Goal: Task Accomplishment & Management: Contribute content

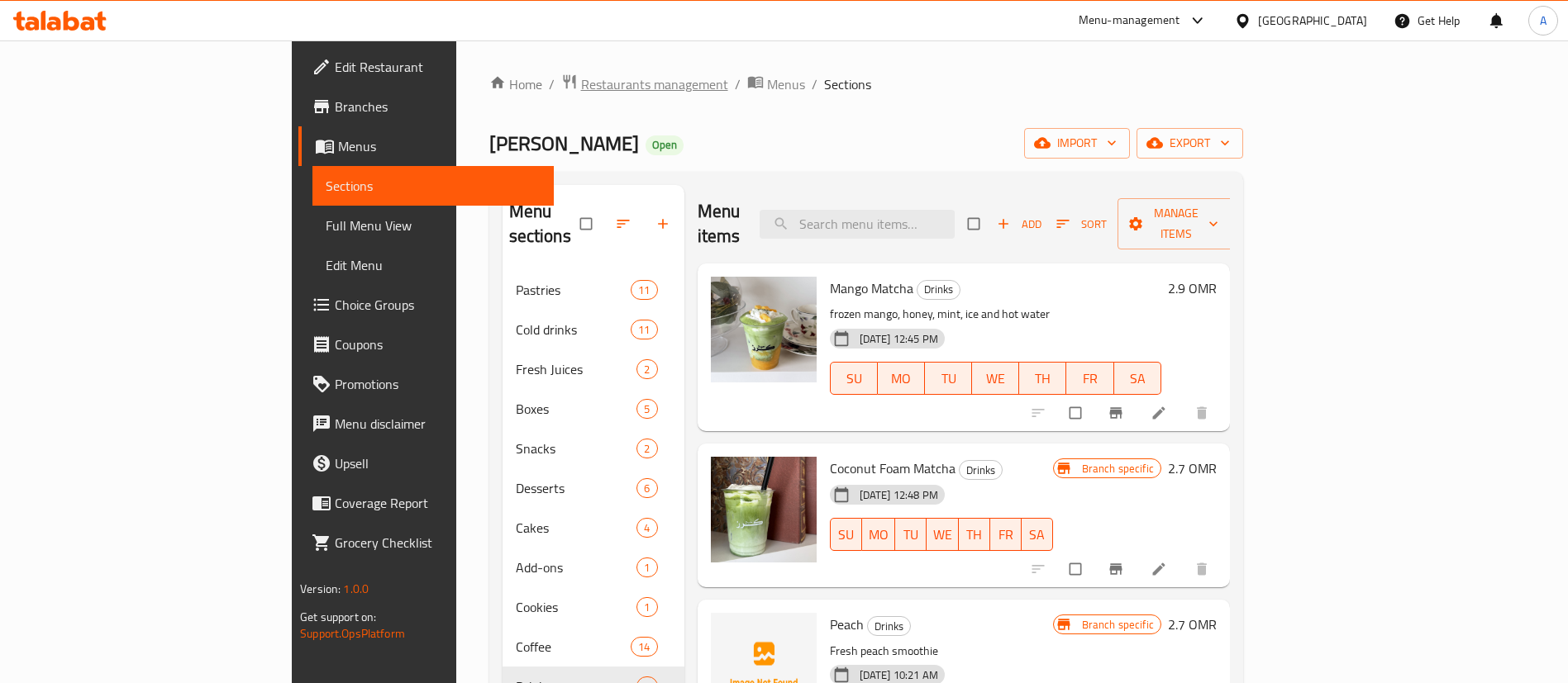
click at [581, 75] on span "Restaurants management" at bounding box center [654, 85] width 147 height 20
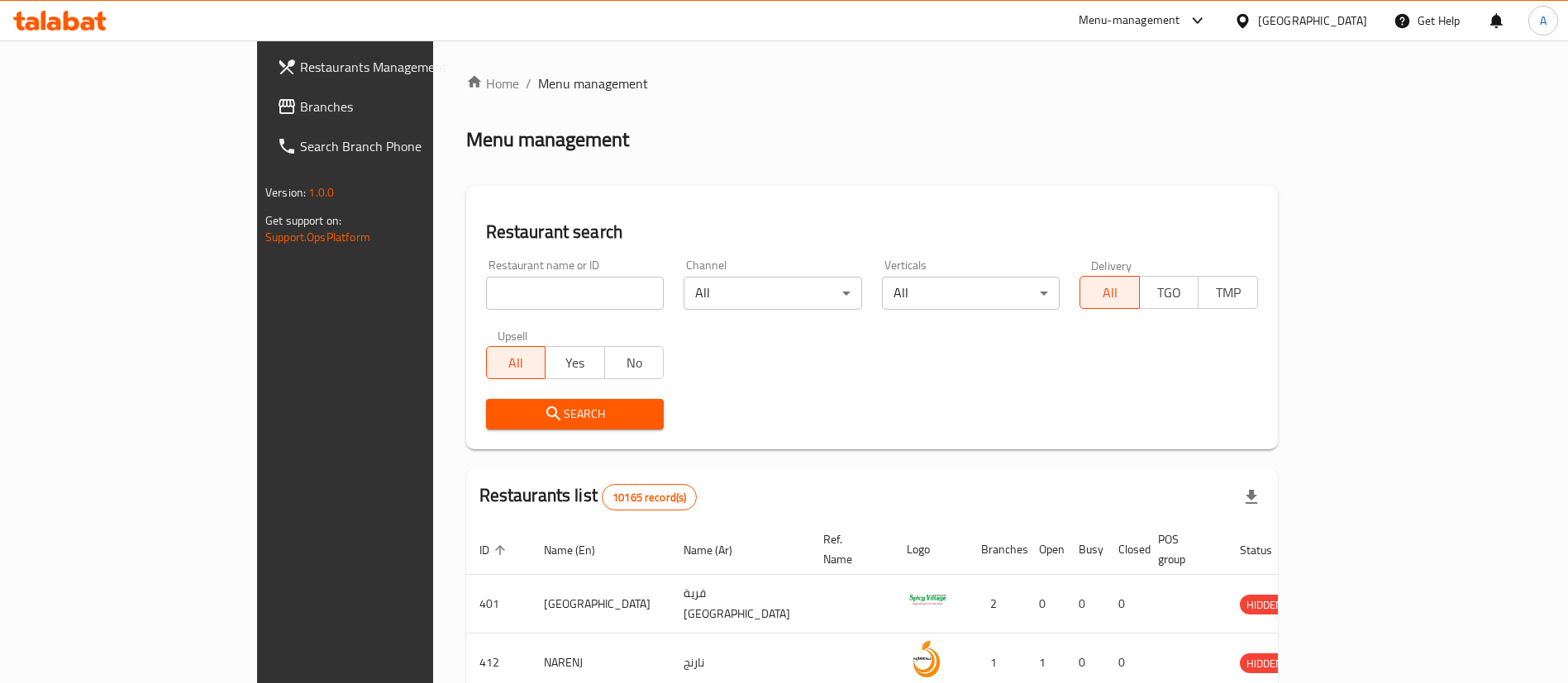
click at [476, 310] on div "Restaurant name or ID Restaurant name or ID" at bounding box center [575, 284] width 198 height 71
click at [486, 306] on input "search" at bounding box center [576, 292] width 179 height 33
type input "barbaros"
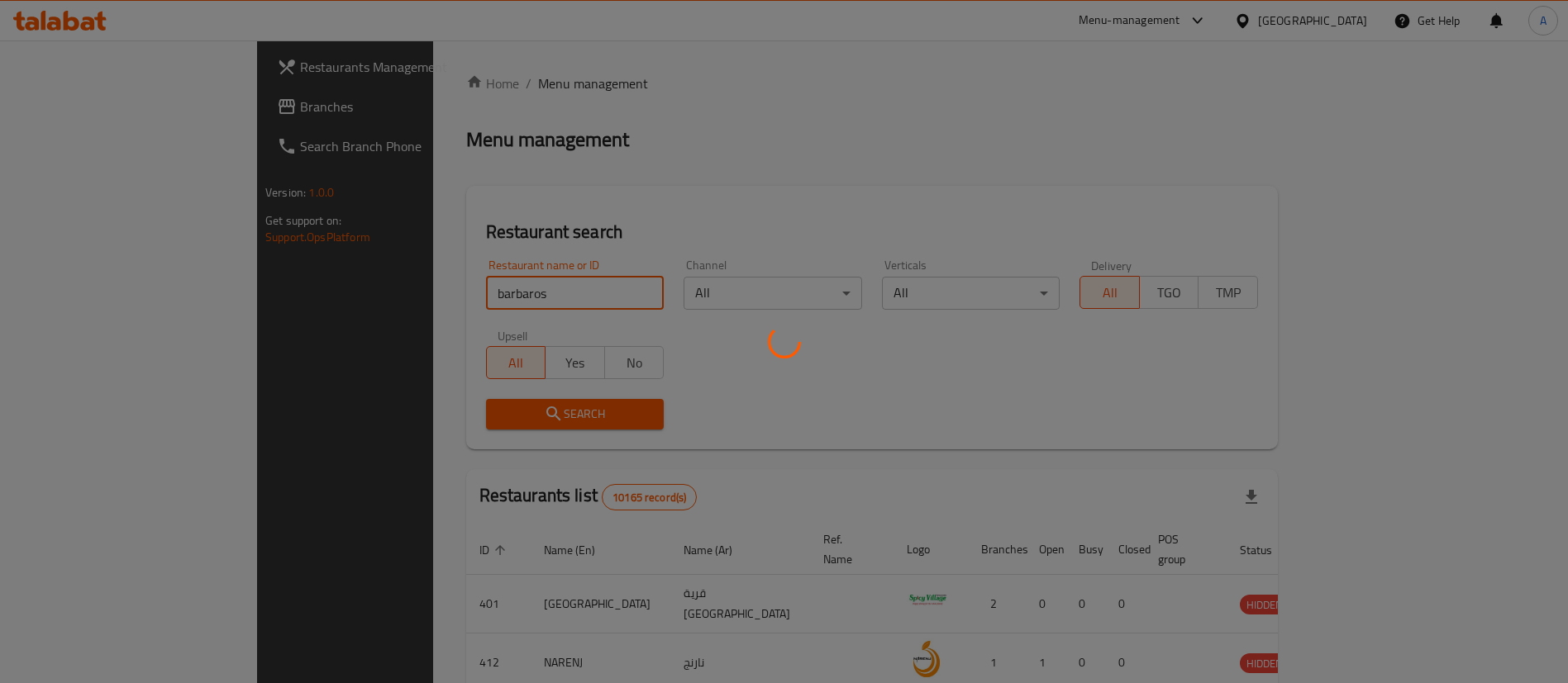
click at [780, 402] on div at bounding box center [784, 341] width 1568 height 683
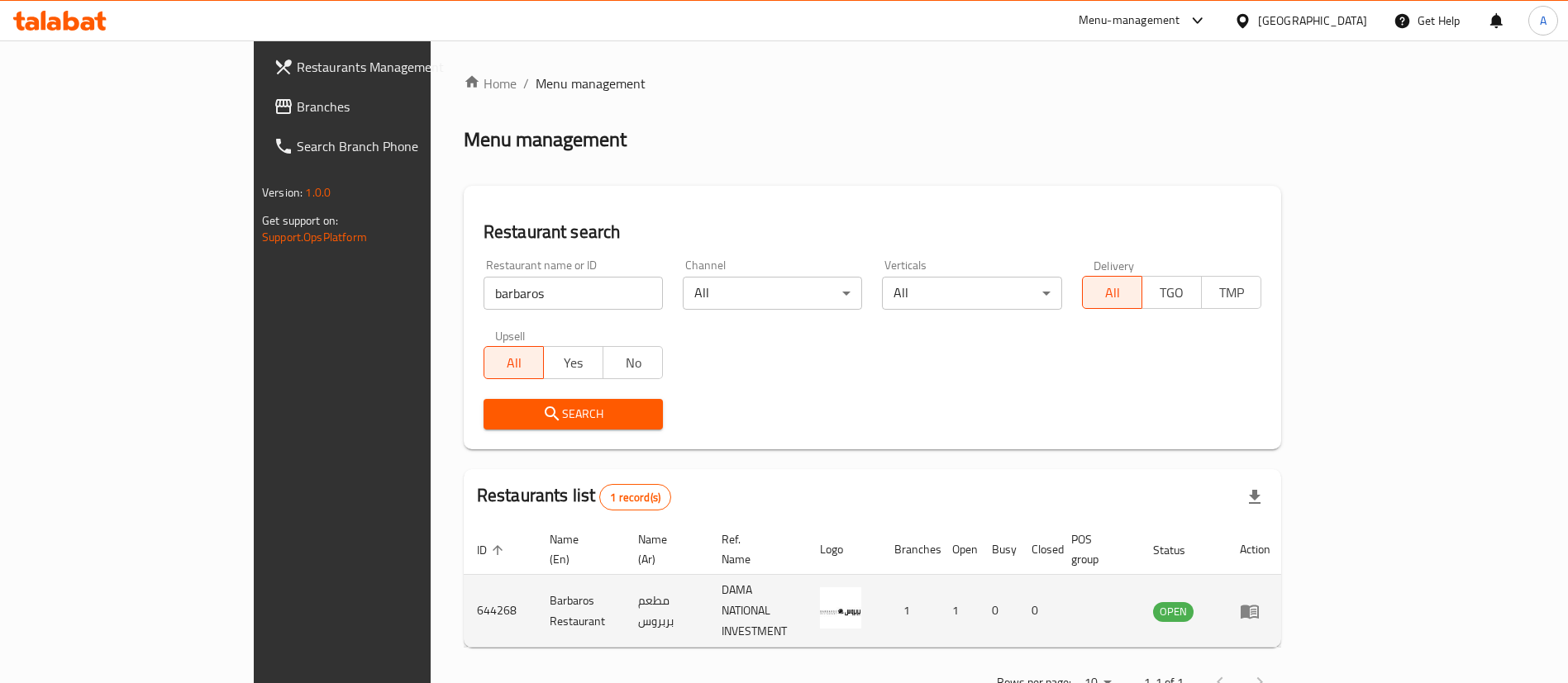
scroll to position [22, 0]
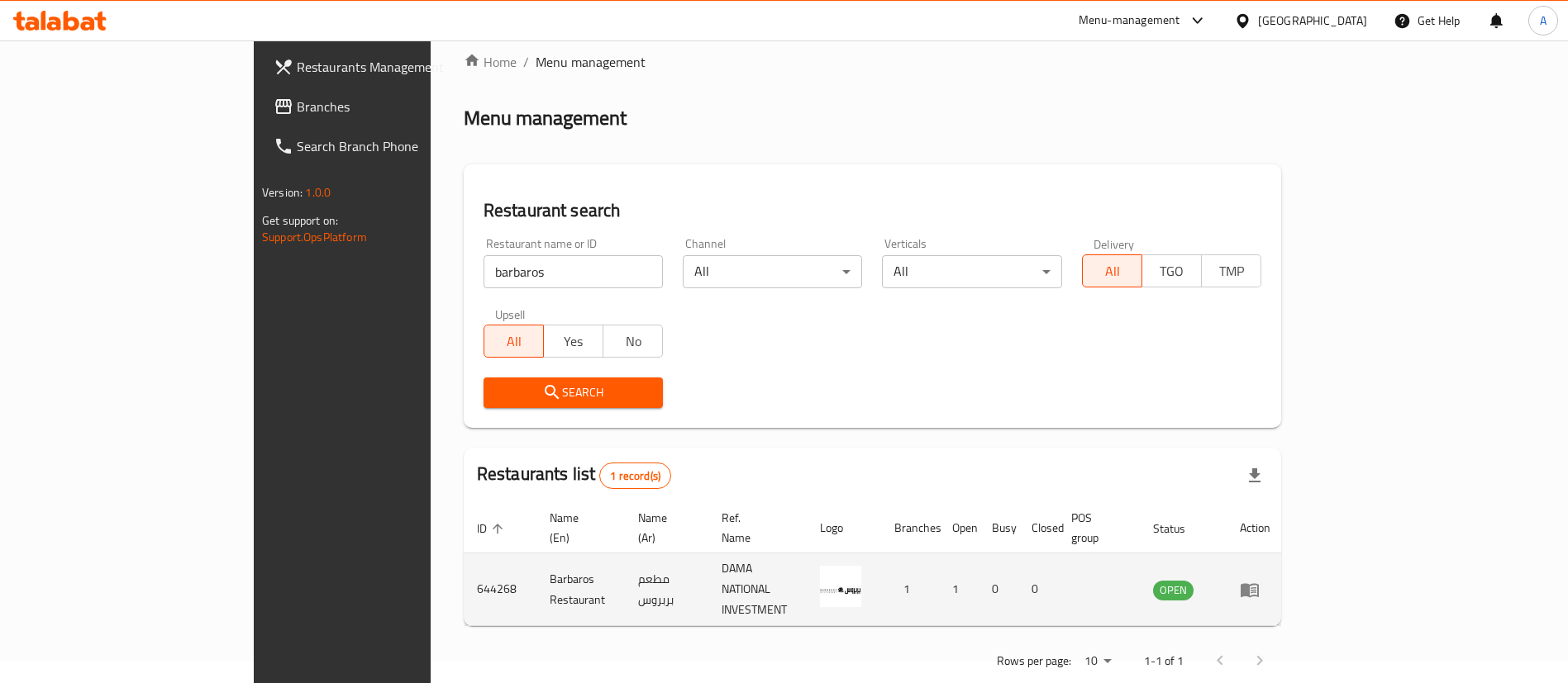
click at [1259, 584] on icon "enhanced table" at bounding box center [1249, 591] width 18 height 14
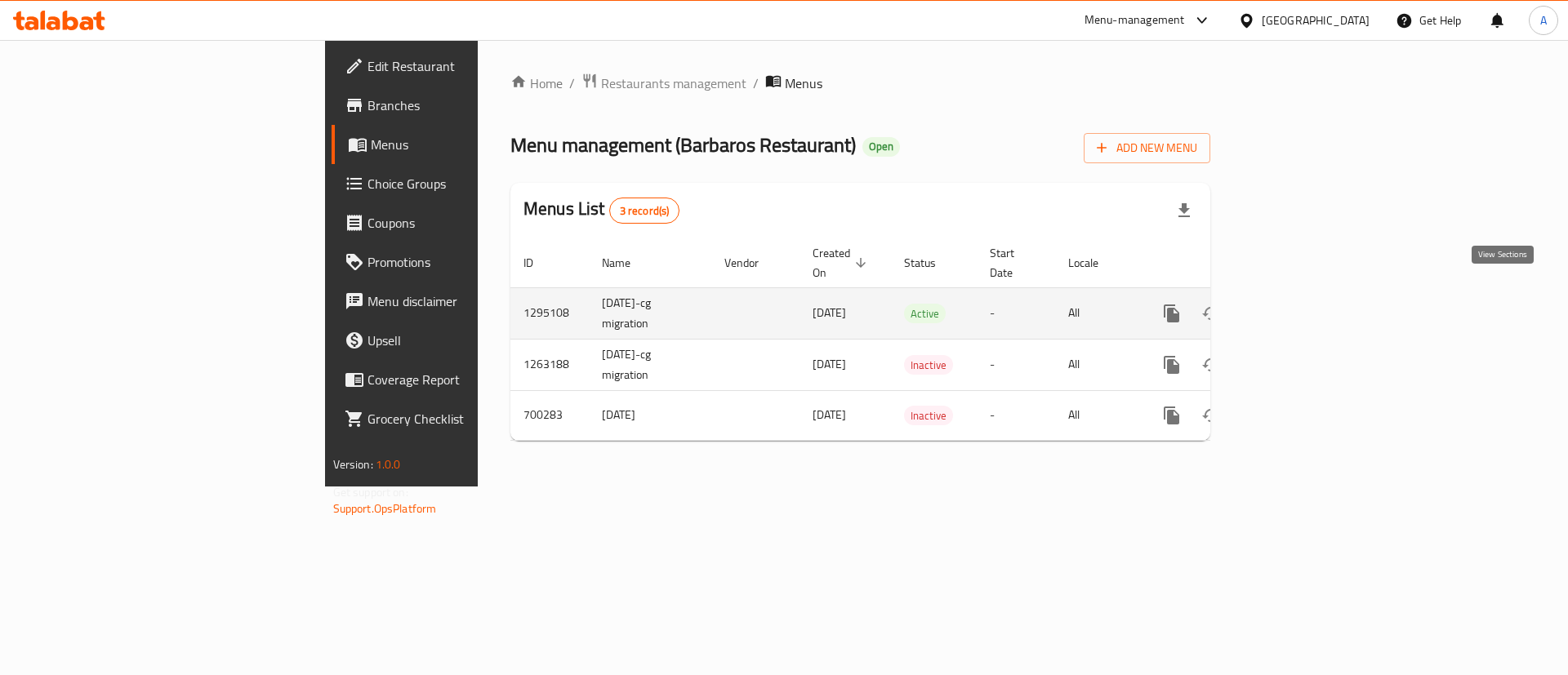
click at [1309, 301] on link "enhanced table" at bounding box center [1289, 313] width 39 height 39
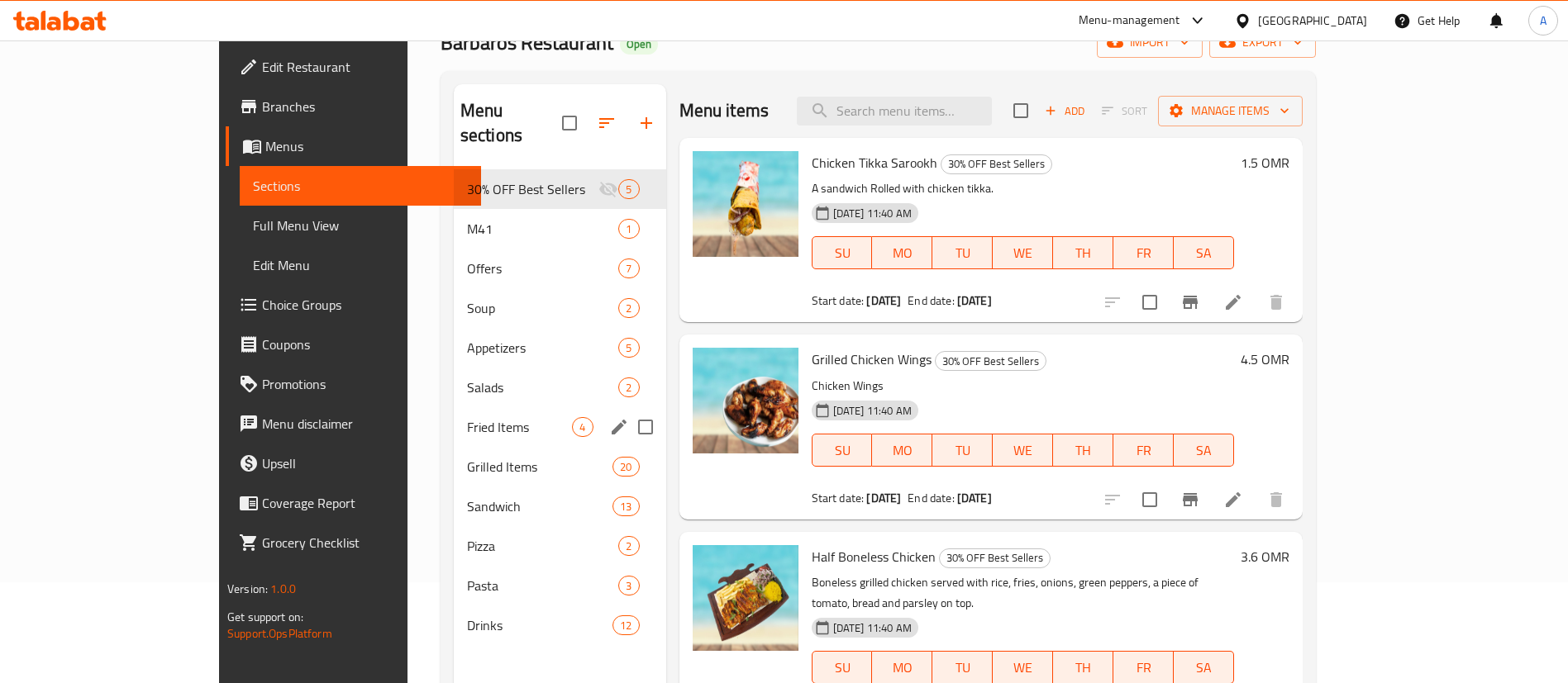
scroll to position [124, 0]
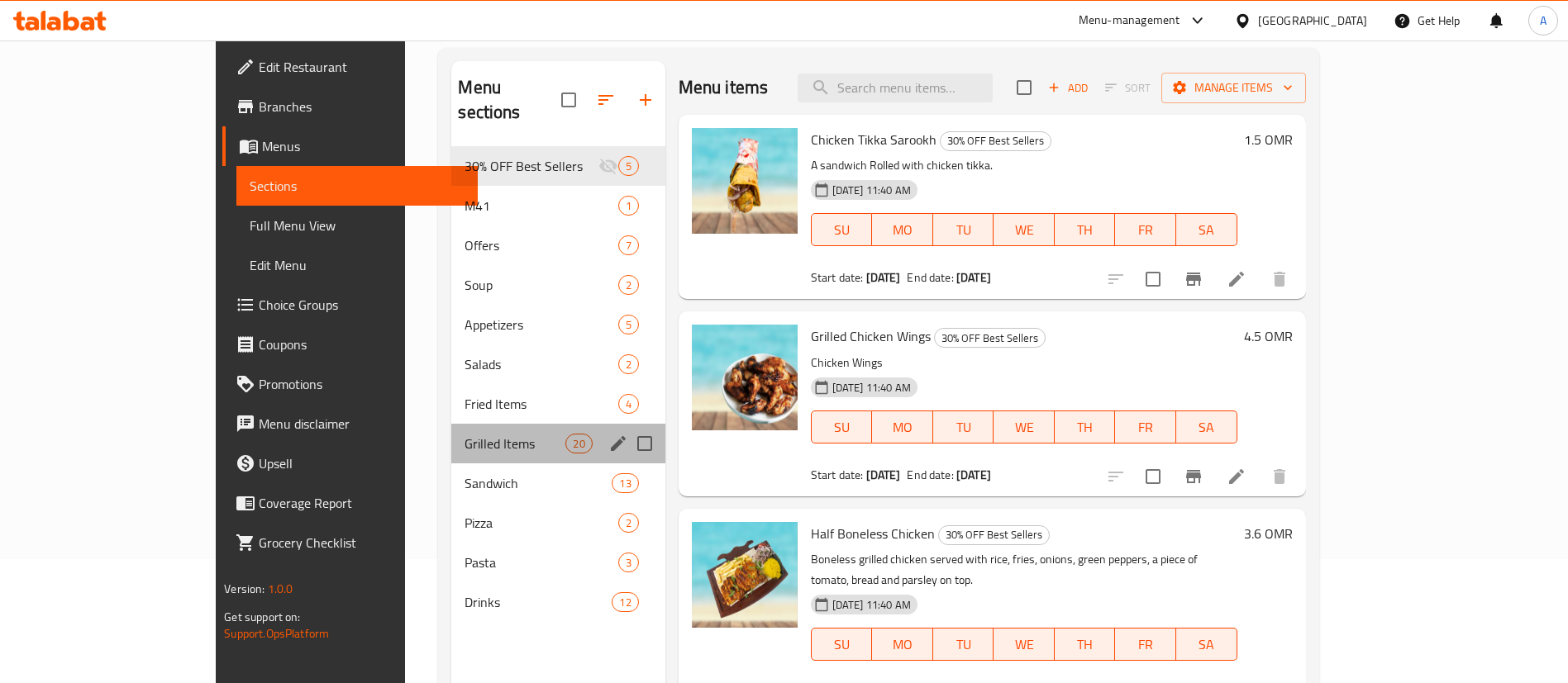
click at [451, 424] on div "Grilled Items 20" at bounding box center [558, 443] width 213 height 40
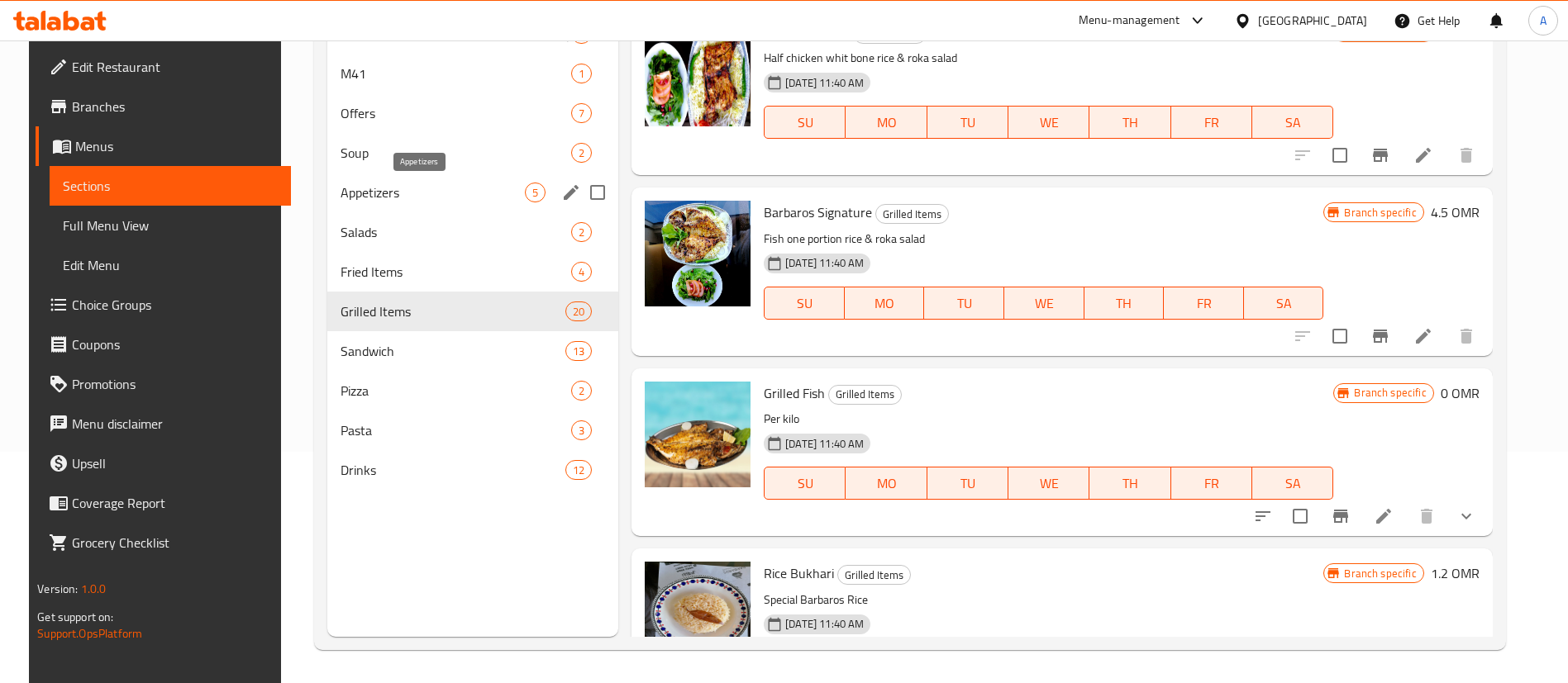
scroll to position [107, 0]
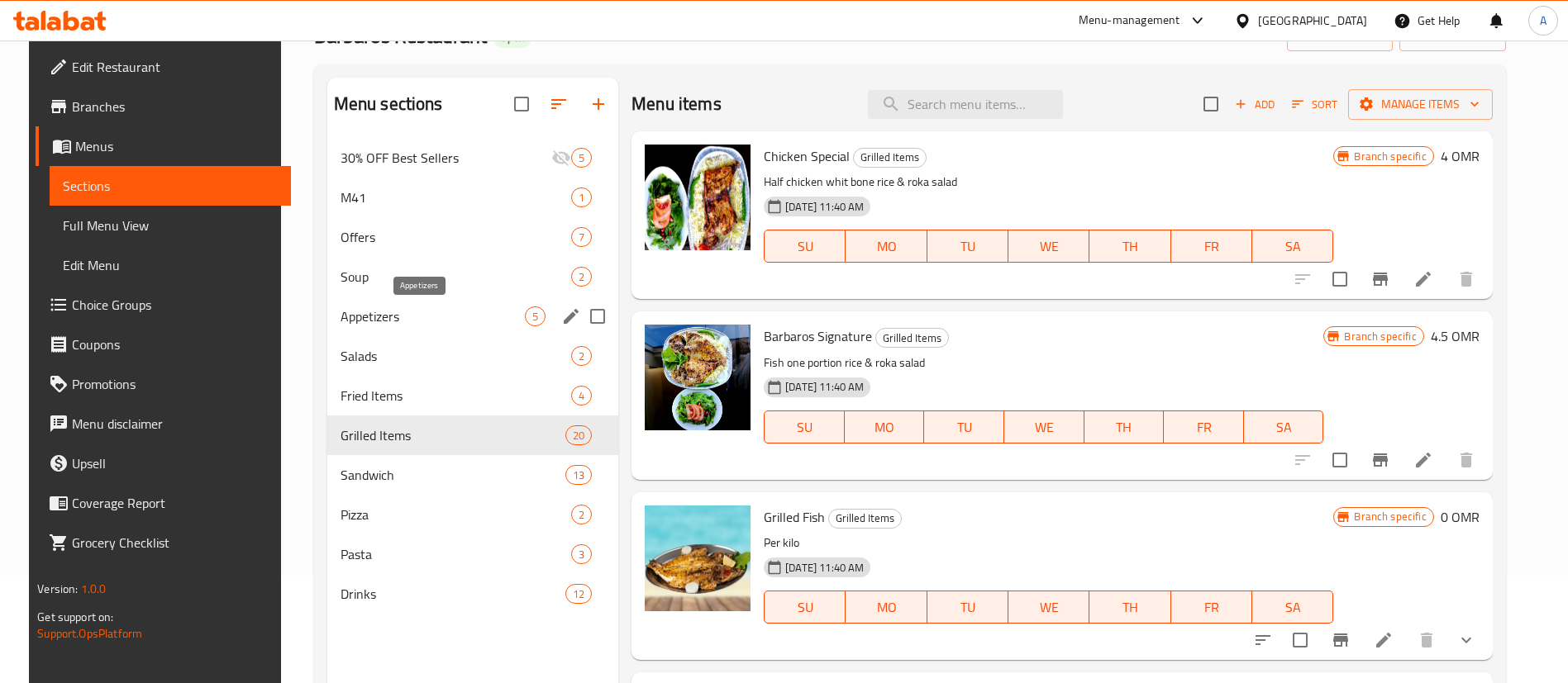
click at [398, 310] on span "Appetizers" at bounding box center [432, 316] width 184 height 20
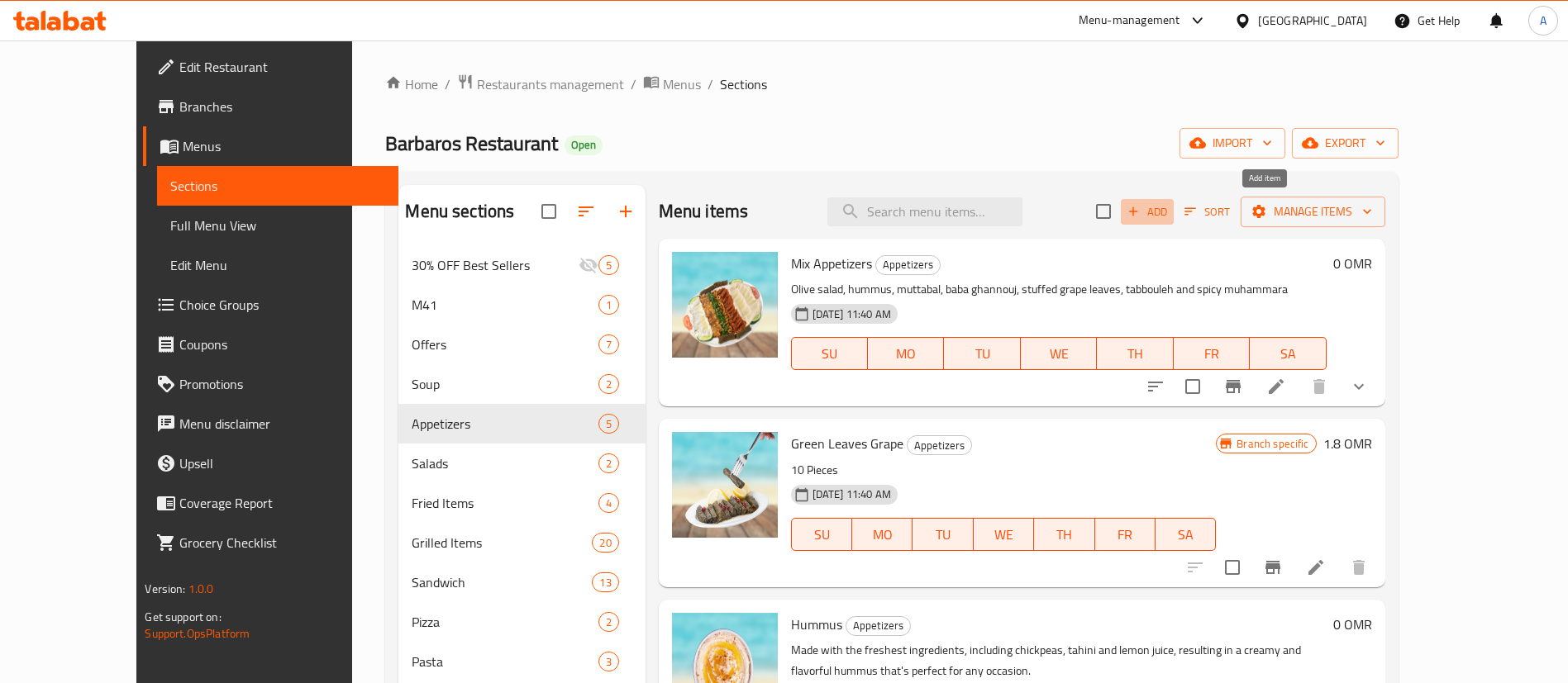
click at [1140, 210] on icon "button" at bounding box center [1132, 211] width 15 height 15
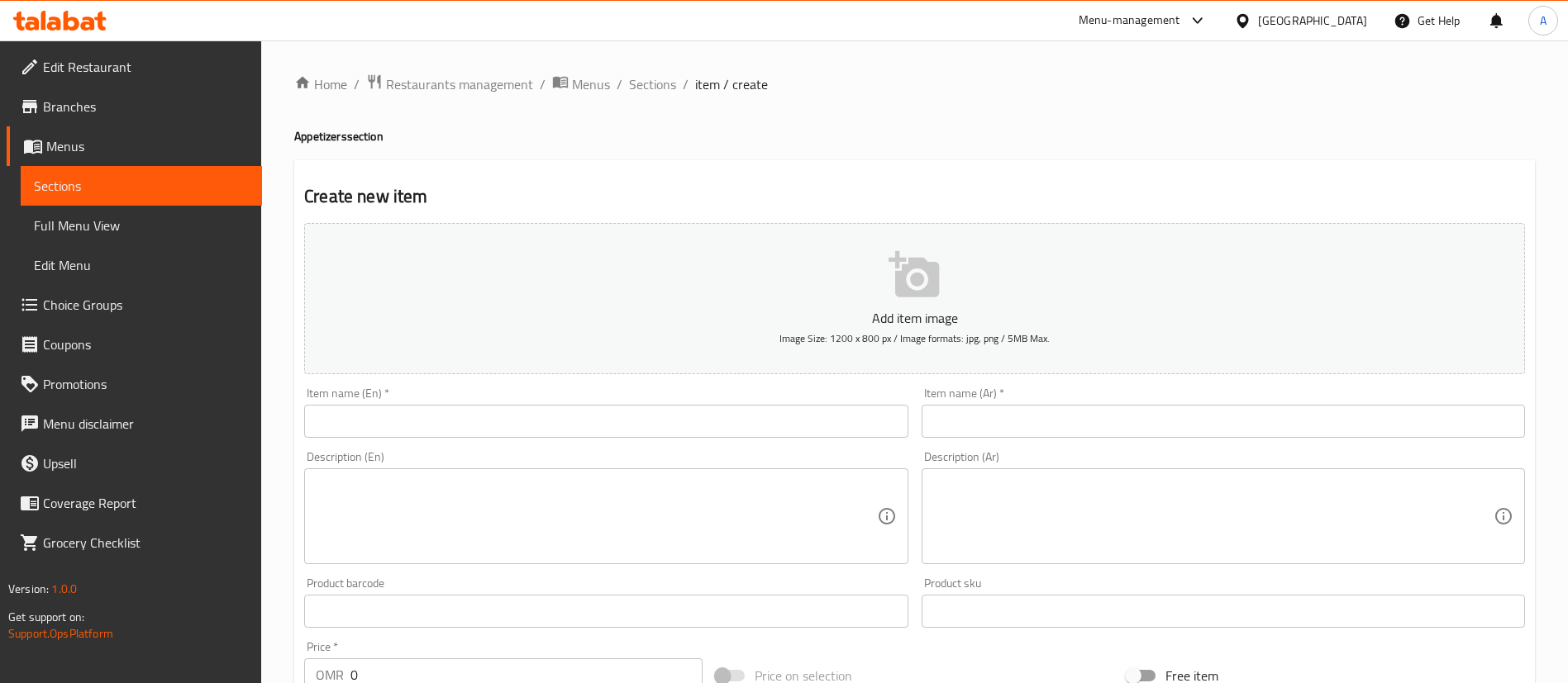
click at [638, 439] on div "Item name (En)   * Item name (En) *" at bounding box center [606, 413] width 616 height 64
click at [635, 419] on input "text" at bounding box center [606, 421] width 604 height 33
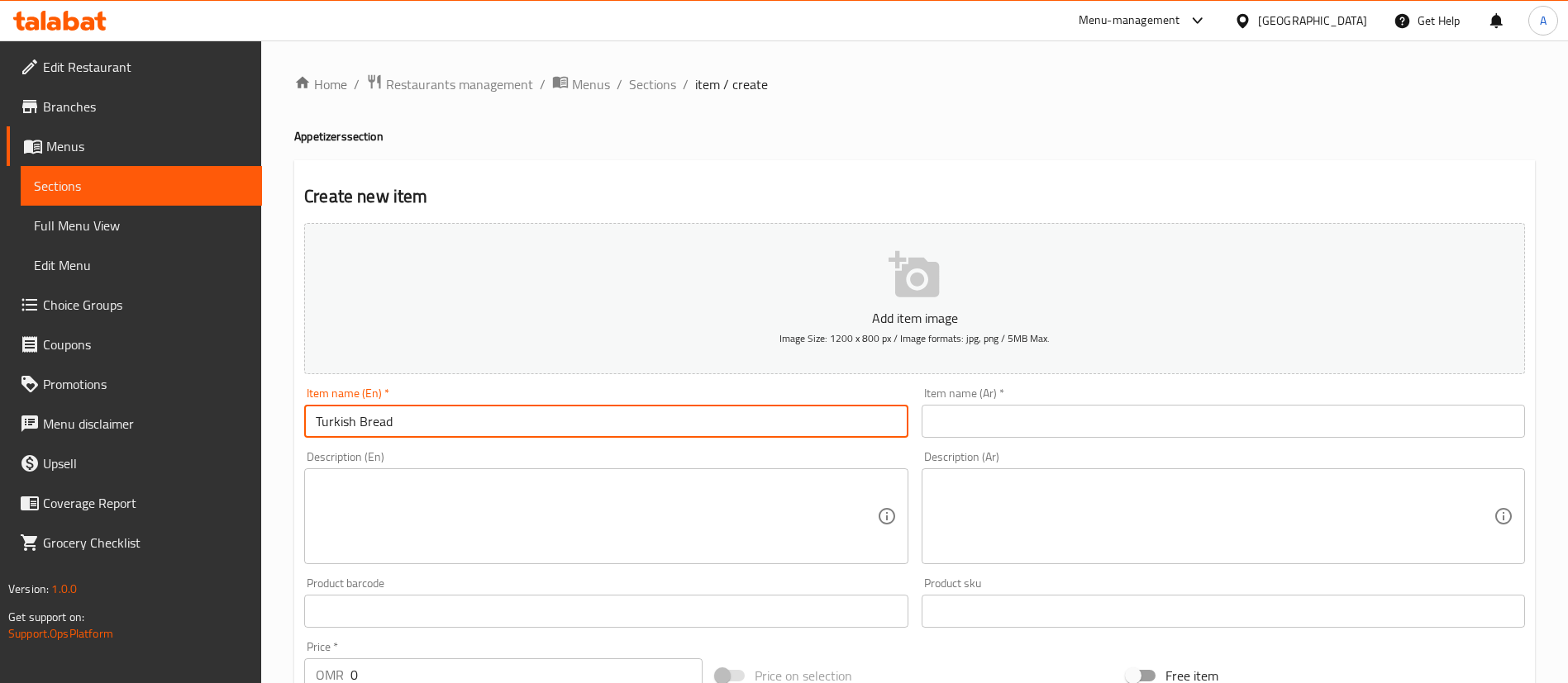
type input "Turkish Bread"
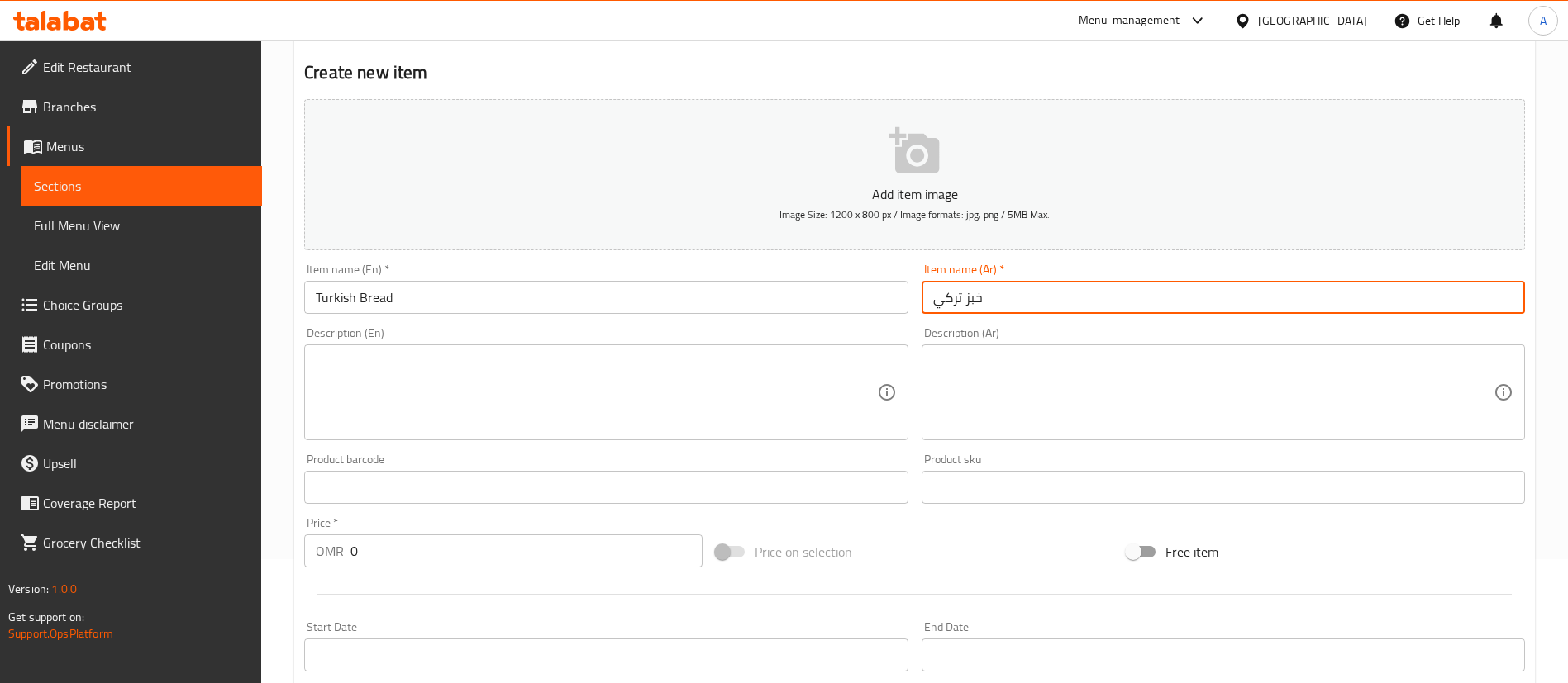
scroll to position [248, 0]
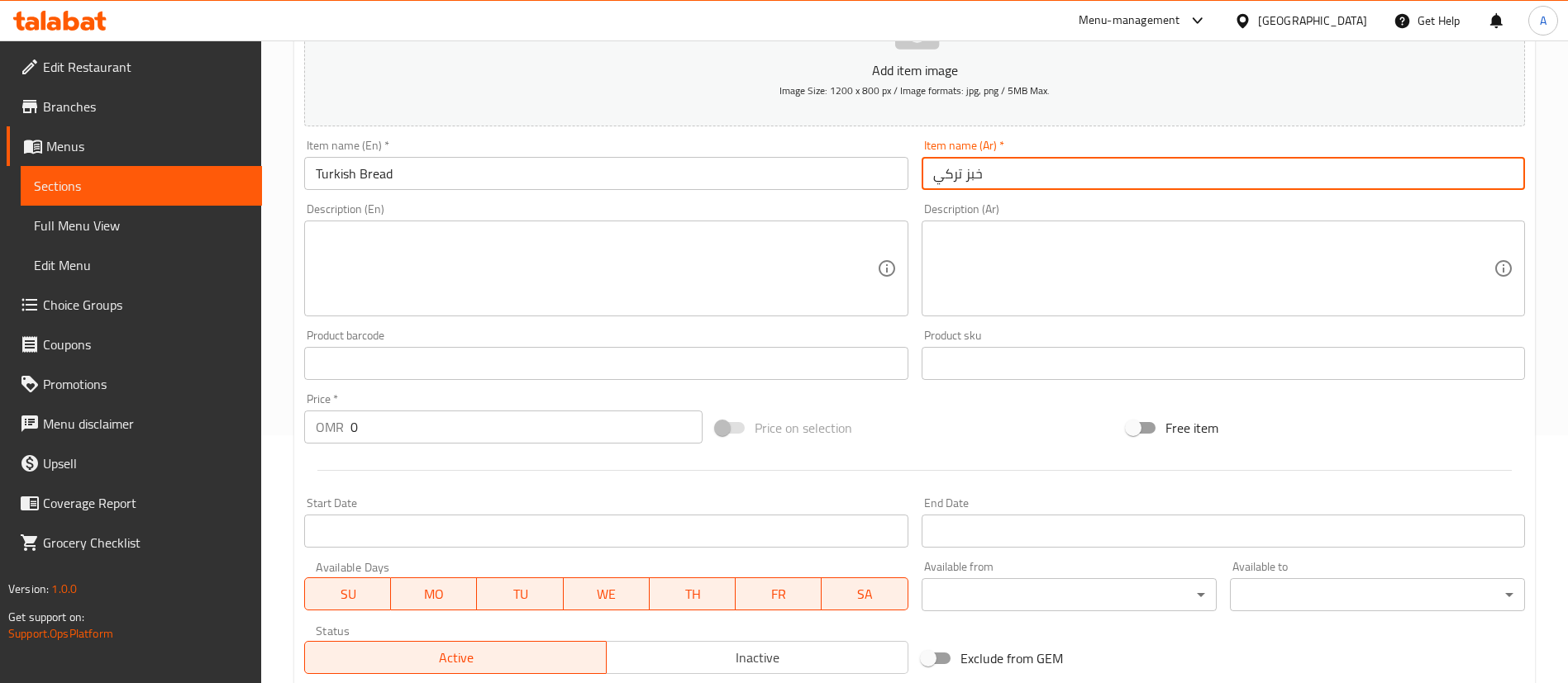
type input "خبز تركي"
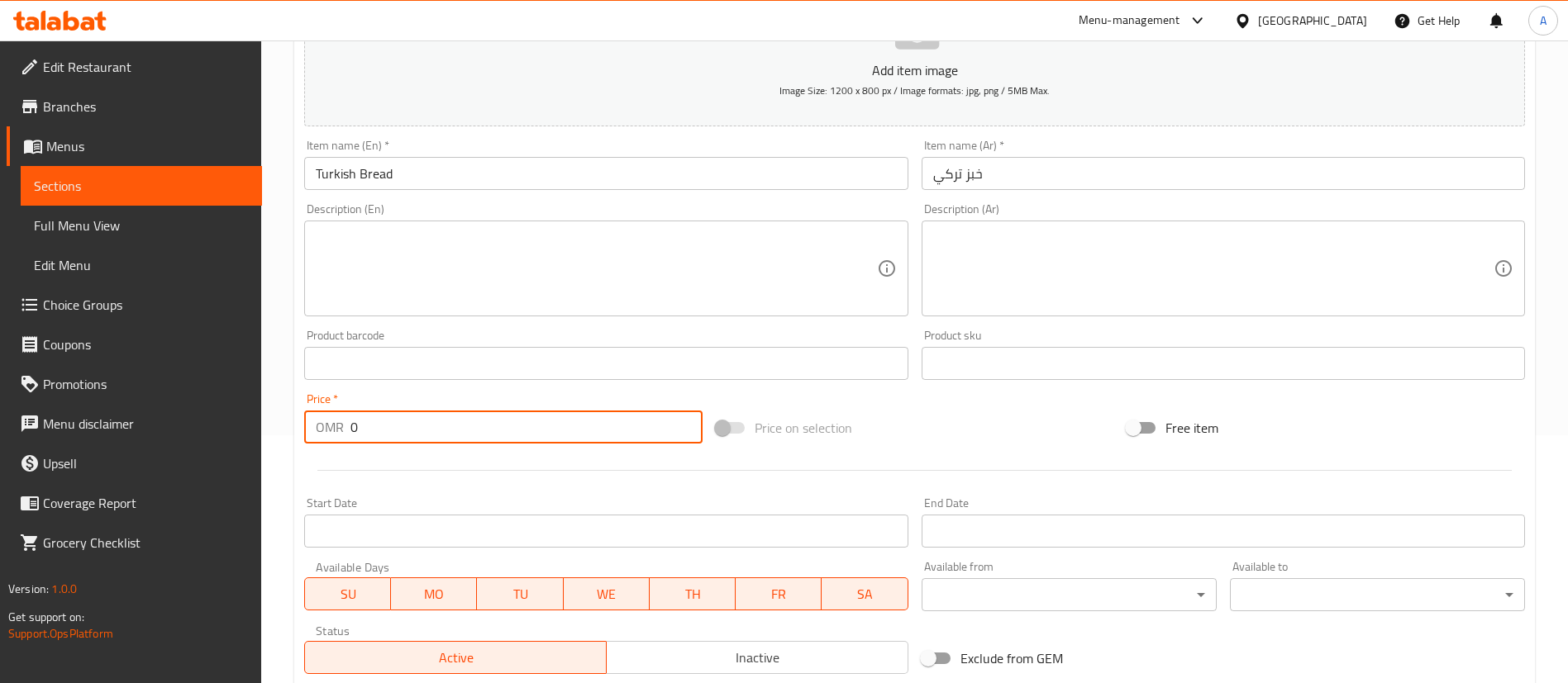
click at [442, 411] on input "0" at bounding box center [526, 427] width 352 height 33
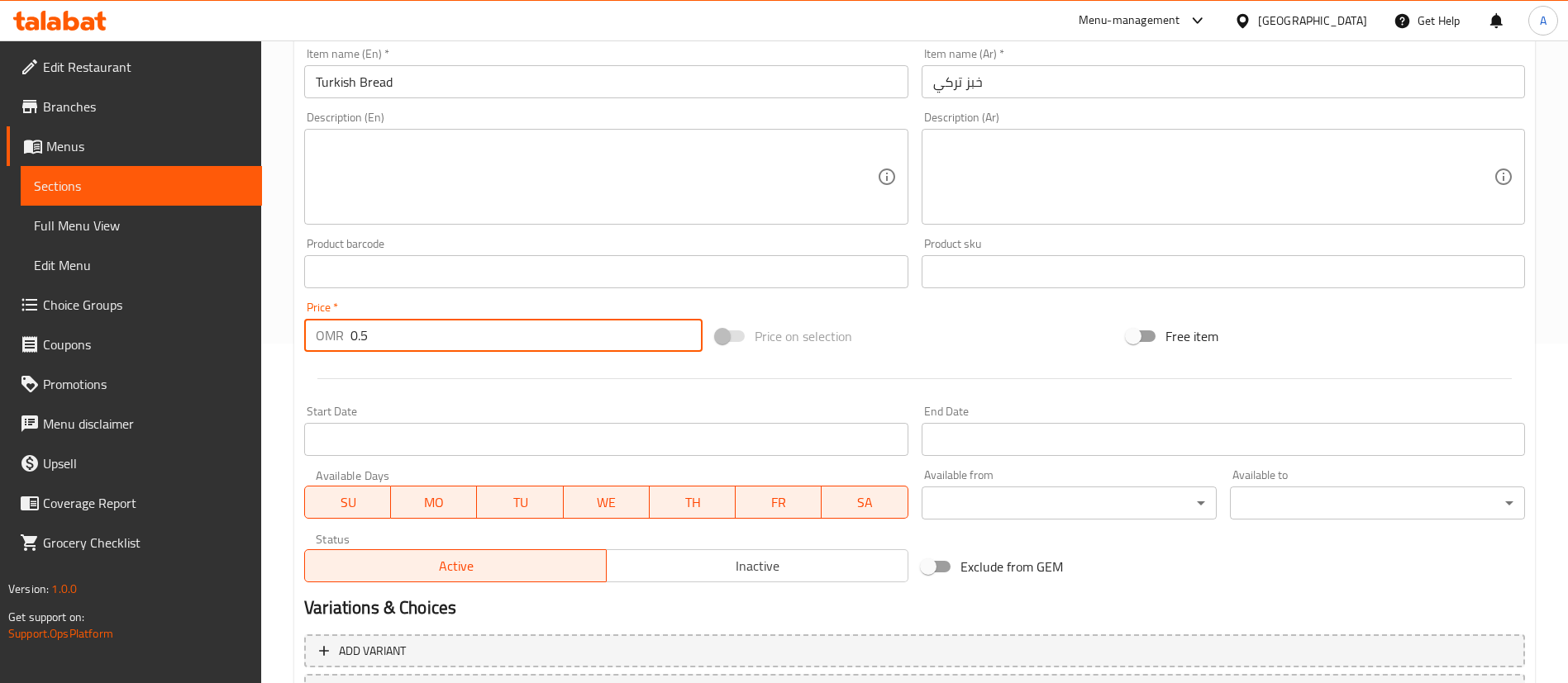
scroll to position [484, 0]
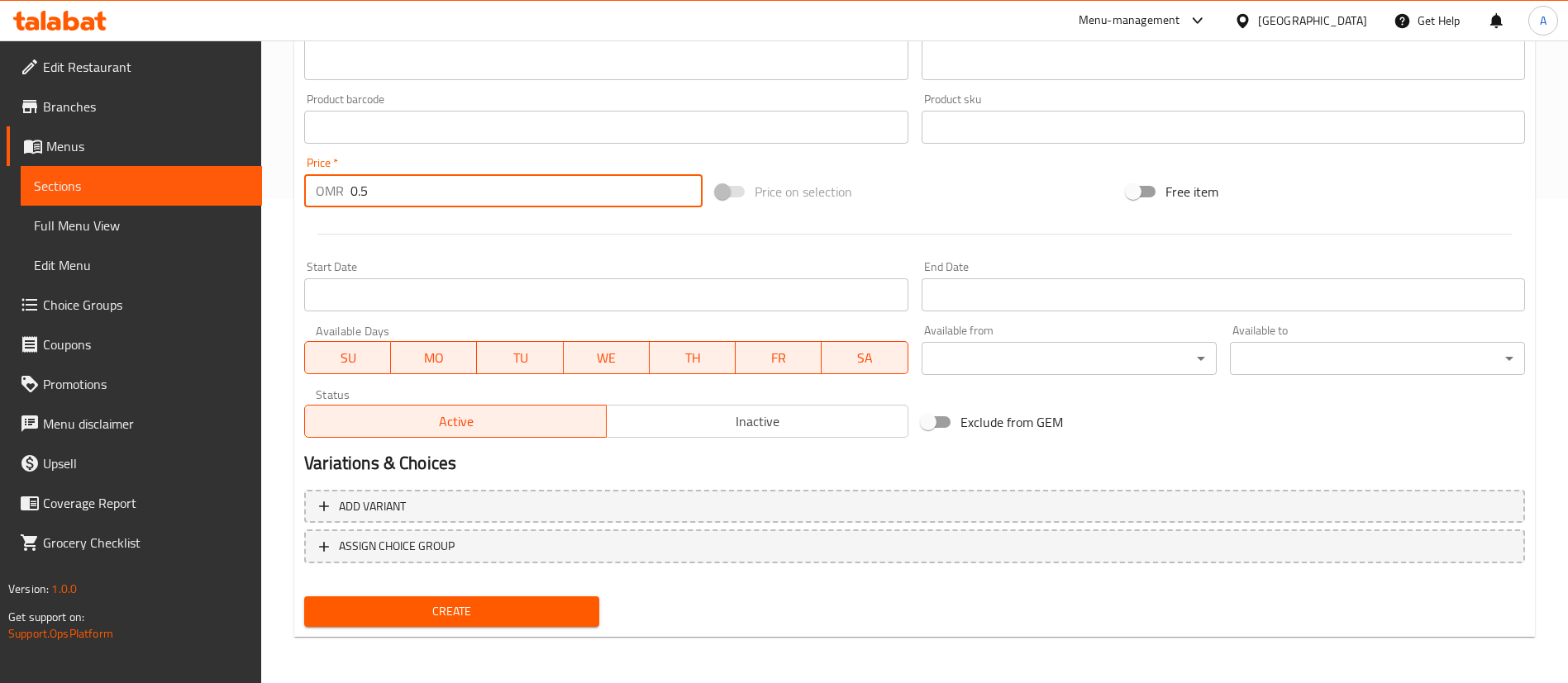
type input "0.5"
click at [559, 613] on span "Create" at bounding box center [451, 611] width 268 height 21
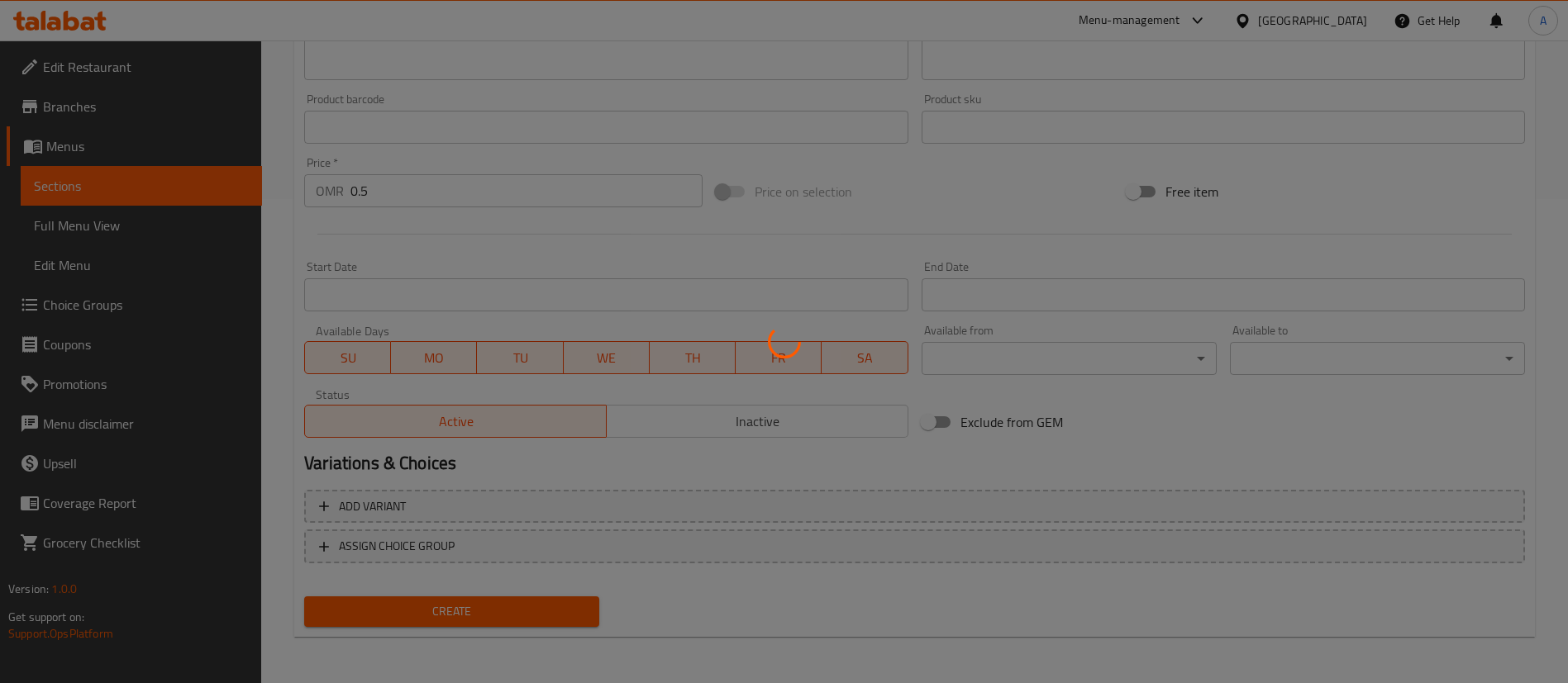
scroll to position [0, 0]
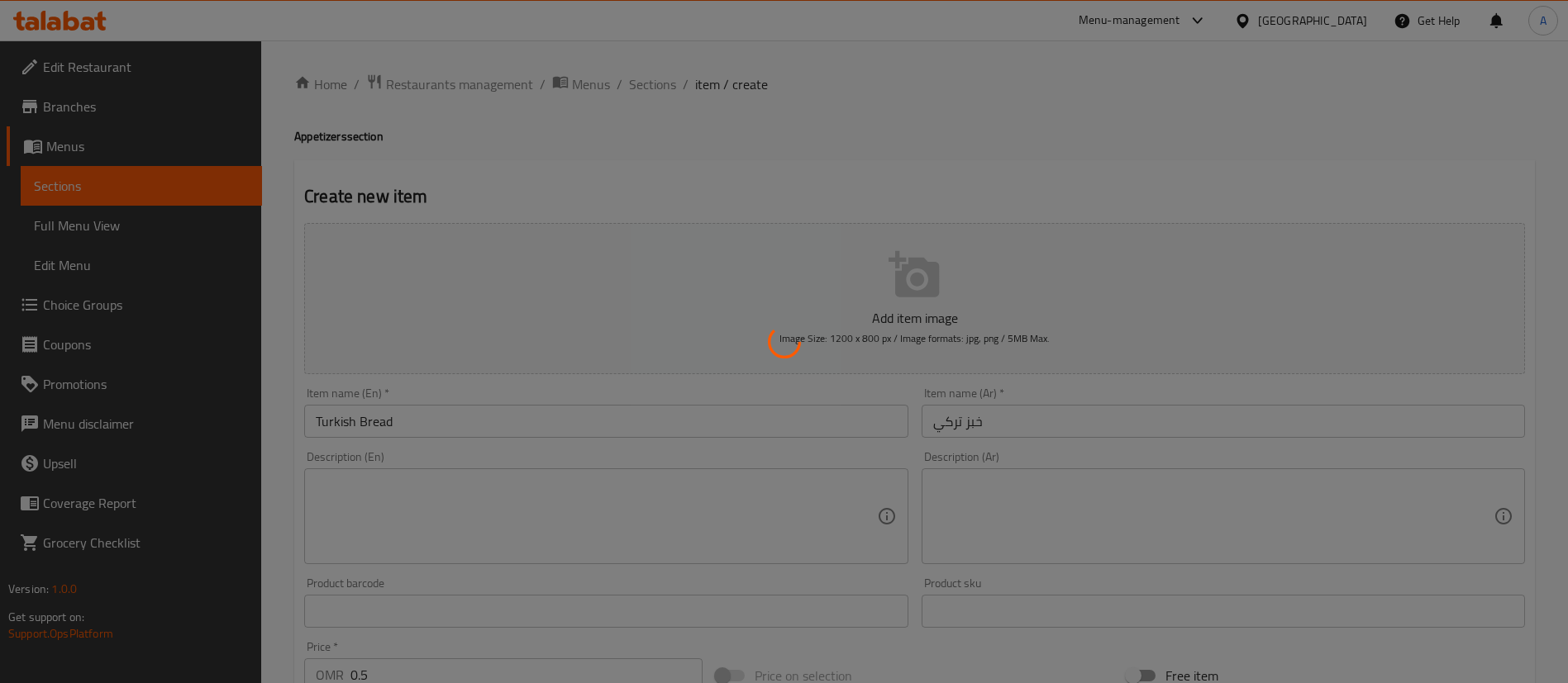
type input "0"
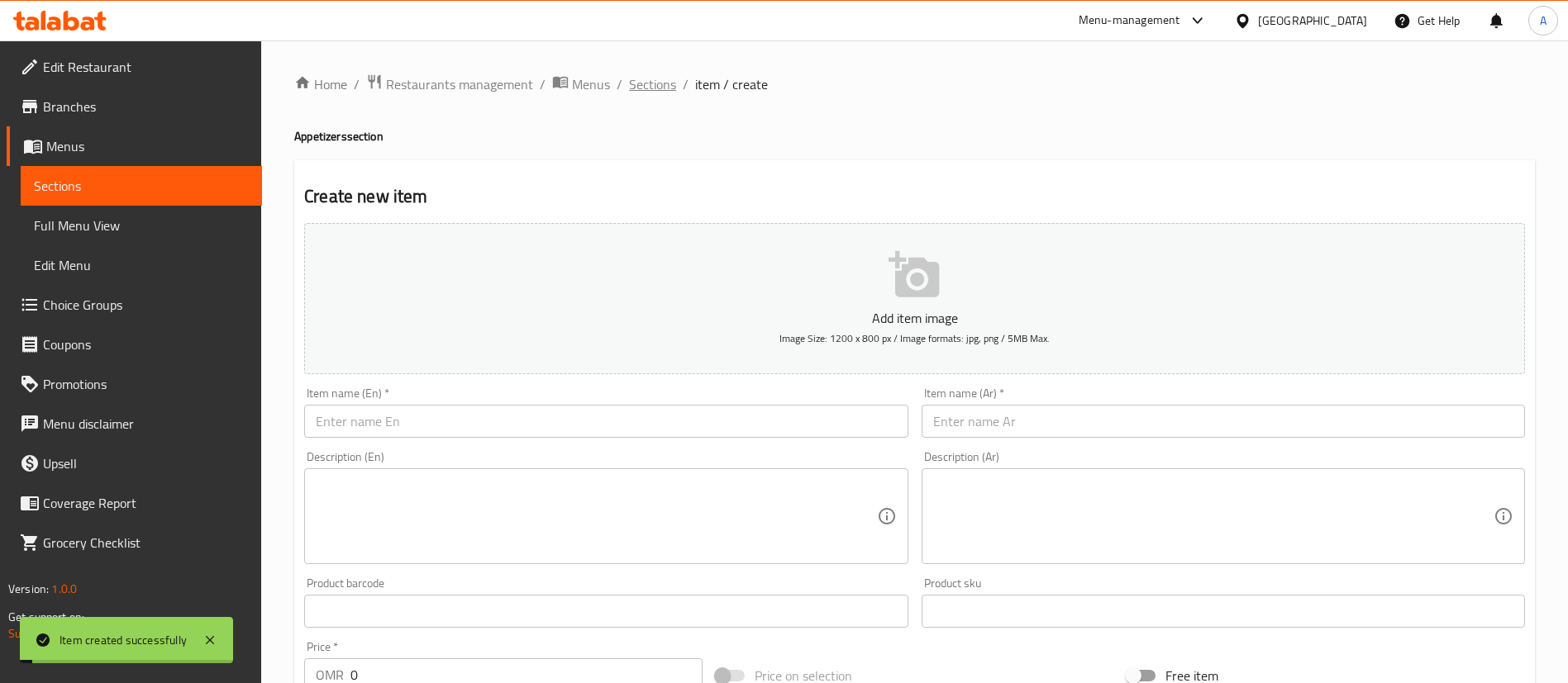
click at [656, 85] on span "Sections" at bounding box center [651, 85] width 47 height 20
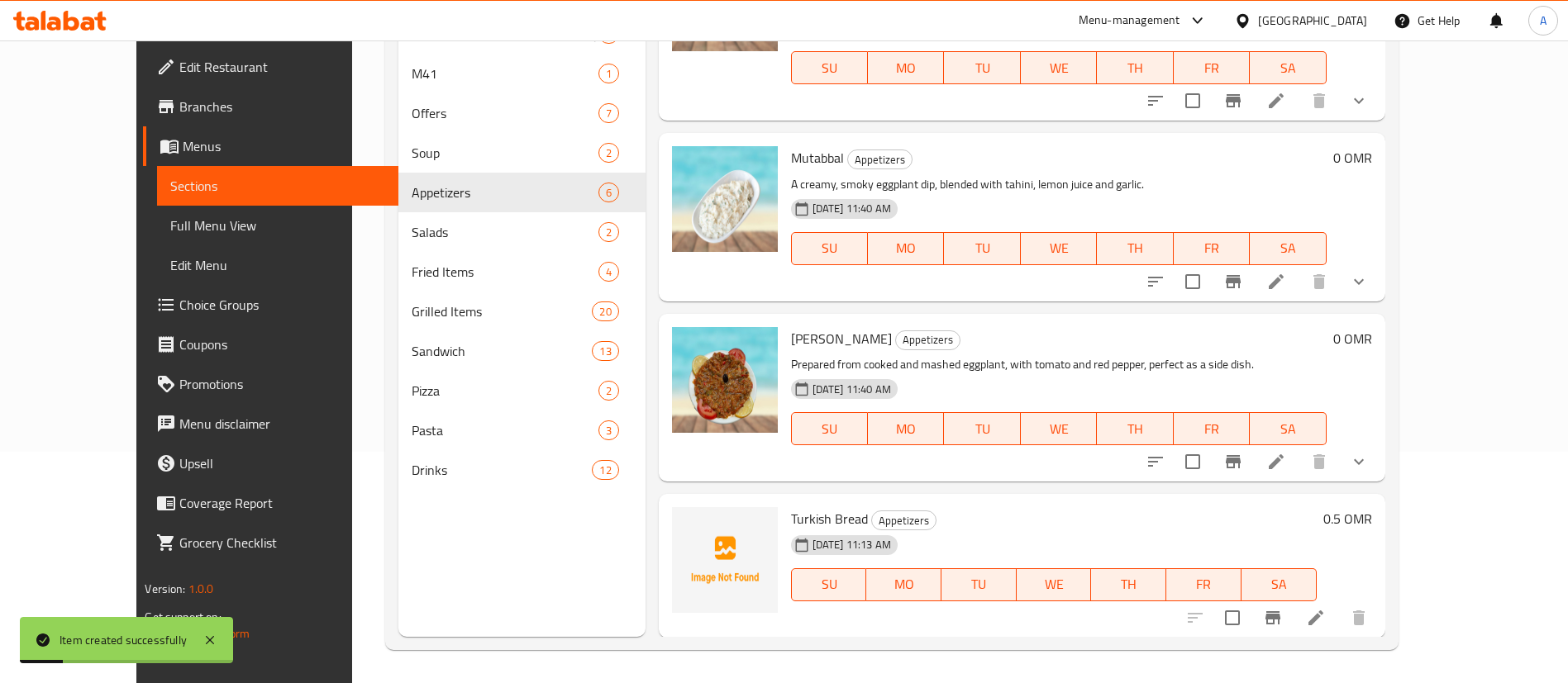
scroll to position [437, 0]
click at [687, 526] on icon "upload picture" at bounding box center [695, 528] width 17 height 15
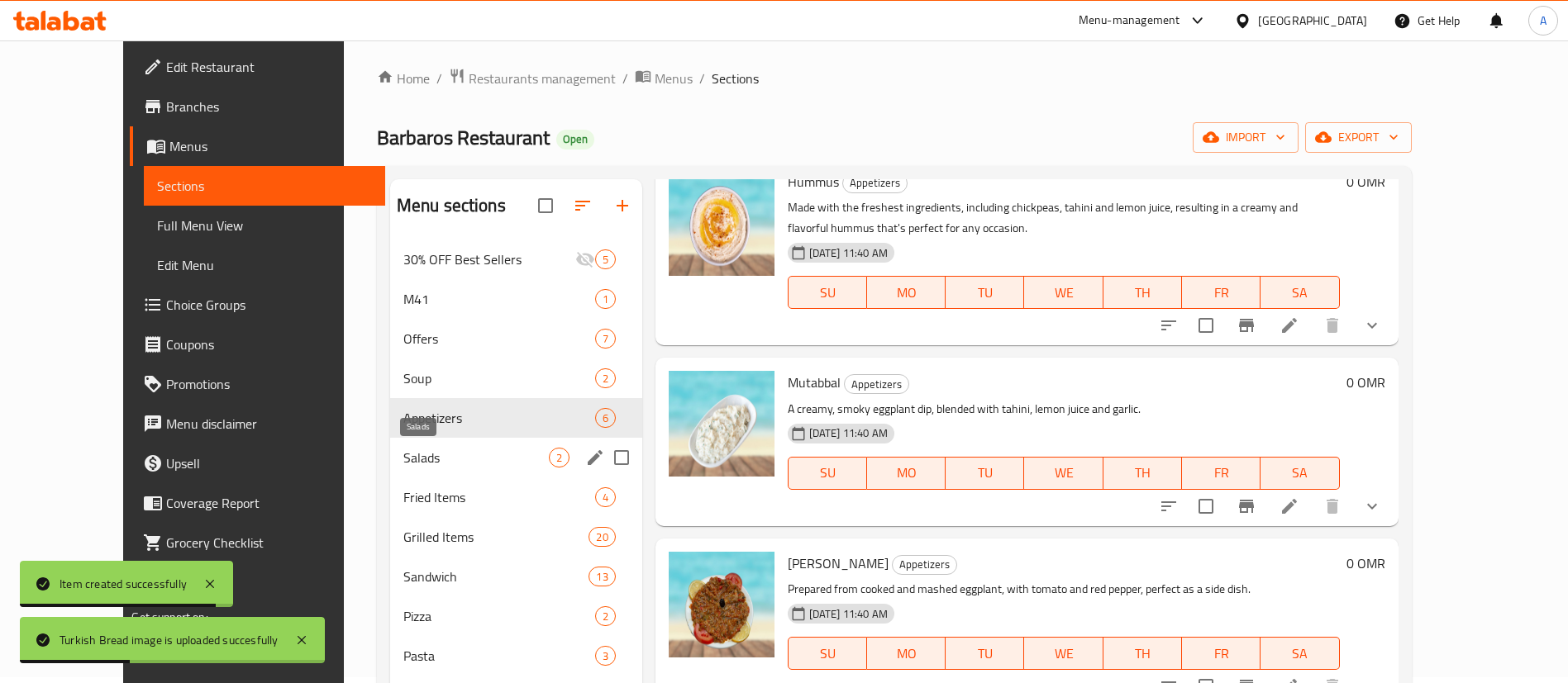
scroll to position [0, 0]
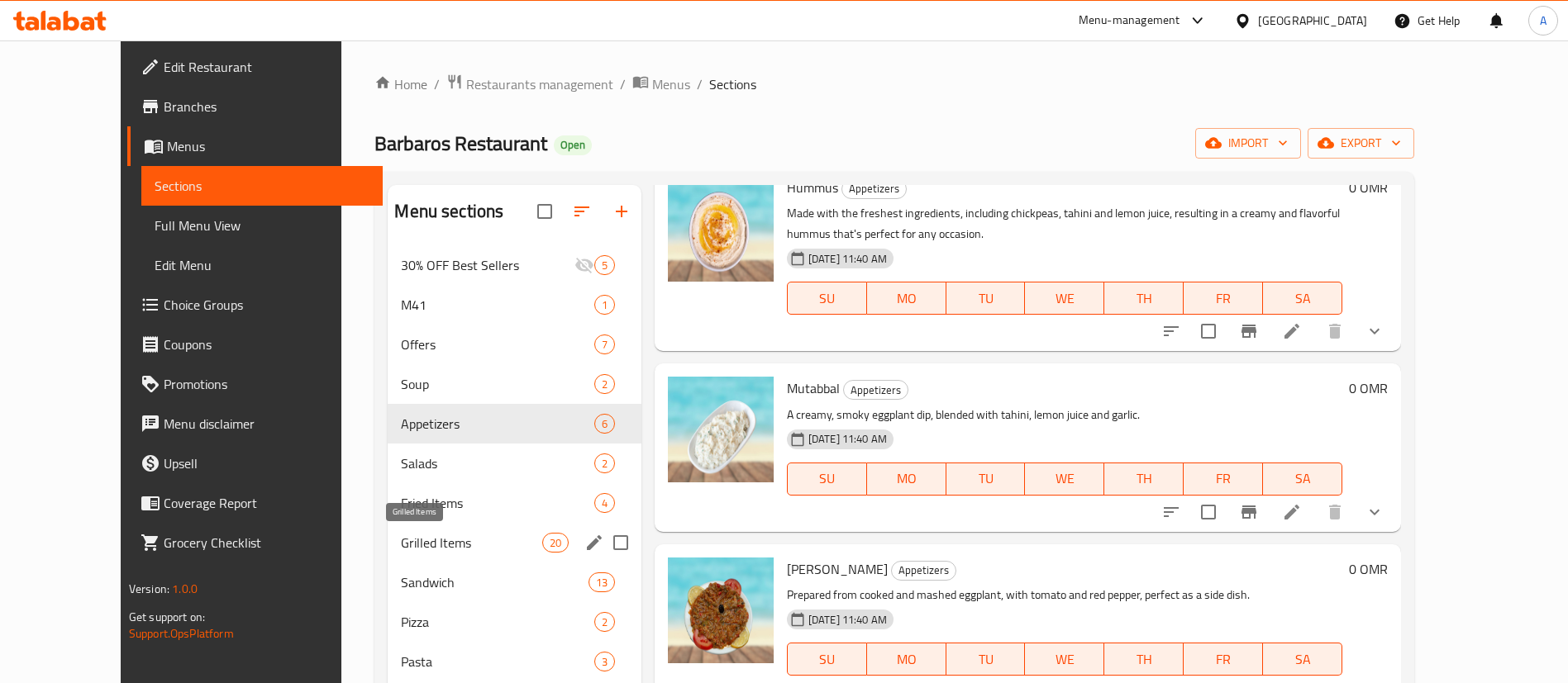
click at [401, 546] on span "Grilled Items" at bounding box center [470, 543] width 140 height 20
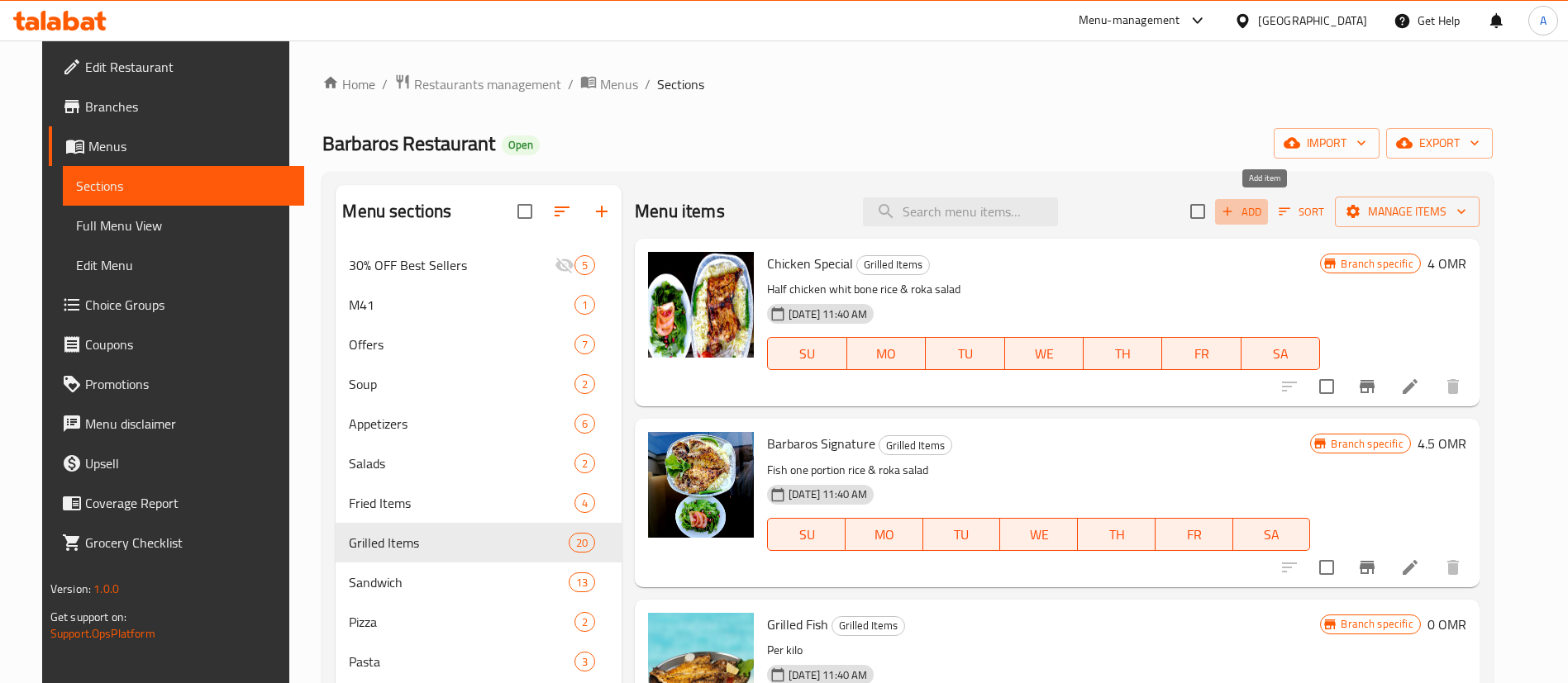
click at [1260, 211] on span "Add" at bounding box center [1241, 212] width 45 height 19
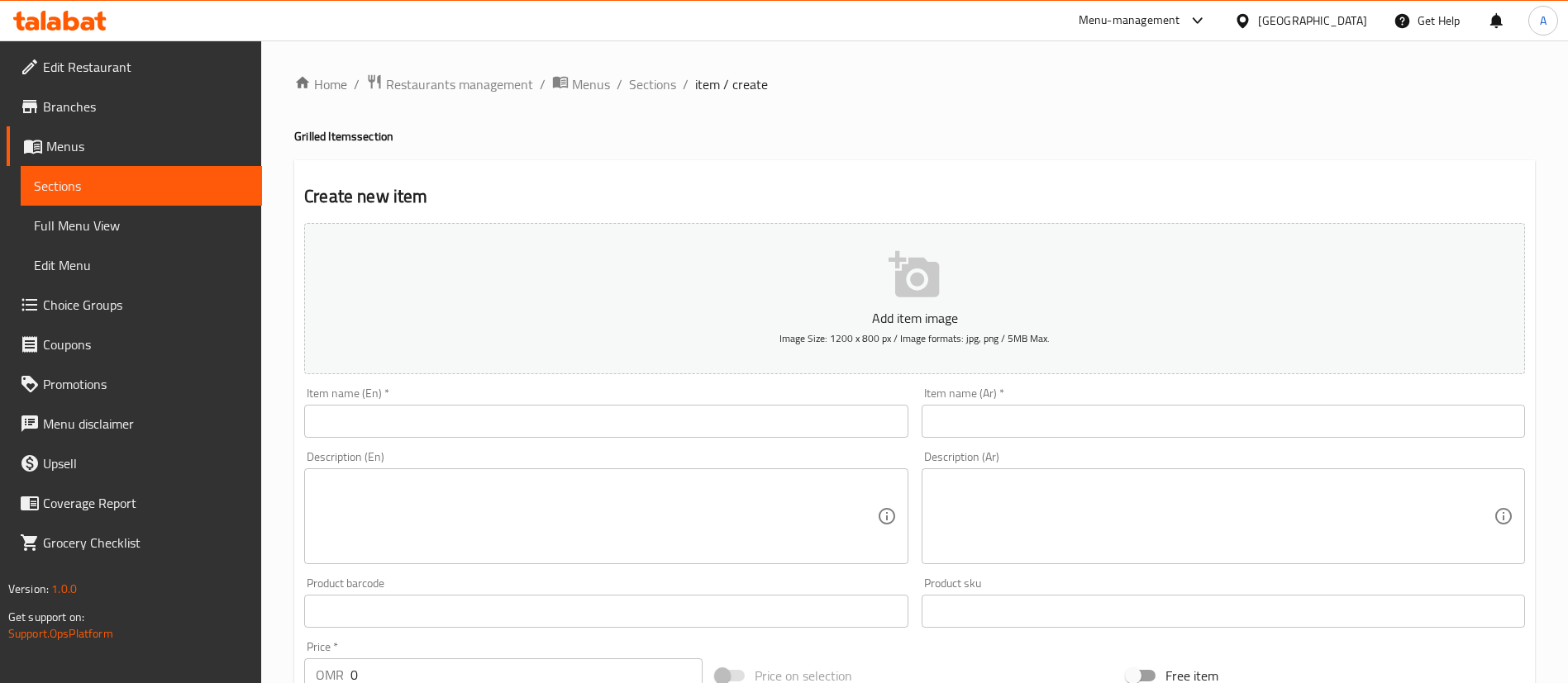
drag, startPoint x: 585, startPoint y: 450, endPoint x: 449, endPoint y: 425, distance: 138.3
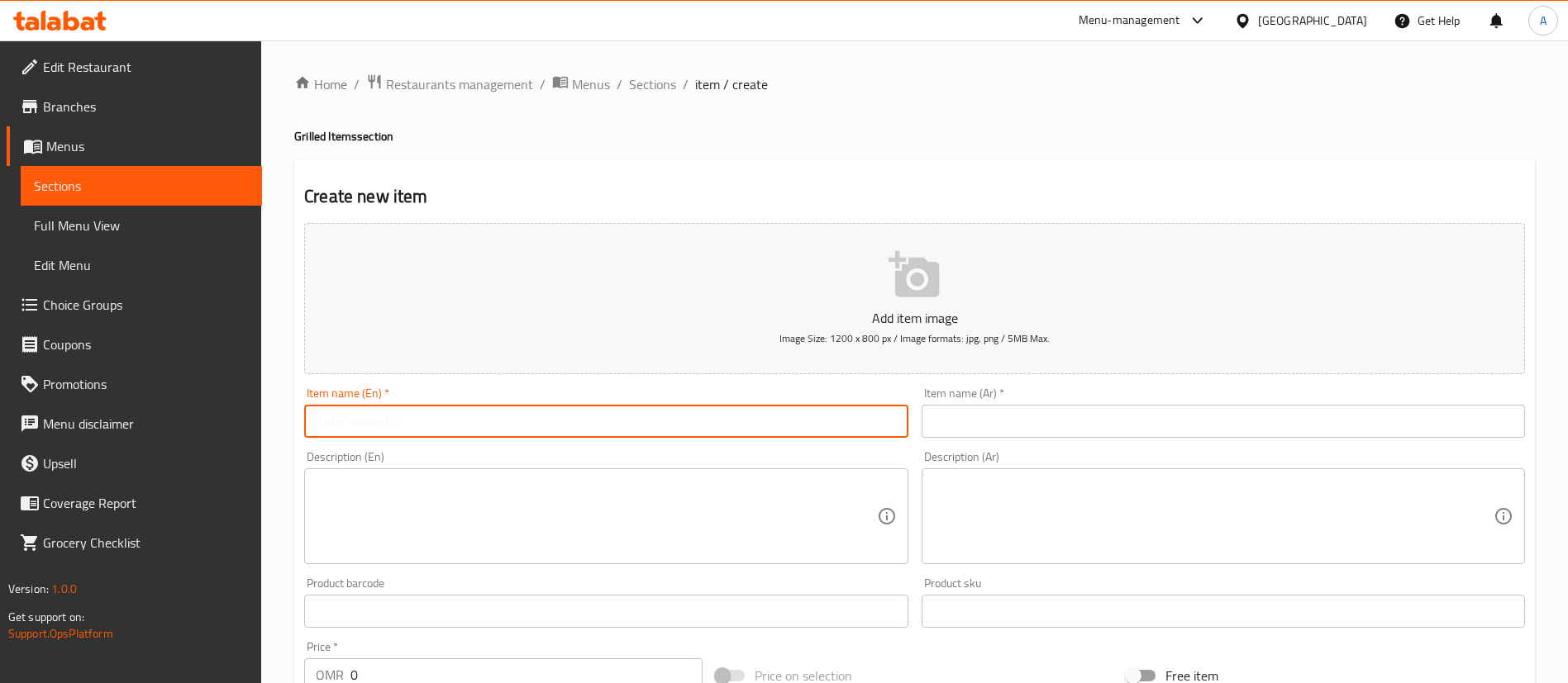
paste input "Norwegian filet salmon Grill 0.300 gram"
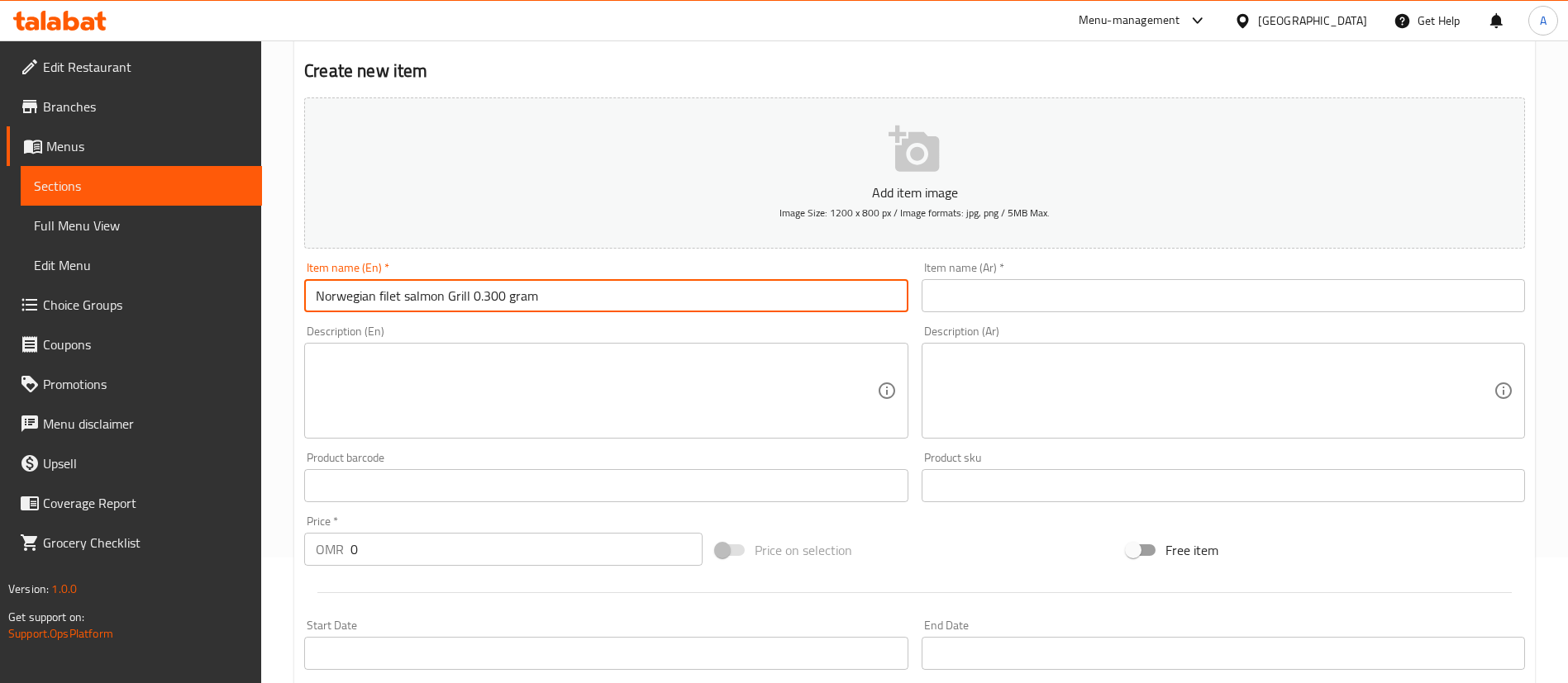
scroll to position [248, 0]
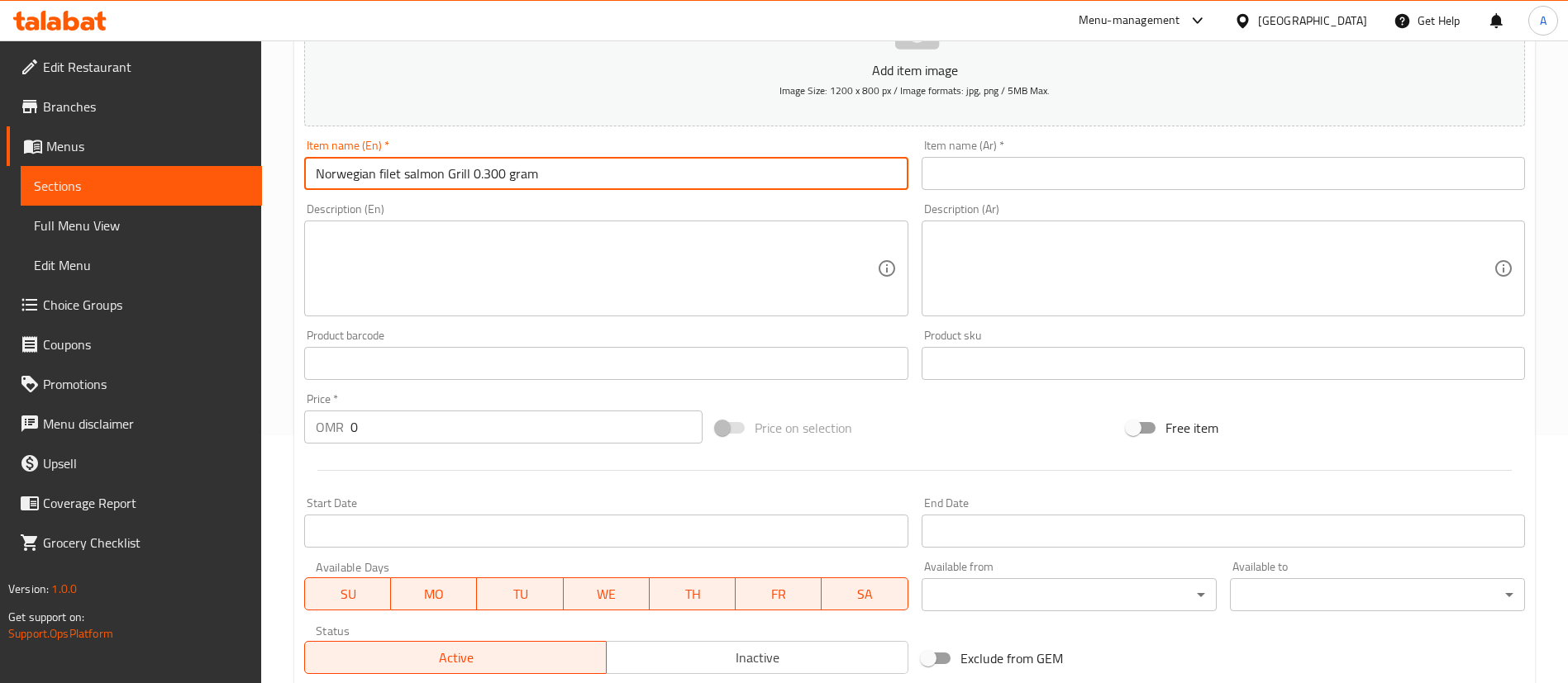
type input "Norwegian filet salmon Grill 0.300 gram"
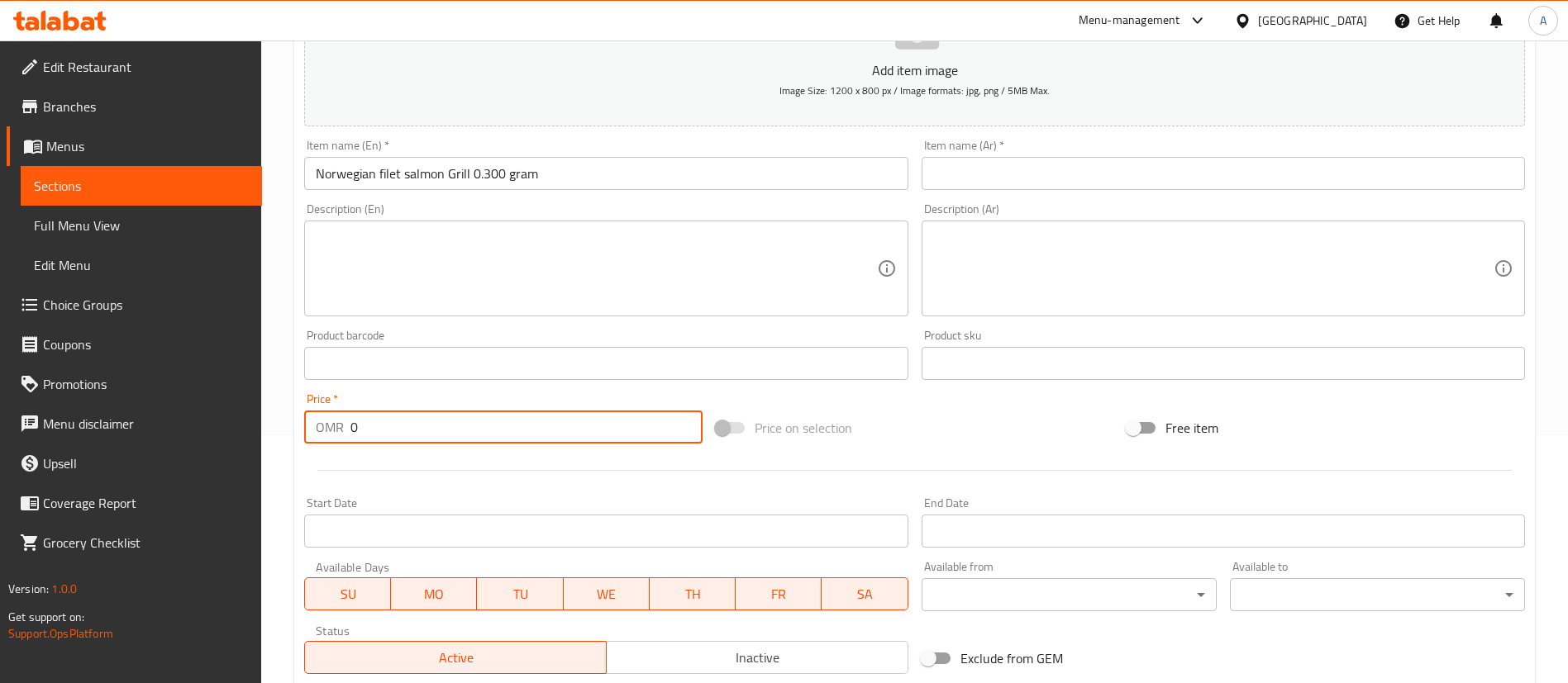
click at [390, 428] on input "0" at bounding box center [526, 427] width 352 height 33
type input "8.4"
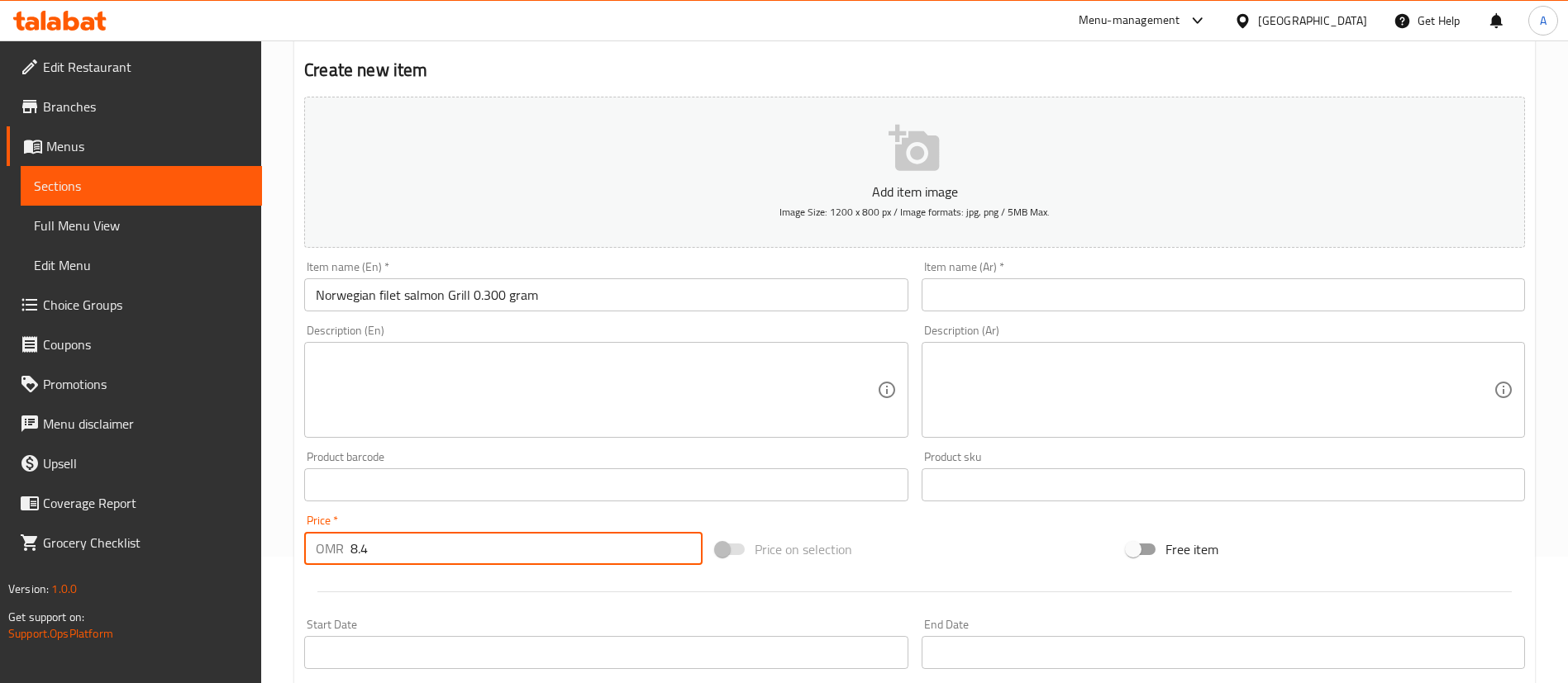
scroll to position [112, 0]
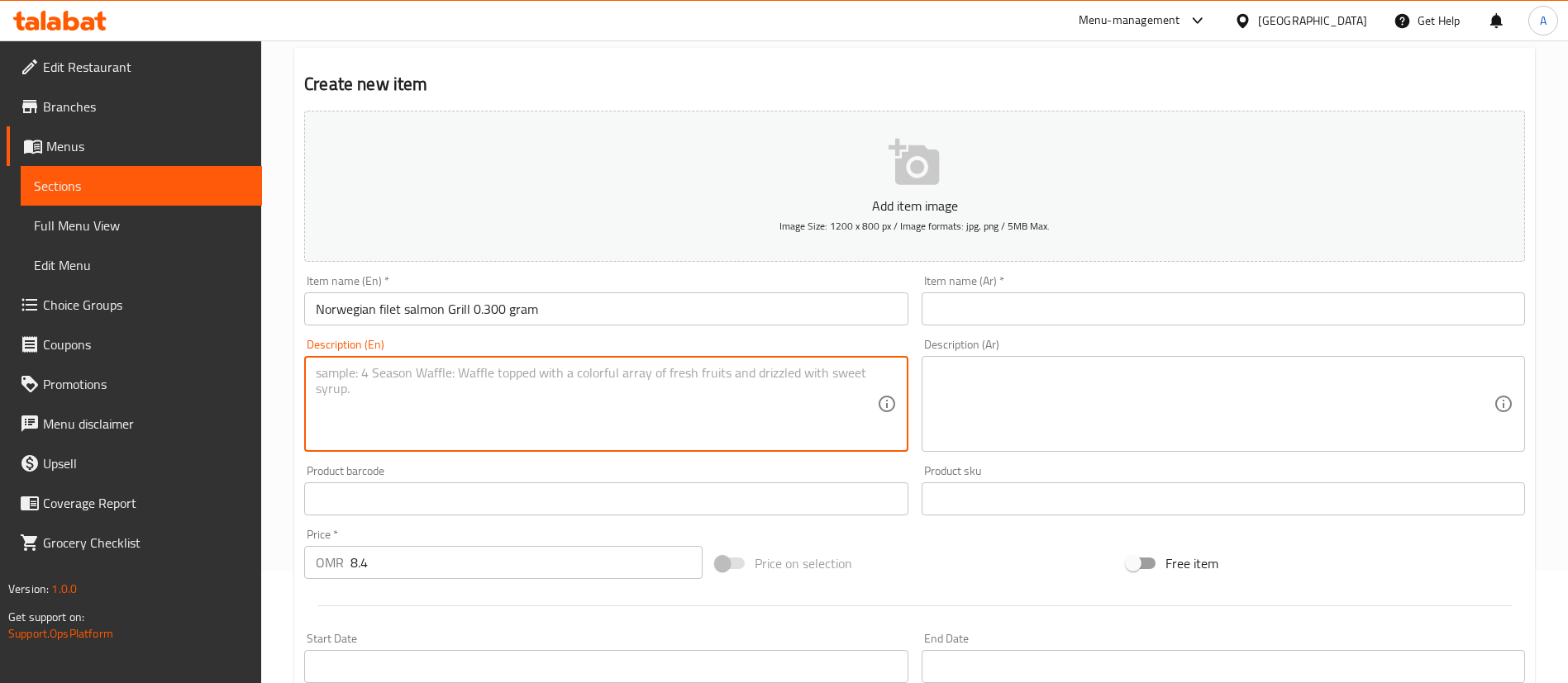
click at [525, 381] on textarea at bounding box center [595, 404] width 560 height 79
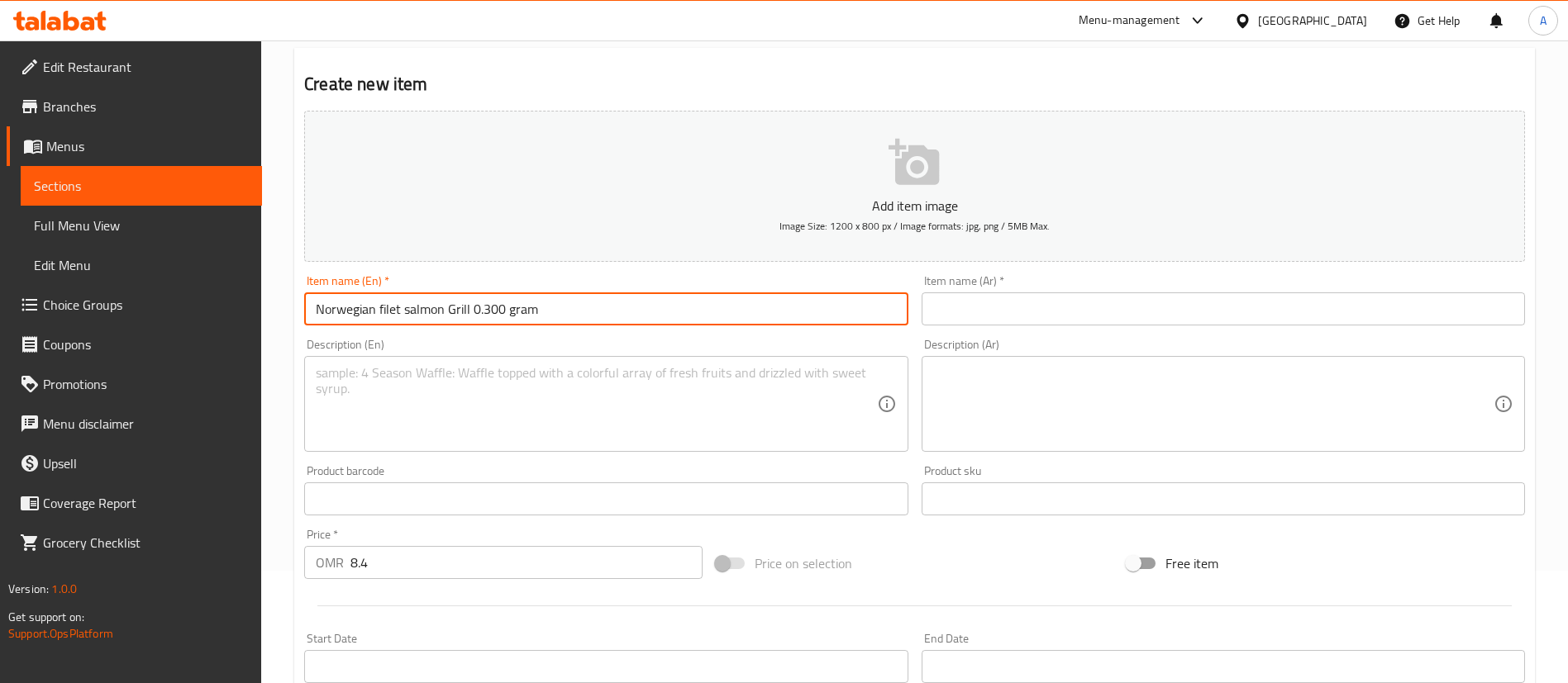
drag, startPoint x: 543, startPoint y: 315, endPoint x: 473, endPoint y: 321, distance: 70.3
click at [473, 321] on input "Norwegian filet salmon Grill 0.300 gram" at bounding box center [606, 308] width 604 height 33
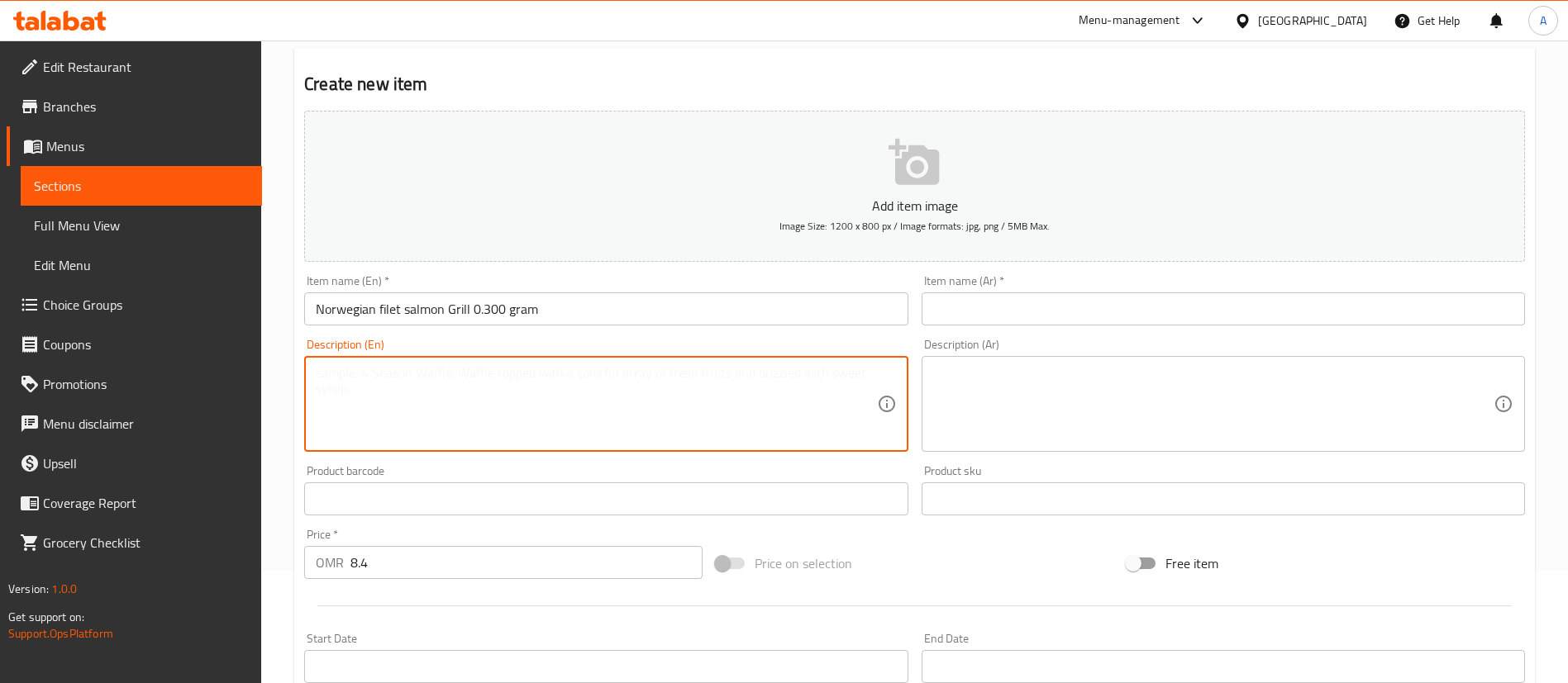
paste textarea "0.300 gram"
type textarea "0.300 gram"
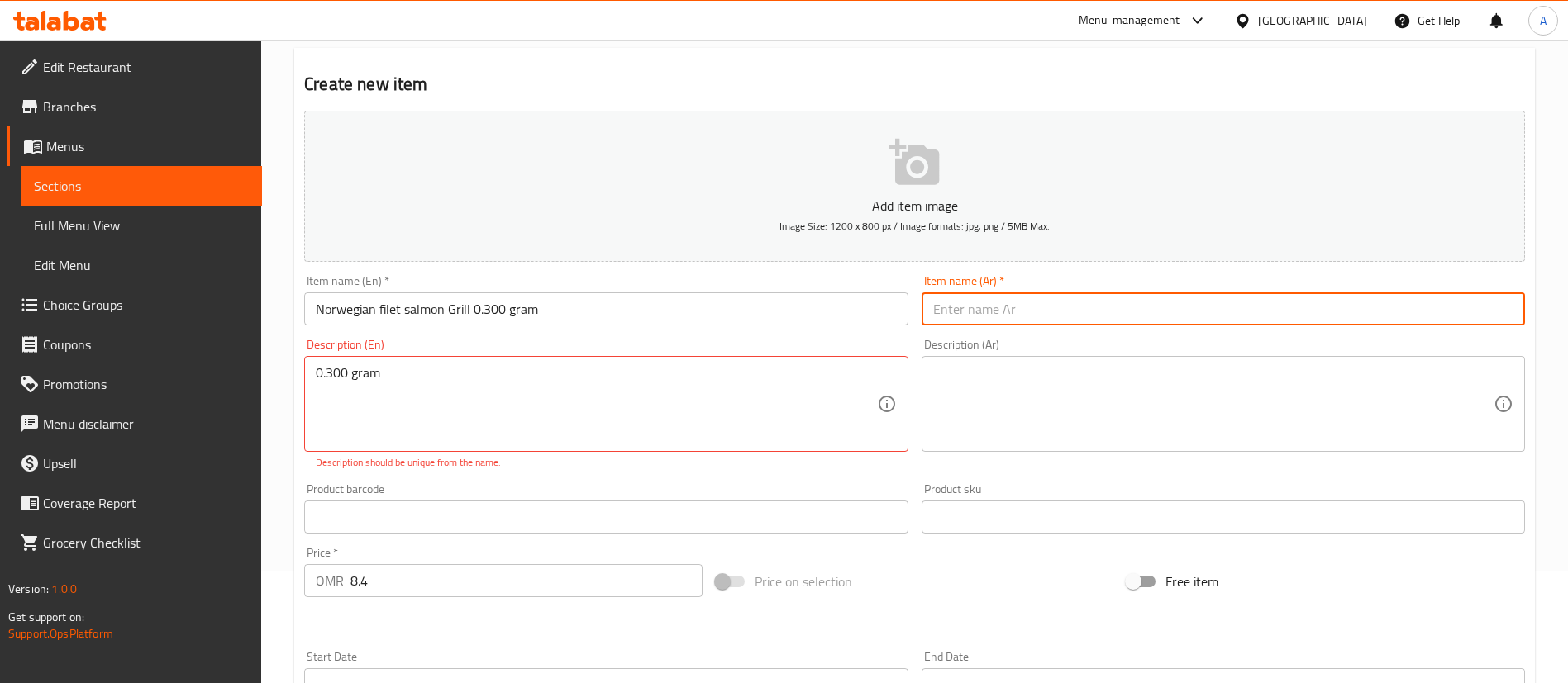
click at [1171, 310] on input "text" at bounding box center [1223, 308] width 604 height 33
type input "s"
type input "[PERSON_NAME] فيلي[PERSON_NAME]"
click at [1236, 346] on div "Description (Ar) Description (Ar)" at bounding box center [1223, 396] width 604 height 113
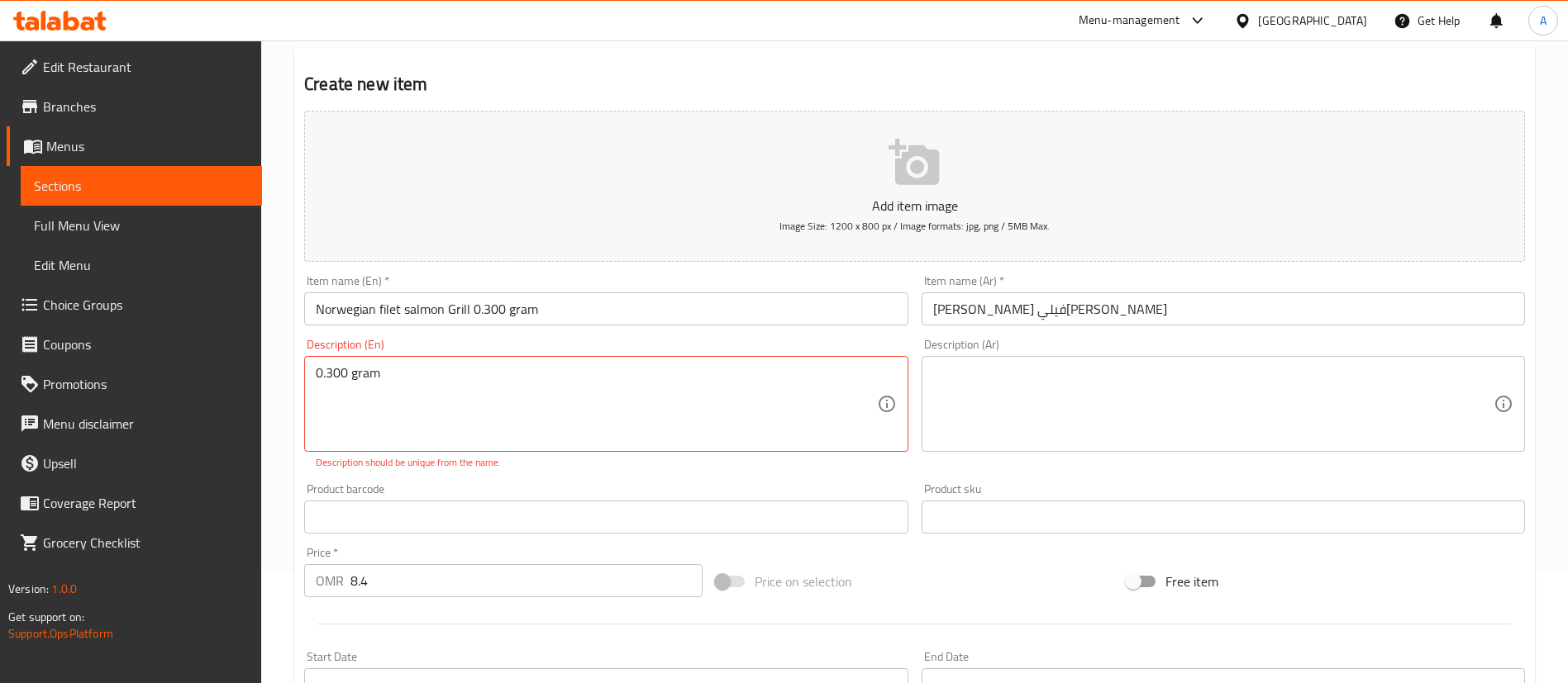
click at [1245, 372] on textarea at bounding box center [1212, 404] width 560 height 79
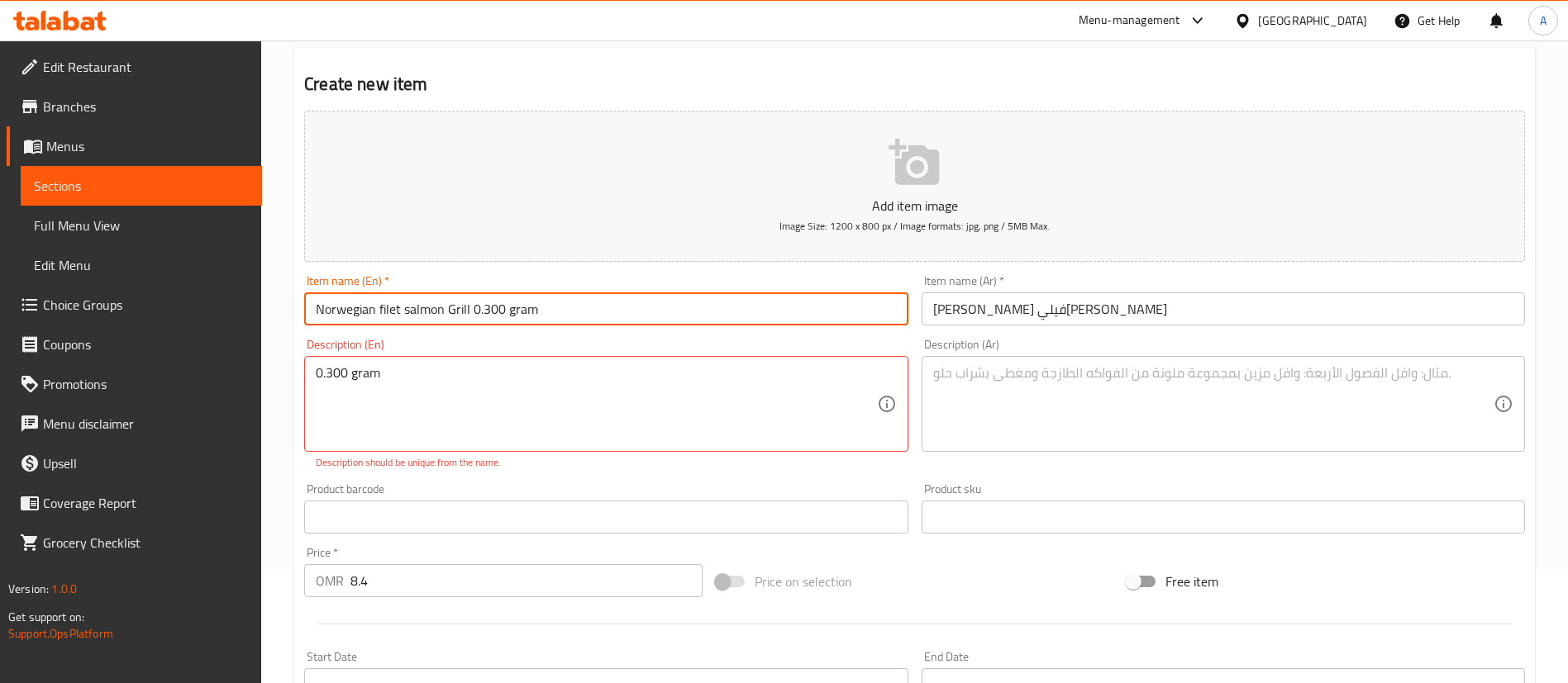
drag, startPoint x: 517, startPoint y: 311, endPoint x: 469, endPoint y: 310, distance: 48.0
click at [469, 310] on input "Norwegian filet salmon Grill 0.300 gram" at bounding box center [606, 308] width 604 height 33
type input "Norwegian filet salmon Grill"
click at [1249, 406] on textarea at bounding box center [1212, 404] width 560 height 79
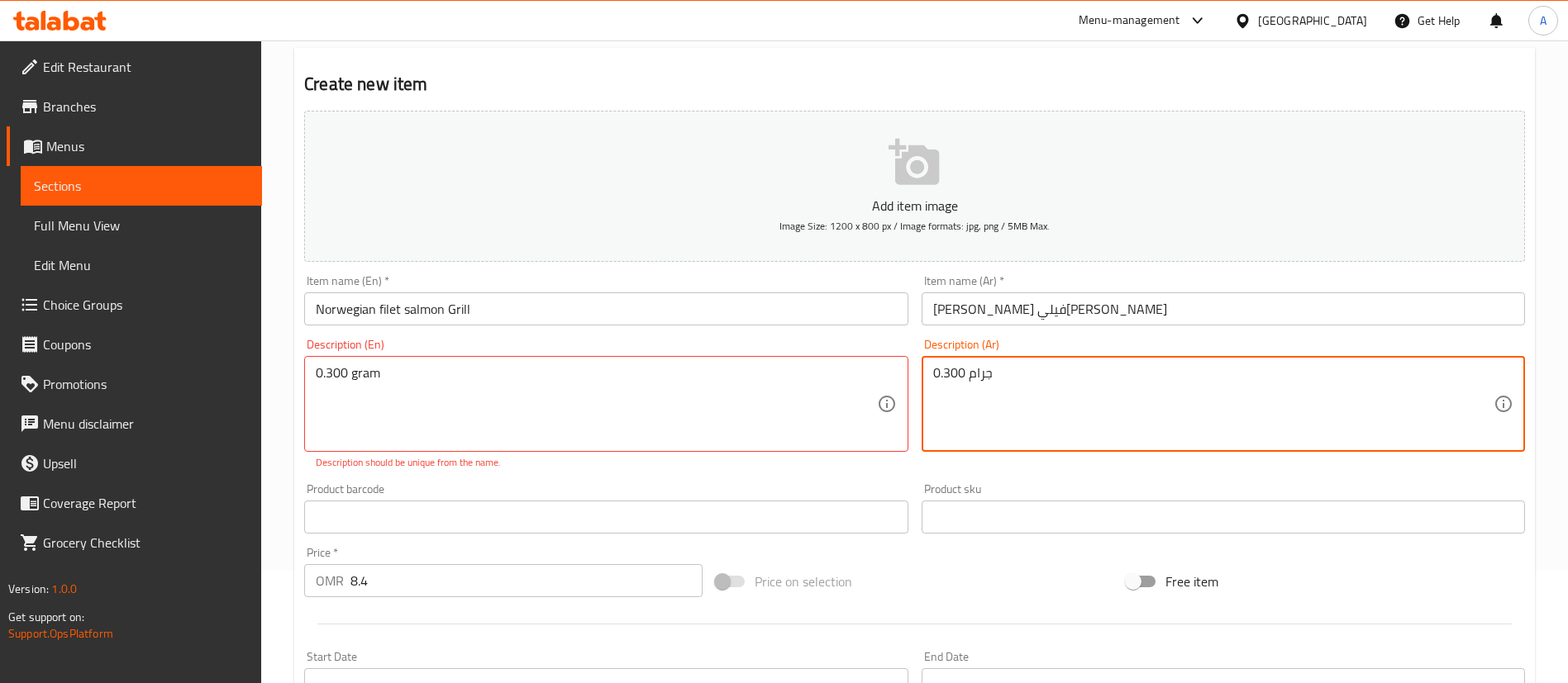
type textarea "0.300 جرام"
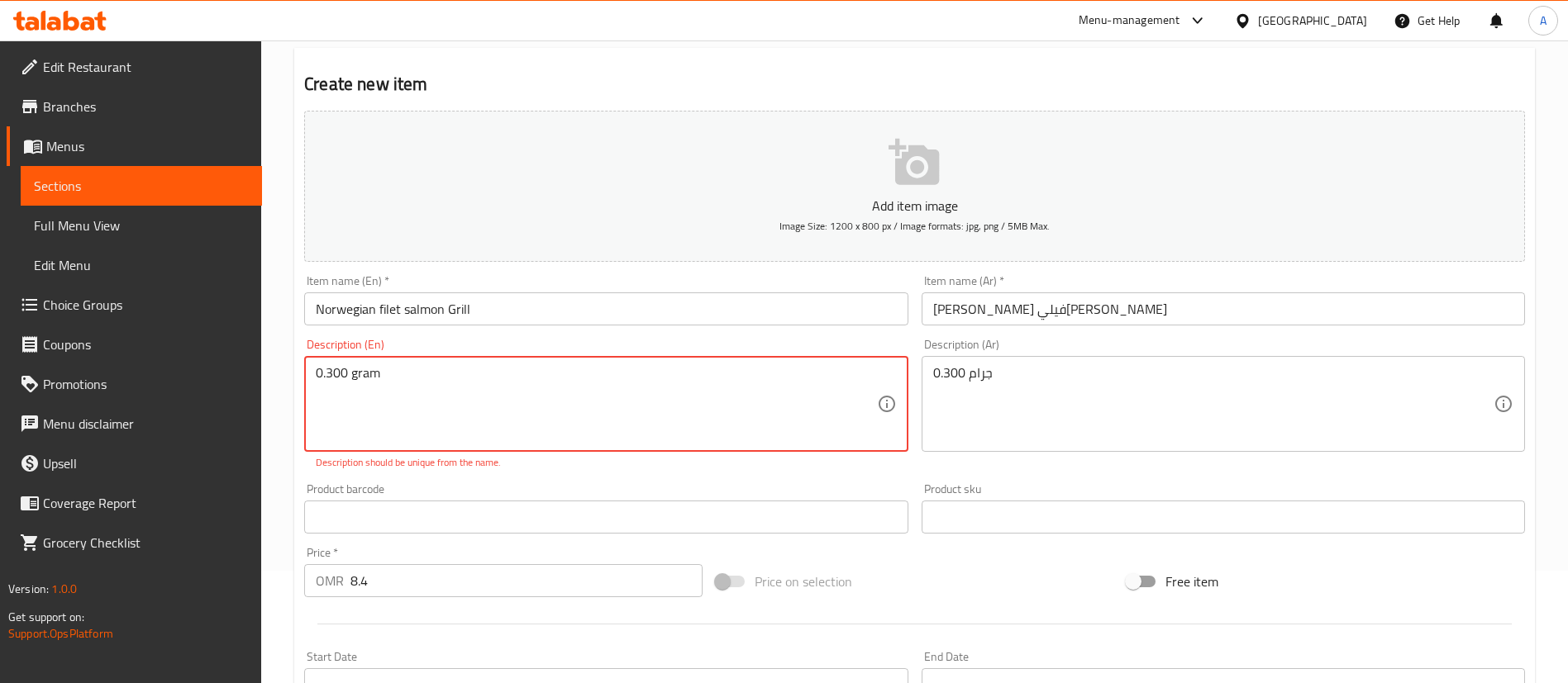
click at [824, 497] on div "Product barcode Product barcode" at bounding box center [606, 508] width 604 height 51
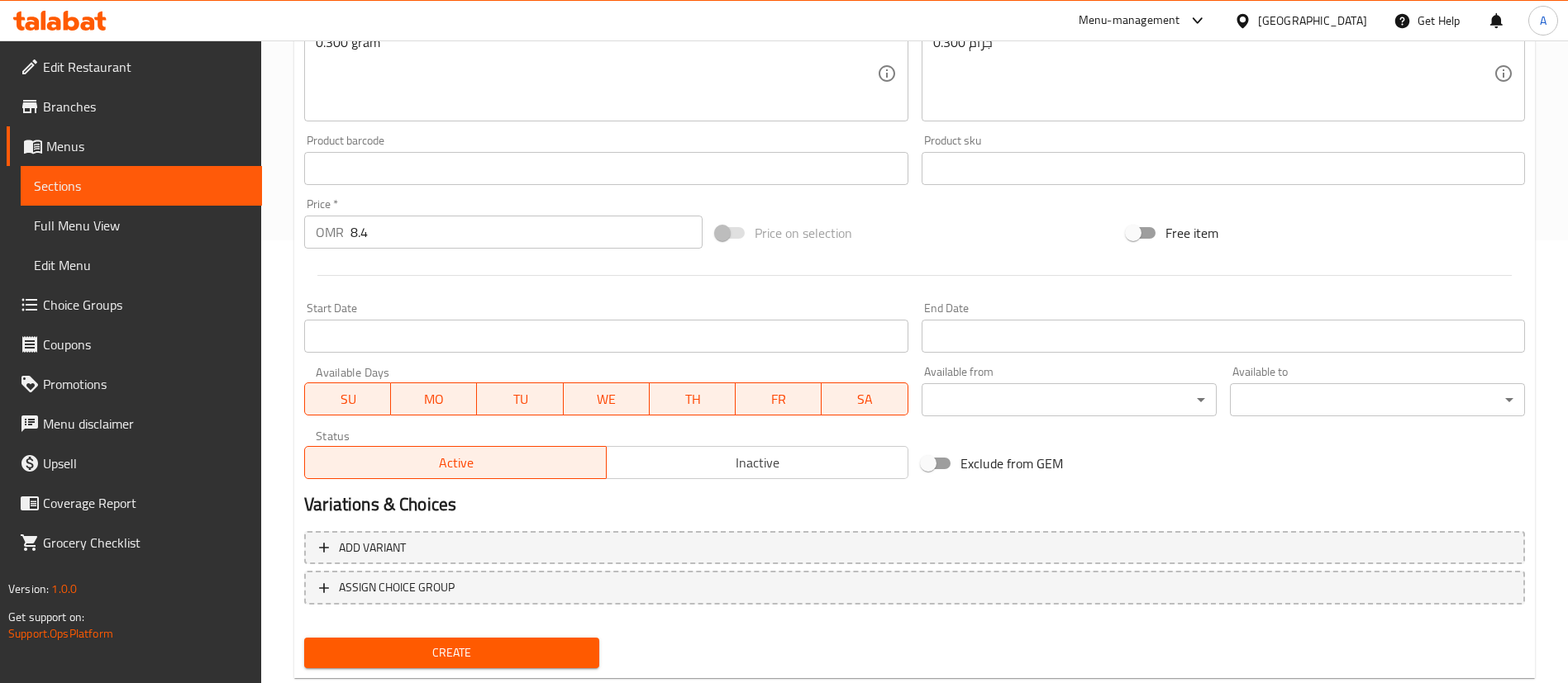
scroll to position [484, 0]
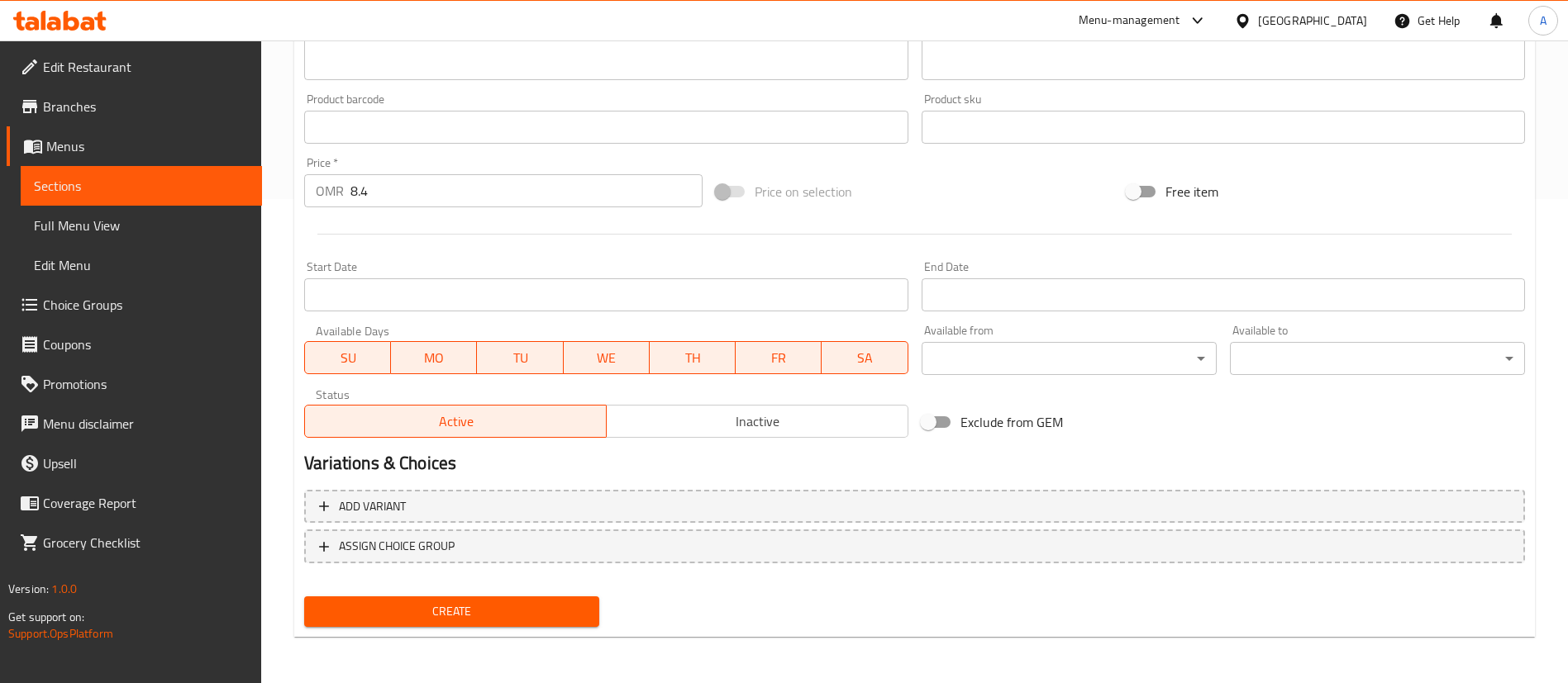
click at [549, 605] on span "Create" at bounding box center [451, 611] width 268 height 21
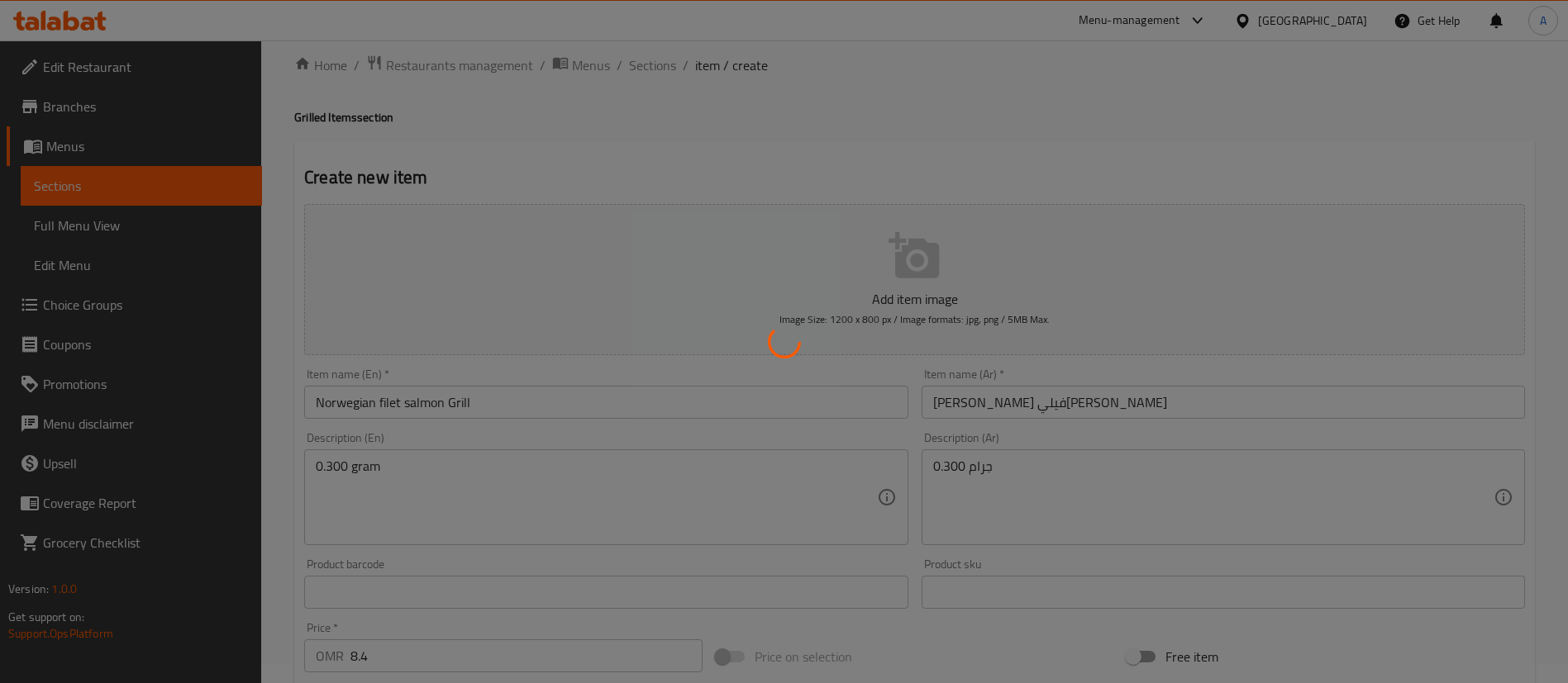
scroll to position [0, 0]
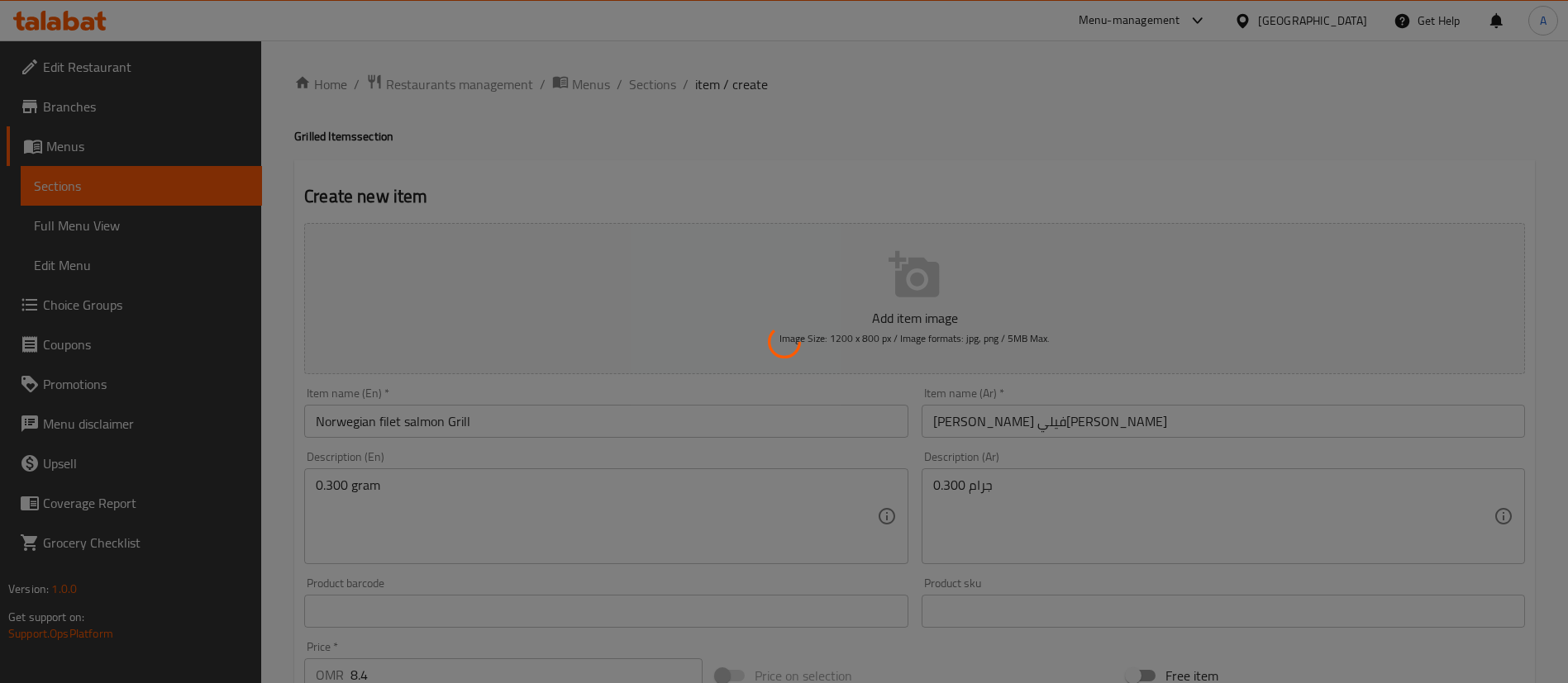
type input "0"
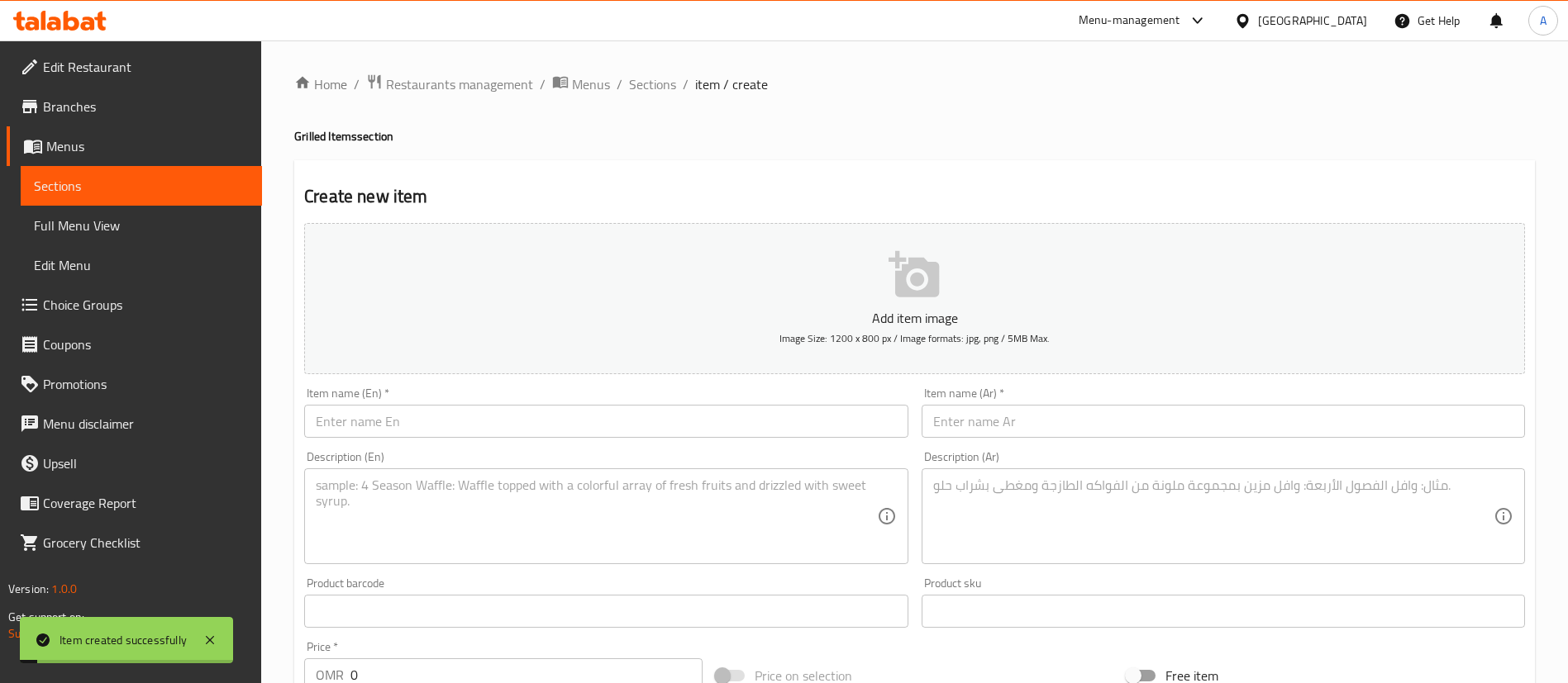
click at [667, 80] on span "Sections" at bounding box center [651, 85] width 47 height 20
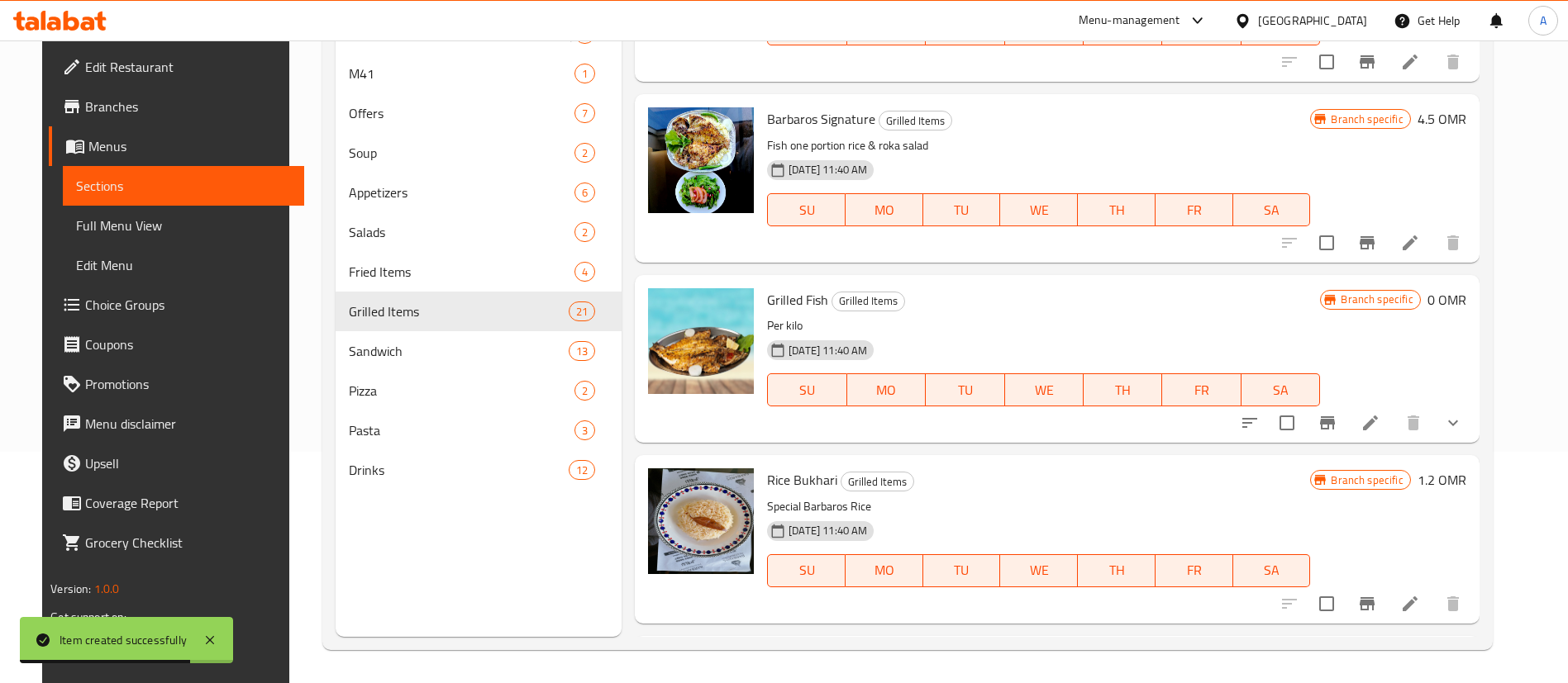
scroll to position [619, 0]
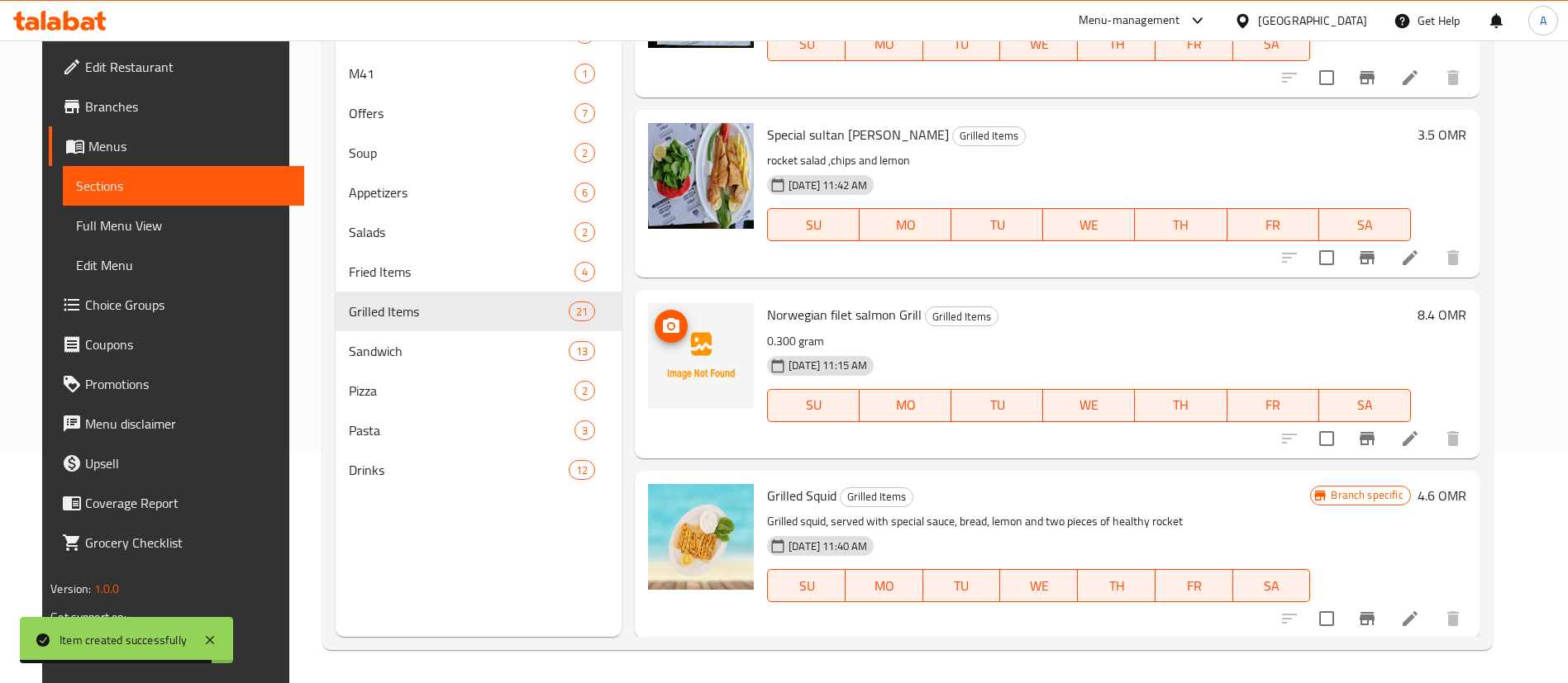
click at [661, 328] on icon "upload picture" at bounding box center [671, 326] width 20 height 20
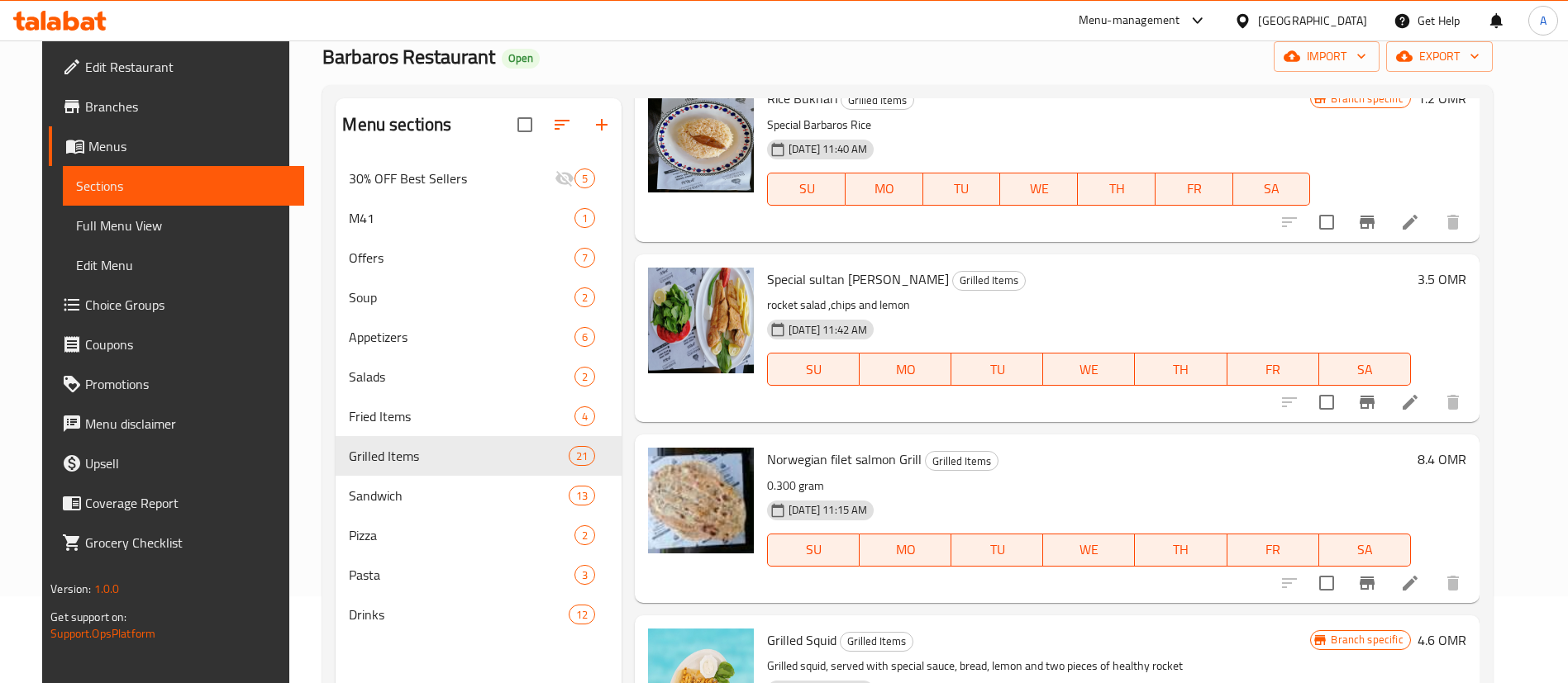
scroll to position [0, 0]
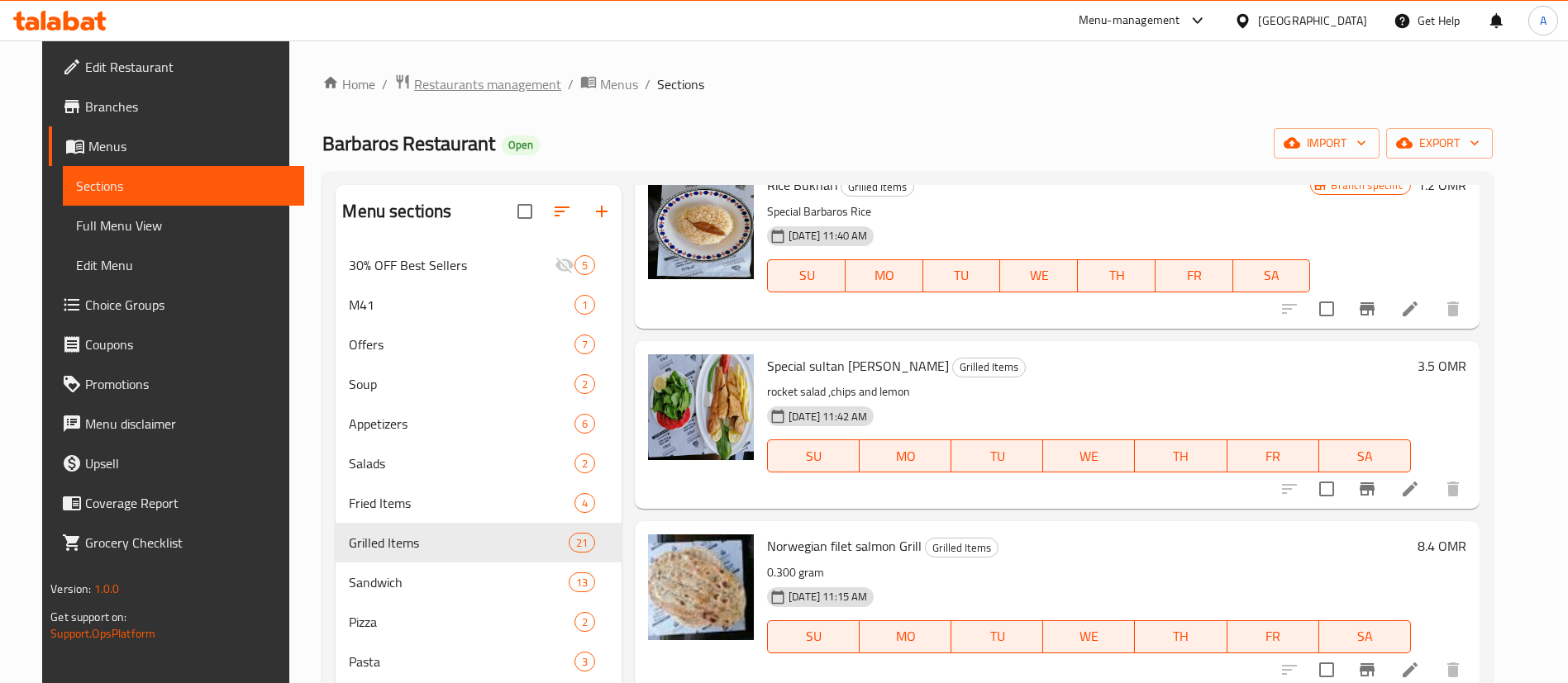
click at [487, 91] on span "Restaurants management" at bounding box center [487, 85] width 147 height 20
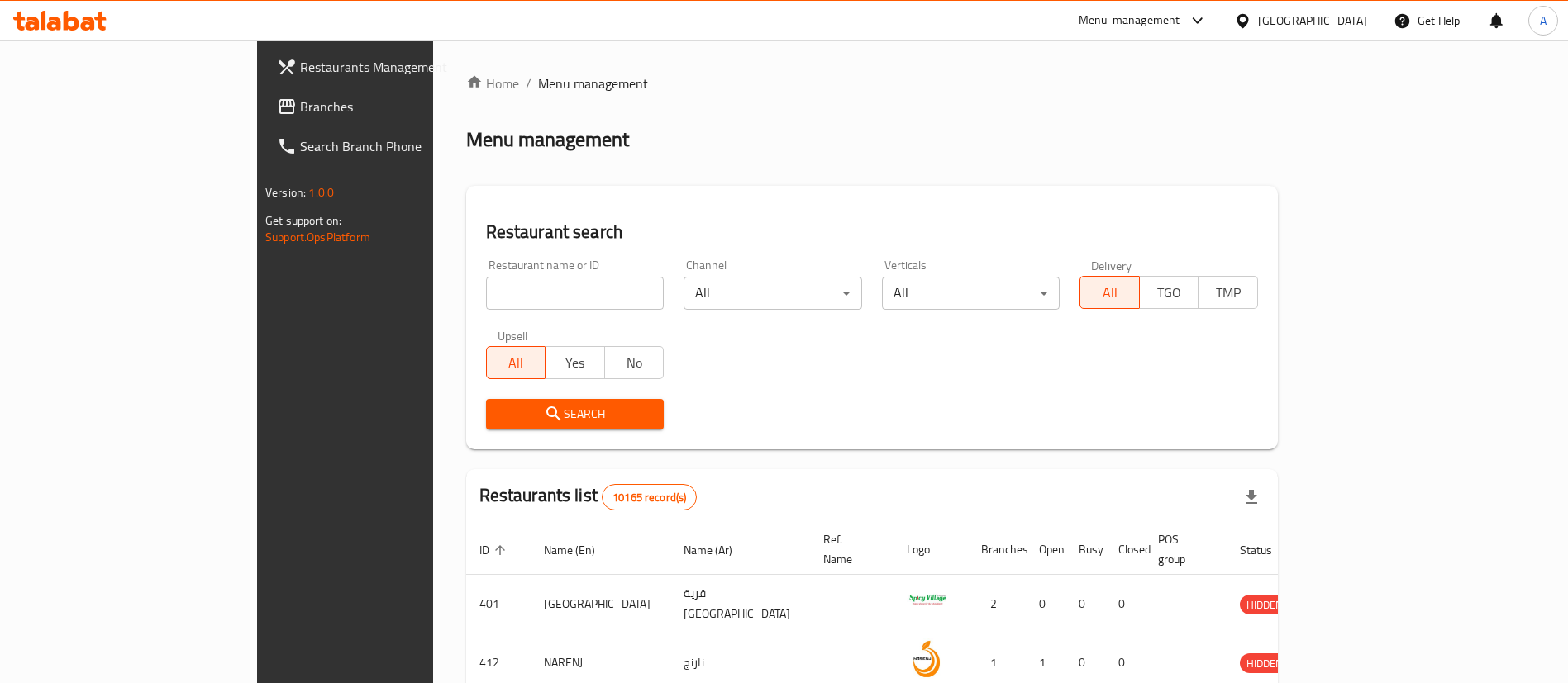
click at [544, 296] on input "search" at bounding box center [576, 292] width 179 height 33
type input "wings"
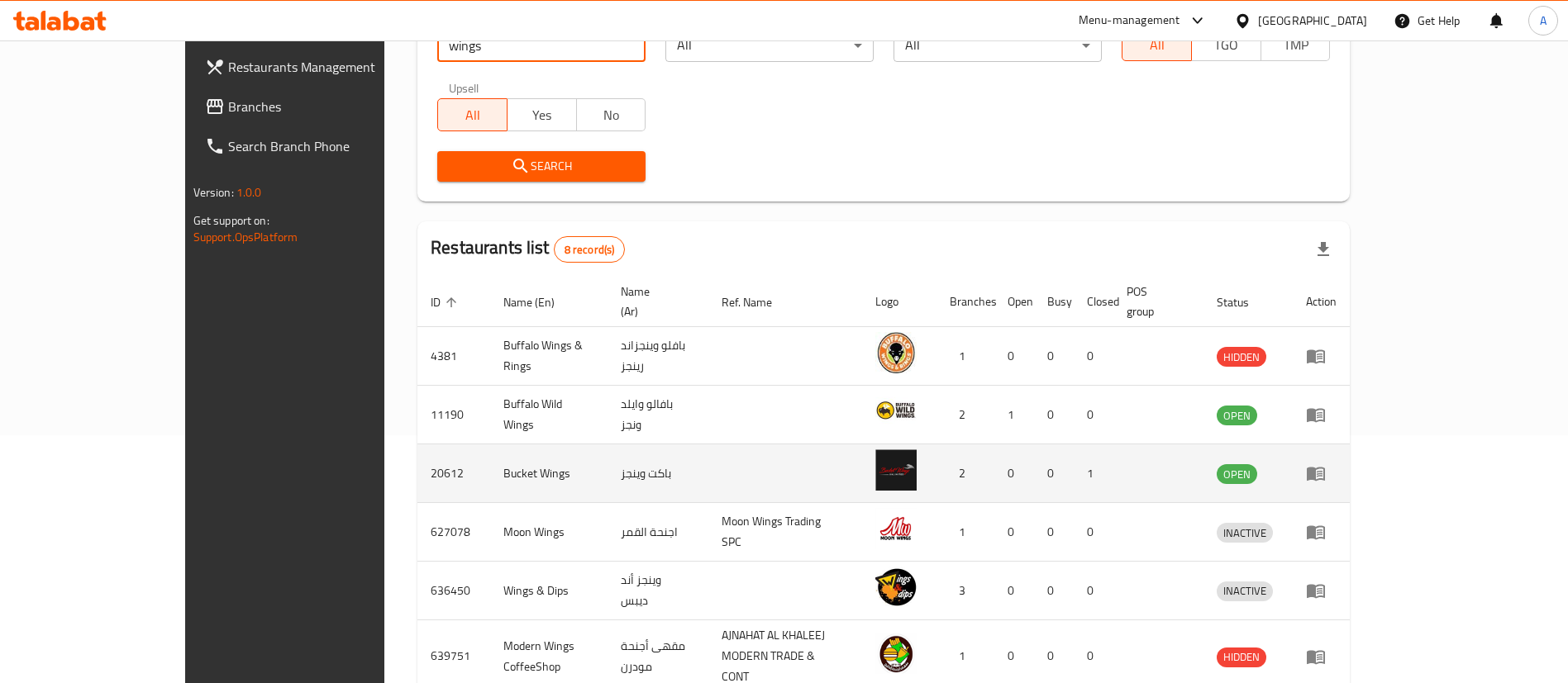
scroll to position [432, 0]
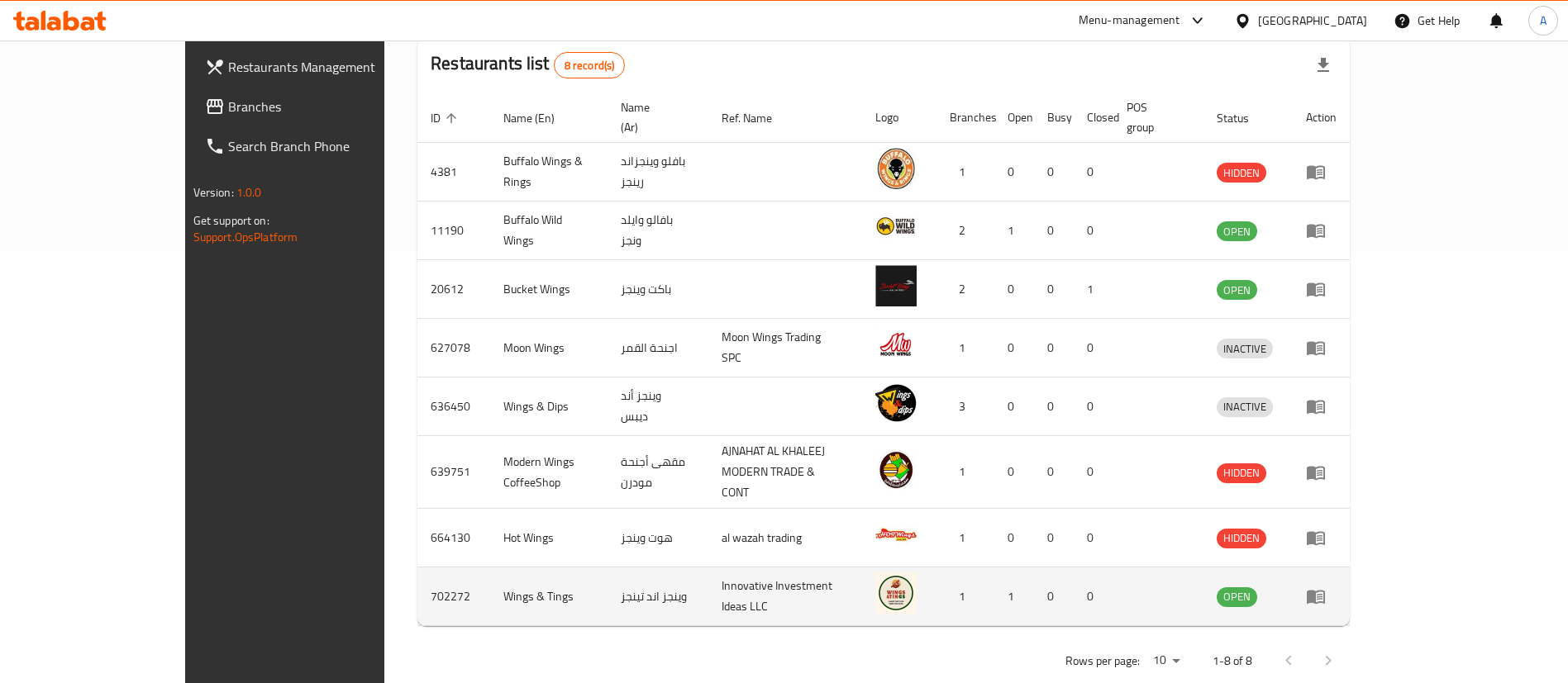
click at [1349, 575] on td "enhanced table" at bounding box center [1320, 597] width 57 height 59
click at [1324, 591] on icon "enhanced table" at bounding box center [1315, 598] width 18 height 14
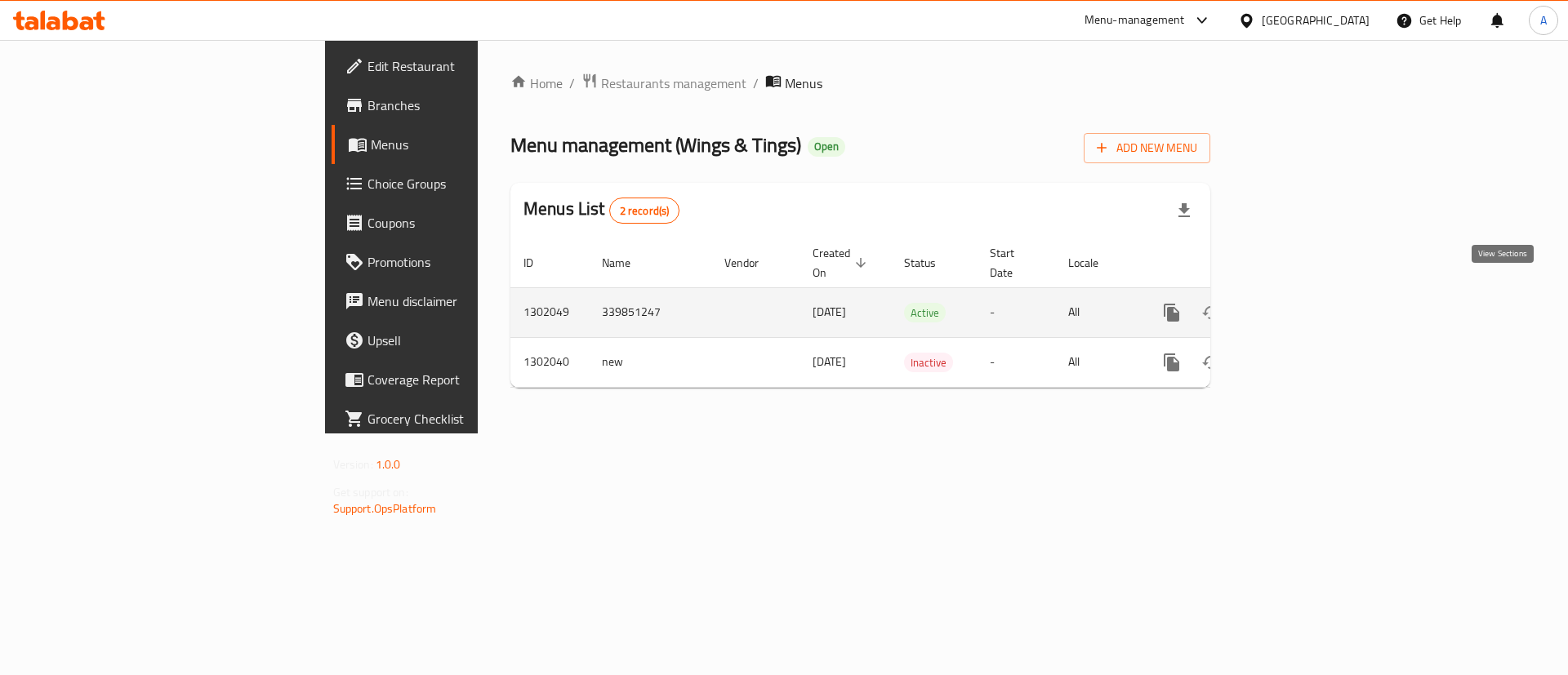
click at [1299, 303] on icon "enhanced table" at bounding box center [1289, 312] width 20 height 20
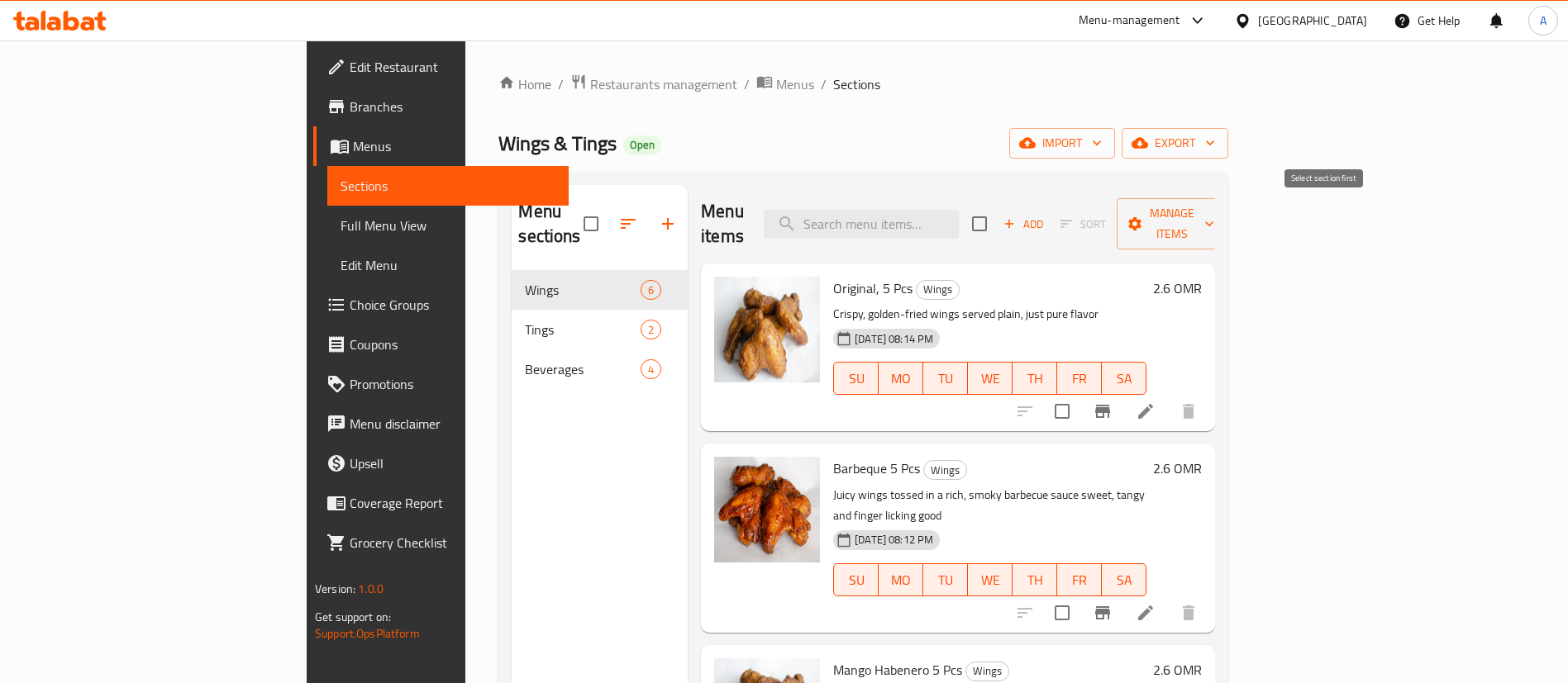
click at [1045, 220] on span "Add" at bounding box center [1022, 224] width 45 height 19
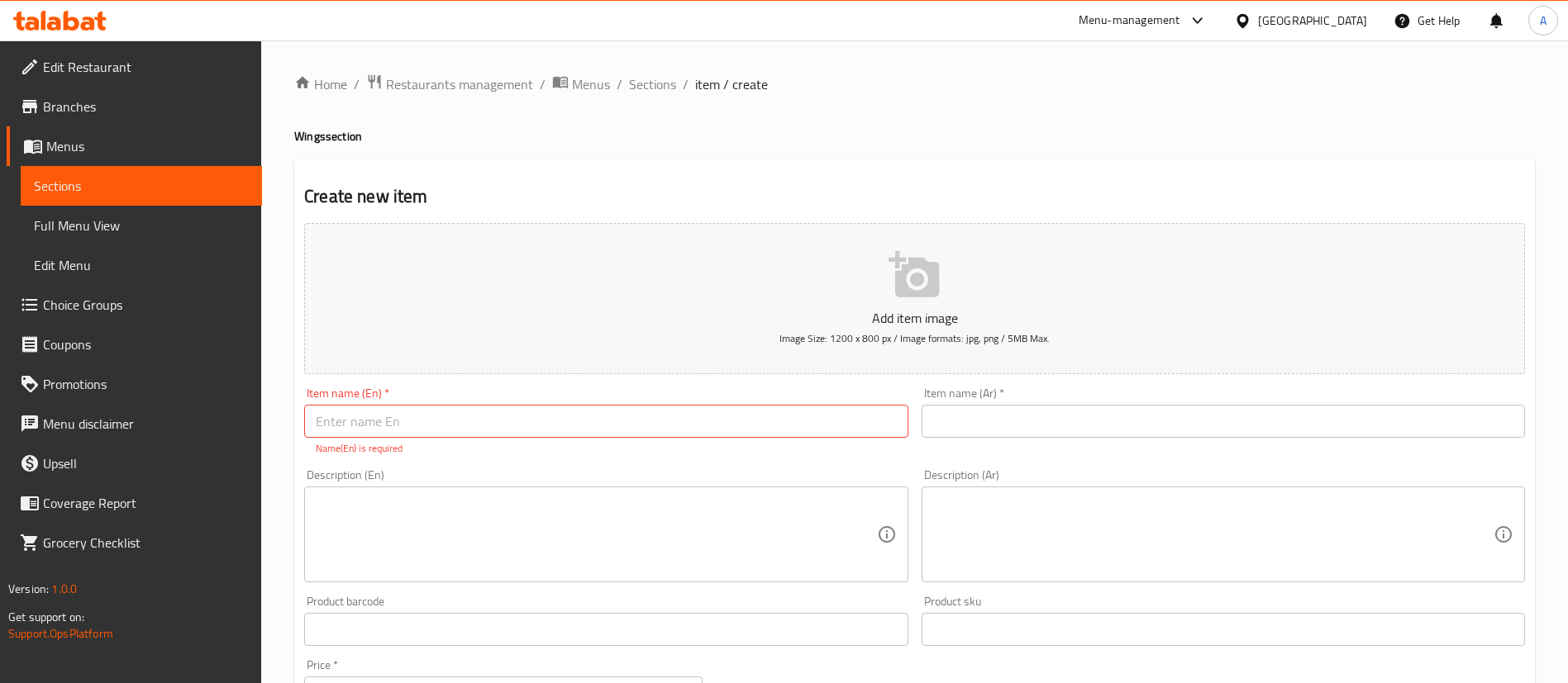
drag, startPoint x: 592, startPoint y: 424, endPoint x: 377, endPoint y: 385, distance: 218.5
click at [377, 385] on div "Item name (En)   * Item name (En) * Name(En) is required" at bounding box center [606, 422] width 616 height 82
click at [376, 404] on div "Item name (En)   * Item name (En) * Name(En) is required" at bounding box center [606, 422] width 604 height 69
click at [374, 432] on input "text" at bounding box center [606, 421] width 604 height 33
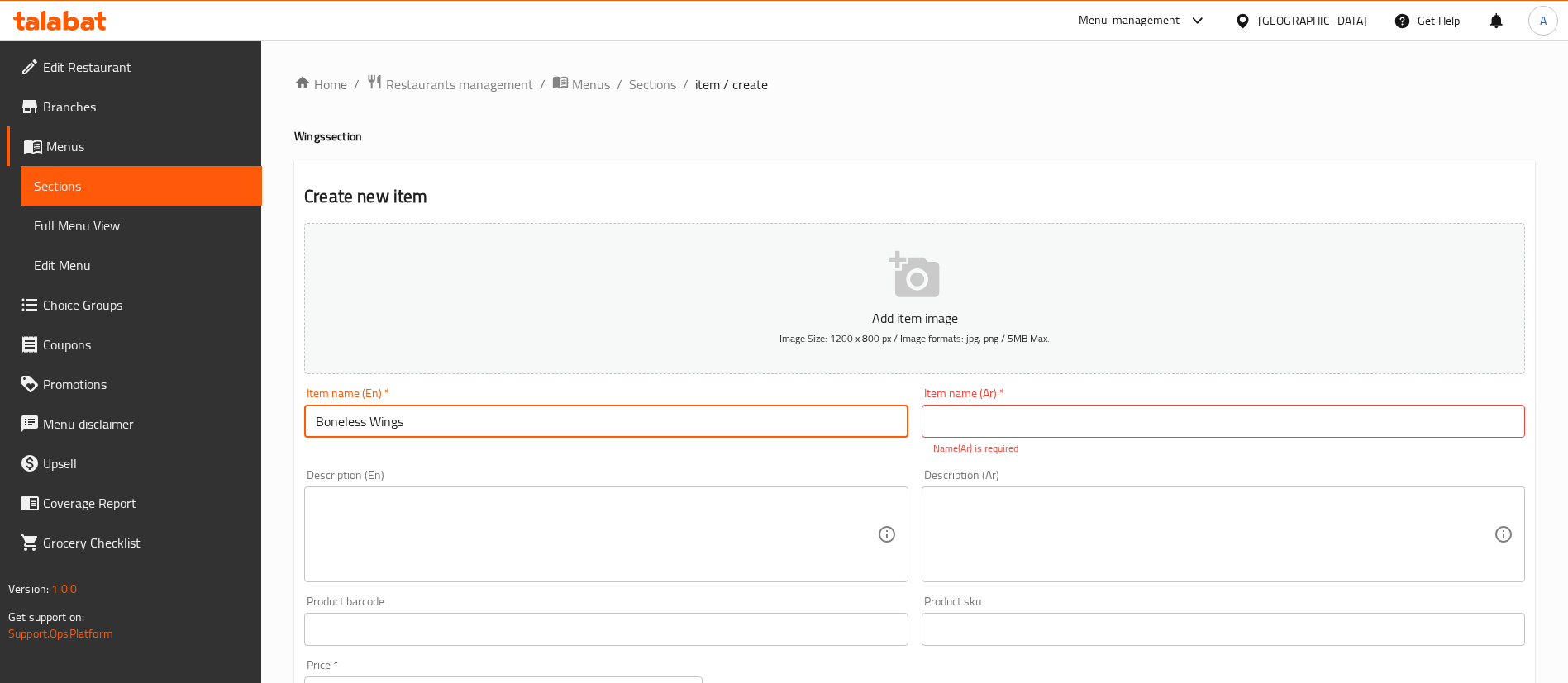
type input "Boneless Wings"
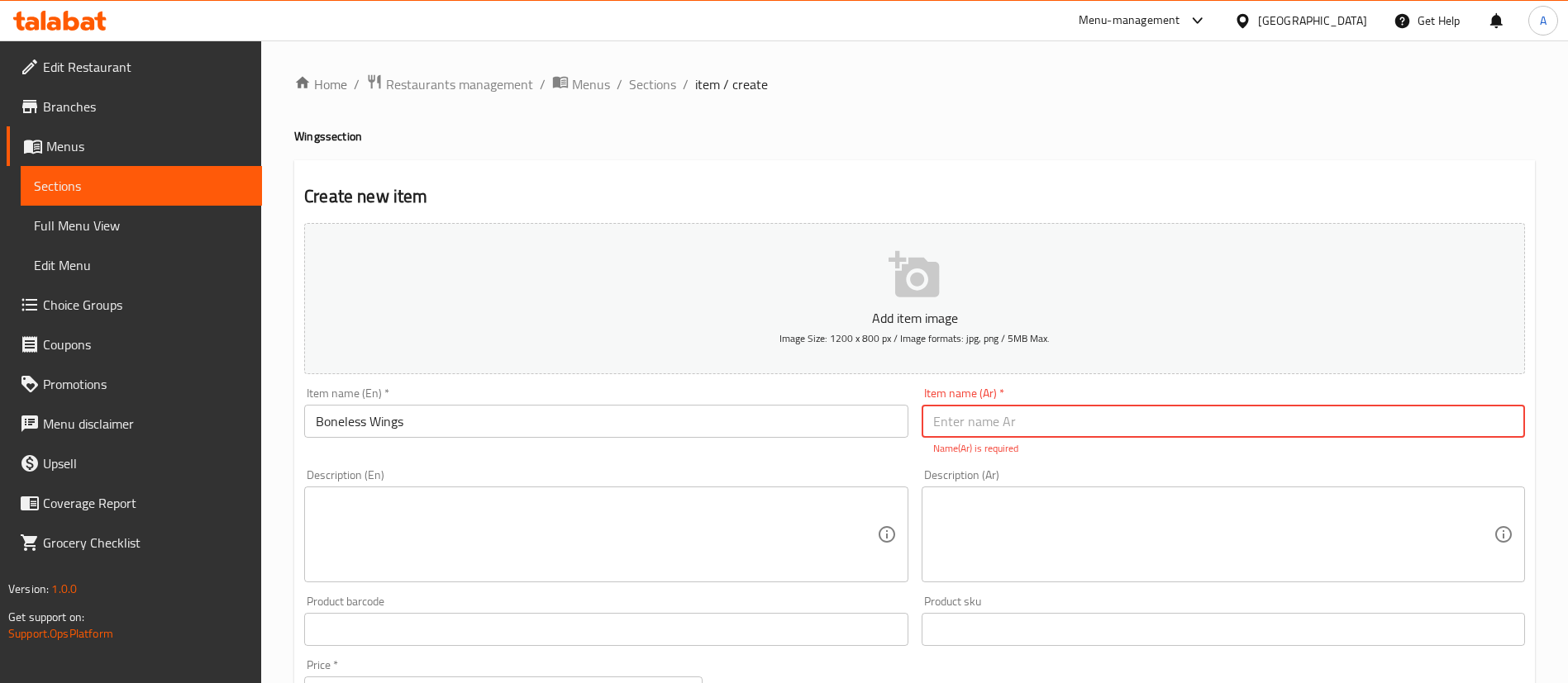
click at [1084, 424] on input "text" at bounding box center [1223, 421] width 604 height 33
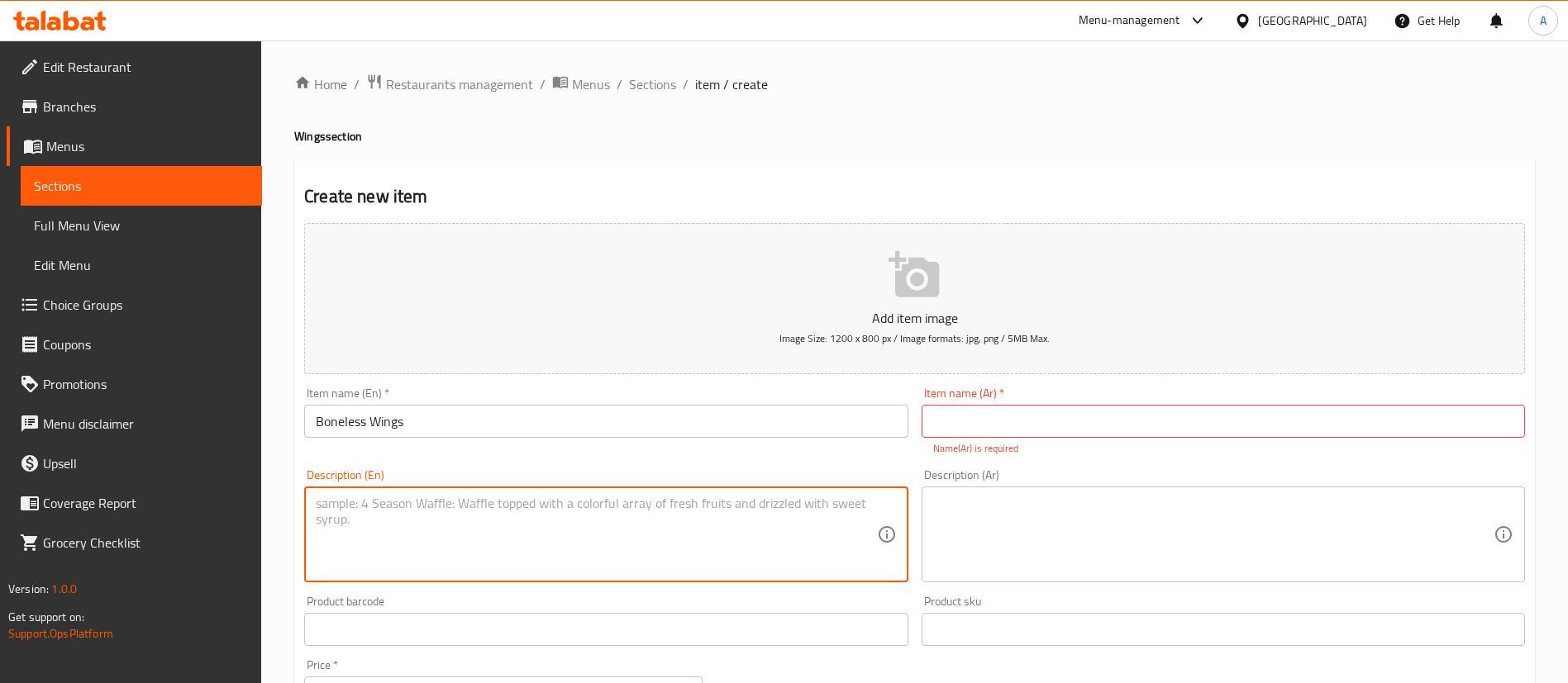
paste textarea "Succulent boneless wings, juicy and full of flavor – tossed in any sauce you ch…"
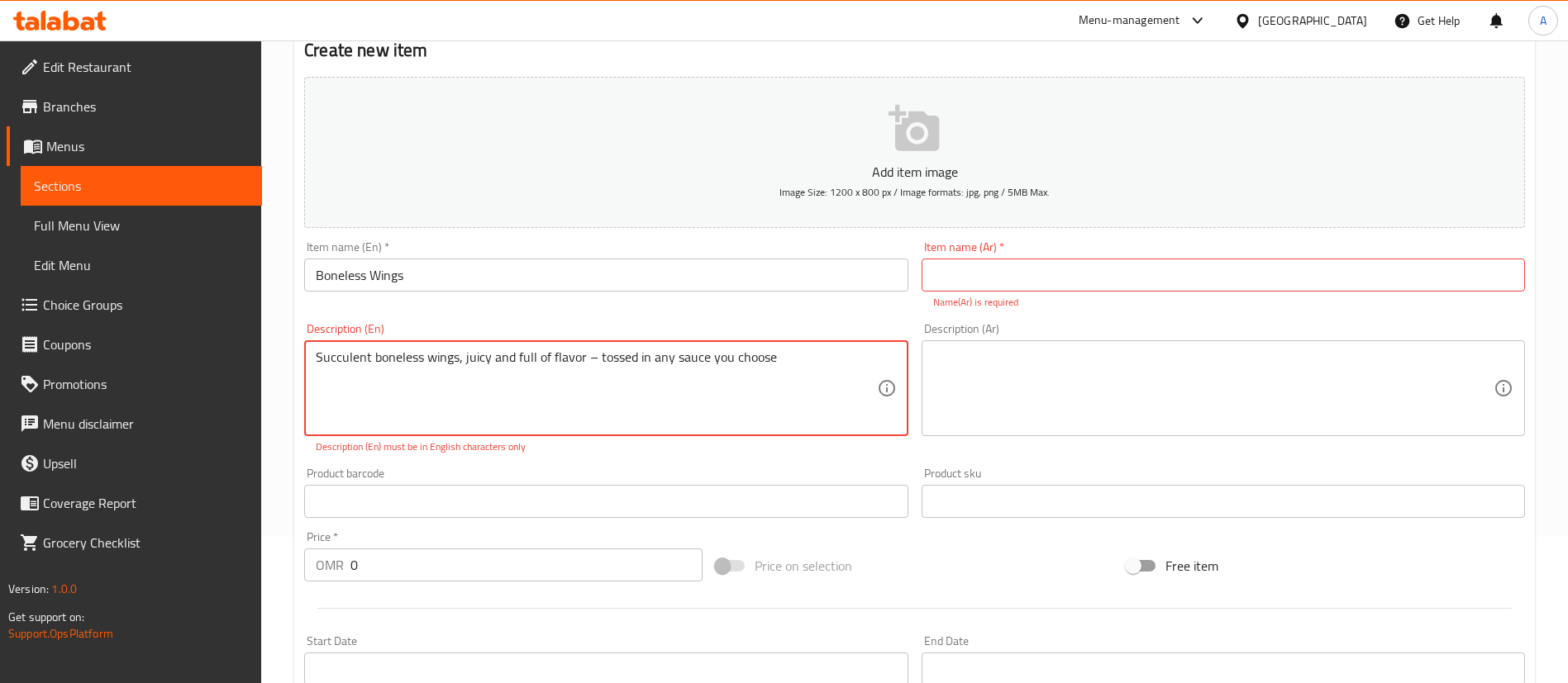
scroll to position [248, 0]
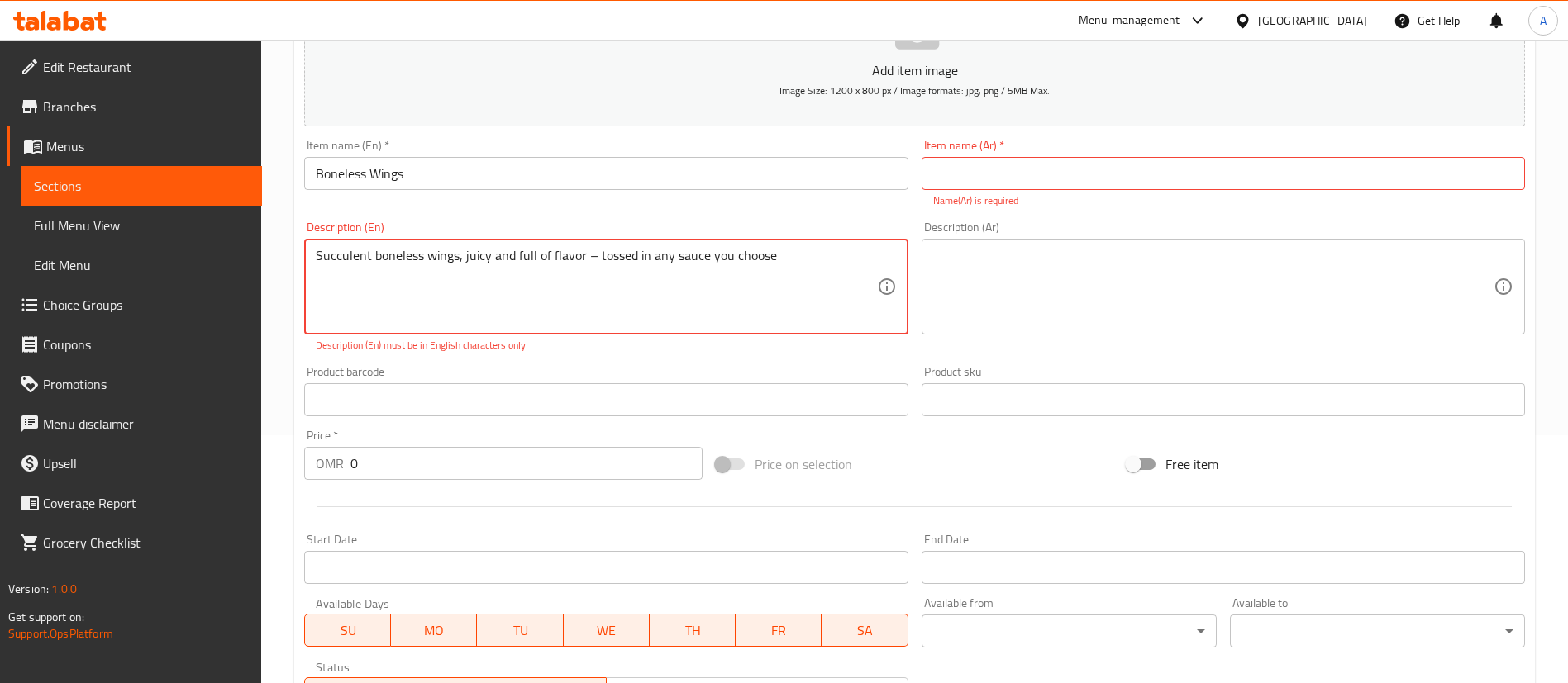
type textarea "Succulent boneless wings, juicy and full of flavor – tossed in any sauce you ch…"
click at [447, 463] on input "0" at bounding box center [526, 463] width 352 height 33
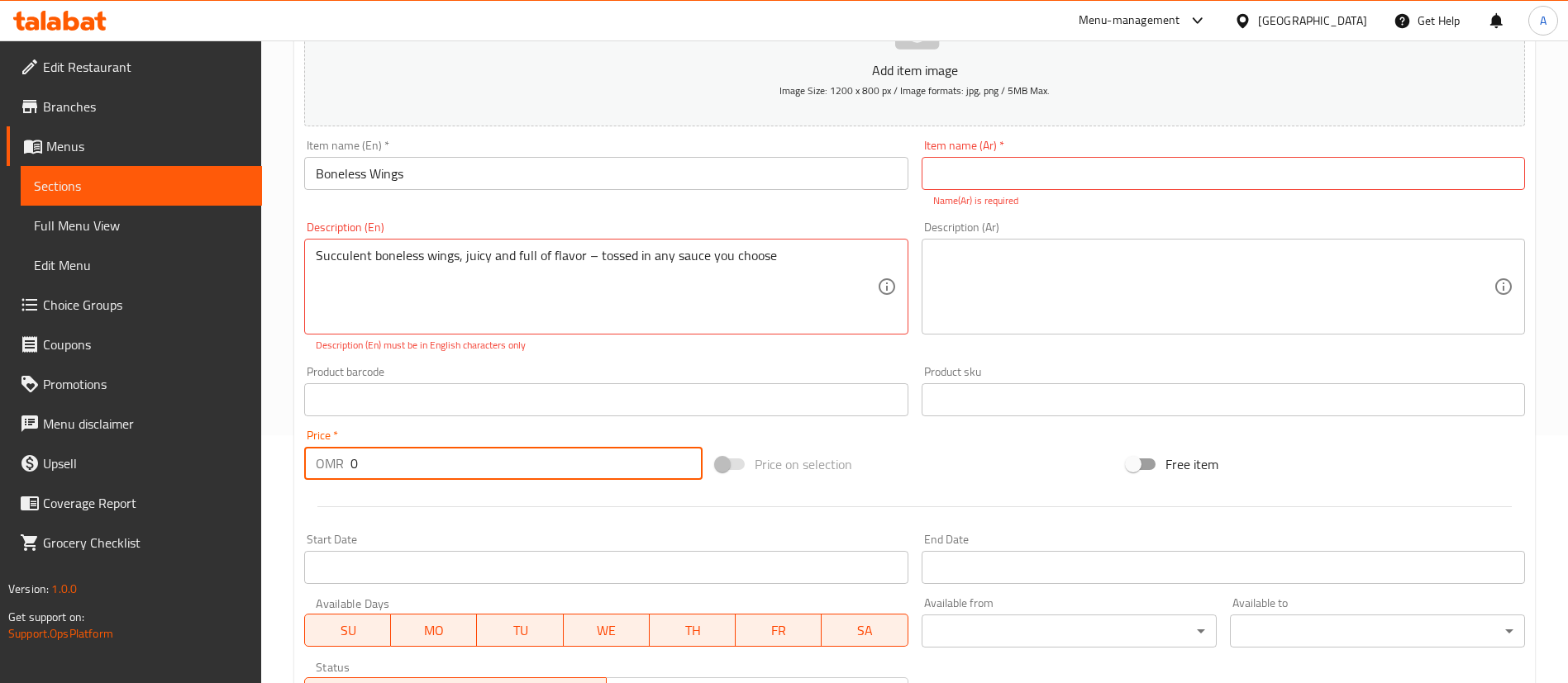
click at [447, 463] on input "0" at bounding box center [526, 463] width 352 height 33
type input "3.2"
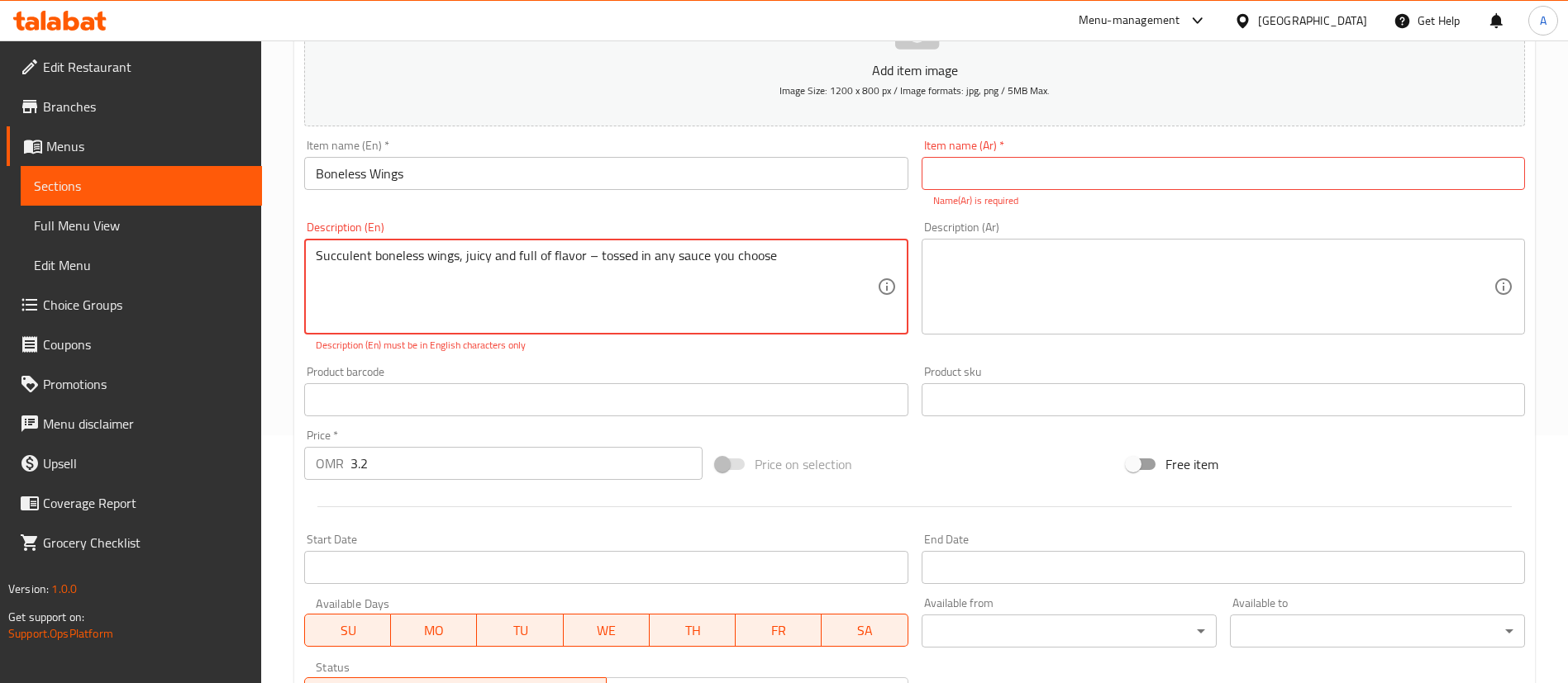
click at [592, 256] on textarea "Succulent boneless wings, juicy and full of flavor – tossed in any sauce you ch…" at bounding box center [595, 286] width 560 height 79
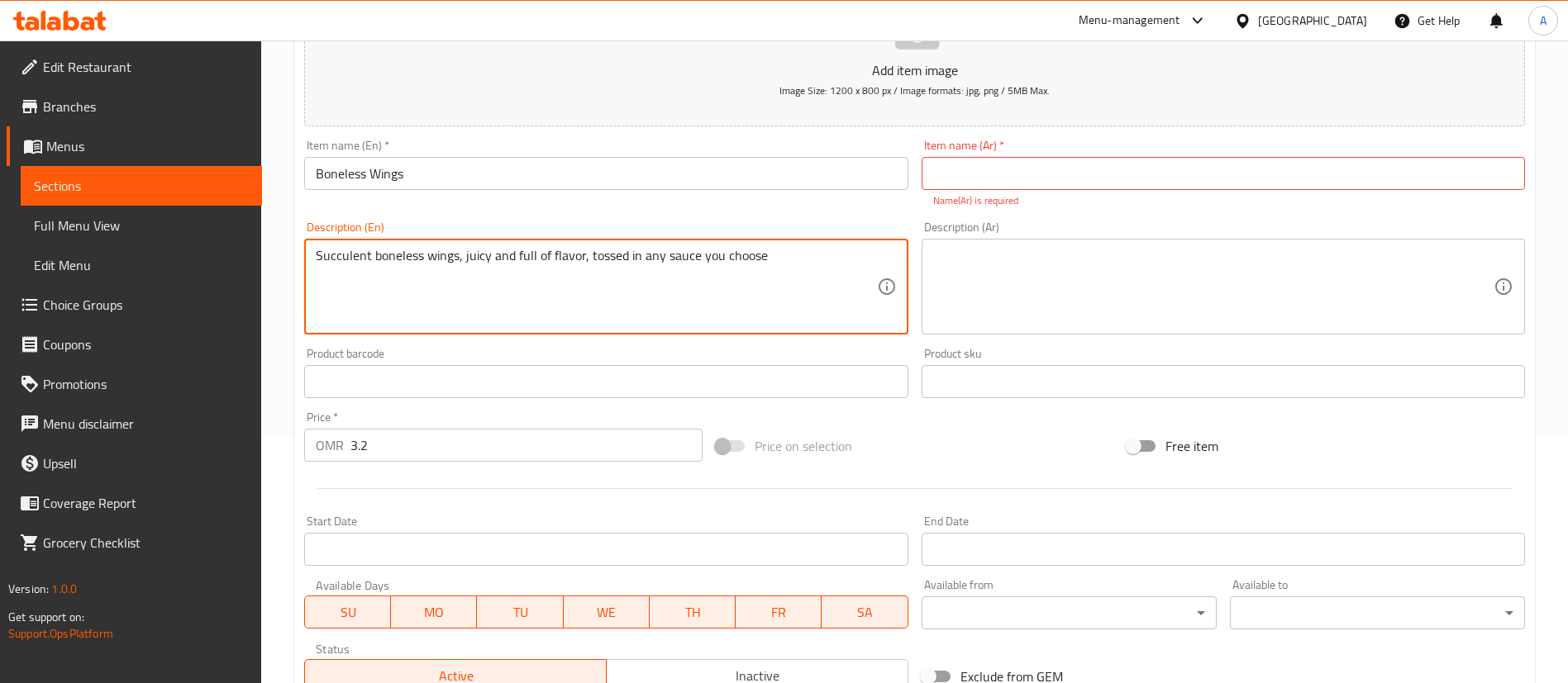
click at [786, 312] on textarea "Succulent boneless wings, juicy and full of flavor, tossed in any sauce you cho…" at bounding box center [595, 286] width 560 height 79
type textarea "Succulent boneless wings, juicy and full of flavor, tossed in any sauce you cho…"
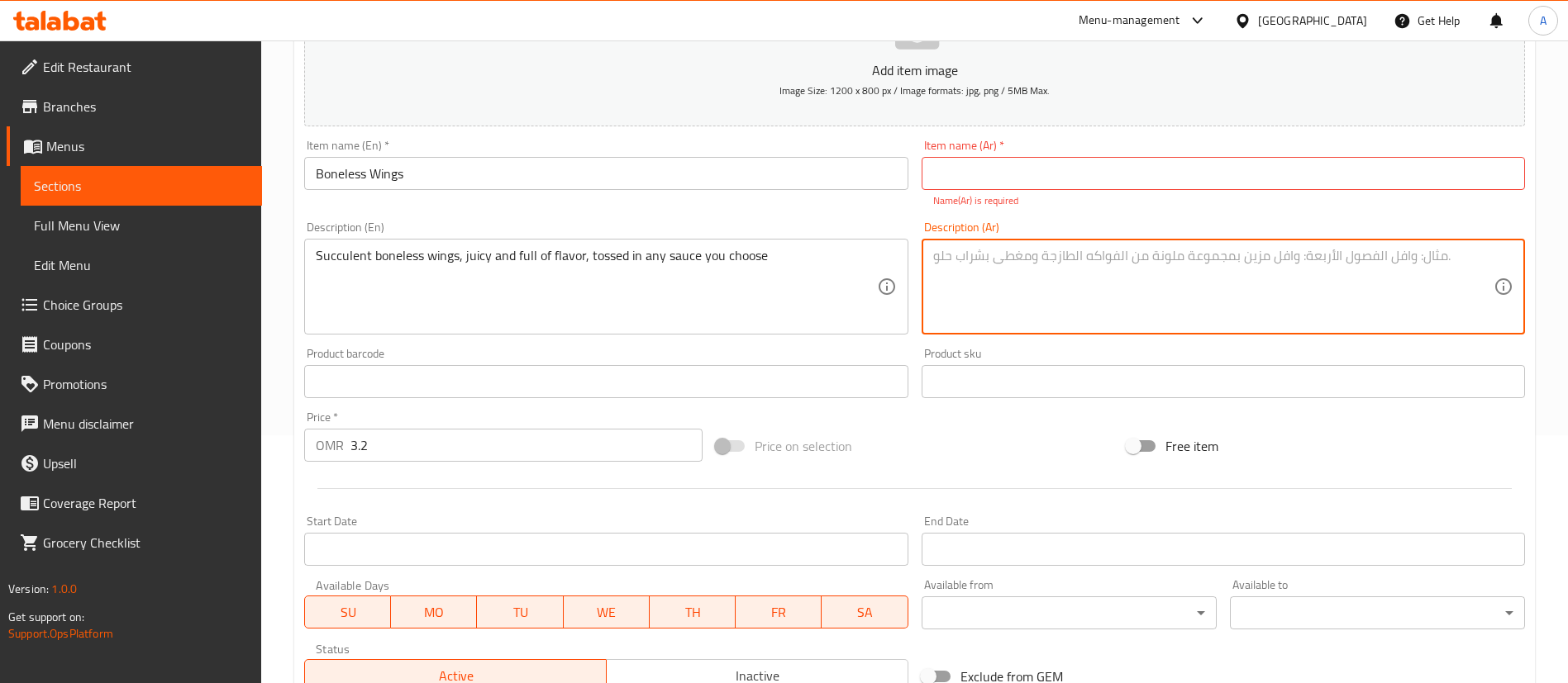
click at [1108, 298] on textarea at bounding box center [1212, 286] width 560 height 79
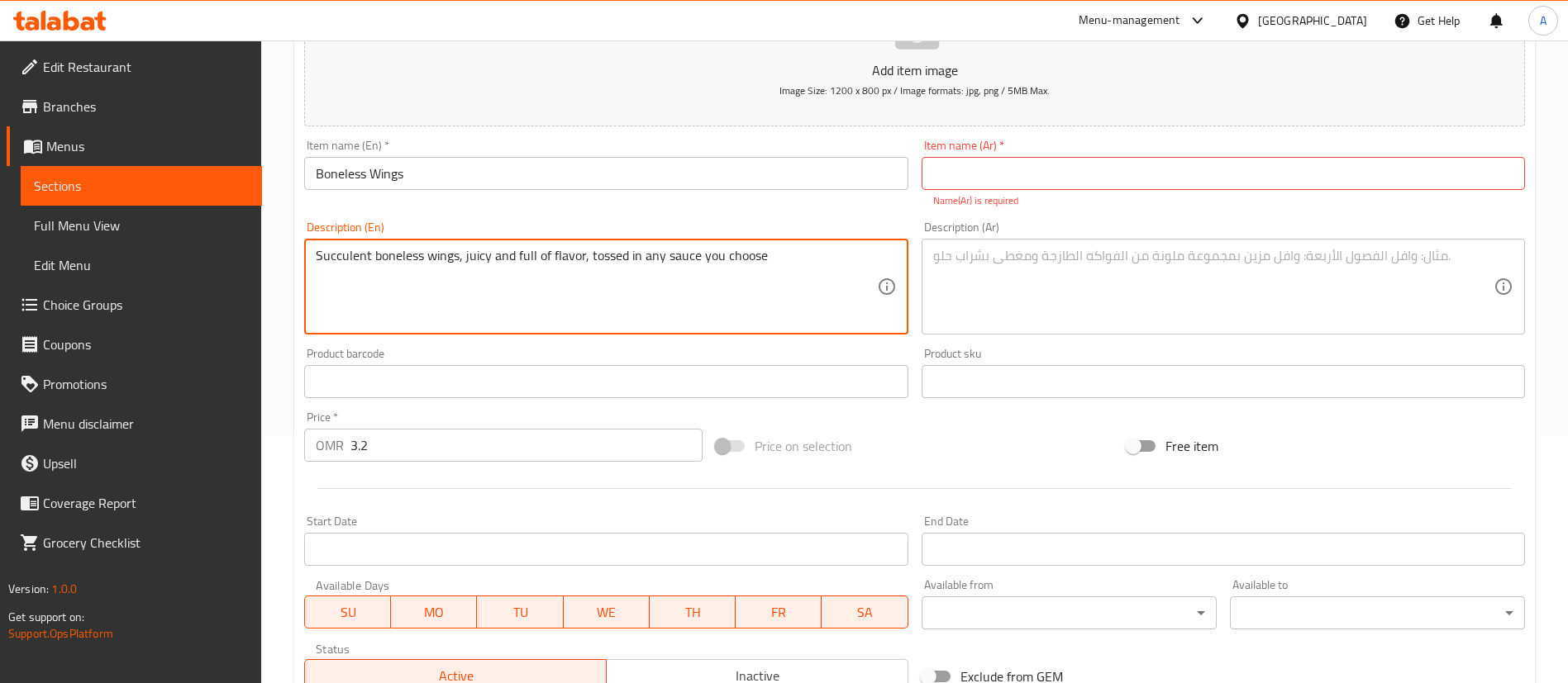
click at [824, 266] on textarea "Succulent boneless wings, juicy and full of flavor, tossed in any sauce you cho…" at bounding box center [595, 286] width 560 height 79
click at [1122, 283] on textarea at bounding box center [1212, 286] width 560 height 79
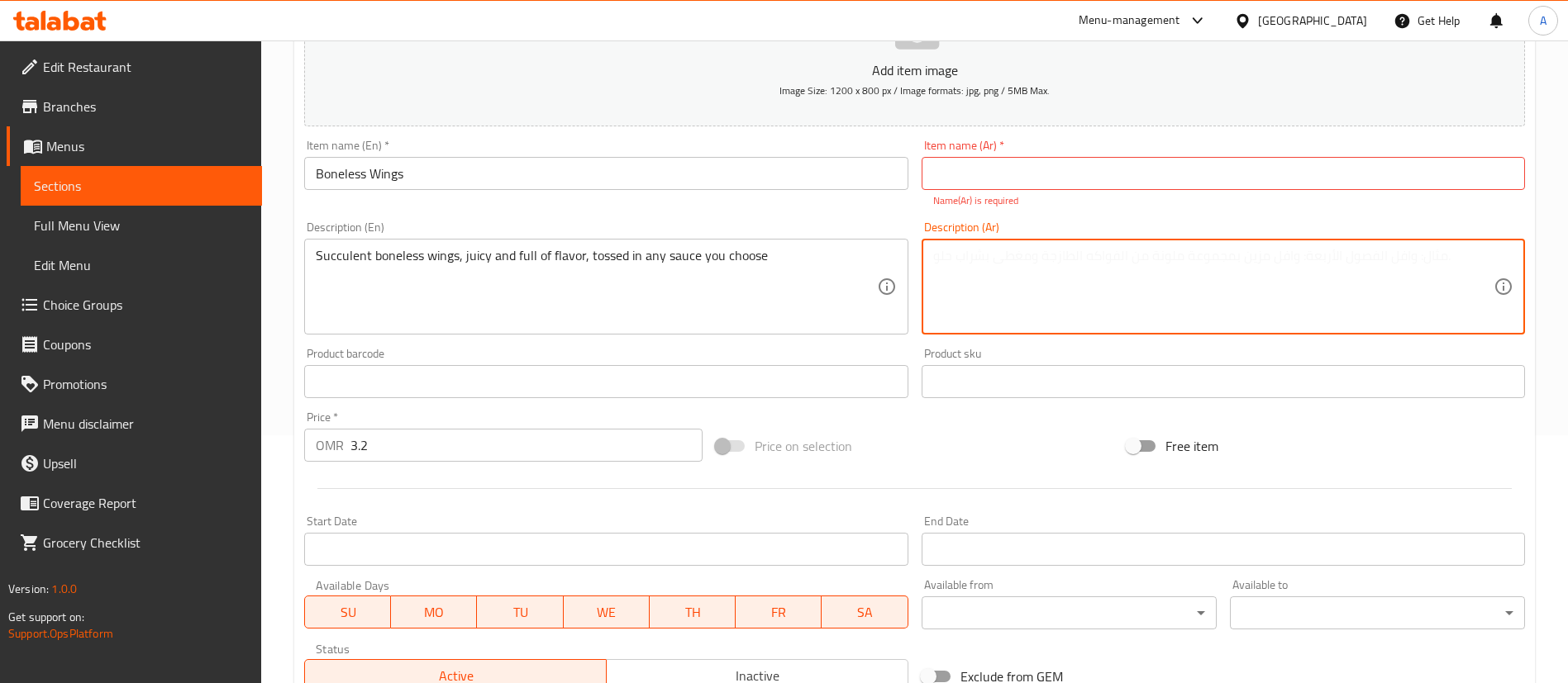
paste textarea "قطع أجنحة دجاج بدون عظم، طرية وغنية بالنكهة، تُقدم مع أي صوص من اختيارك."
type textarea "قطع أجنحة دجاج بدون عظم، طرية وغنية بالنكهة، تُقدم مع أي صوص من اختيارك."
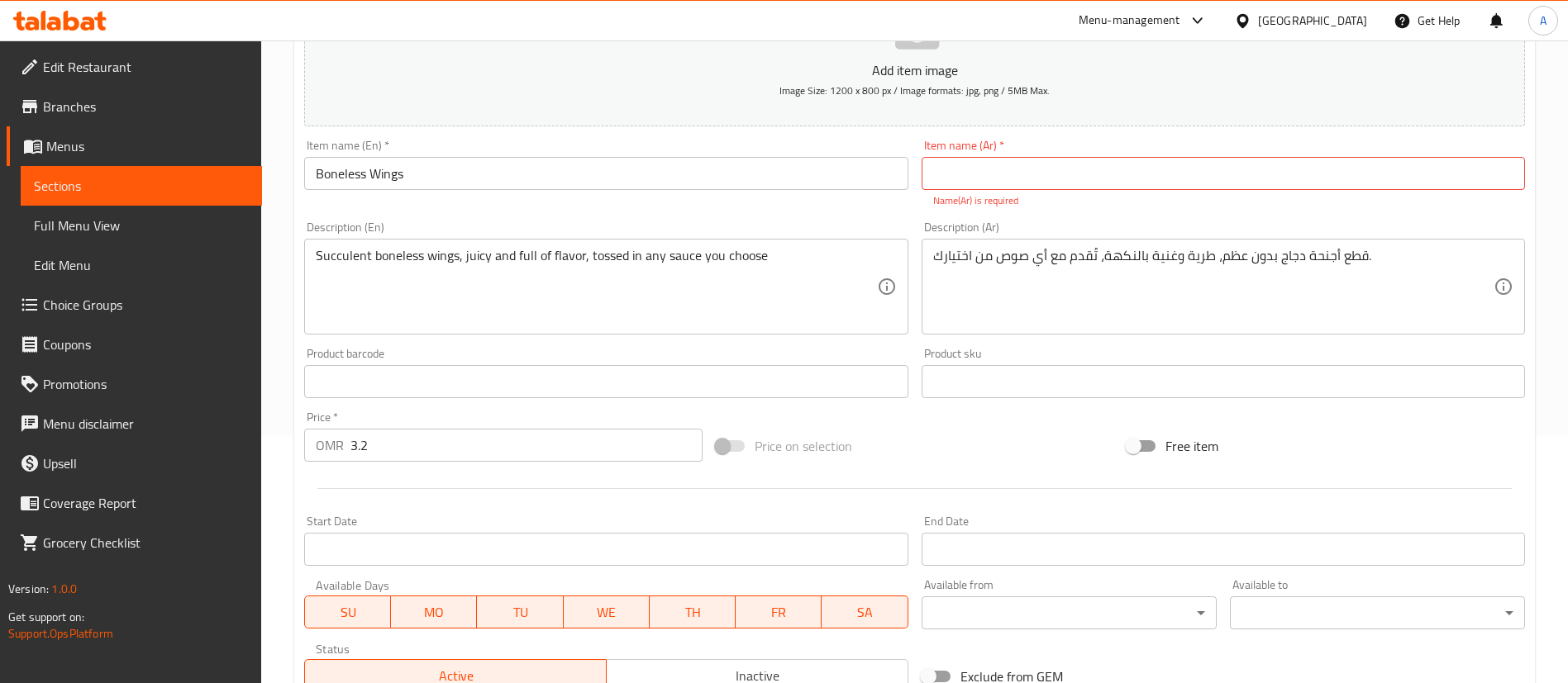
click at [1192, 404] on div "Product sku Product sku" at bounding box center [1223, 373] width 616 height 64
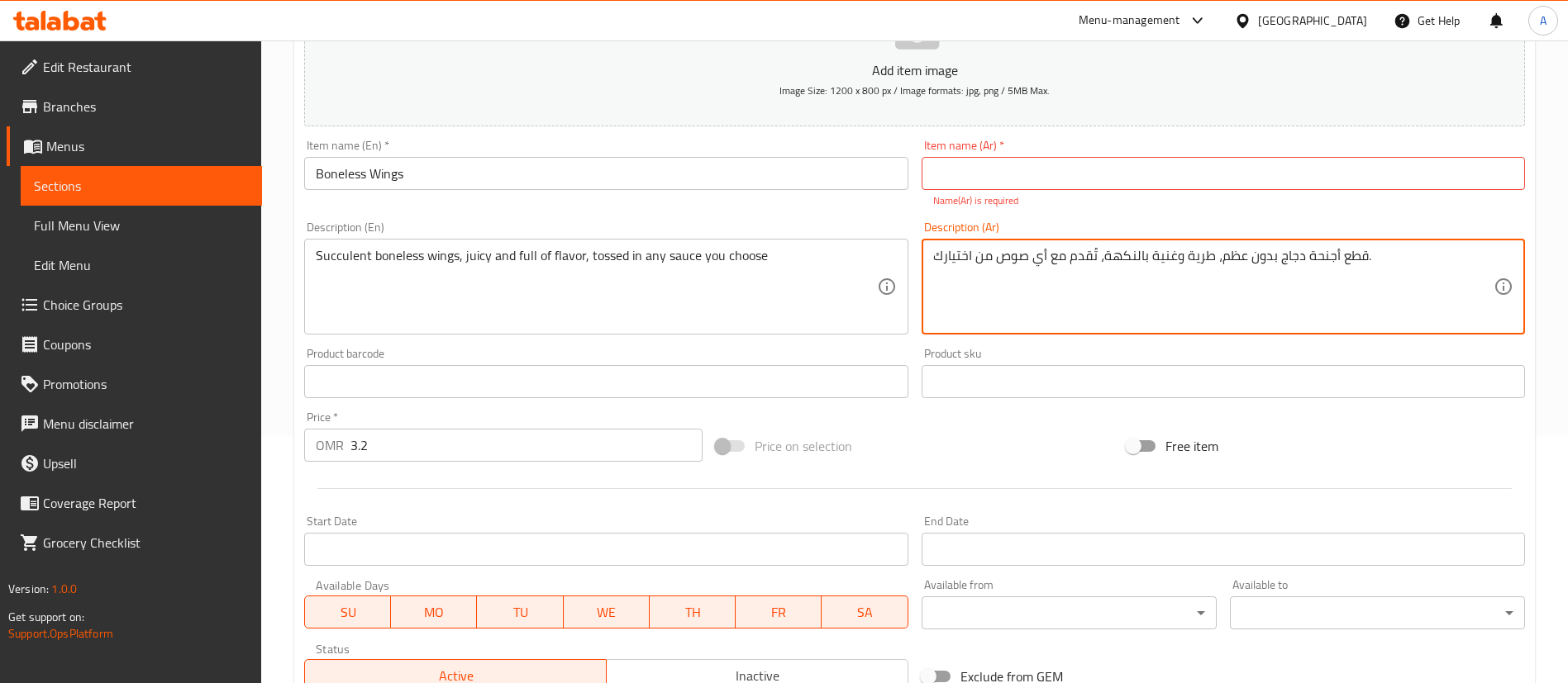
drag, startPoint x: 1215, startPoint y: 266, endPoint x: 1329, endPoint y: 250, distance: 115.1
drag, startPoint x: 1296, startPoint y: 264, endPoint x: 1381, endPoint y: 255, distance: 85.5
click at [1381, 255] on textarea "قطع أجنحة دجاج بدون عظم، طرية وغنية بالنكهة، تُقدم مع أي صوص من اختيارك." at bounding box center [1212, 286] width 560 height 79
drag, startPoint x: 1218, startPoint y: 264, endPoint x: 1338, endPoint y: 256, distance: 120.3
click at [1338, 256] on textarea "قطع أجنحة دجاج بدون عظم، طرية وغنية بالنكهة، تُقدم مع أي صوص من اختيارك." at bounding box center [1212, 286] width 560 height 79
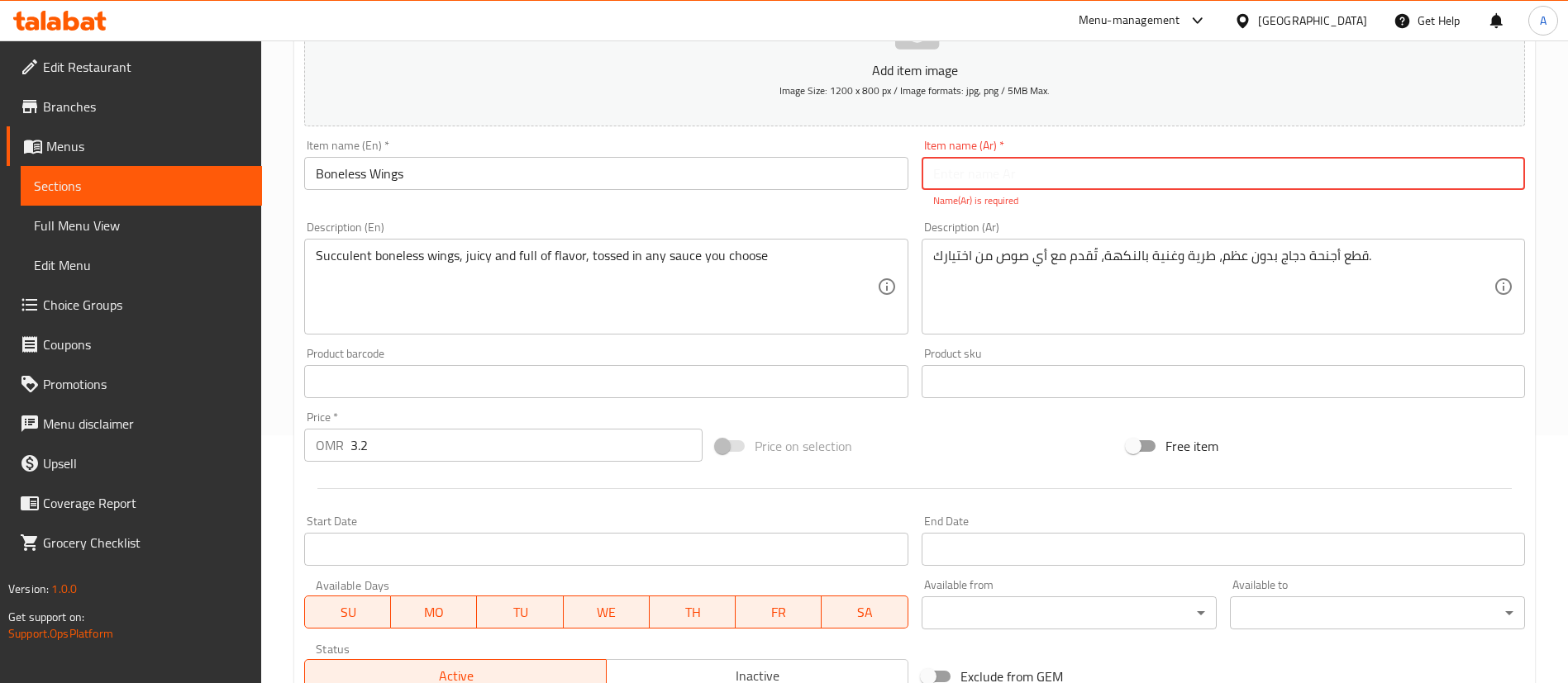
click at [1186, 189] on div "Item name (Ar)   * Item name (Ar) * Name(Ar) is required" at bounding box center [1223, 173] width 604 height 69
paste input "أجنحة دجاج بدون عظم"
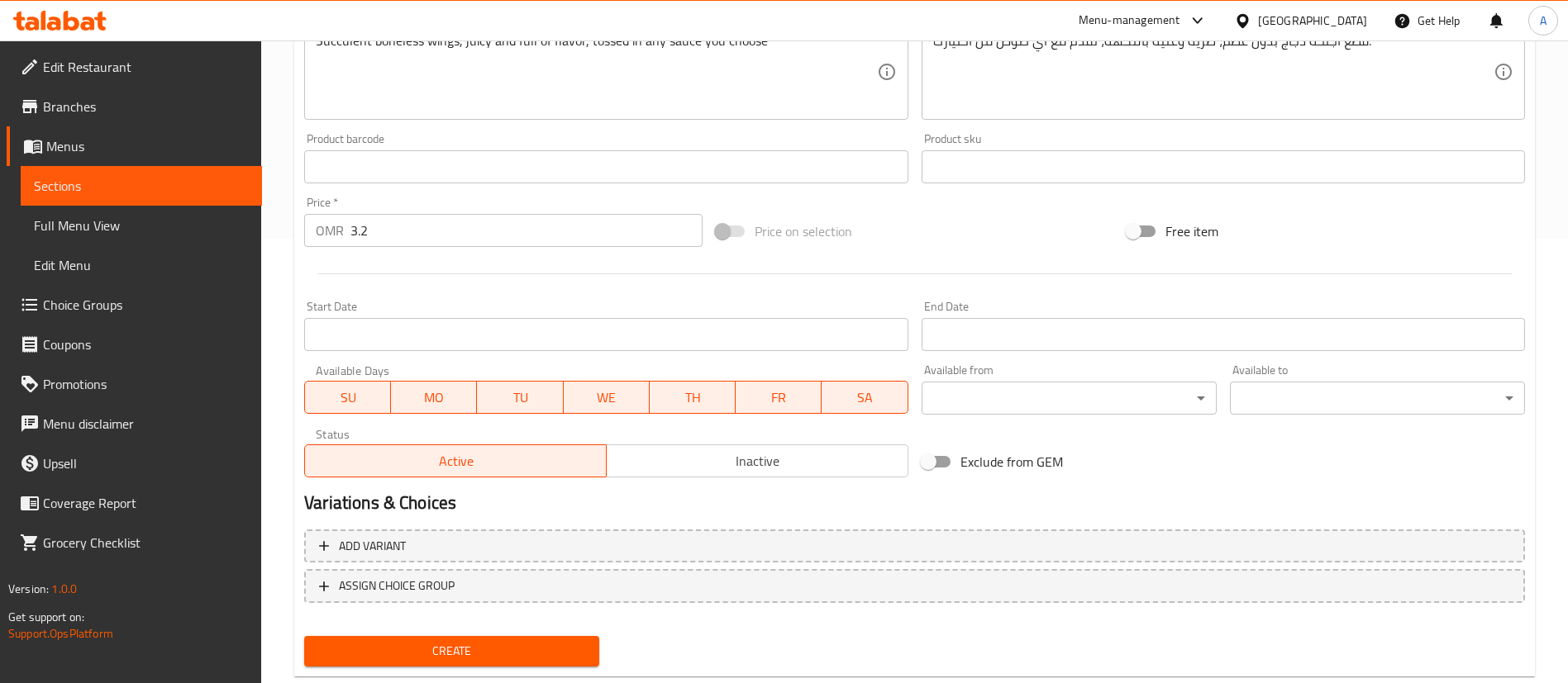
scroll to position [484, 0]
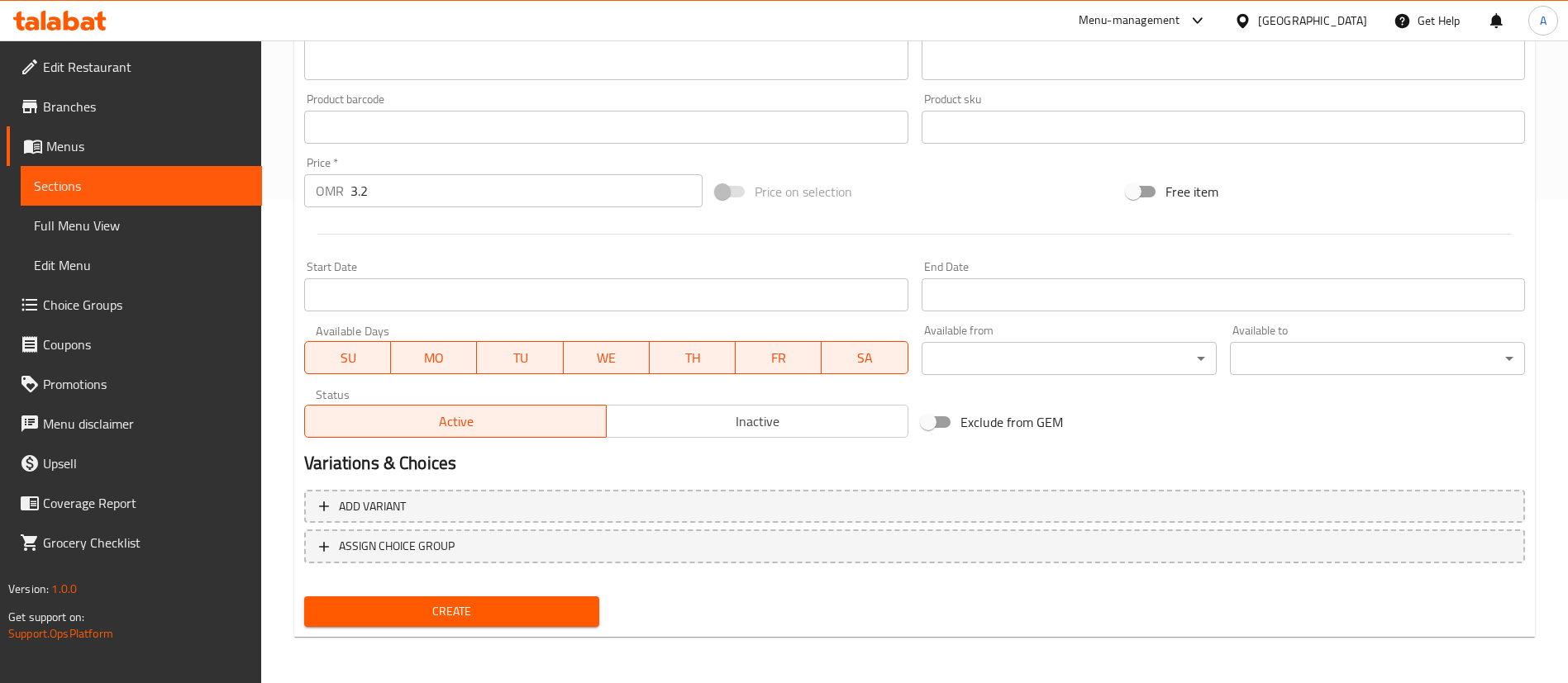
type input "أجنحة دجاج بدون عظم"
click at [539, 610] on span "Create" at bounding box center [451, 611] width 268 height 21
click at [505, 608] on span "Create" at bounding box center [451, 611] width 268 height 21
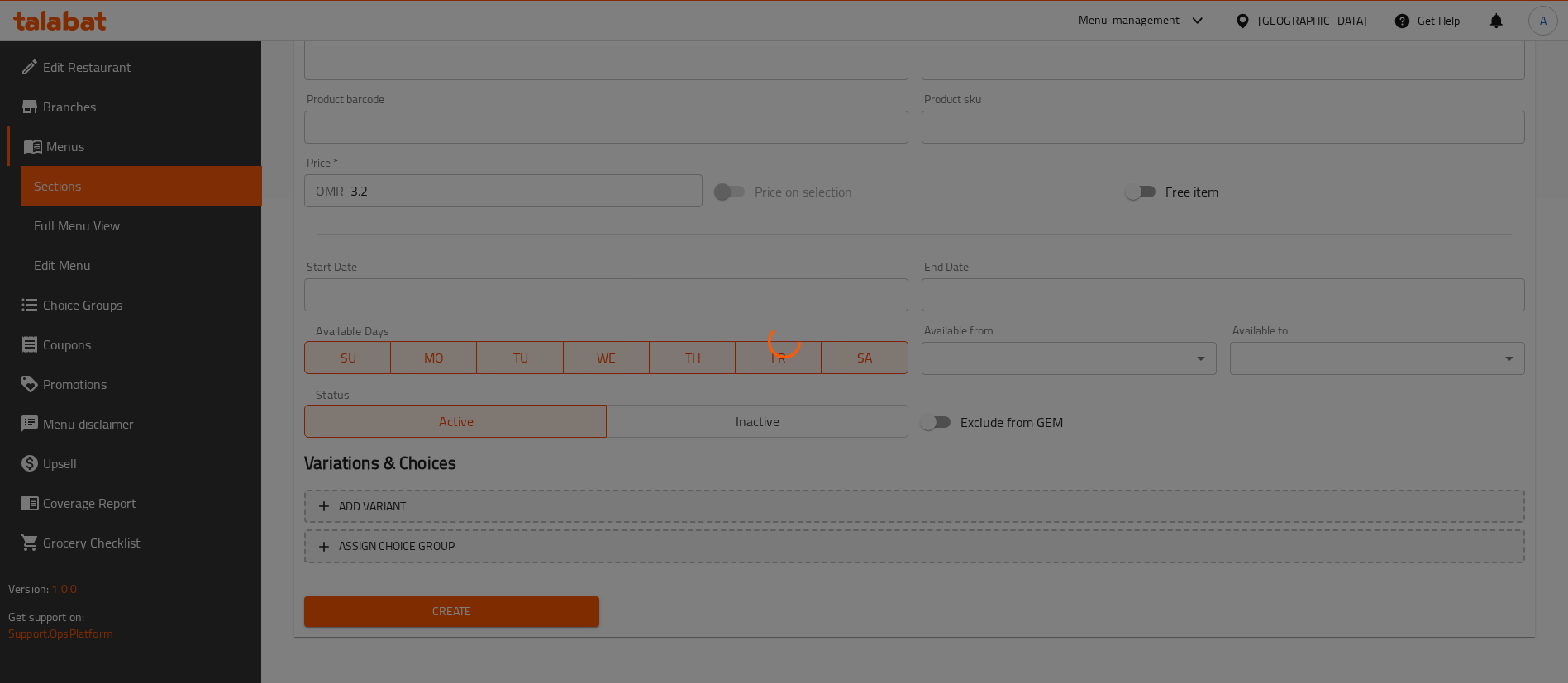
scroll to position [0, 0]
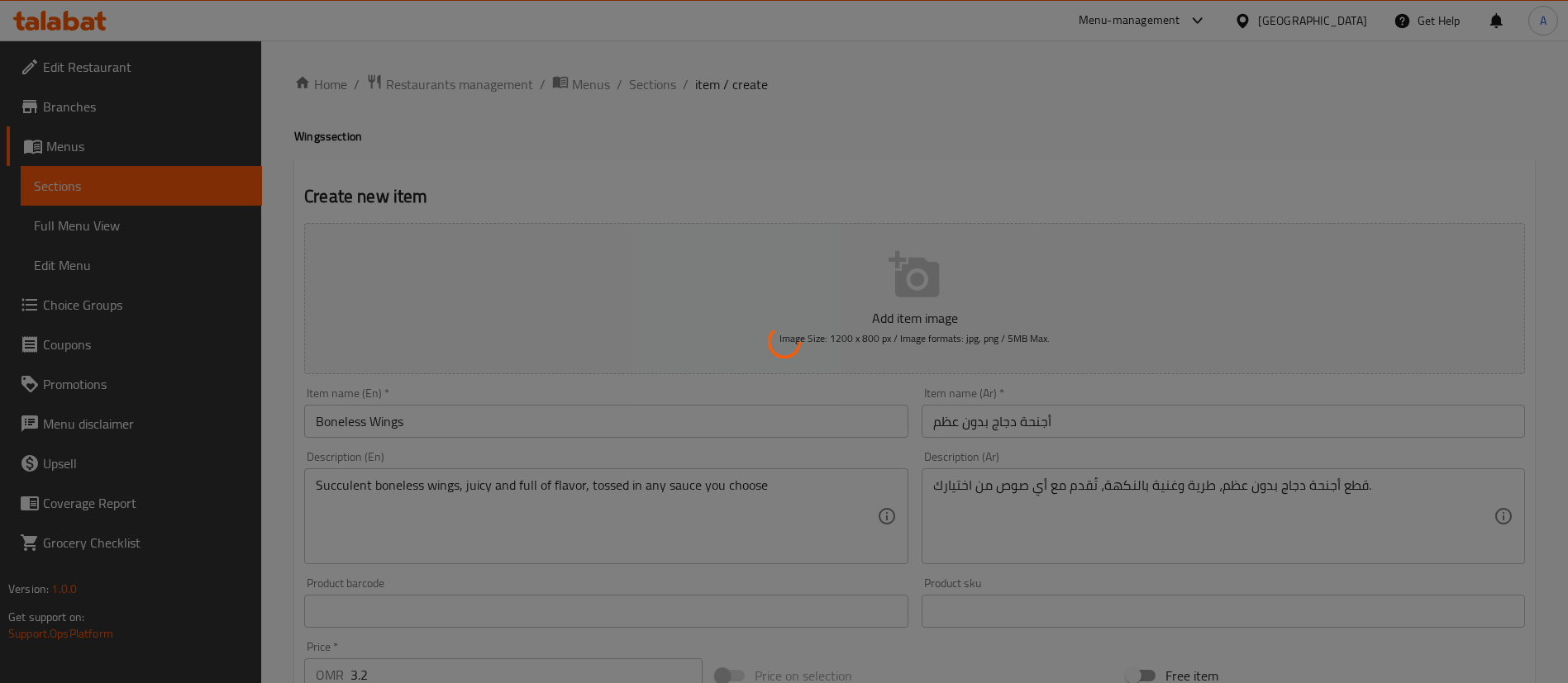
type input "0"
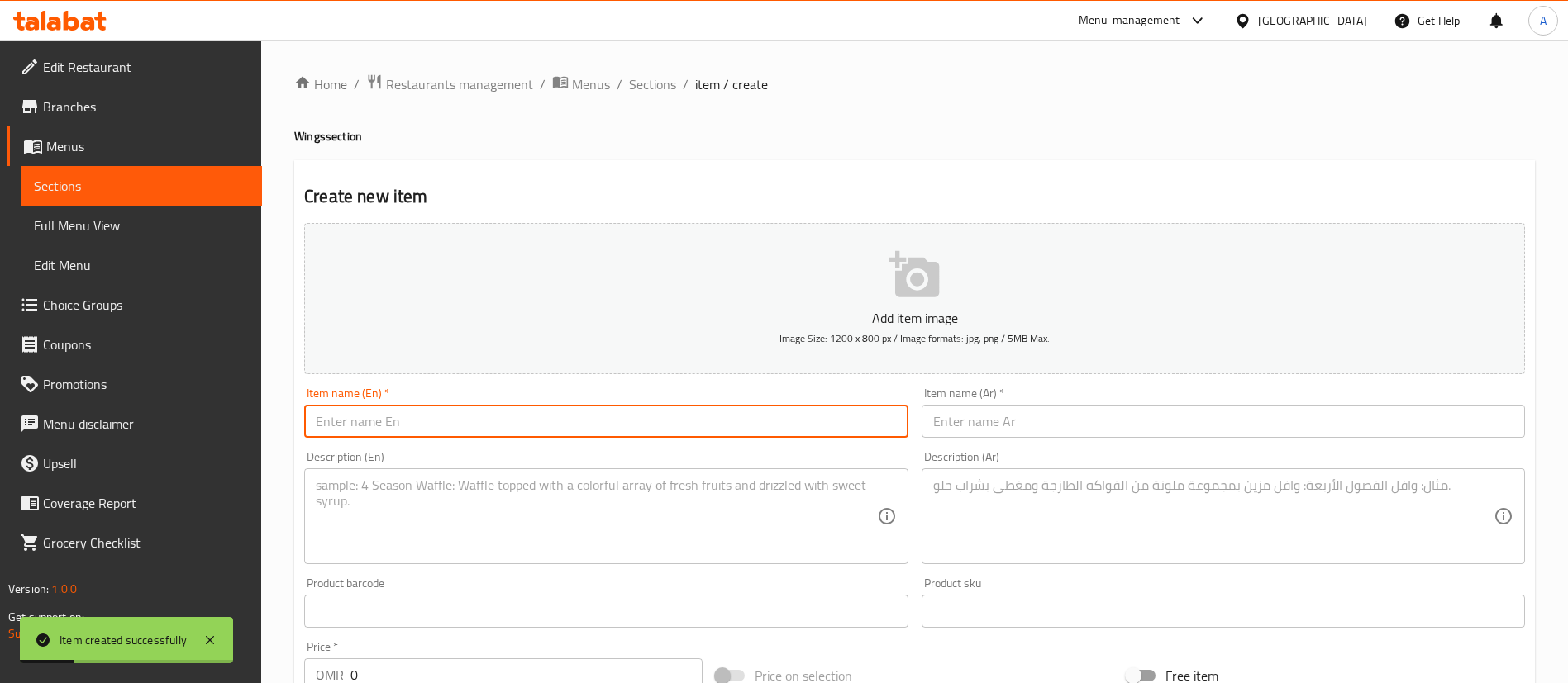
paste input "Mozzarella cheese sticks (3 pieces)"
type input "Mozzarella cheese sticks (3 pieces)"
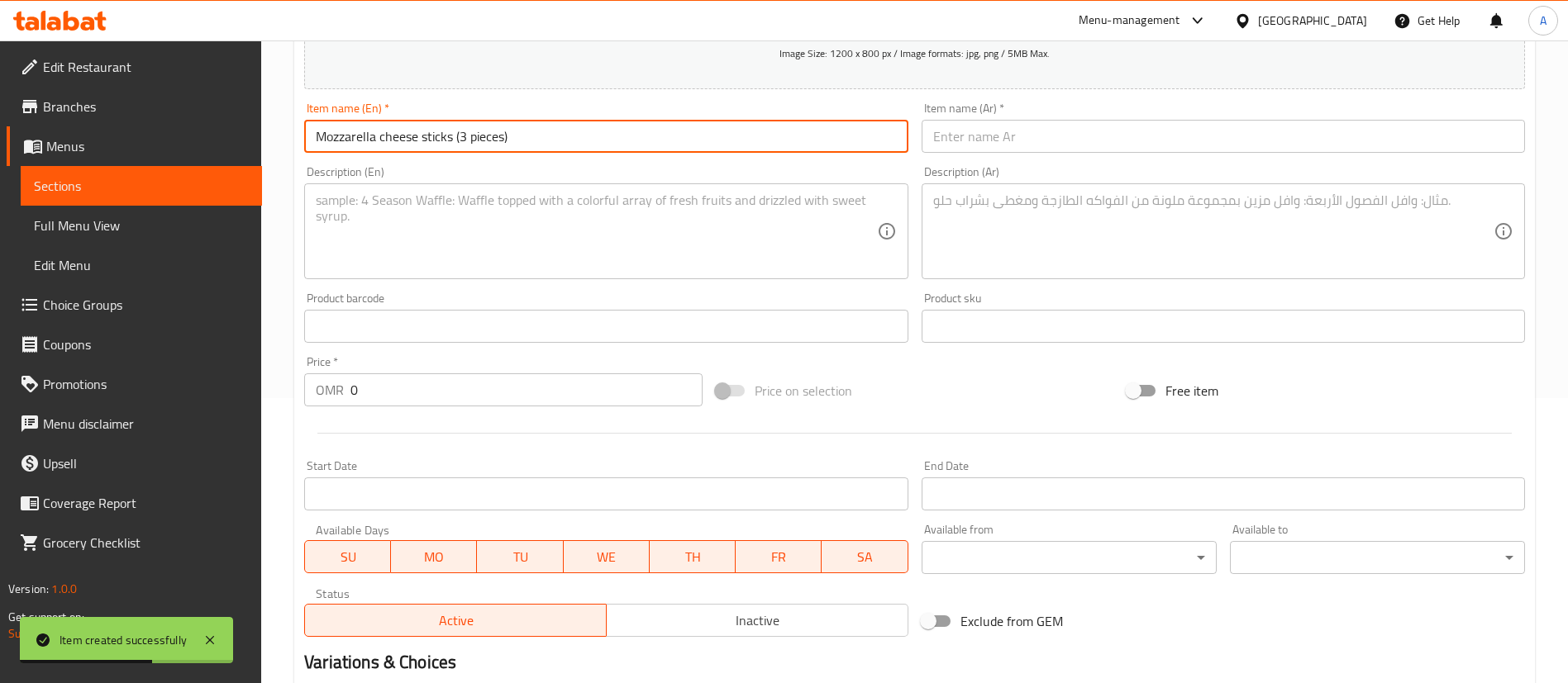
scroll to position [372, 0]
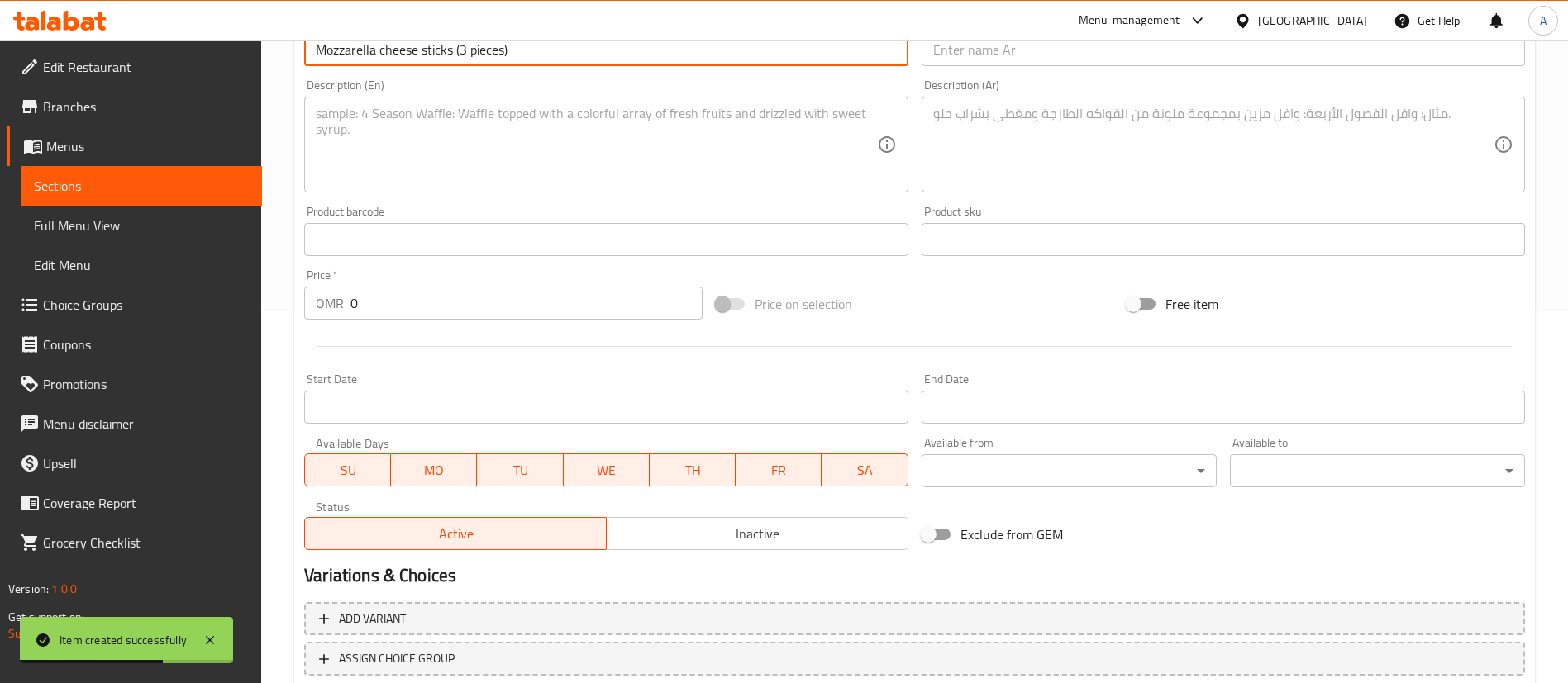
click at [376, 314] on input "0" at bounding box center [526, 302] width 352 height 33
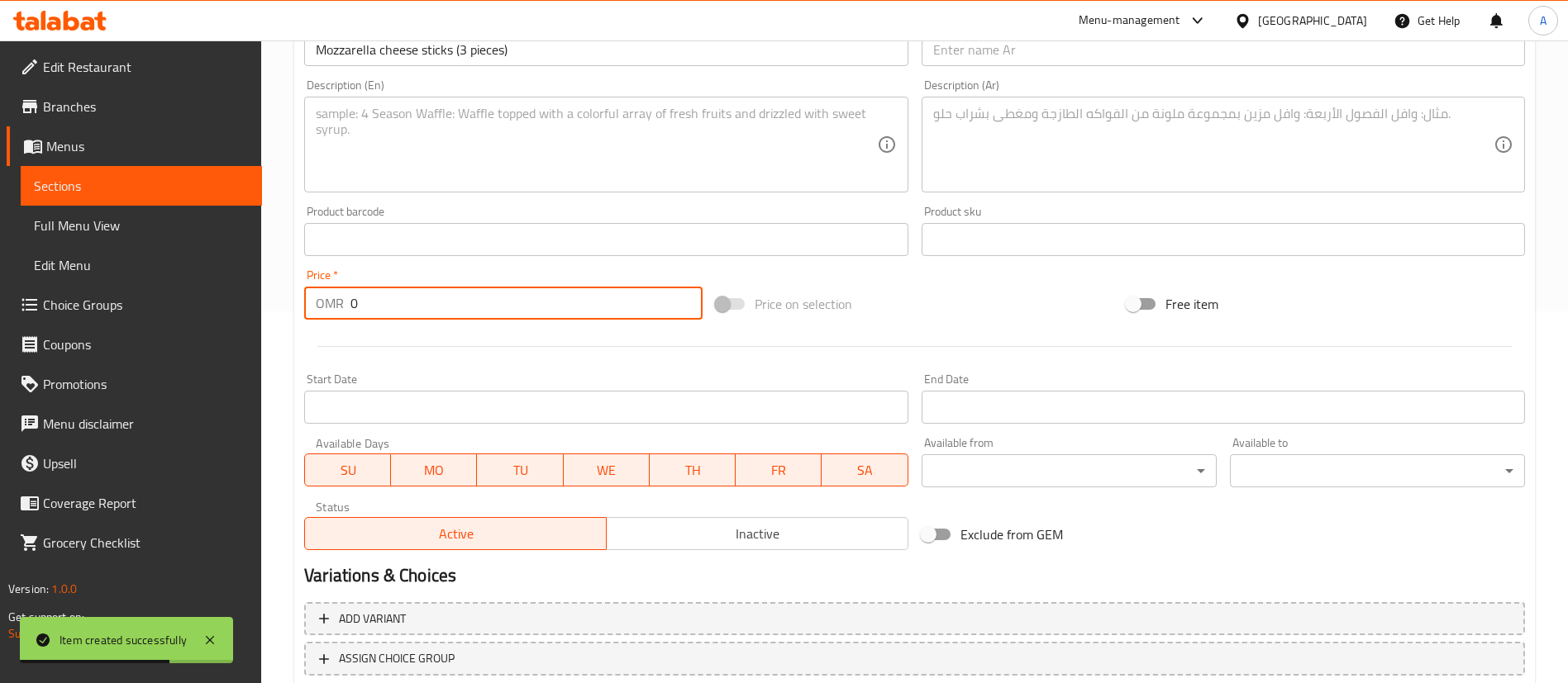
click at [376, 314] on input "0" at bounding box center [526, 302] width 352 height 33
type input "1.5"
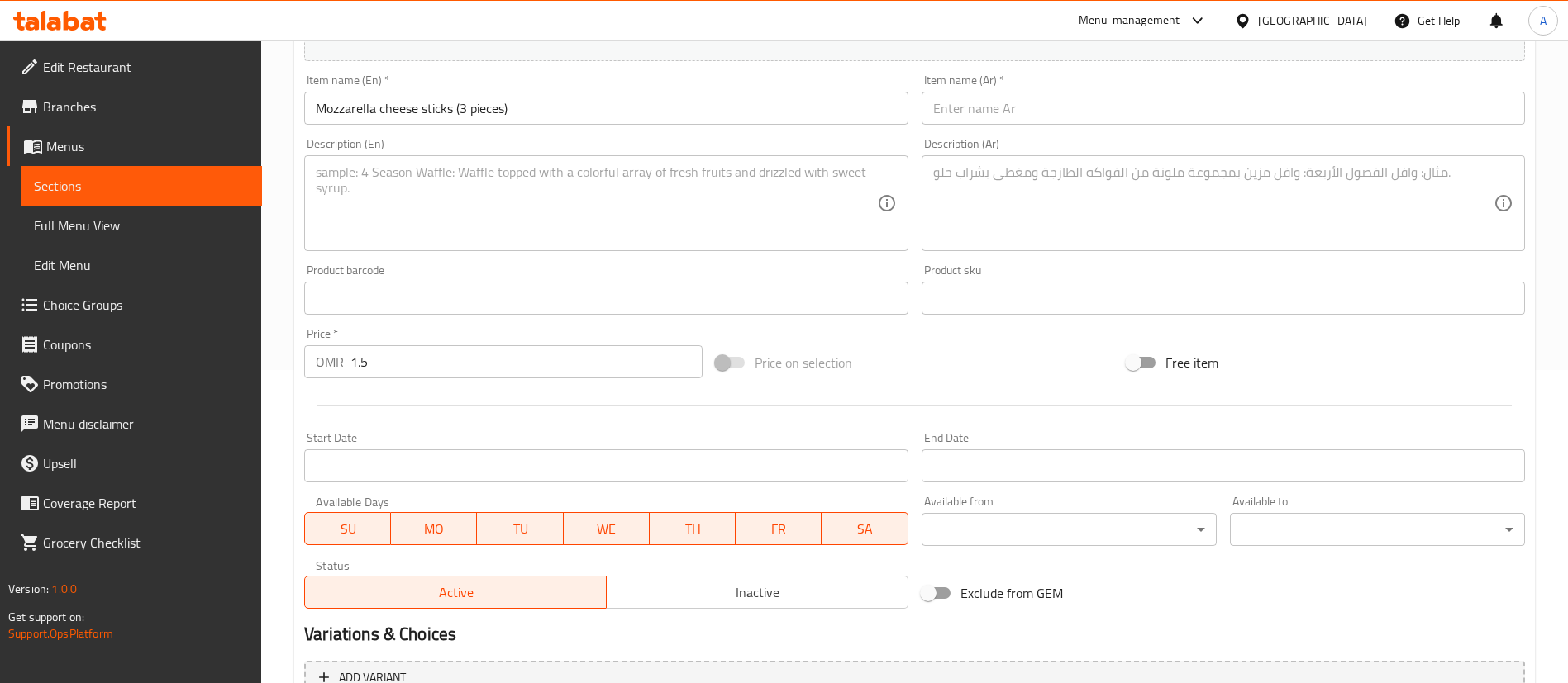
scroll to position [124, 0]
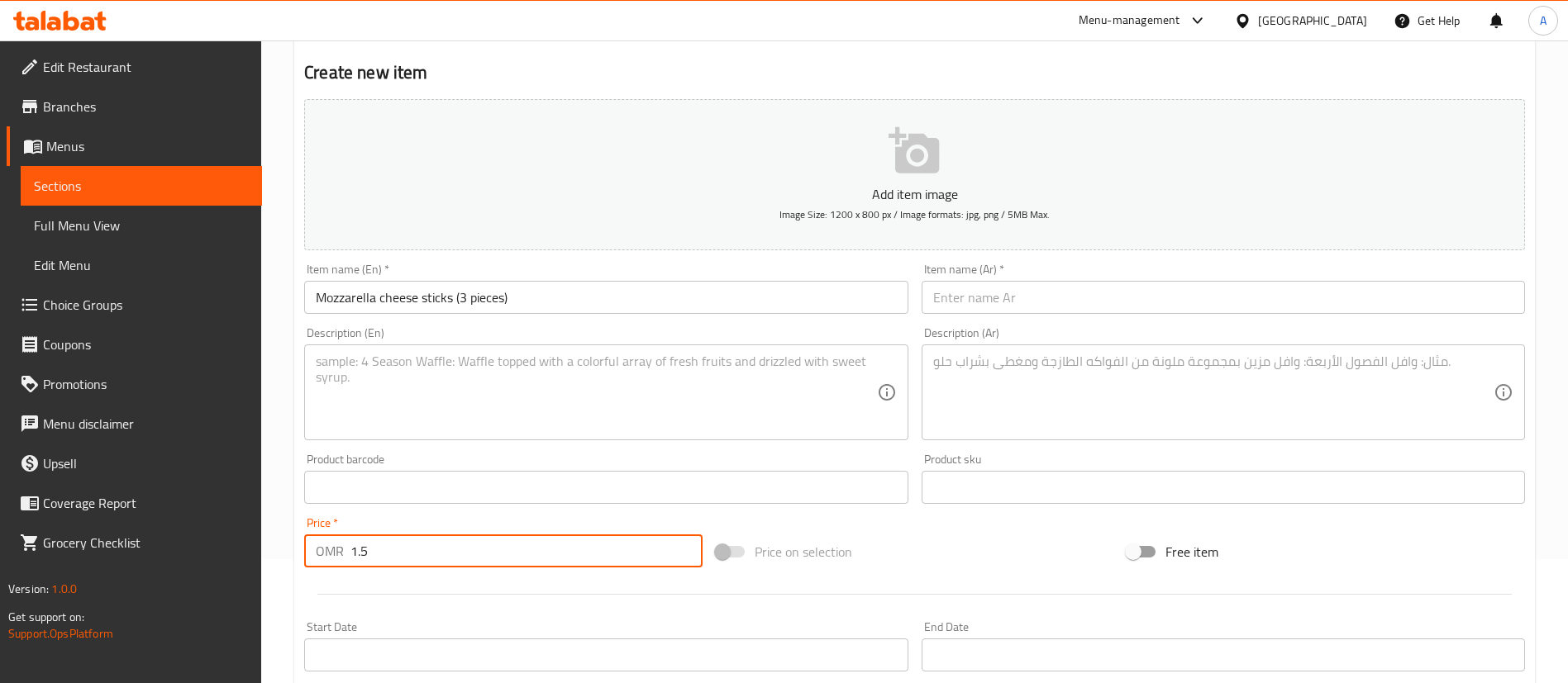
click at [697, 394] on textarea at bounding box center [595, 393] width 560 height 79
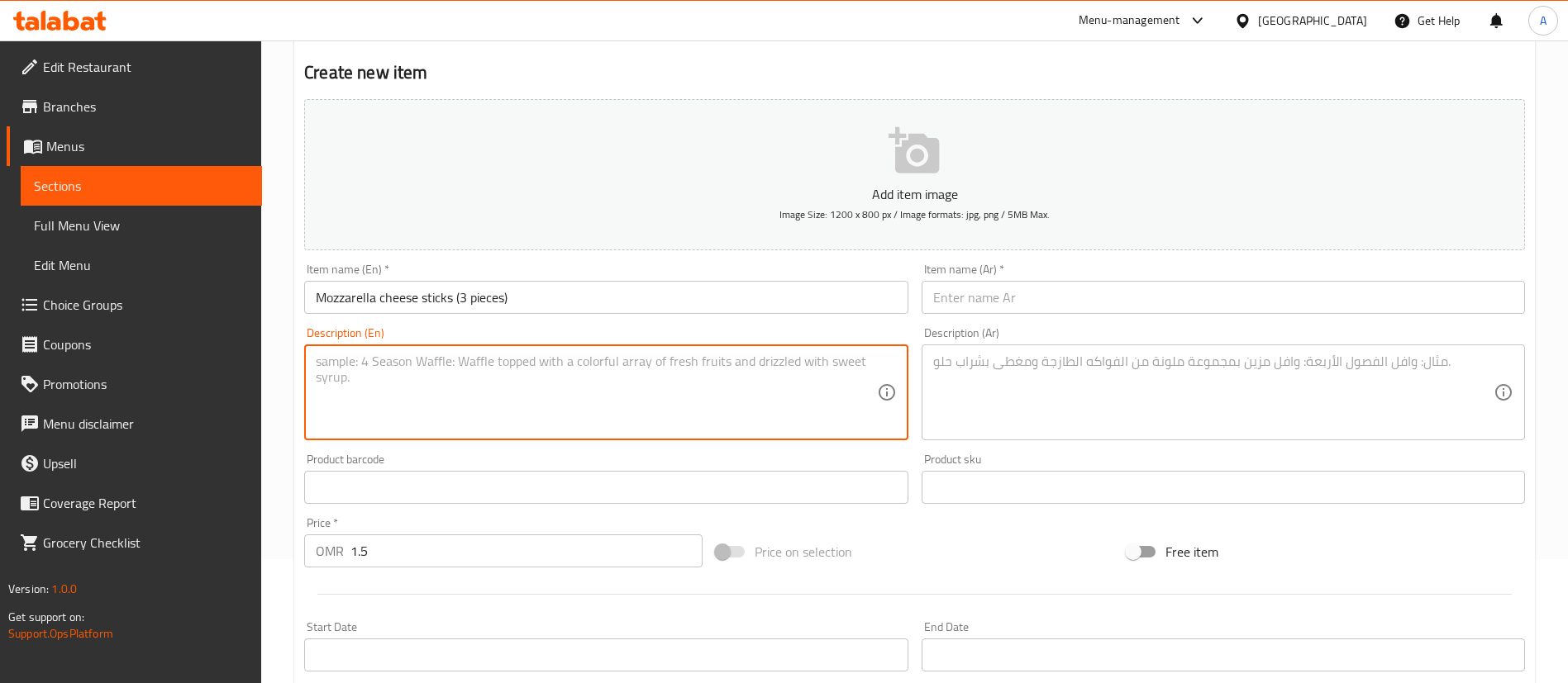
paste textarea "Golden-fried, gooey mozzarella with a perfect cheese pull."
type textarea "Golden-fried, gooey mozzarella with a perfect cheese pull."
click at [1005, 288] on input "text" at bounding box center [1223, 297] width 604 height 33
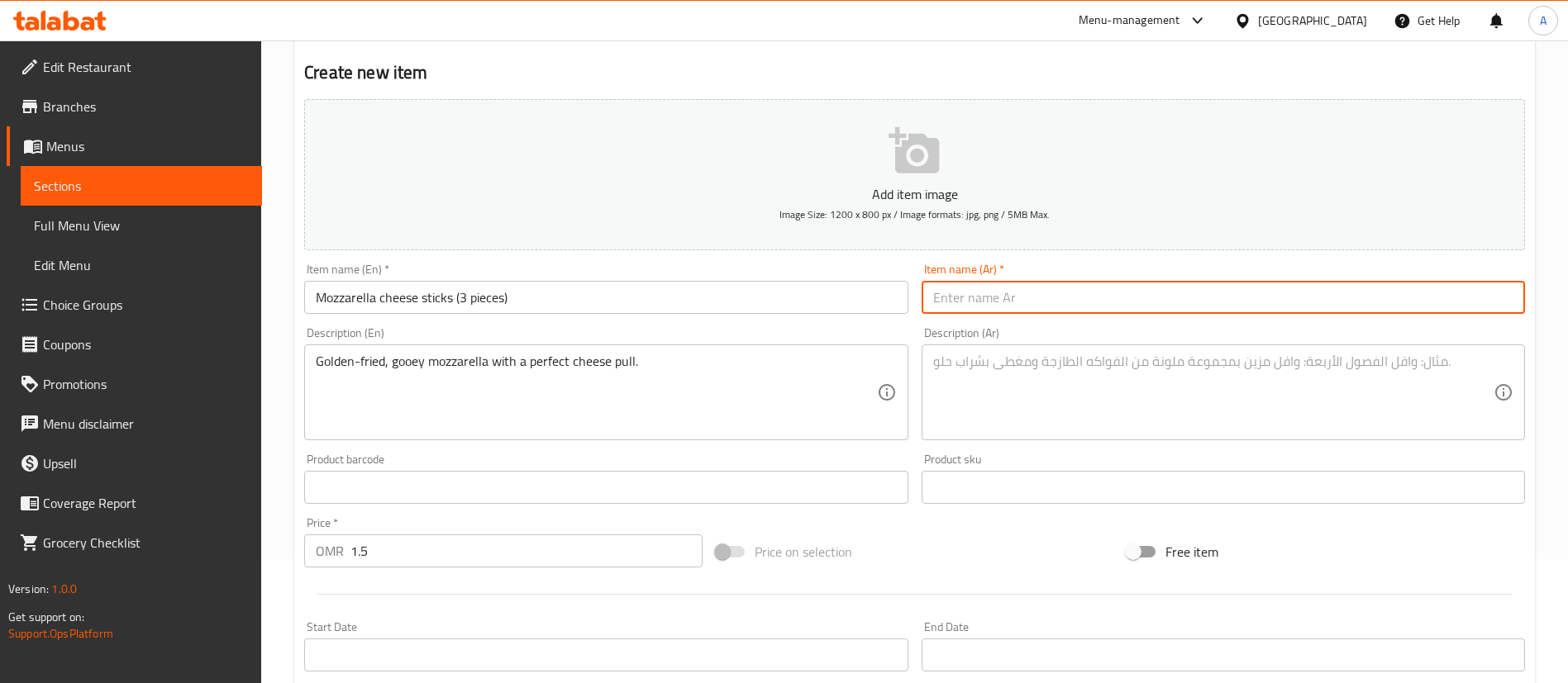
click at [660, 296] on input "Mozzarella cheese sticks (3 pieces)" at bounding box center [606, 297] width 604 height 33
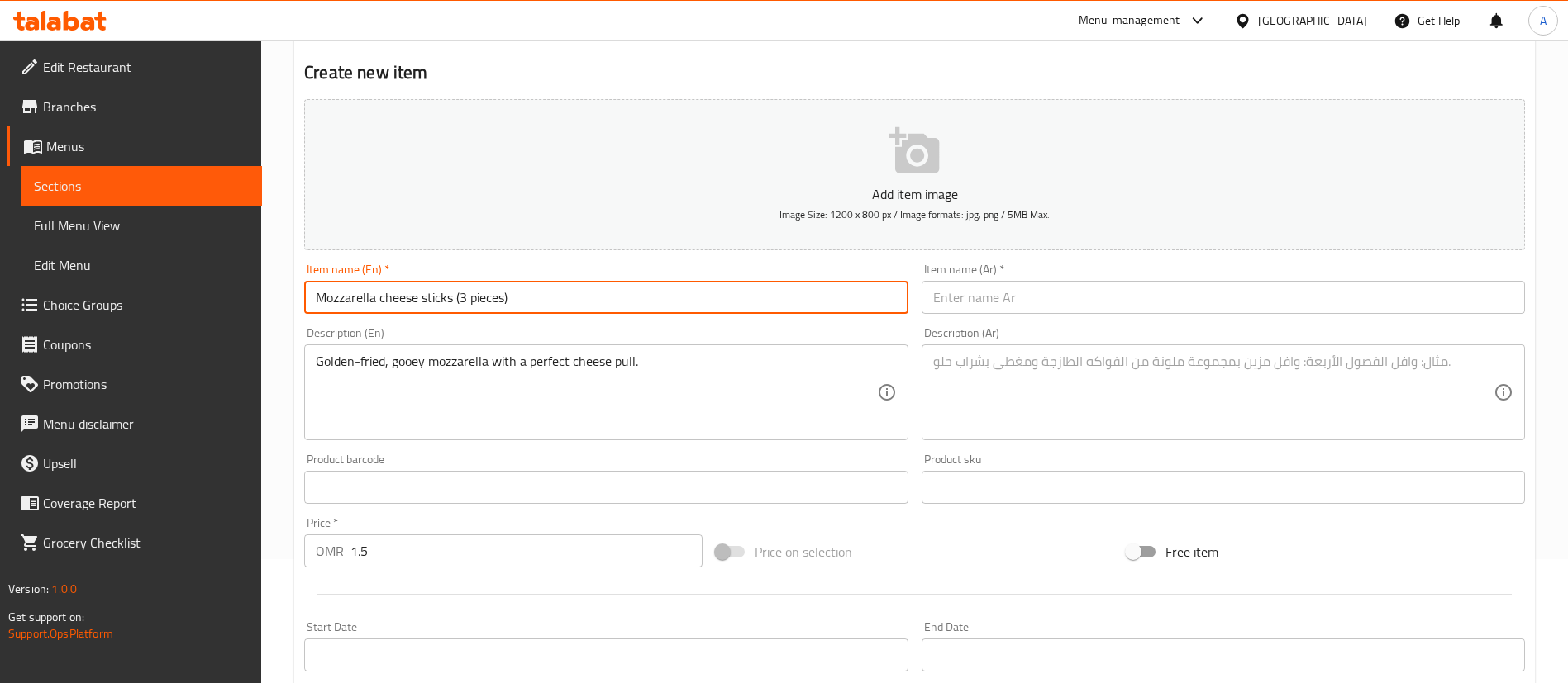
click at [660, 296] on input "Mozzarella cheese sticks (3 pieces)" at bounding box center [606, 297] width 604 height 33
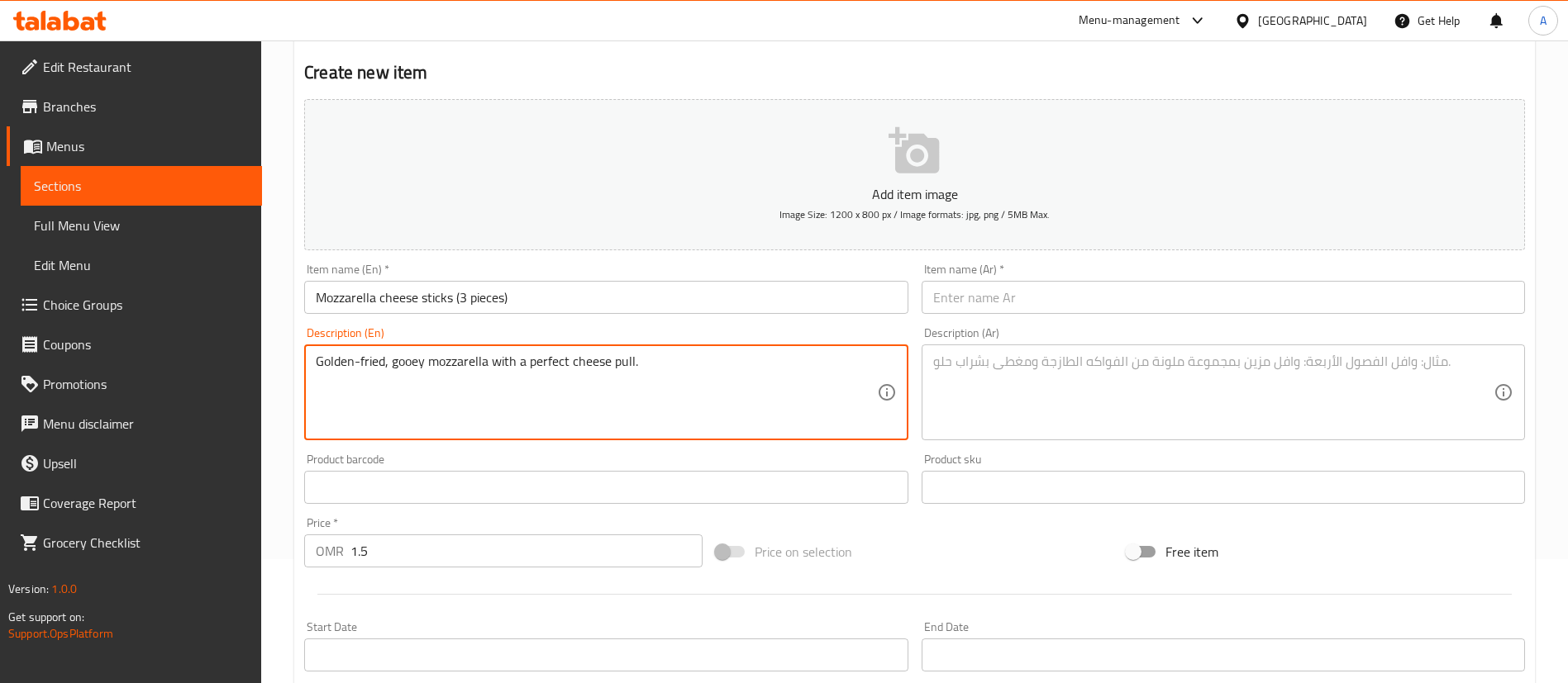
drag, startPoint x: 609, startPoint y: 372, endPoint x: 166, endPoint y: 369, distance: 443.0
click at [1171, 303] on input "text" at bounding box center [1223, 297] width 604 height 33
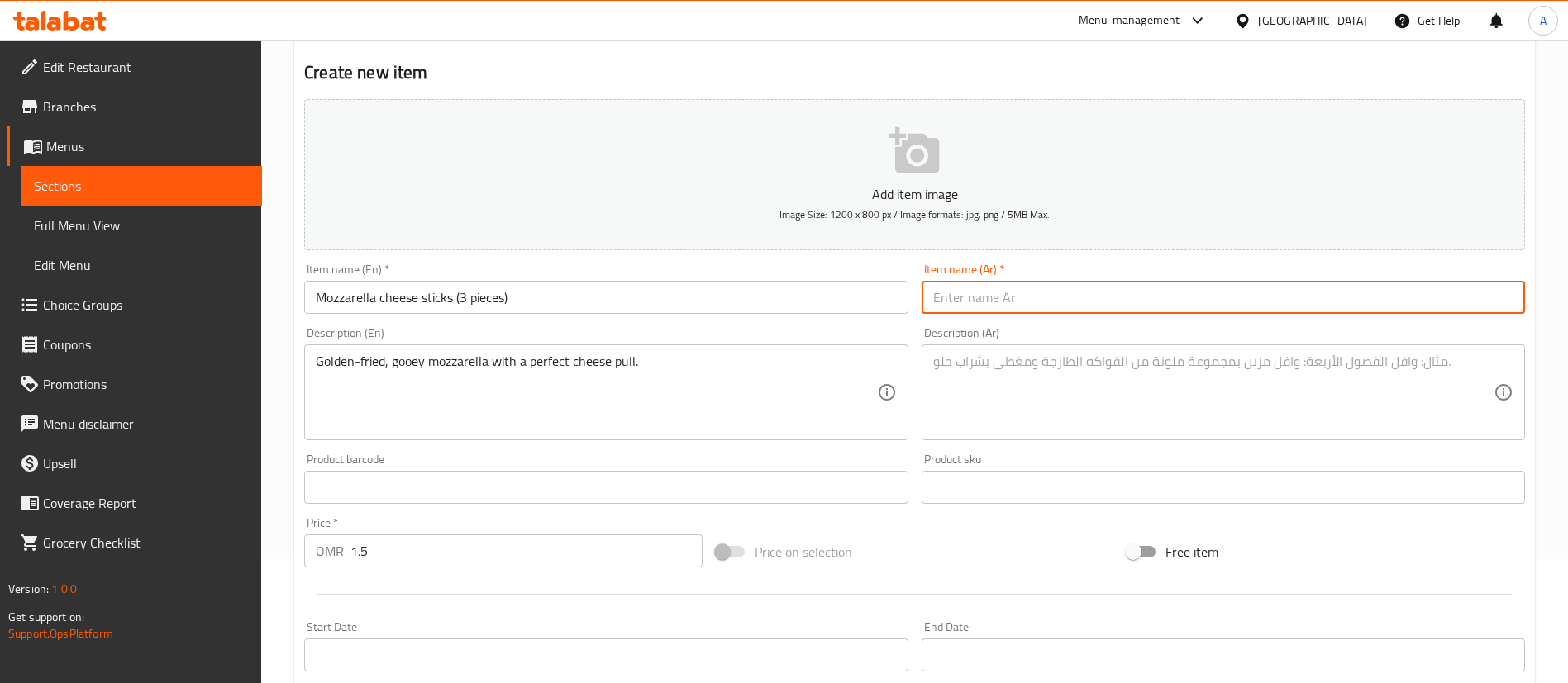
paste input "أصابع جبن الموزاريلا (٣ قطع)"
type input "أصابع جبن الموزاريلا (٣ قطع)"
click at [1149, 390] on textarea at bounding box center [1212, 393] width 560 height 79
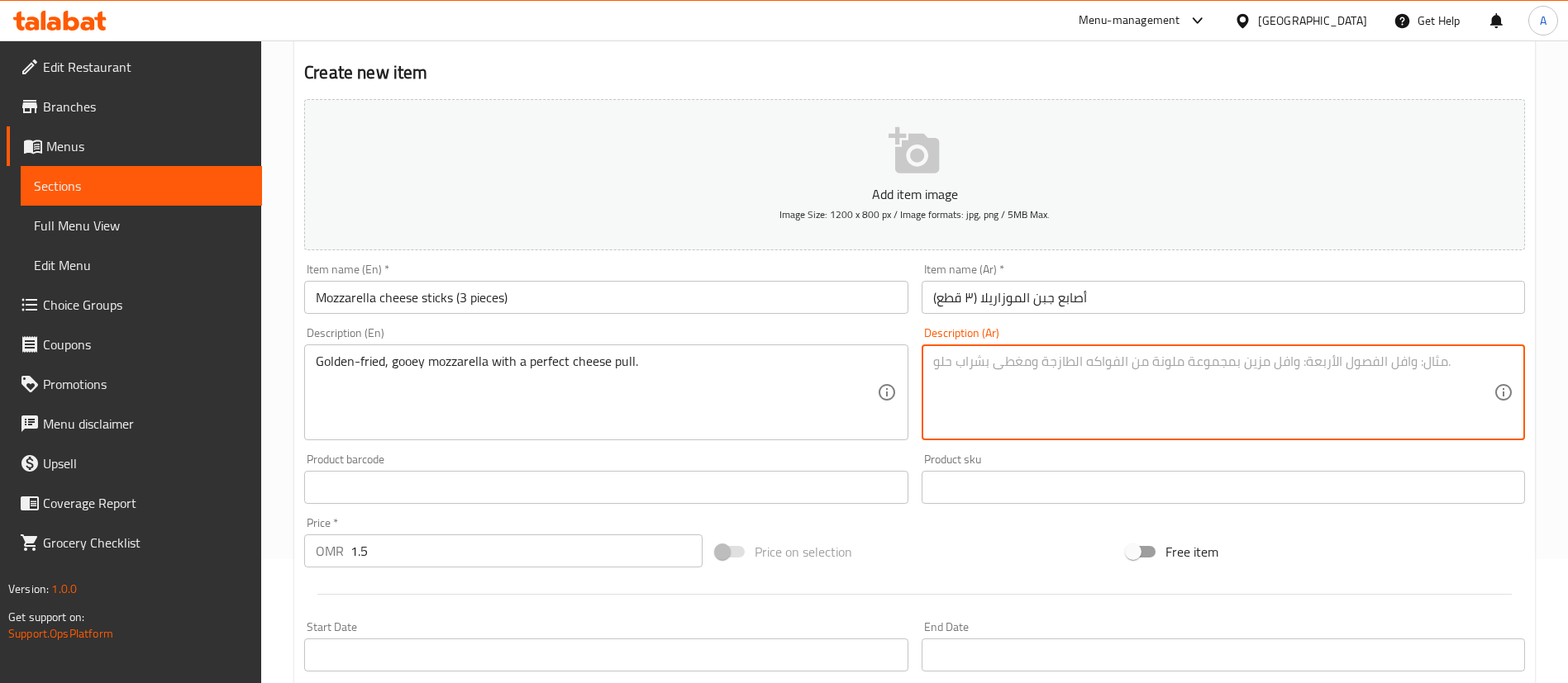
paste textarea "مقلية حتى تصبح ذهبية ومقرمشة، مع قلب جبني ذائب وسحب جبن مثالي."
click at [1139, 354] on textarea "مقلية حتى تصبح ذهبية ومقرمشة، مع قلب جبني ذائب وسحب جبن مثالي." at bounding box center [1212, 393] width 560 height 79
click at [1446, 354] on textarea "مقلية حتى تصبح ذهبية ومقرمشة، مع قلب جبني ذائب وسحب جبن مثالي." at bounding box center [1212, 393] width 560 height 79
type textarea "مقلية حتى تصبح ذهبية ومقرمشة، مع قلب جبني ذائب وسحب جبن مثالي"
click at [983, 301] on input "أصابع جبن الموزاريلا (٣ قطع)" at bounding box center [1223, 297] width 604 height 33
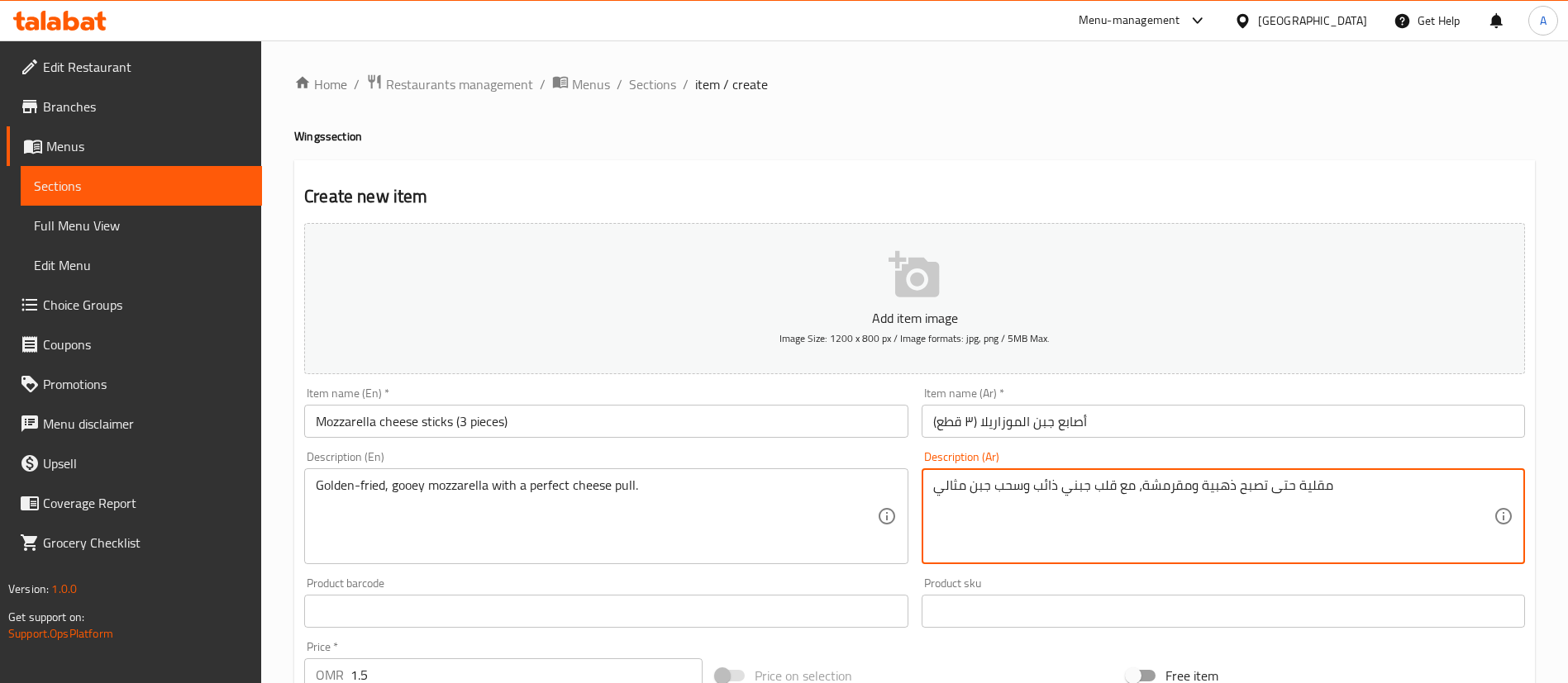
scroll to position [484, 0]
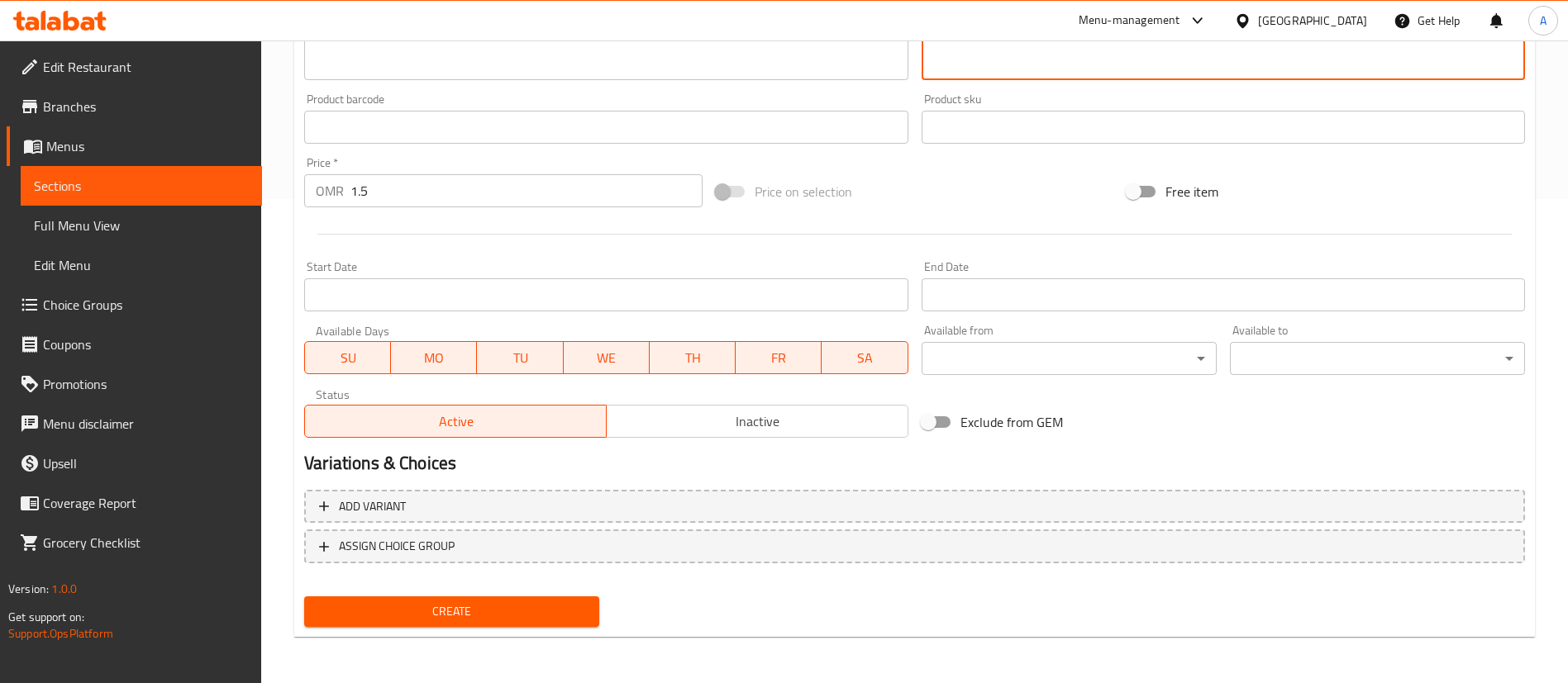
click at [514, 612] on span "Create" at bounding box center [451, 611] width 268 height 21
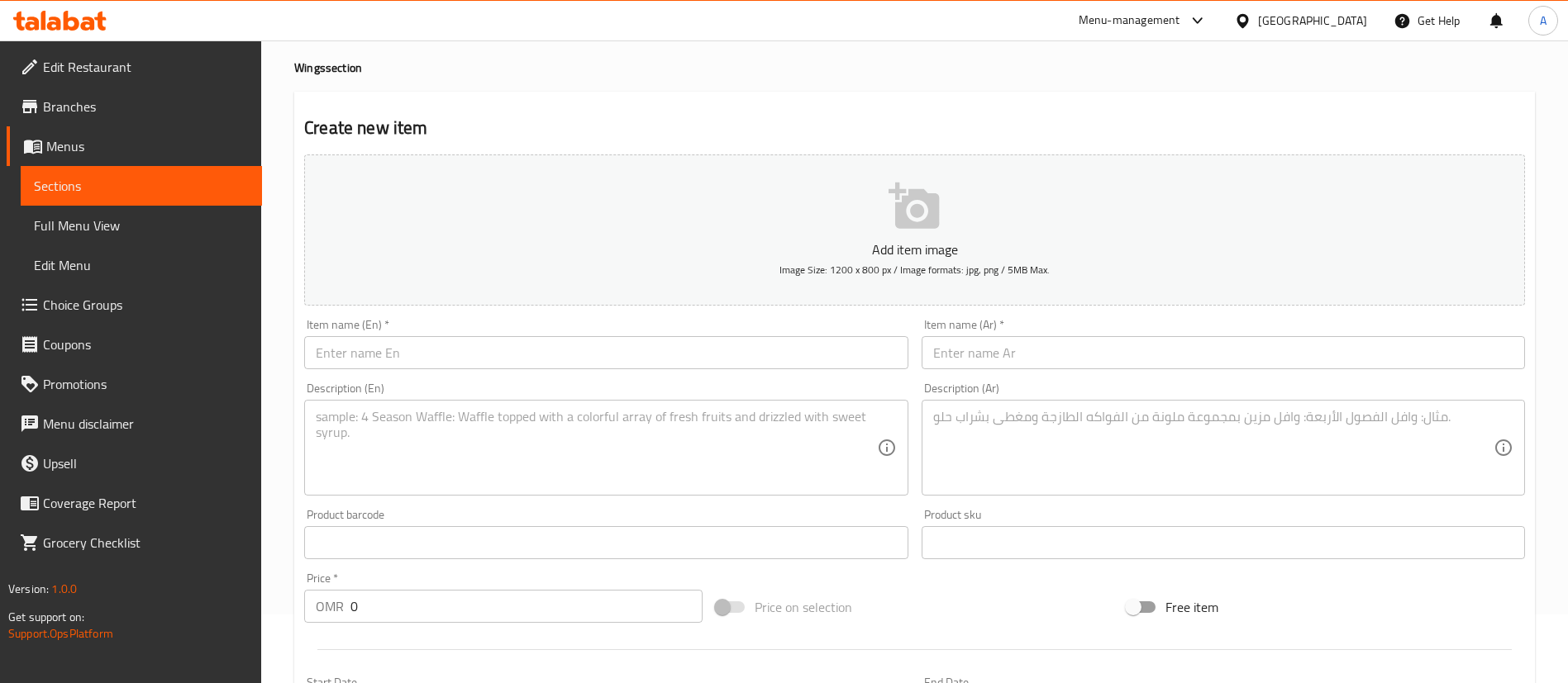
scroll to position [124, 0]
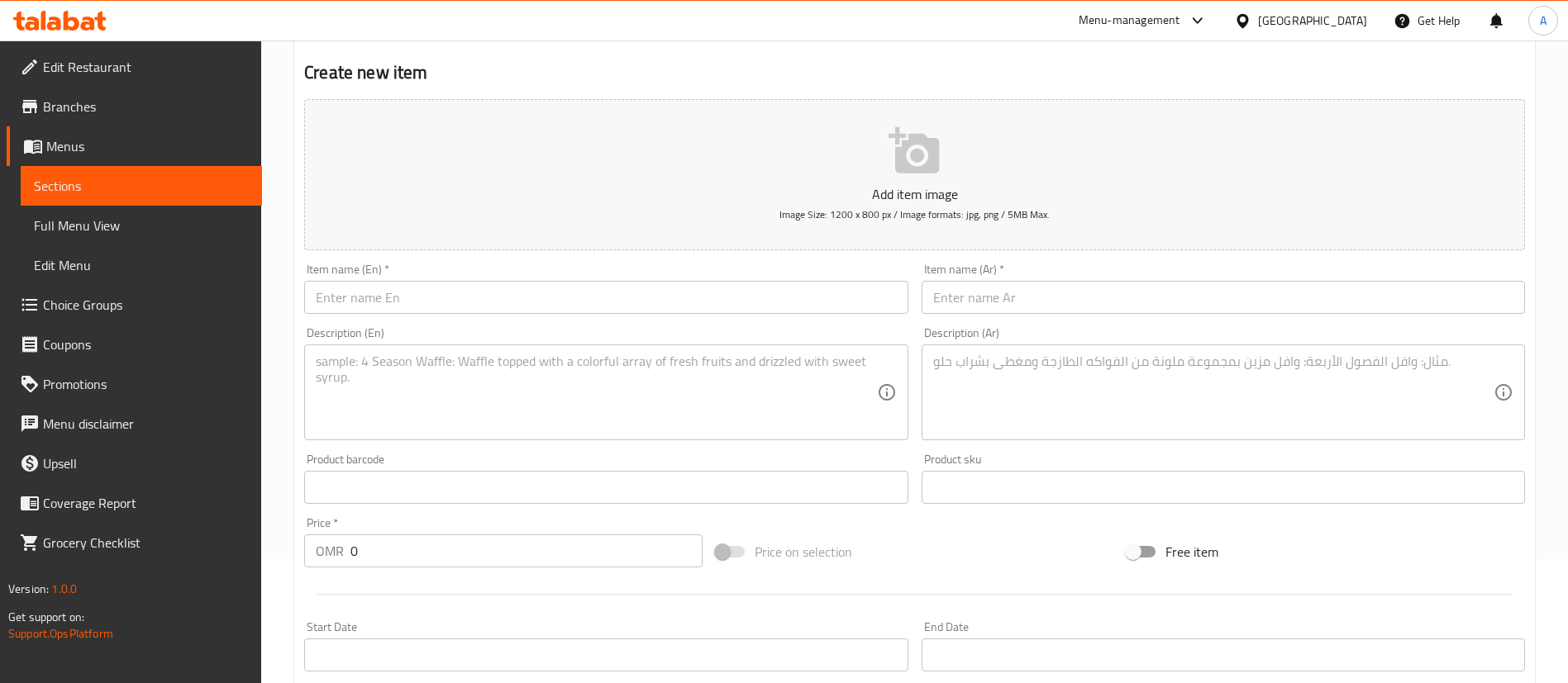
click at [404, 543] on input "0" at bounding box center [526, 551] width 352 height 33
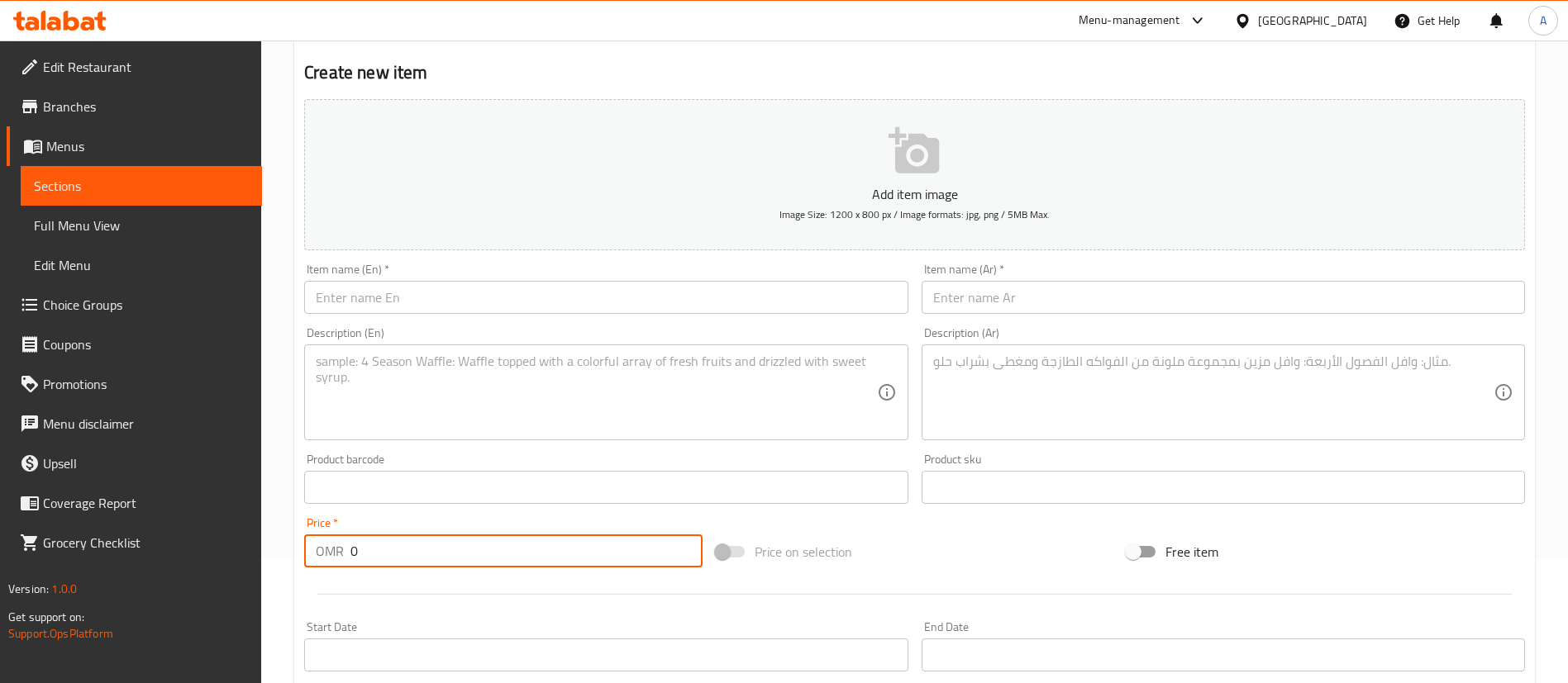
click at [404, 543] on input "0" at bounding box center [526, 551] width 352 height 33
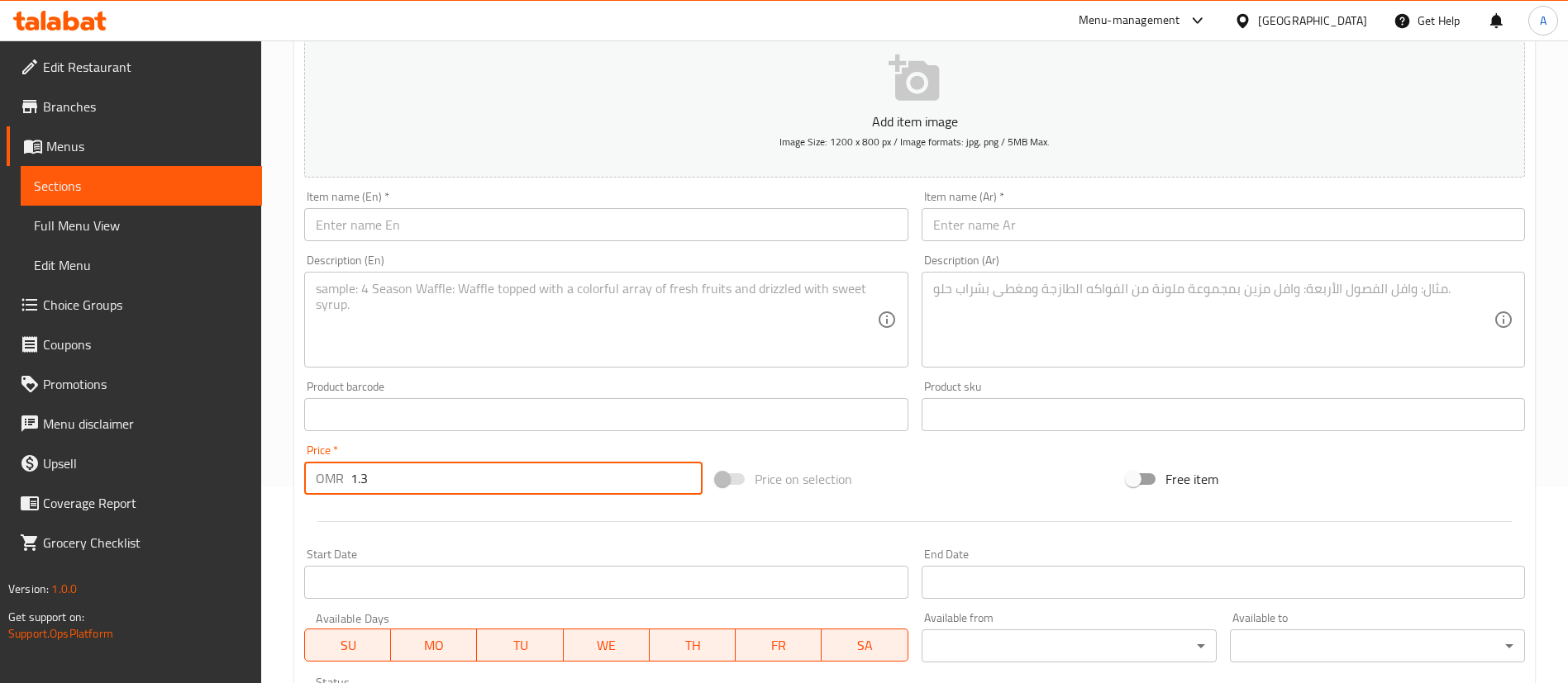
scroll to position [248, 0]
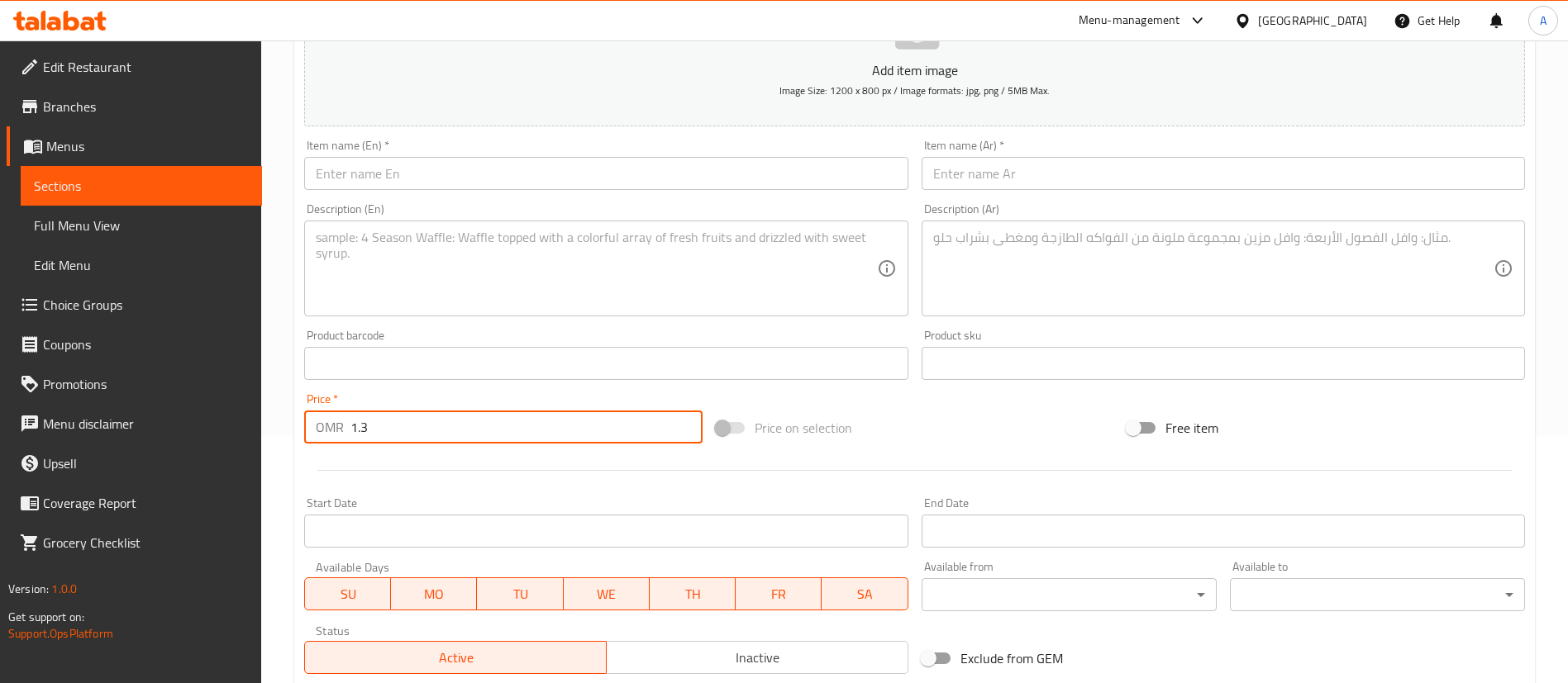
type input "1.3"
click at [498, 252] on textarea at bounding box center [595, 268] width 560 height 79
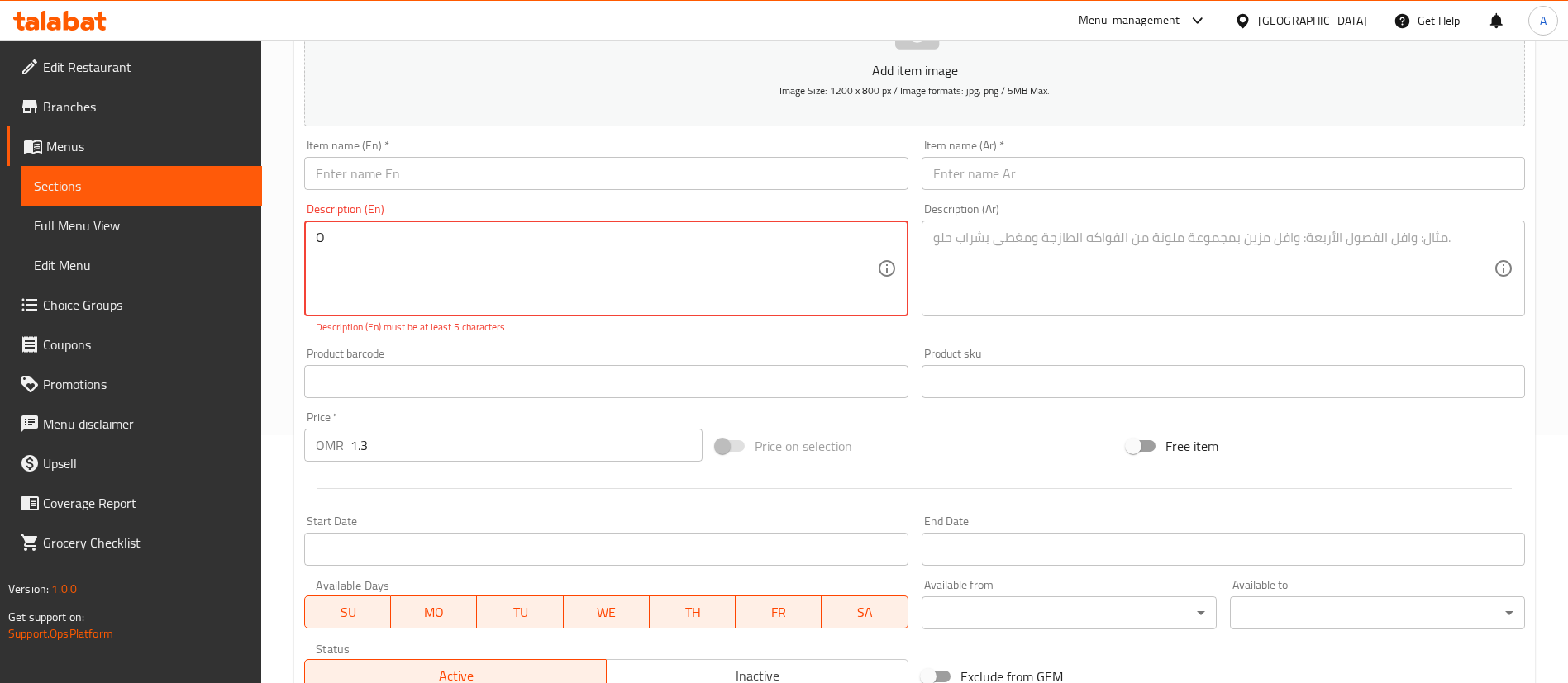
type textarea "O"
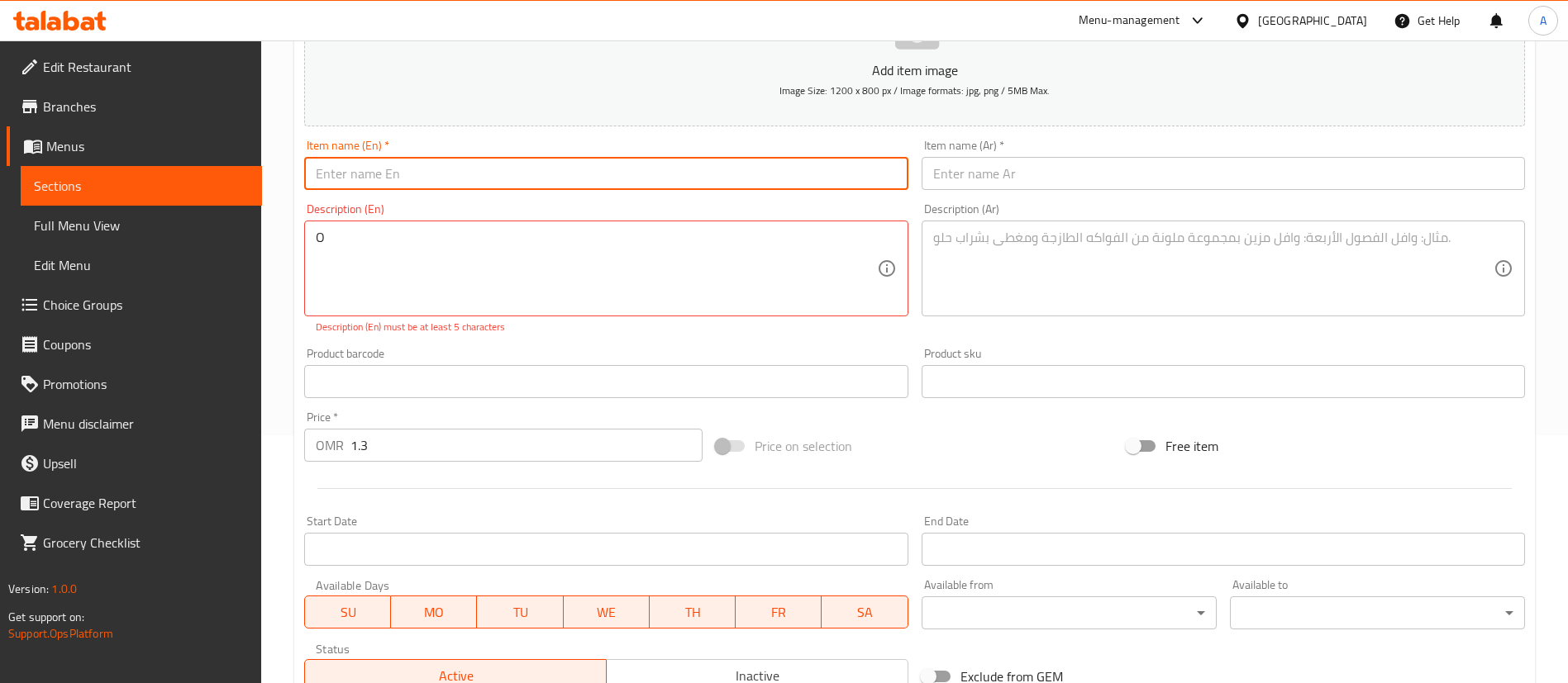
click at [517, 169] on input "text" at bounding box center [606, 173] width 604 height 33
type input "Onion Rings"
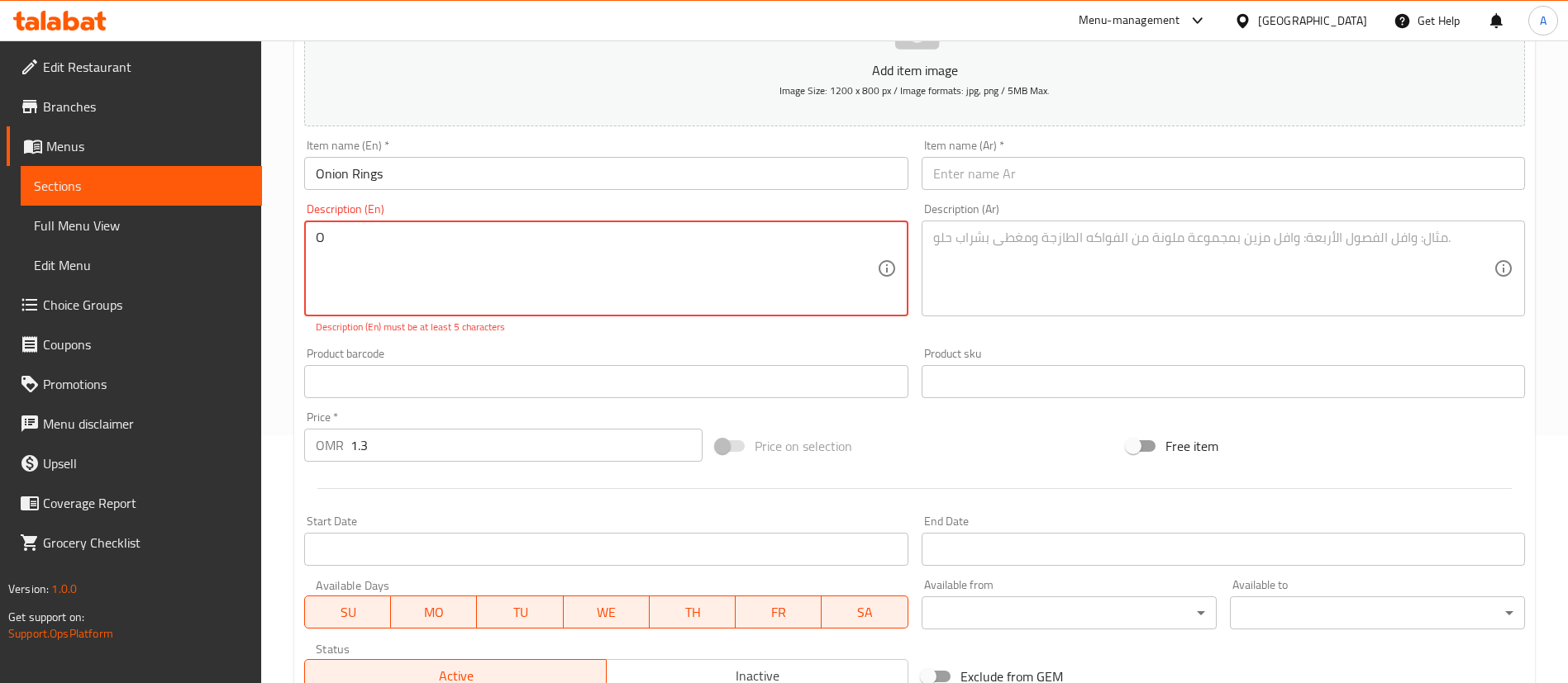
click at [476, 256] on textarea "O" at bounding box center [595, 268] width 560 height 79
paste textarea "Crispy, golden rings with that satisfying crunch"
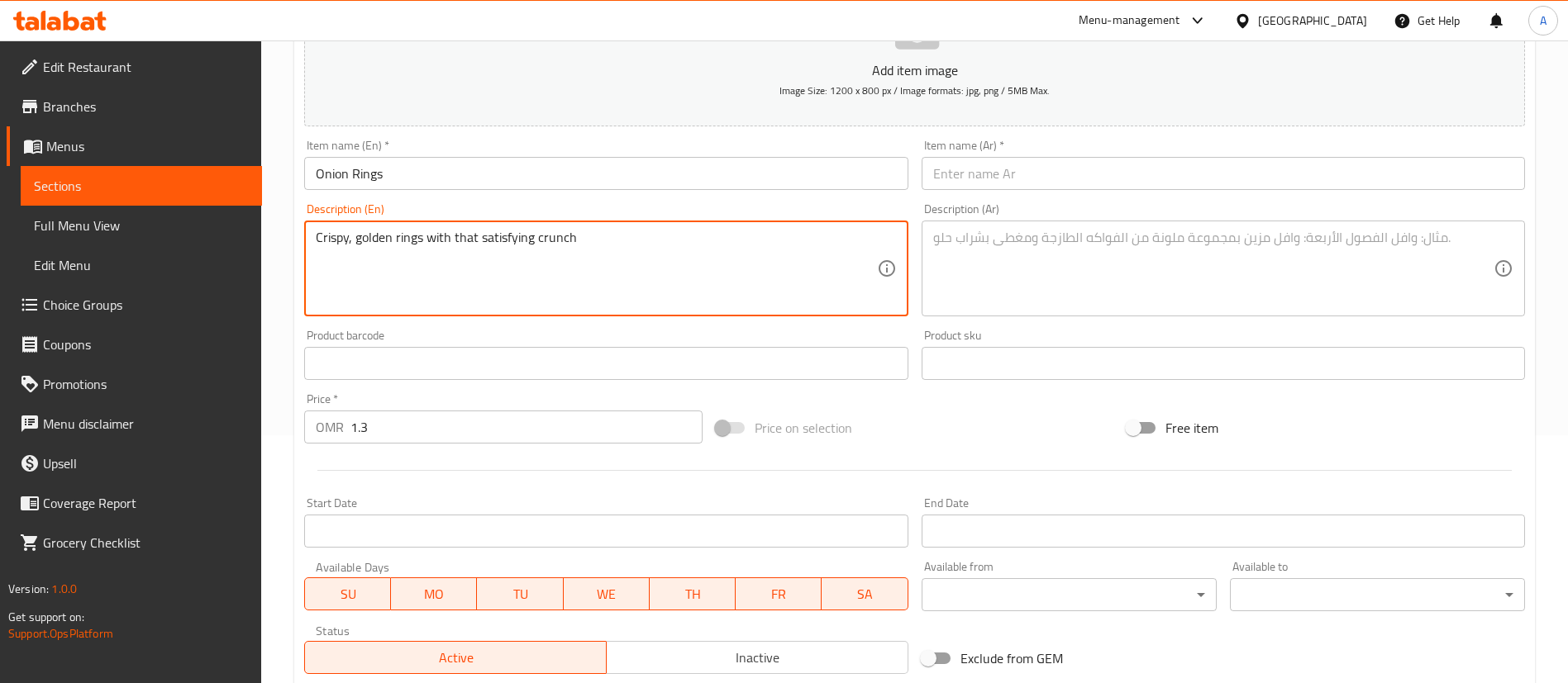
type textarea "Crispy, golden rings with that satisfying crunch"
click at [1104, 185] on input "text" at bounding box center [1223, 173] width 604 height 33
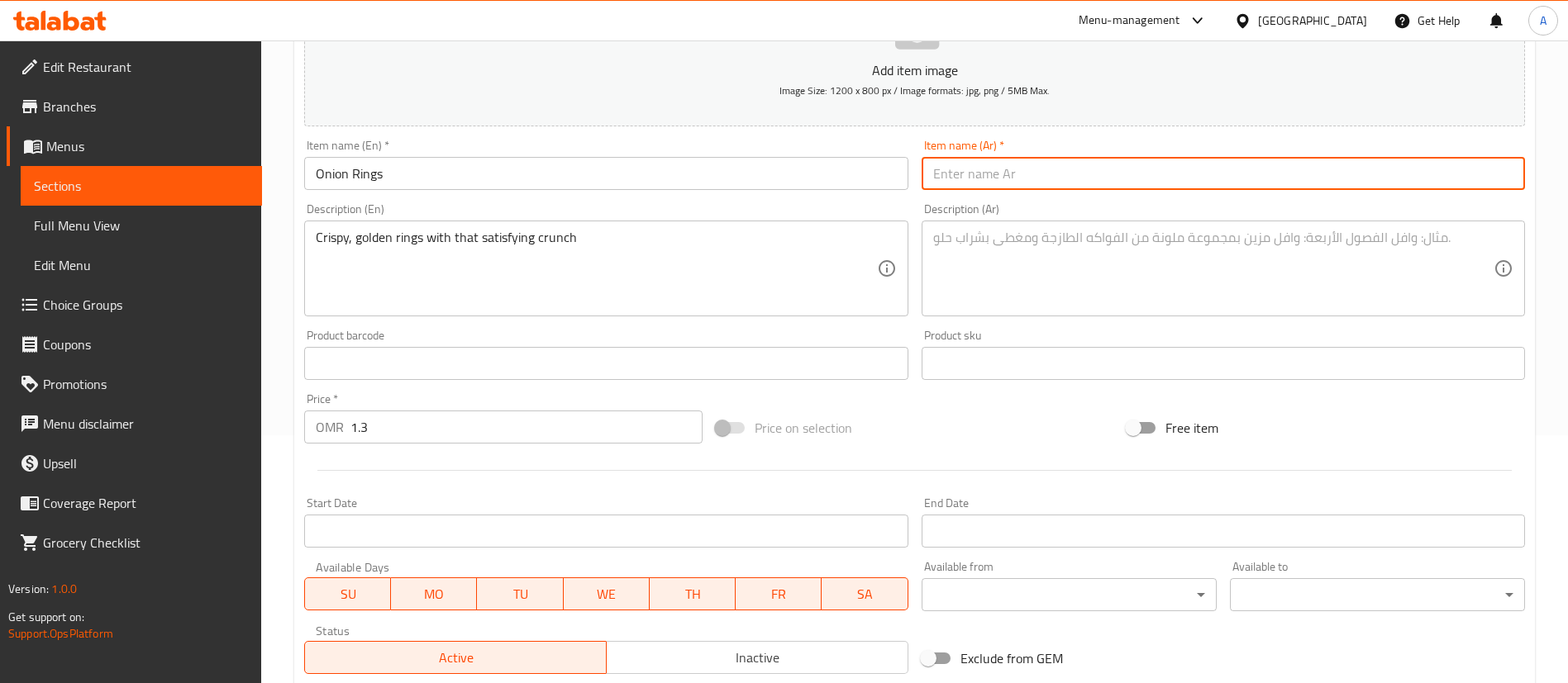
paste input "حلقات البصل"
type input "حلقات البصل"
click at [1053, 281] on textarea at bounding box center [1212, 268] width 560 height 79
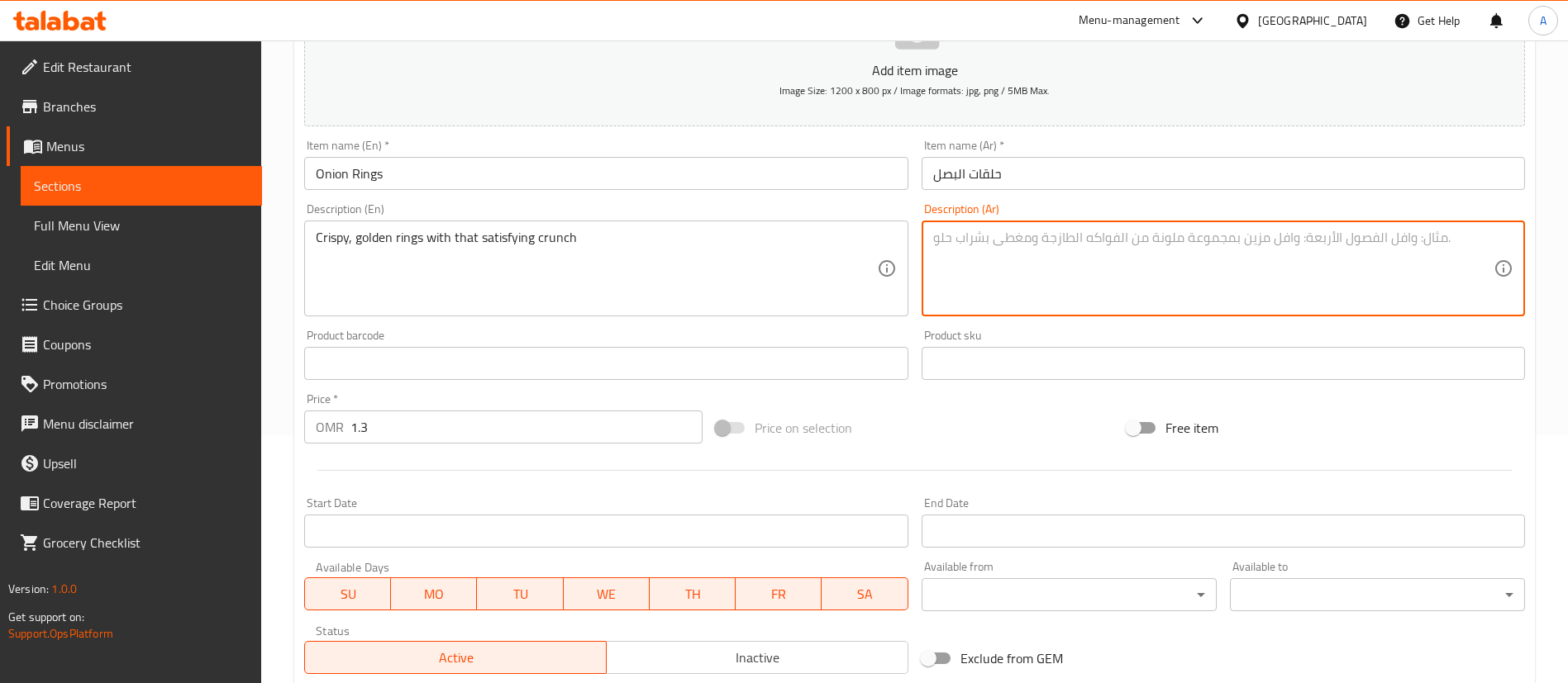
click at [1053, 281] on textarea at bounding box center [1212, 268] width 560 height 79
paste textarea "مقرمشة وذهبية، تقدم بقرمشة لذيذة ومُرضية في كل قضمة"
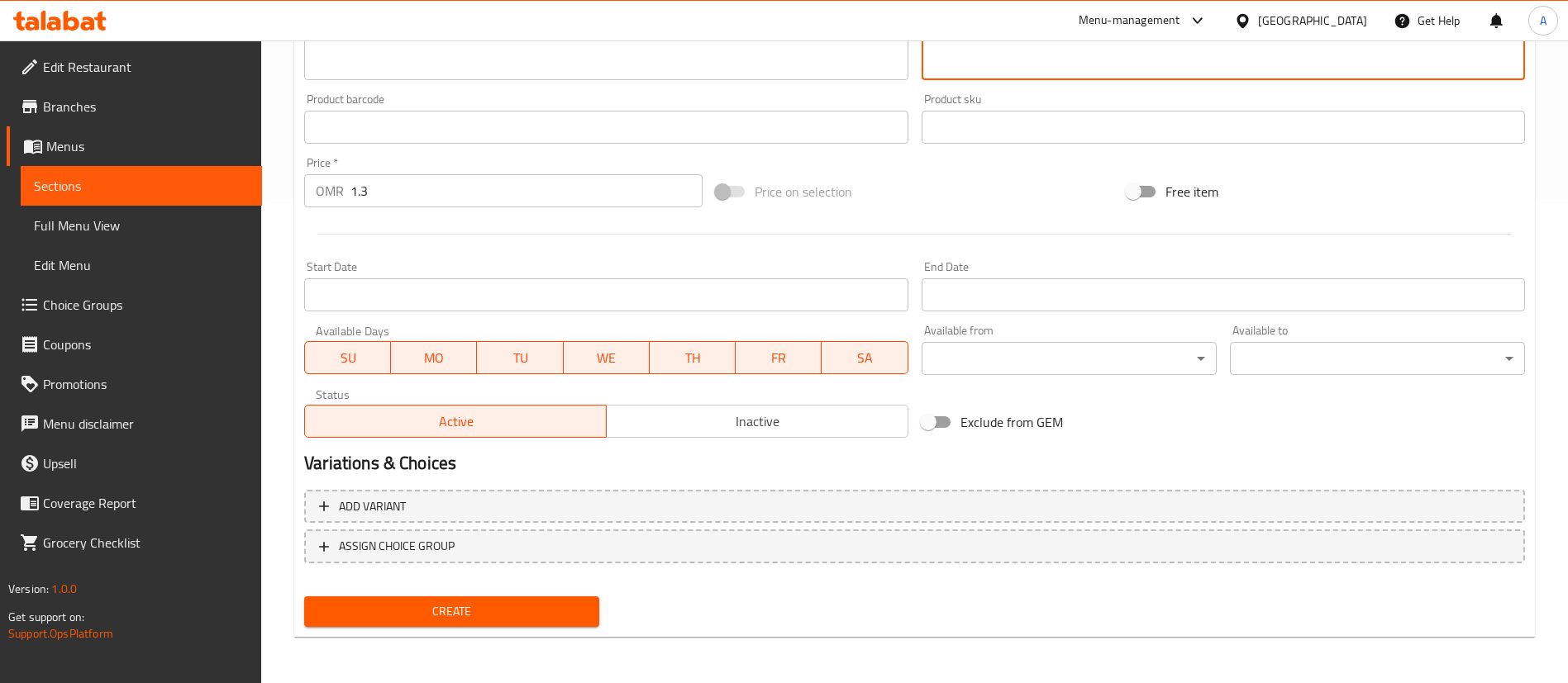
type textarea "مقرمشة وذهبية، تقدم بقرمشة لذيذة ومُرضية في كل قضمة"
click at [562, 628] on div "Create" at bounding box center [451, 611] width 308 height 44
click at [568, 618] on span "Create" at bounding box center [451, 611] width 268 height 21
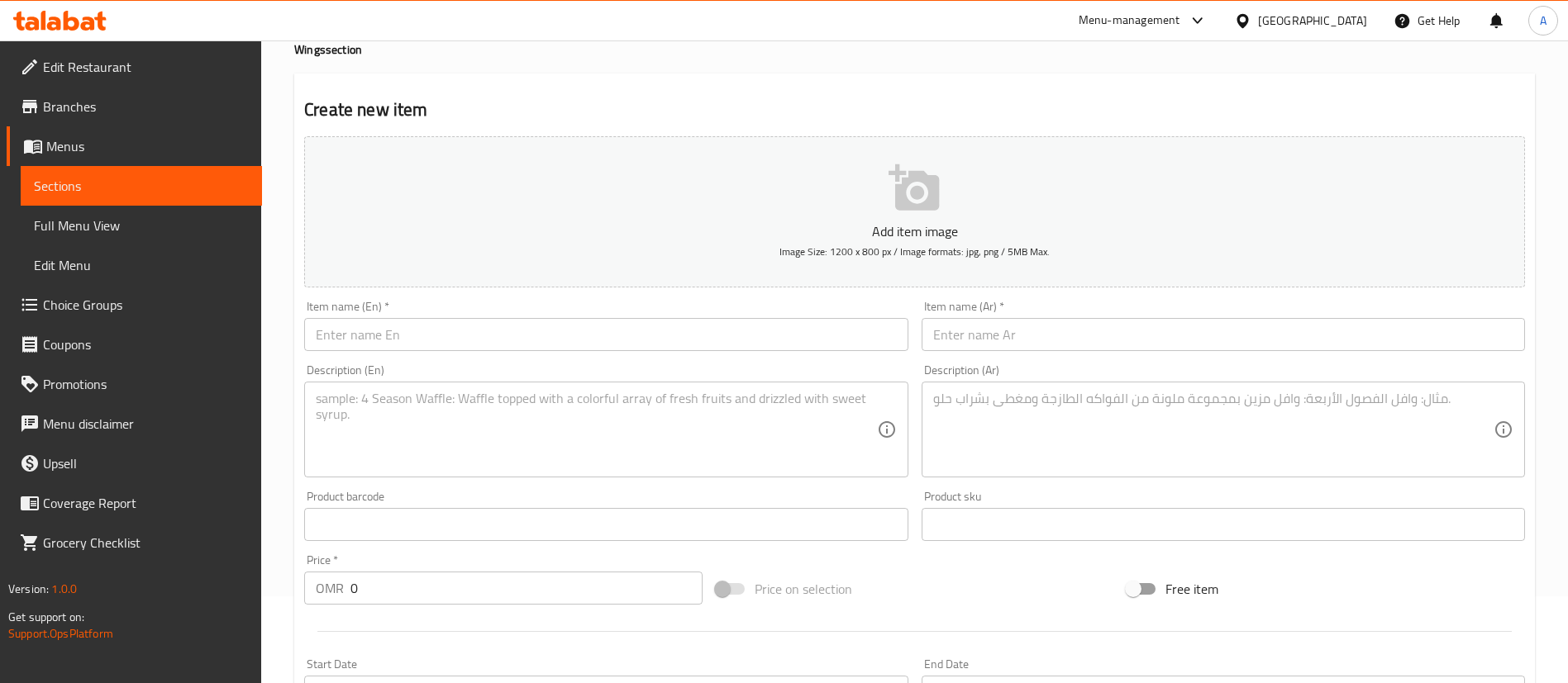
scroll to position [248, 0]
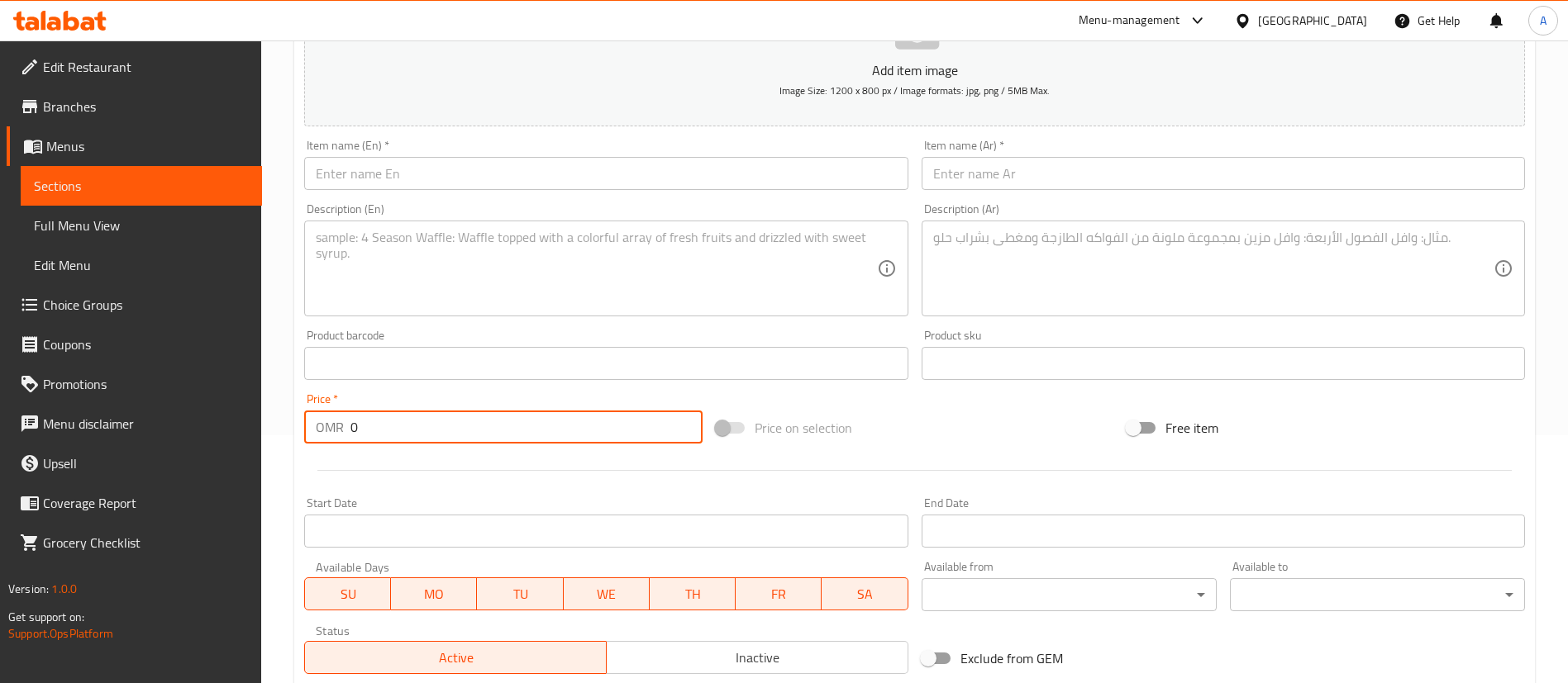
click at [398, 442] on input "0" at bounding box center [526, 427] width 352 height 33
click at [400, 437] on input "0" at bounding box center [526, 427] width 352 height 33
type input "1.1"
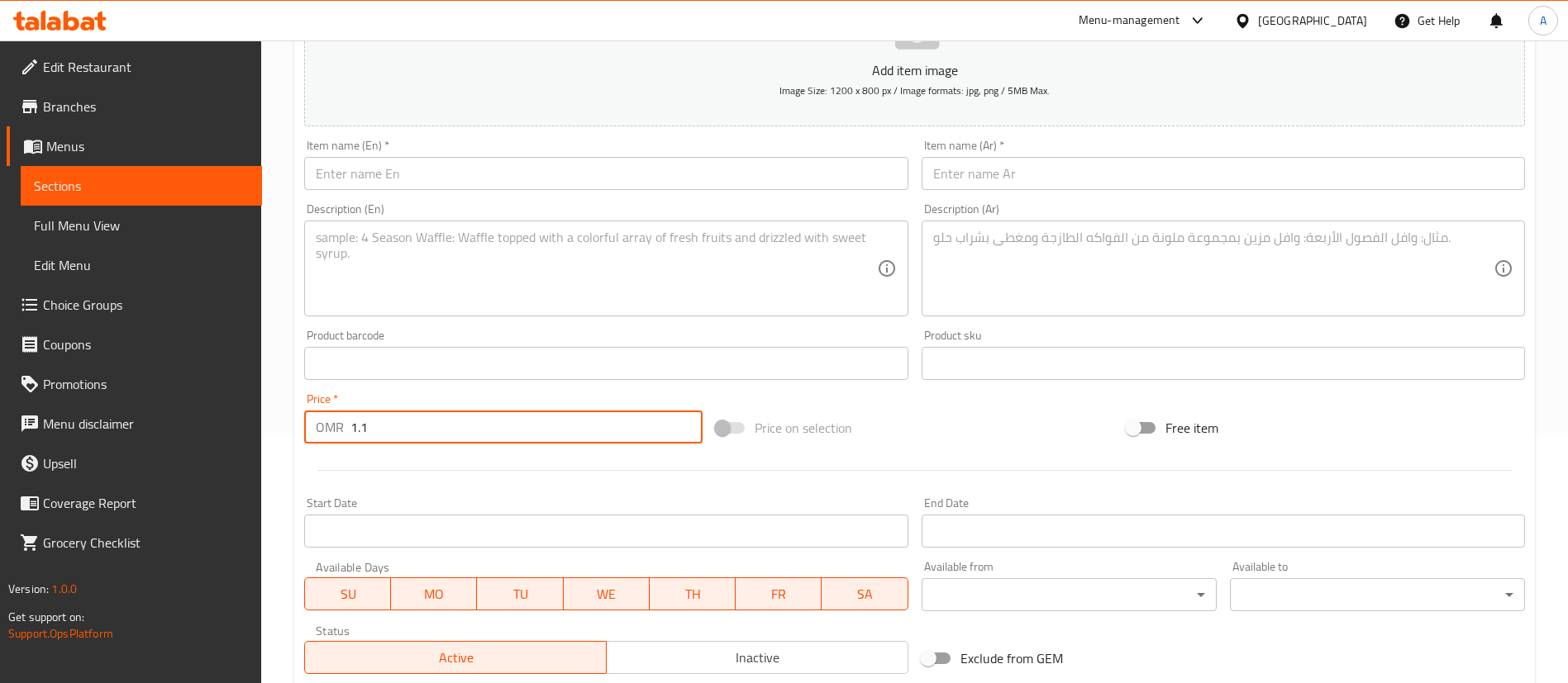
click at [409, 271] on textarea at bounding box center [595, 268] width 560 height 79
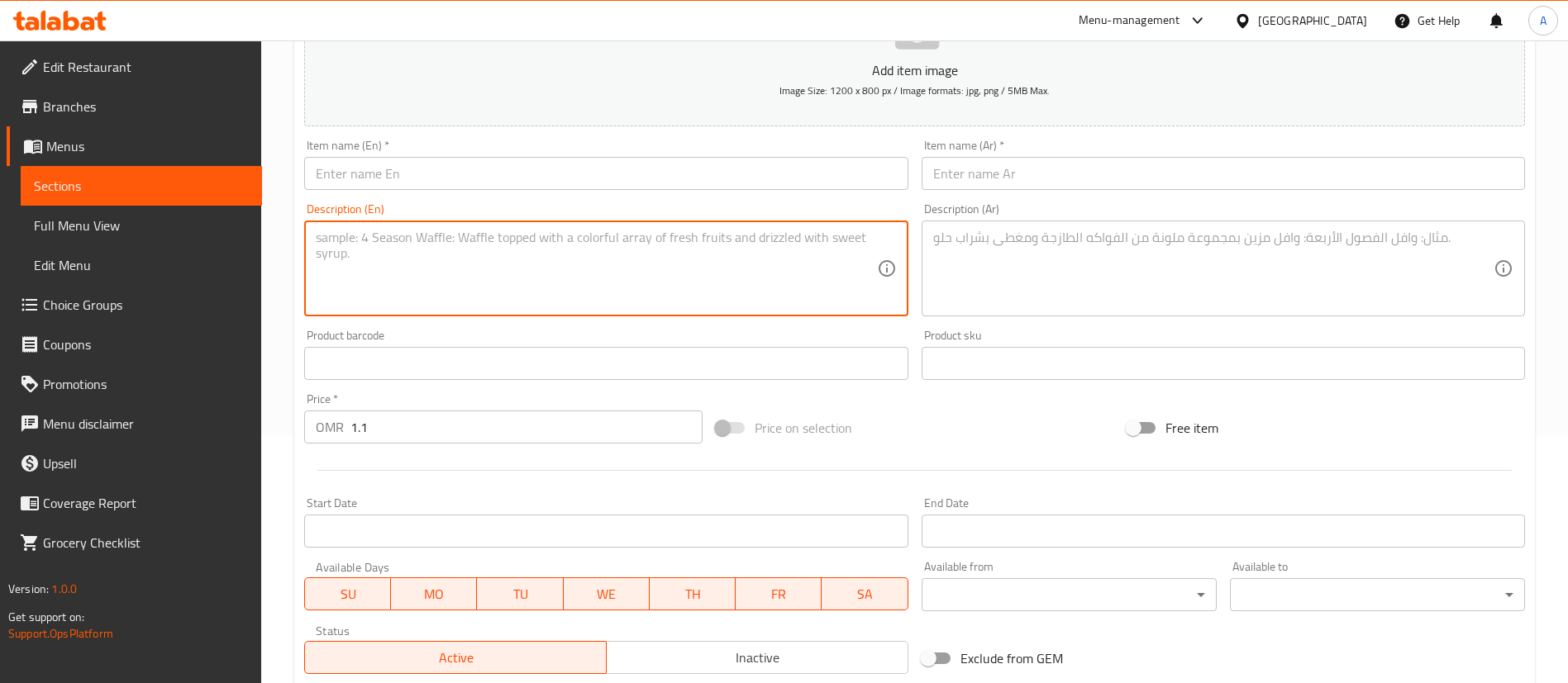
paste textarea "Crisp fries tossed in fiery seasoning for a bold kick."
type textarea "Crisp fries tossed in fiery seasoning for a bold kick."
click at [548, 153] on div "Item name (En)   * Item name (En) *" at bounding box center [606, 164] width 604 height 51
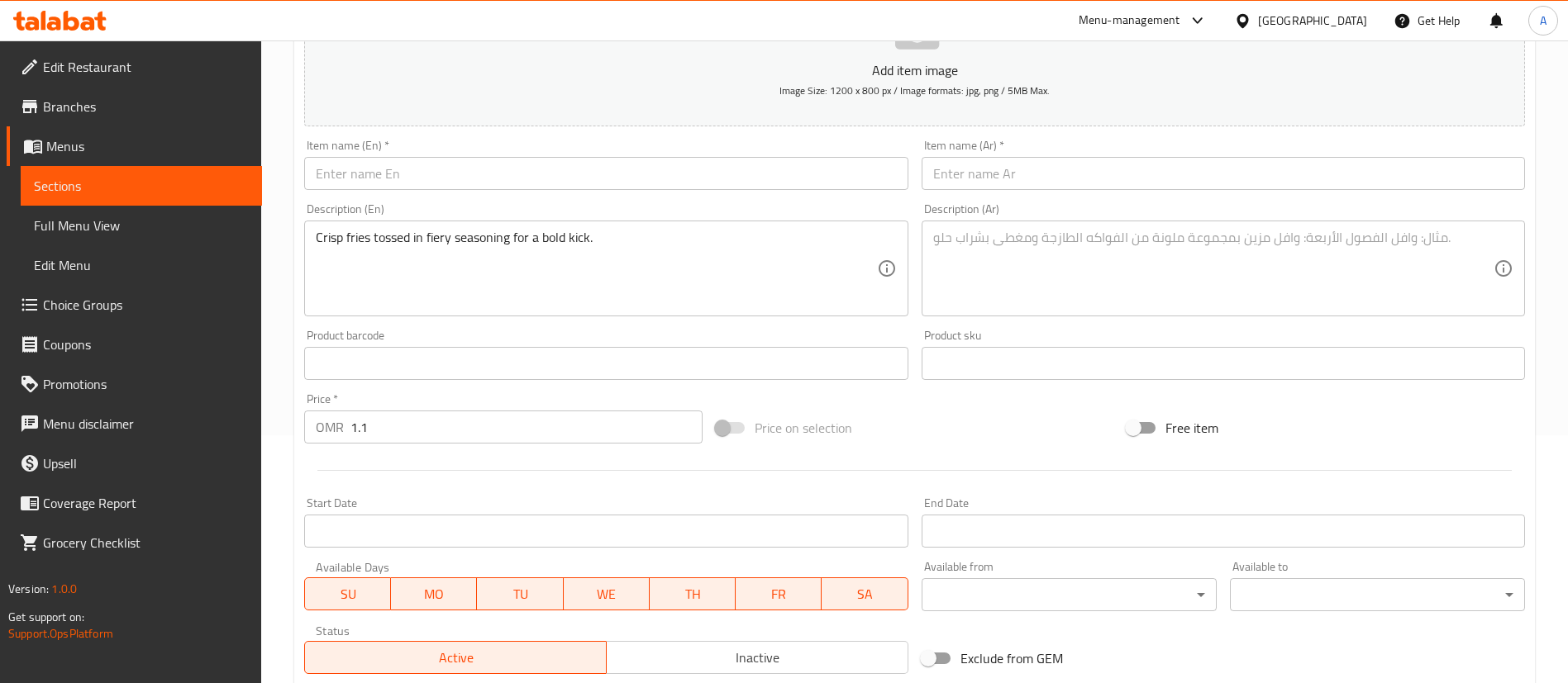
click at [537, 170] on input "text" at bounding box center [606, 173] width 604 height 33
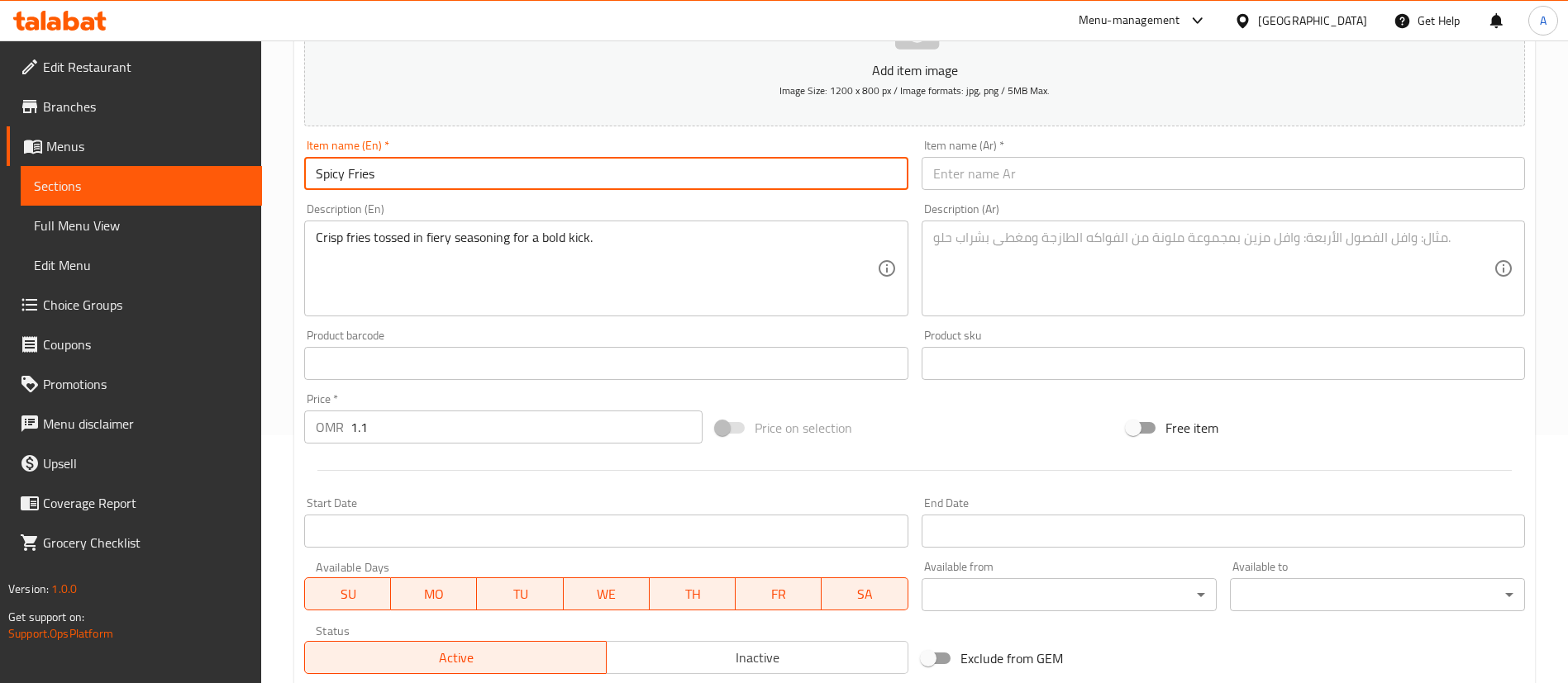
type input "Spicy Fries"
click at [634, 234] on textarea "Crisp fries tossed in fiery seasoning for a bold kick." at bounding box center [595, 268] width 560 height 79
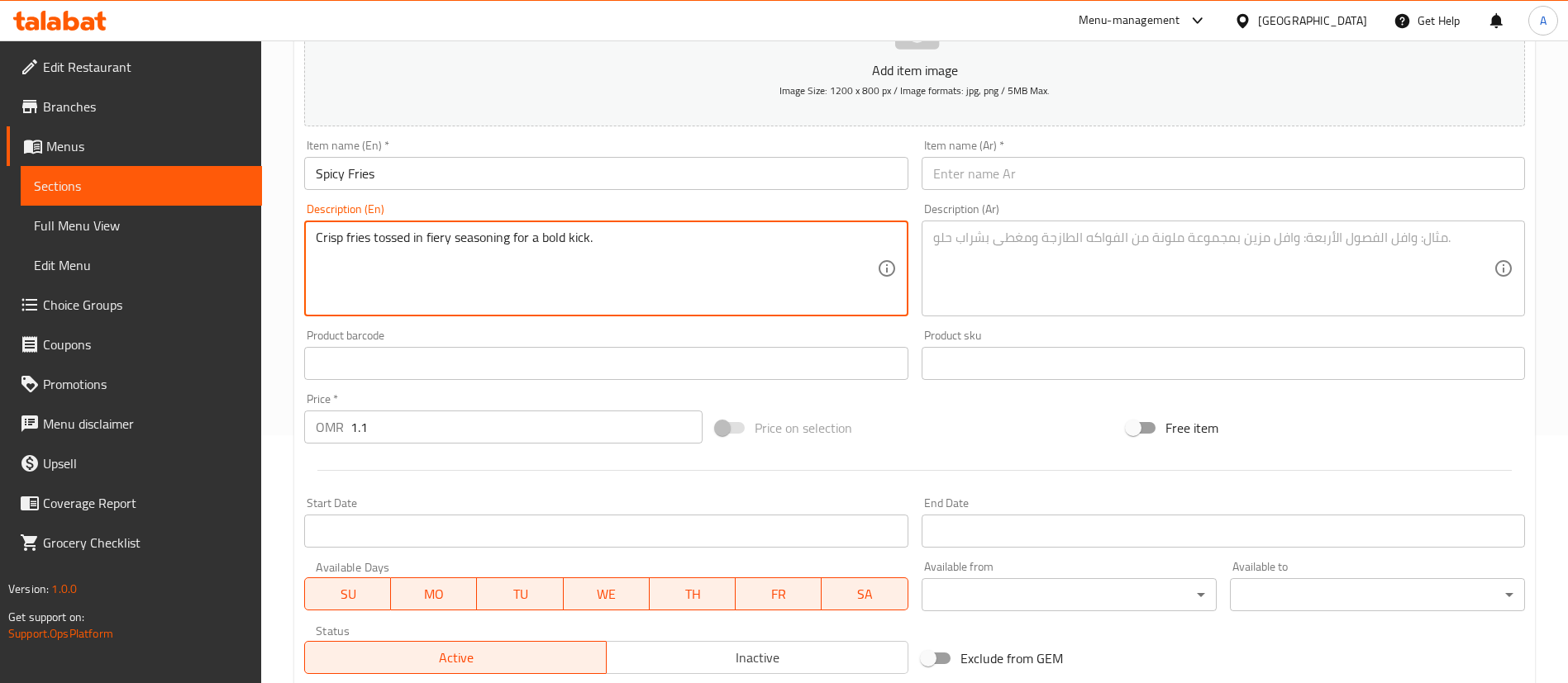
click at [634, 234] on textarea "Crisp fries tossed in fiery seasoning for a bold kick." at bounding box center [595, 268] width 560 height 79
click at [1144, 636] on div "Exclude from GEM" at bounding box center [1121, 658] width 412 height 45
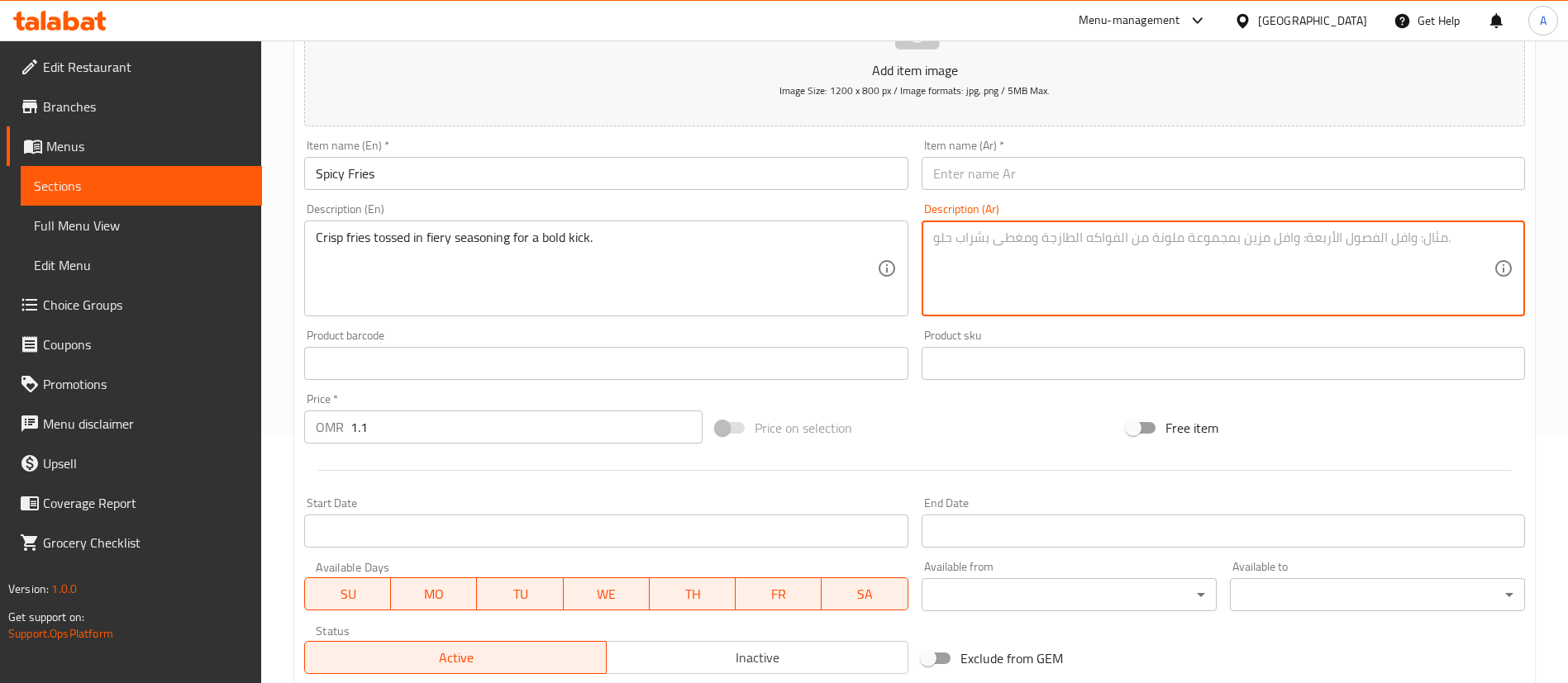
paste textarea "بطاطس [GEOGRAPHIC_DATA] مقرمشة مغطاة بتوابل نارية لإحساس حار وجريء."
type textarea "بطاطس [GEOGRAPHIC_DATA] مقرمشة مغطاة بتوابل نارية لإحساس حار وجريء"
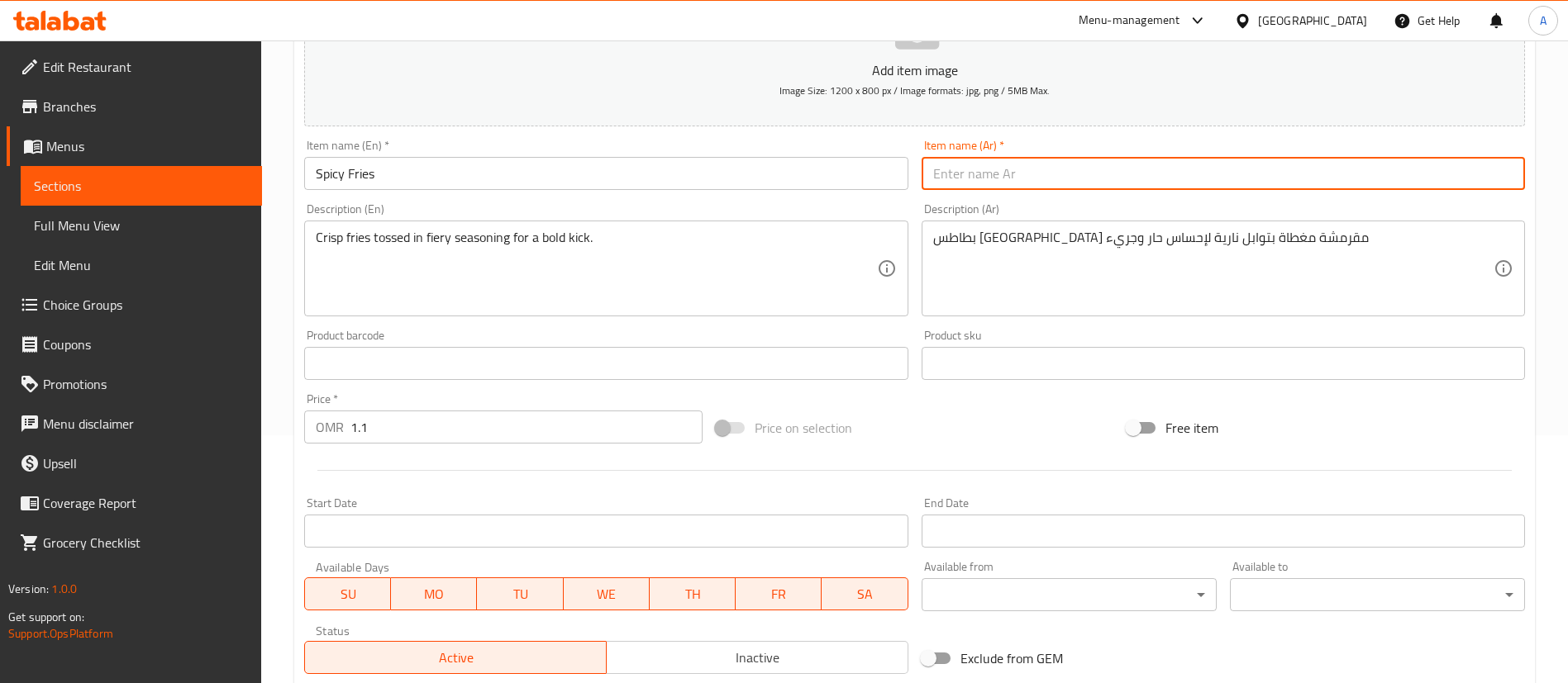
paste input "بطاطس حارة"
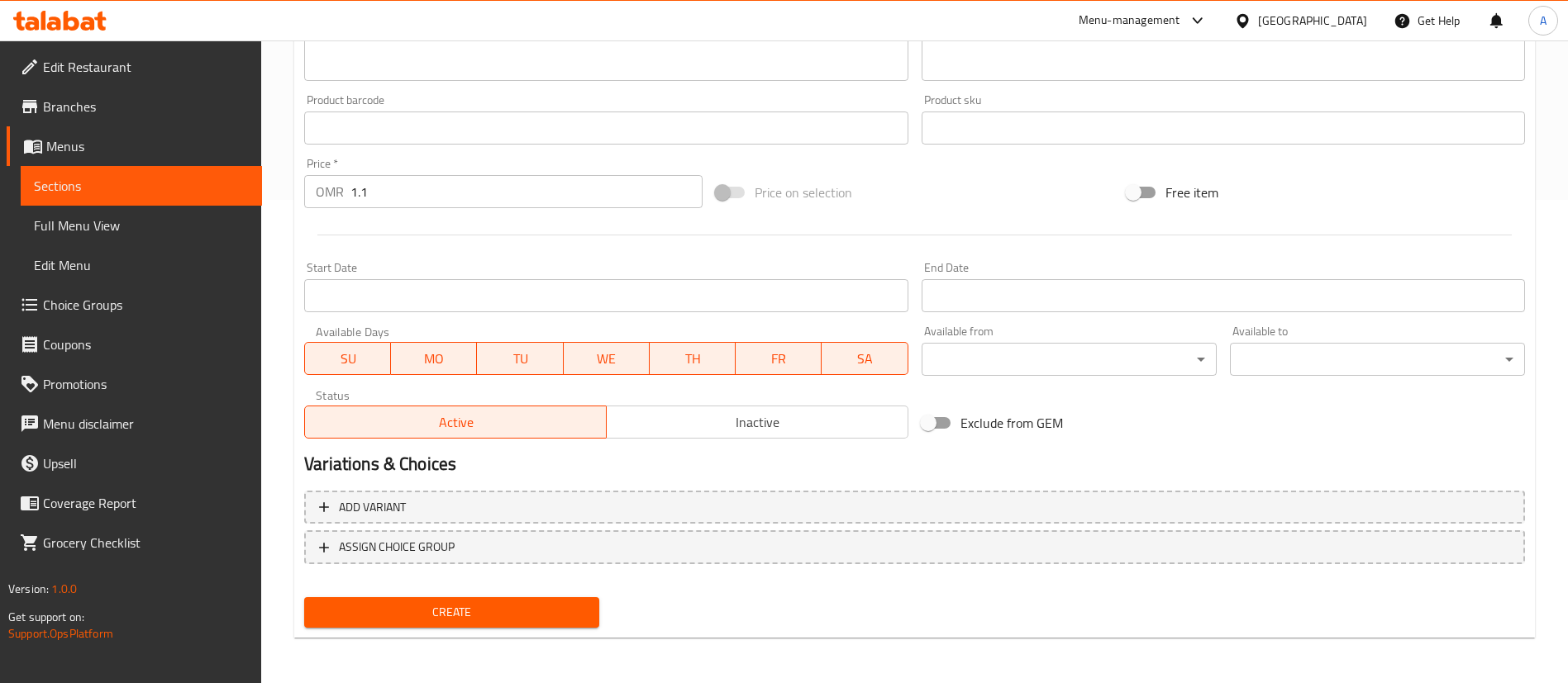
scroll to position [484, 0]
type input "بطاطس حارة"
click at [543, 598] on button "Create" at bounding box center [451, 611] width 295 height 31
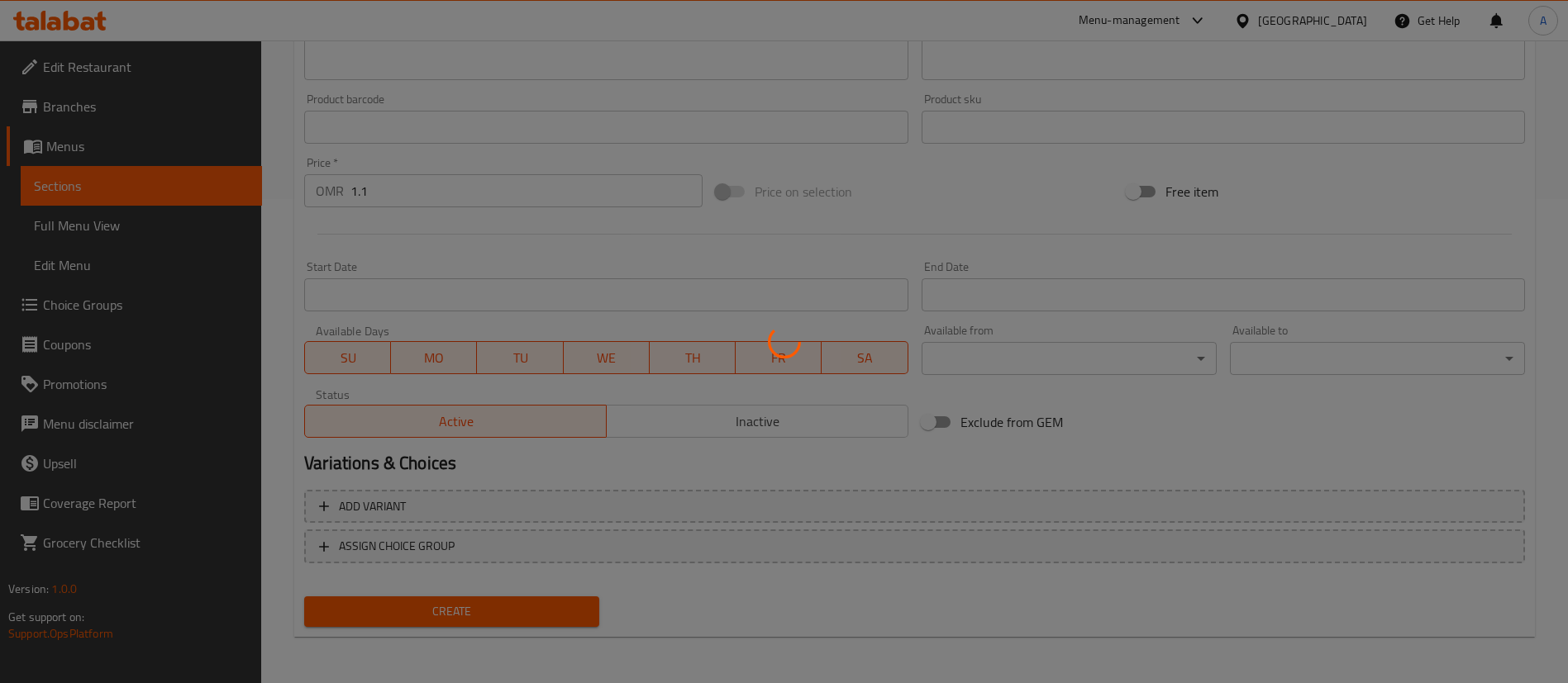
type input "0"
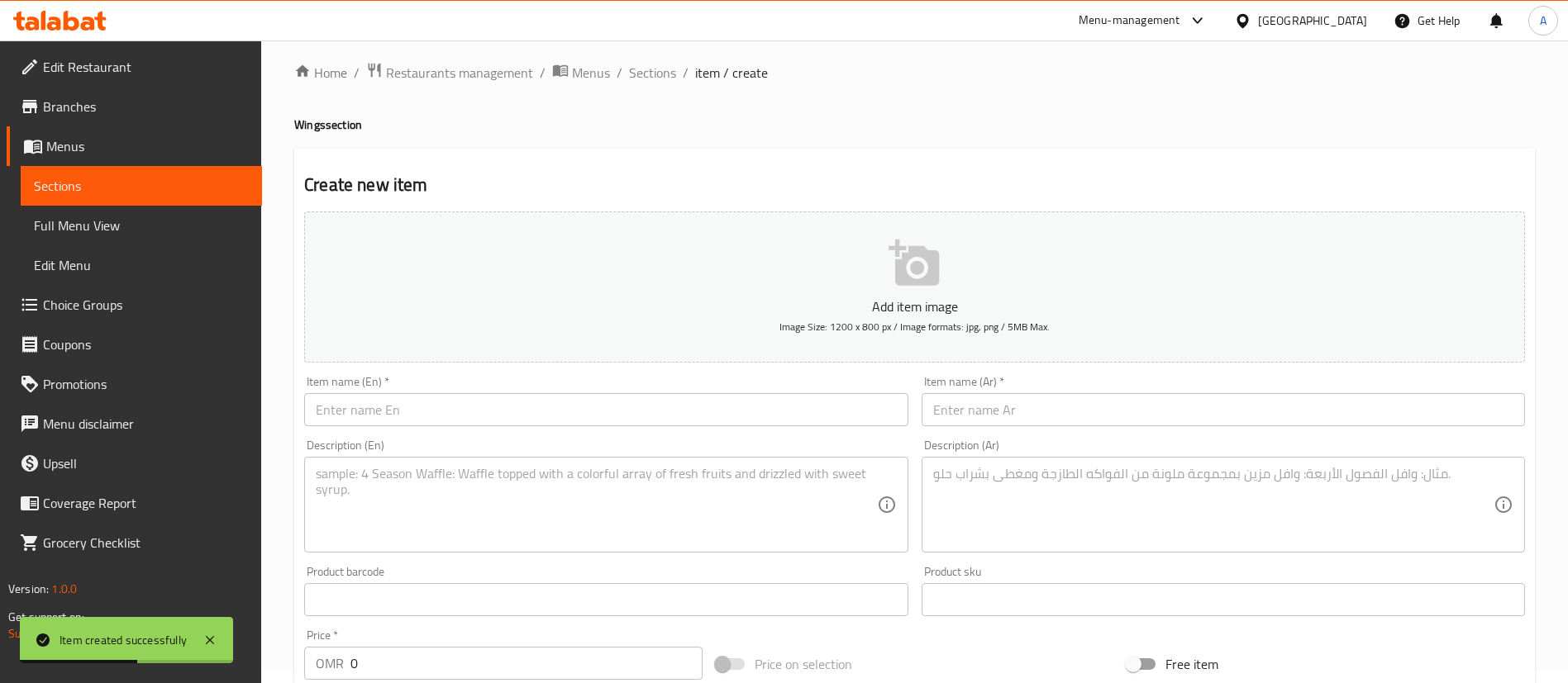
scroll to position [0, 0]
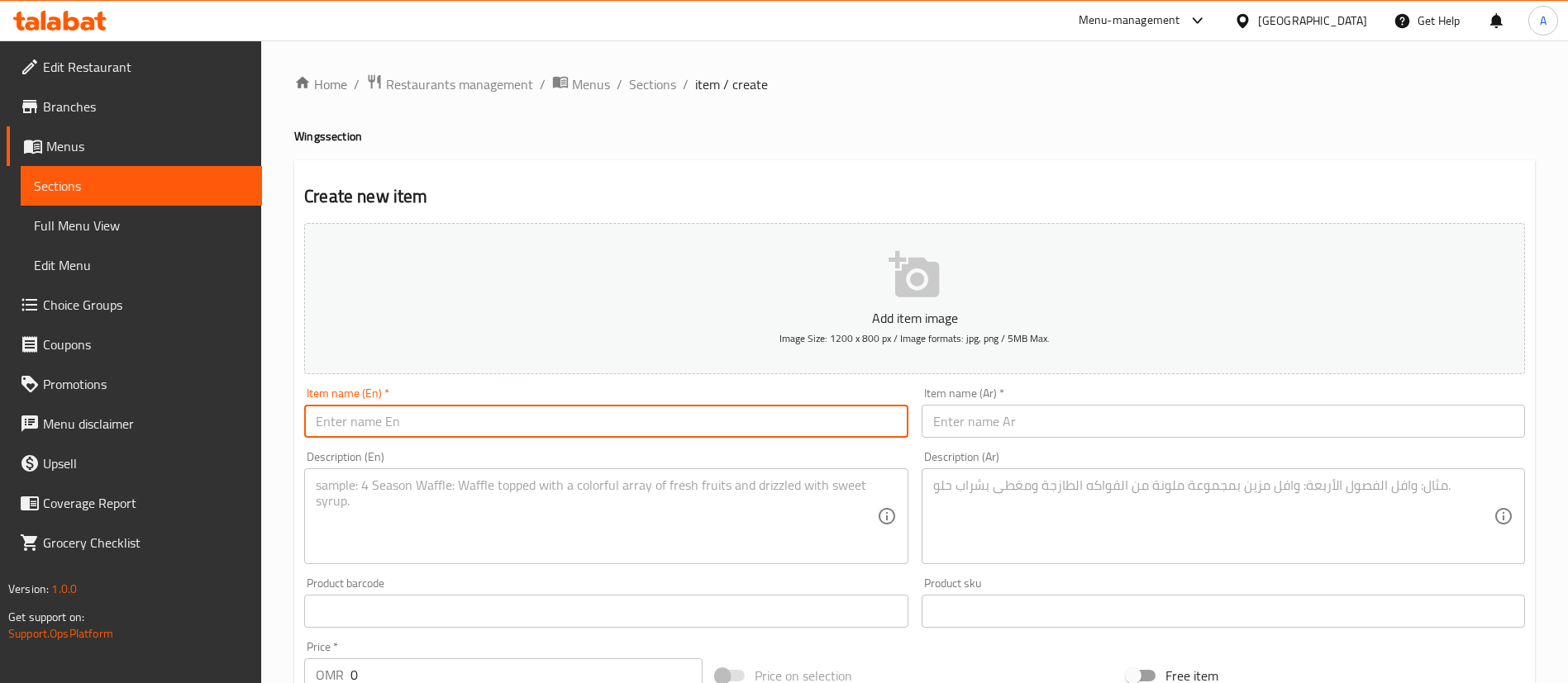
paste input "Mac & cheese"
type input "Mac & cheese"
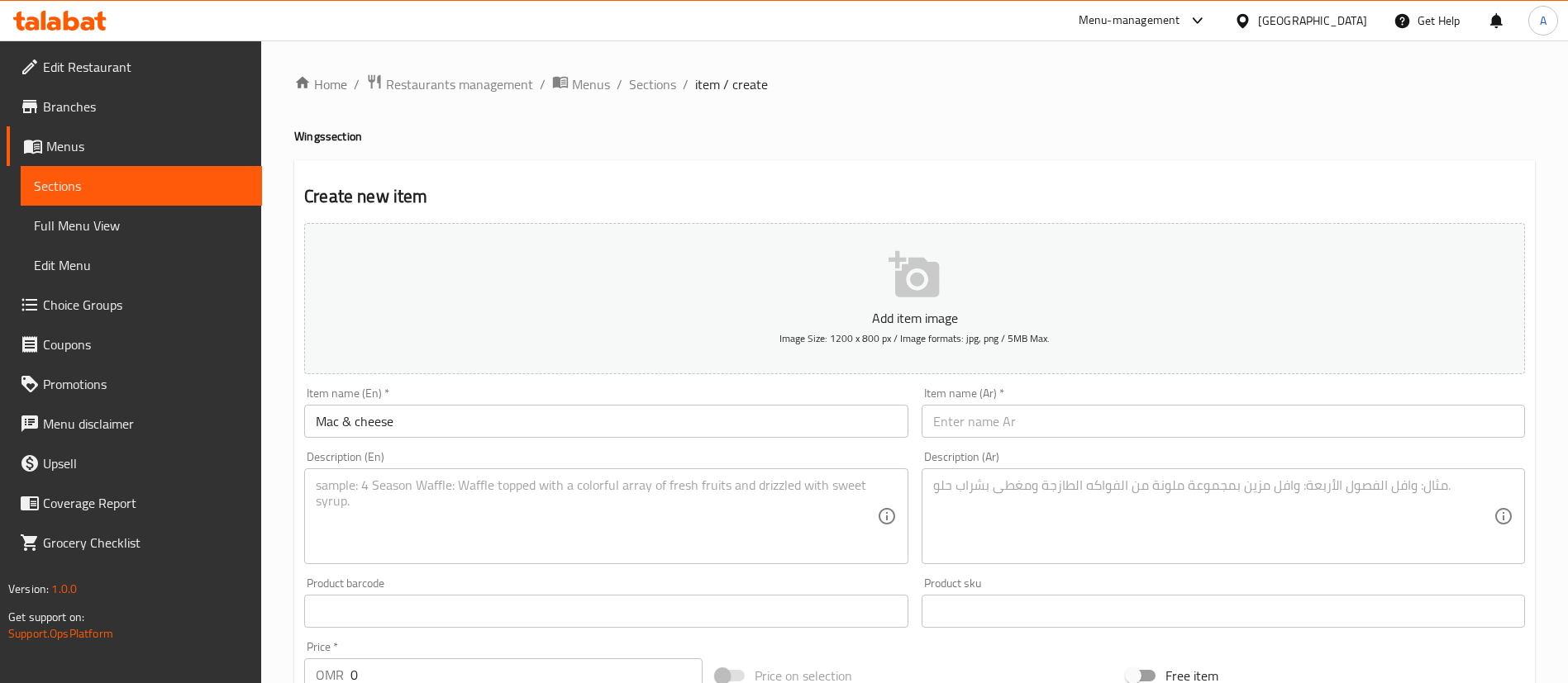
drag, startPoint x: 1133, startPoint y: 442, endPoint x: 1044, endPoint y: 427, distance: 90.3
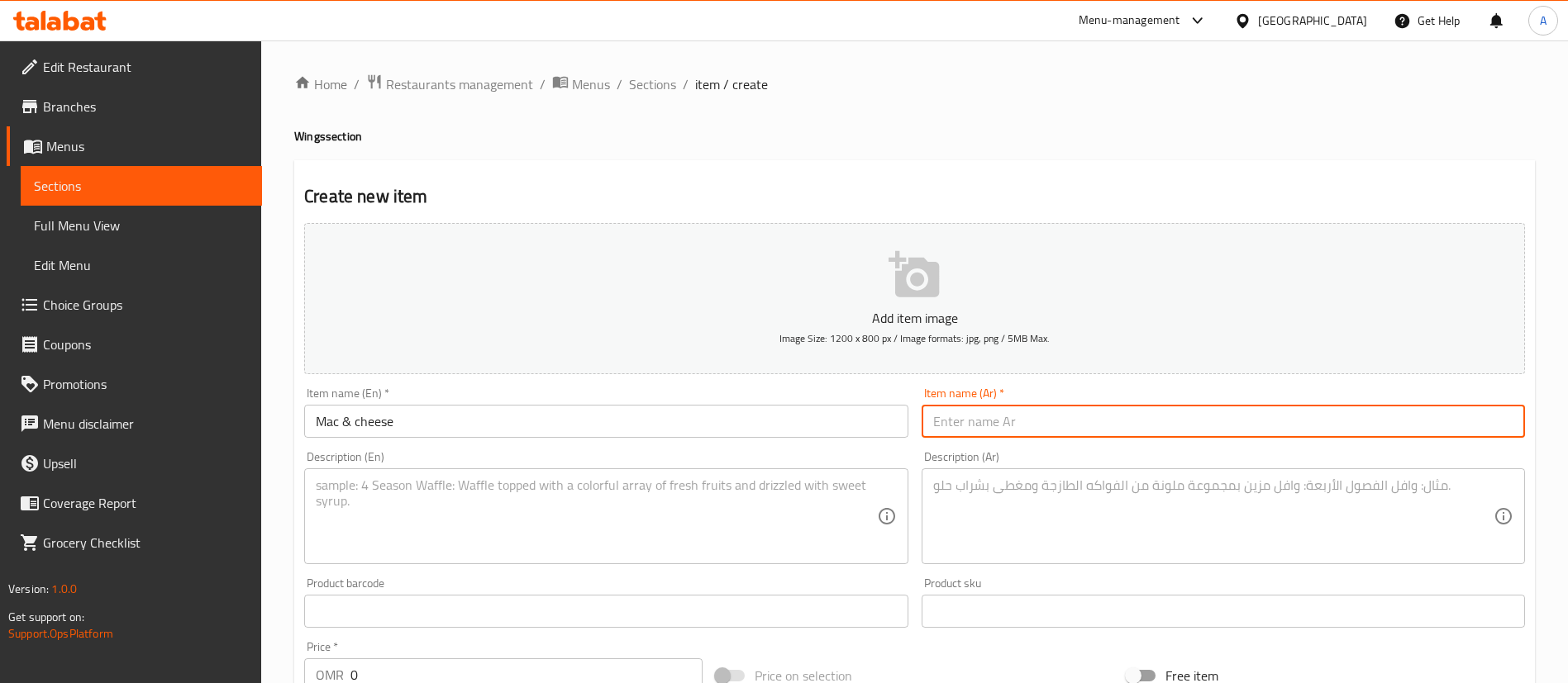
paste input "Rich, velvety cheese smothering tender pasta, topped with a golden breadcrumb c…"
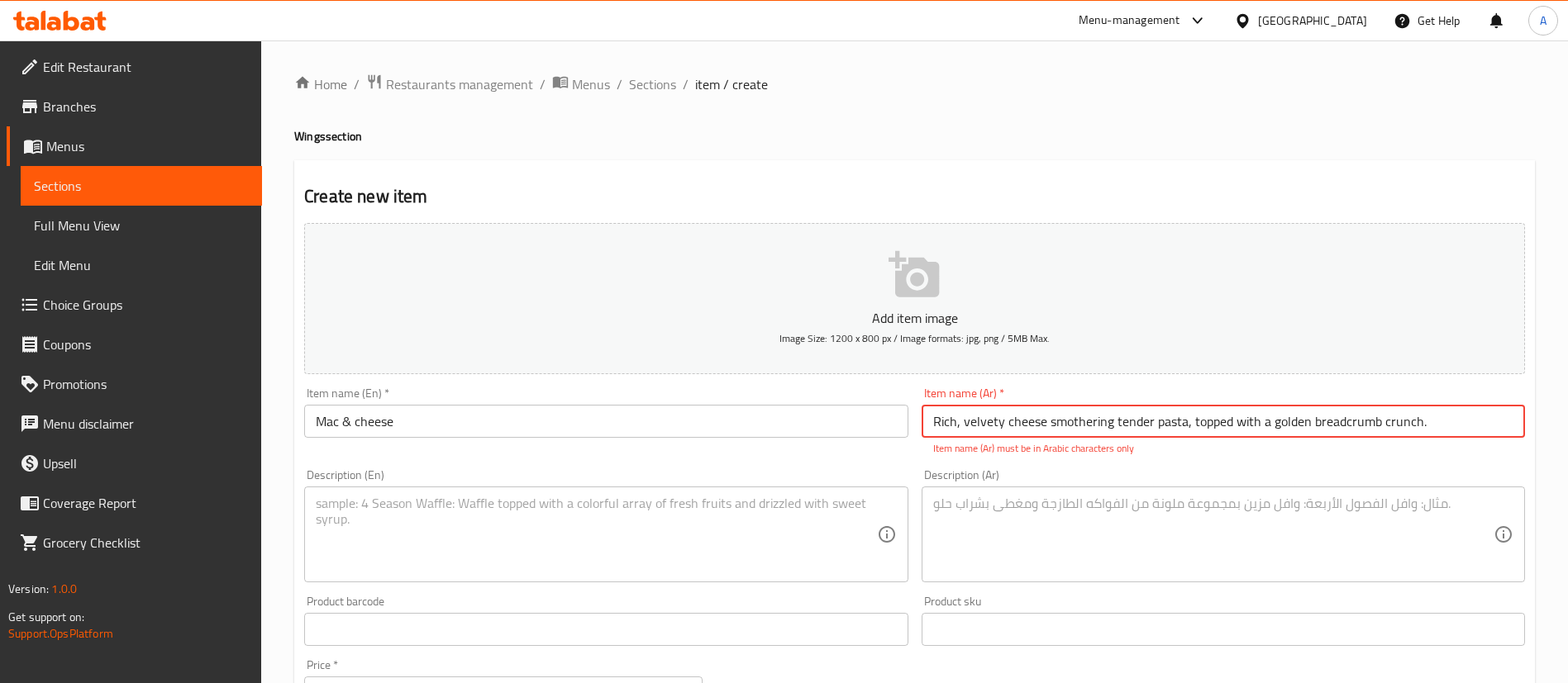
type input "Rich, velvety cheese smothering tender pasta, topped with a golden breadcrumb c…"
drag, startPoint x: 753, startPoint y: 496, endPoint x: 706, endPoint y: 526, distance: 55.8
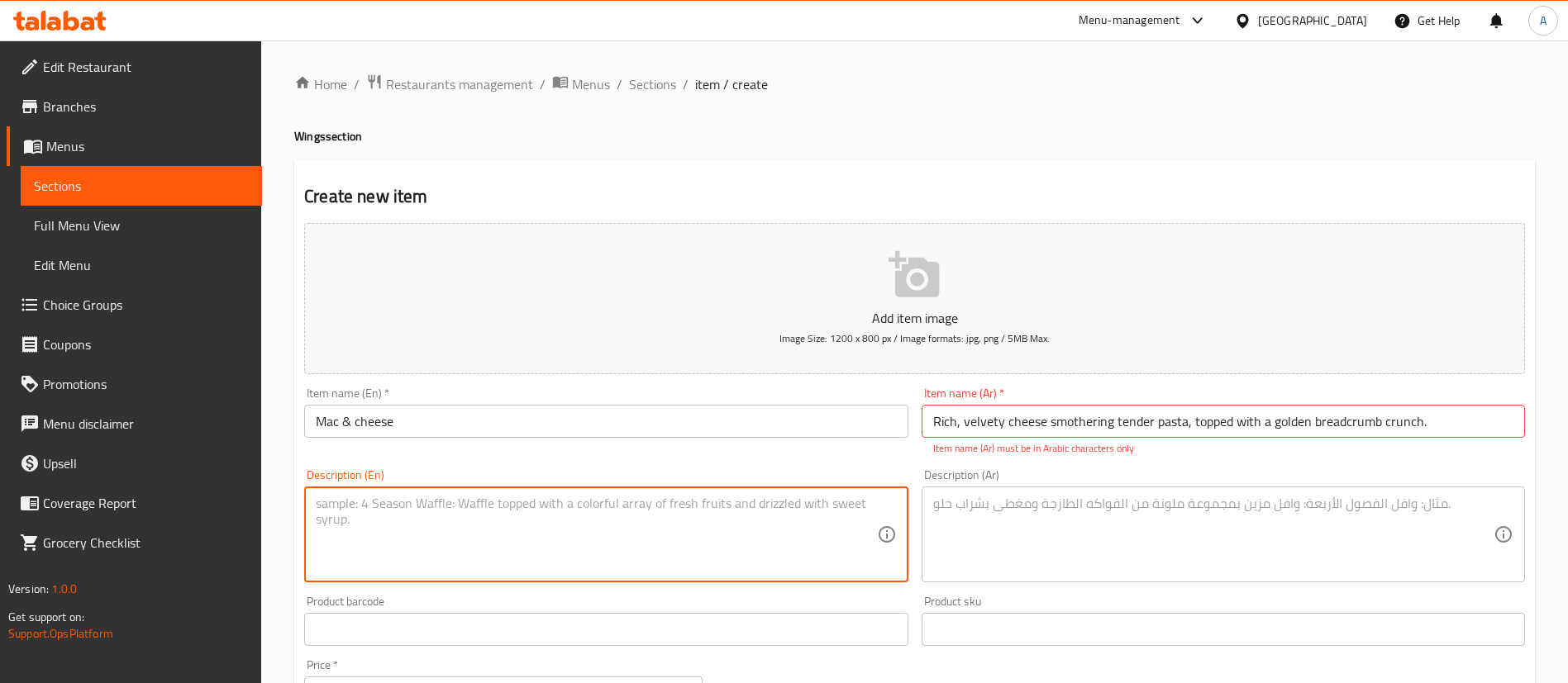
paste textarea "Rich, velvety cheese smothering tender pasta, topped with a golden breadcrumb c…"
type textarea "Rich, velvety cheese smothering tender pasta, topped with a golden breadcrumb c…"
click at [319, 410] on input "Mac & cheese" at bounding box center [606, 421] width 604 height 33
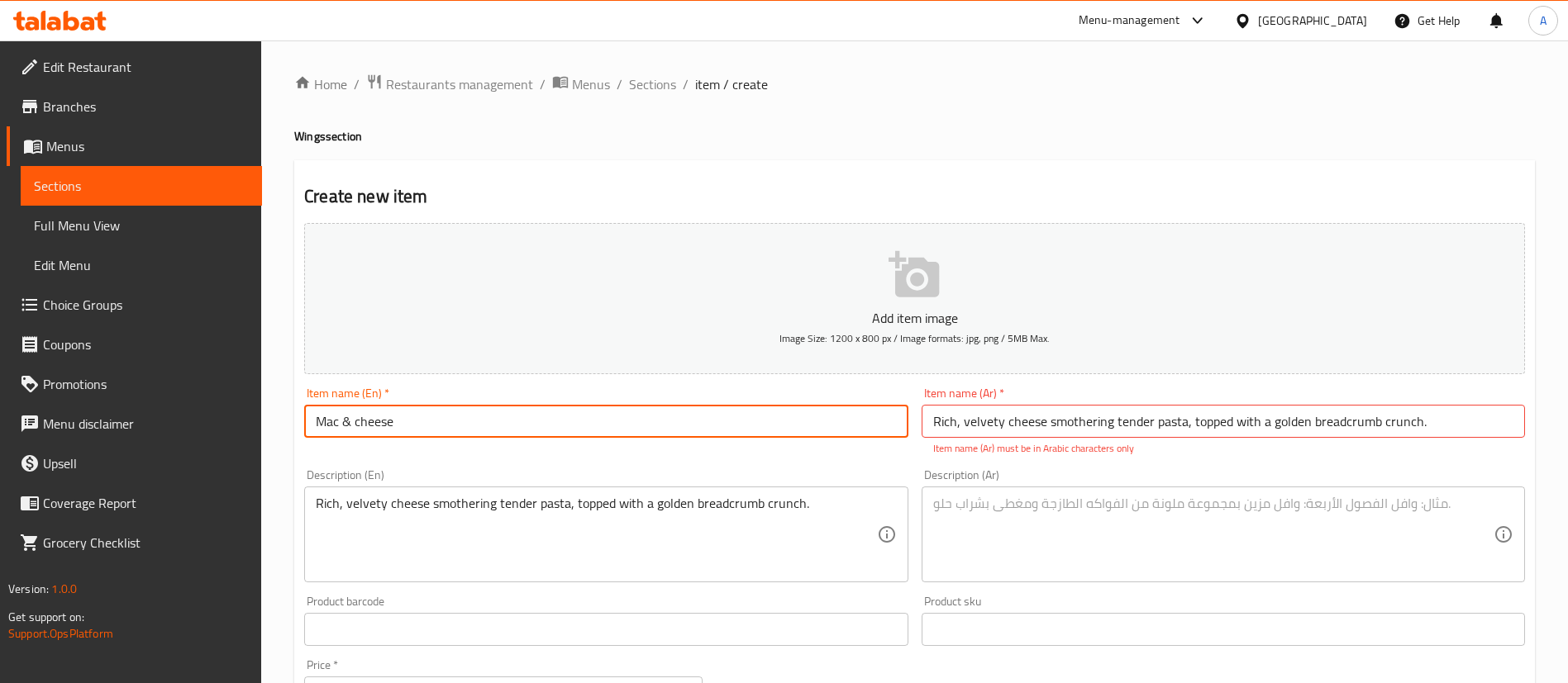
type input "Mac & cheese"
click at [1108, 421] on input "Rich, velvety cheese smothering tender pasta, topped with a golden breadcrumb c…" at bounding box center [1223, 421] width 604 height 33
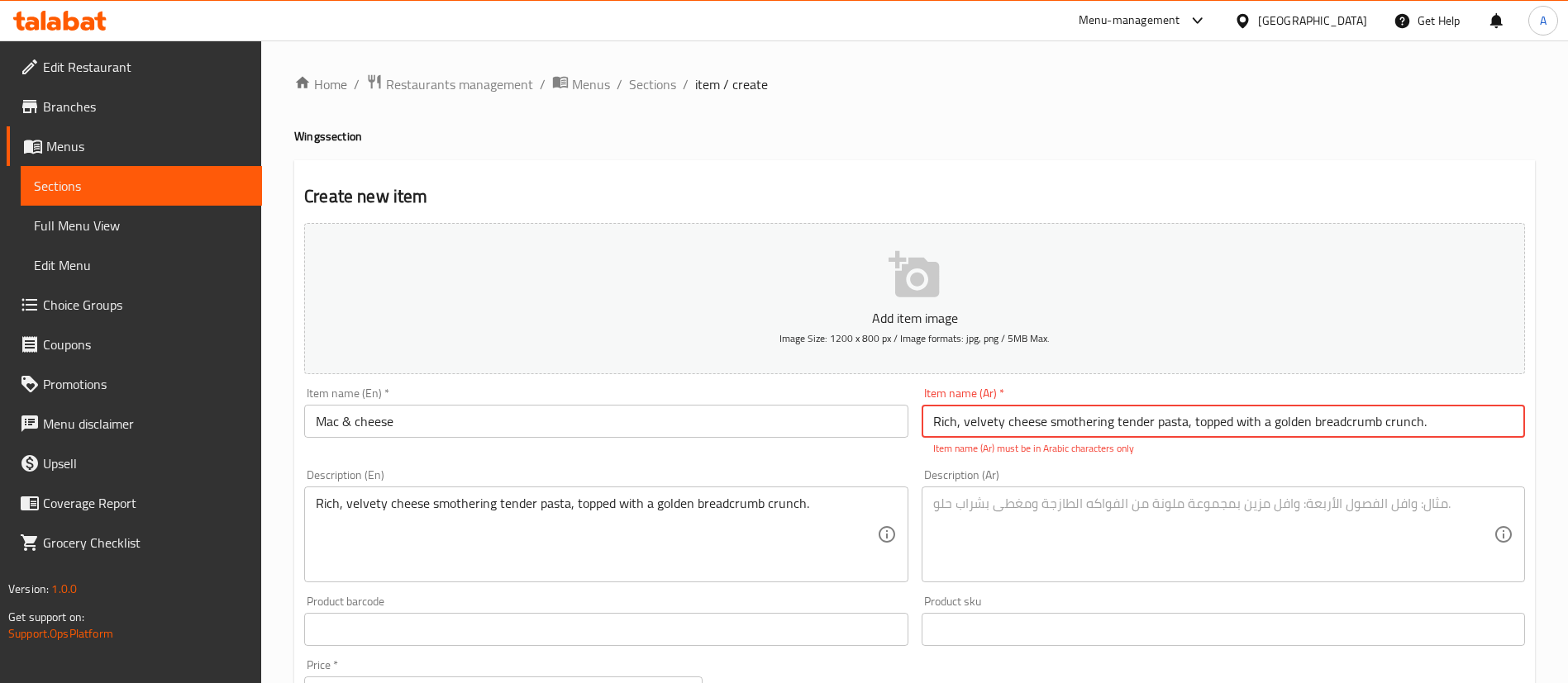
click at [1108, 421] on input "Rich, velvety cheese smothering tender pasta, topped with a golden breadcrumb c…" at bounding box center [1223, 421] width 604 height 33
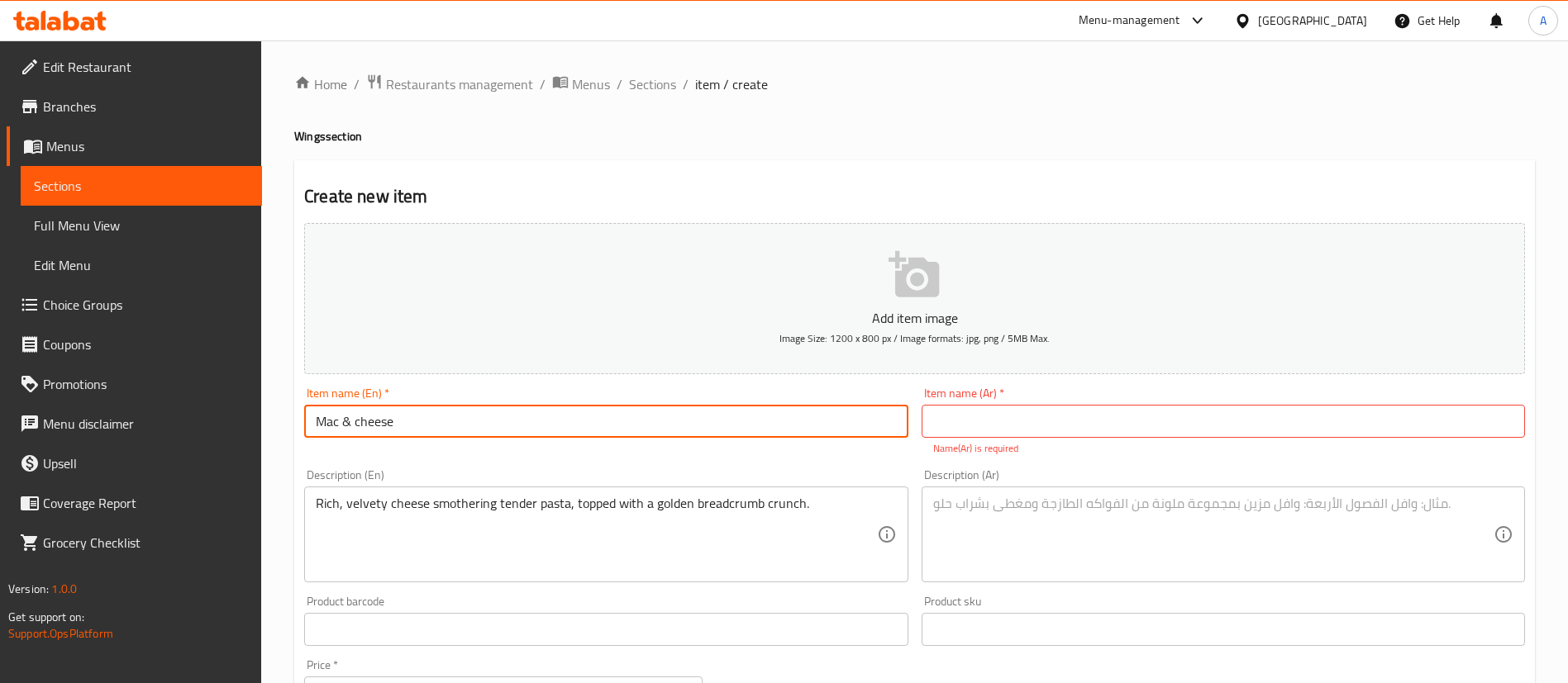
click at [392, 428] on input "Mac & cheese" at bounding box center [606, 421] width 604 height 33
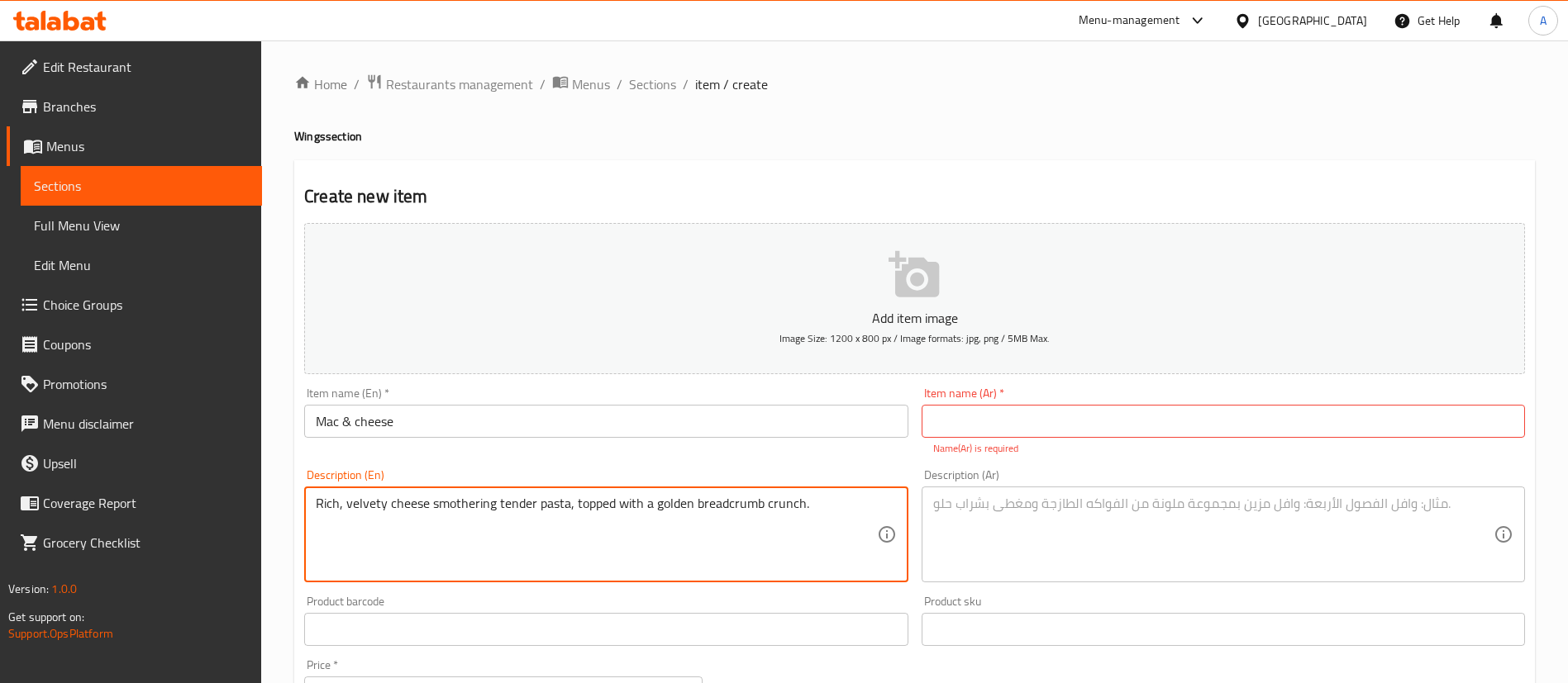
click at [708, 507] on textarea "Rich, velvety cheese smothering tender pasta, topped with a golden breadcrumb c…" at bounding box center [595, 535] width 560 height 79
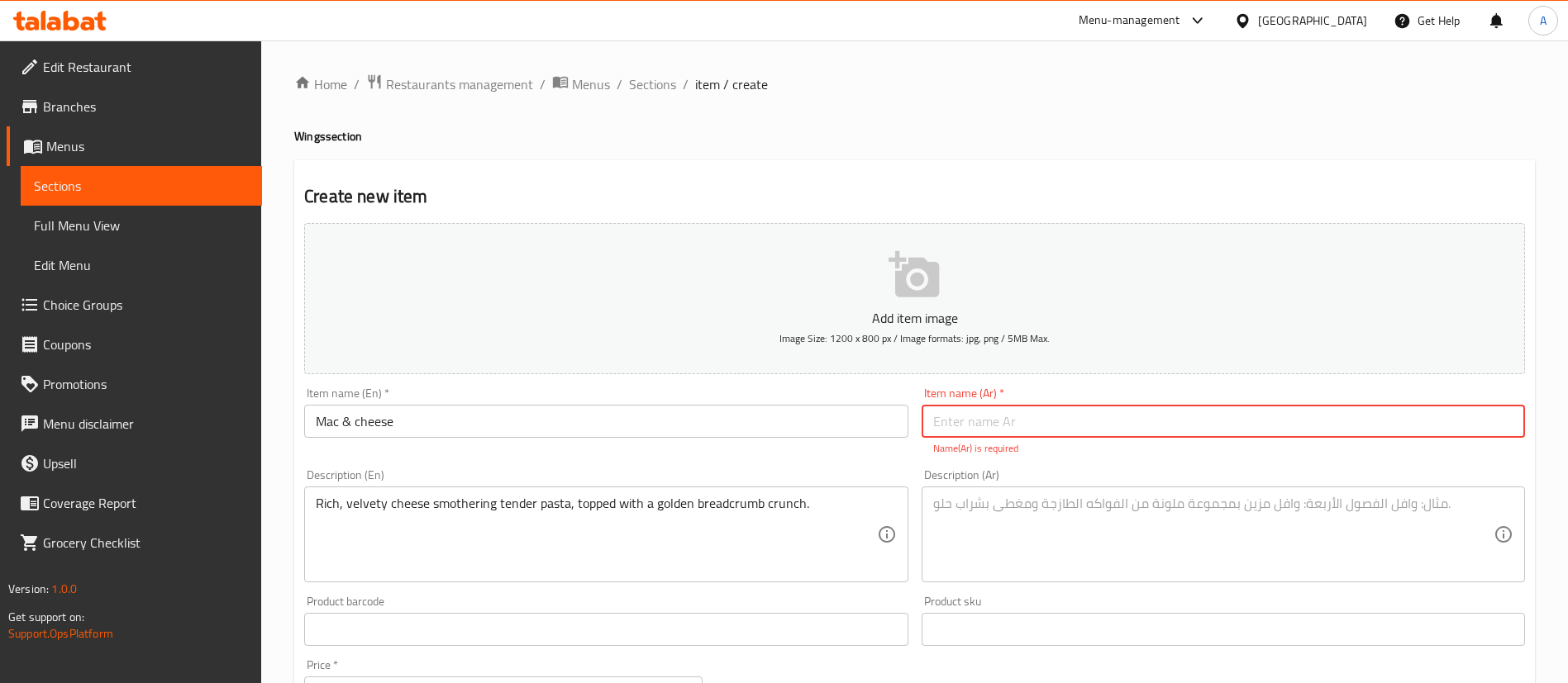
paste input "ماك آند تشيز"
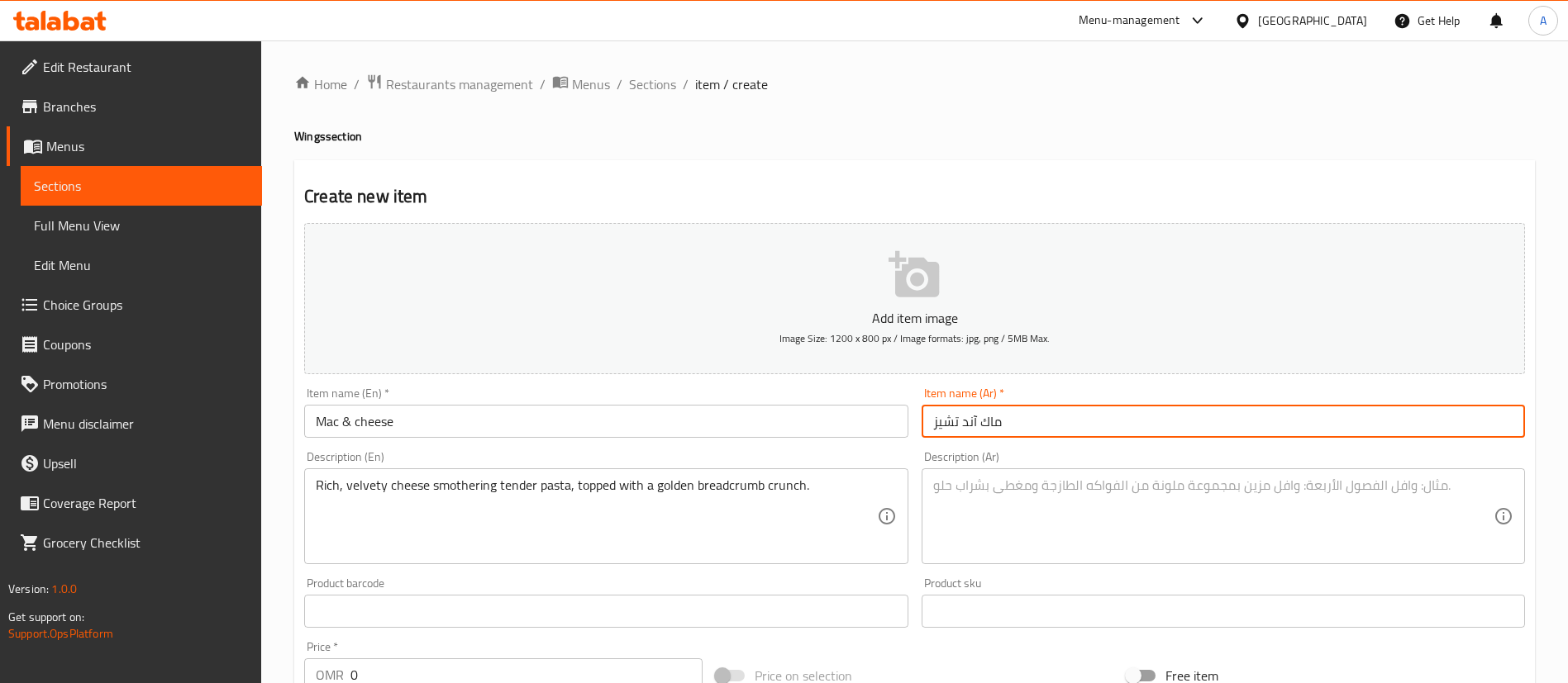
type input "ماك آند تشيز"
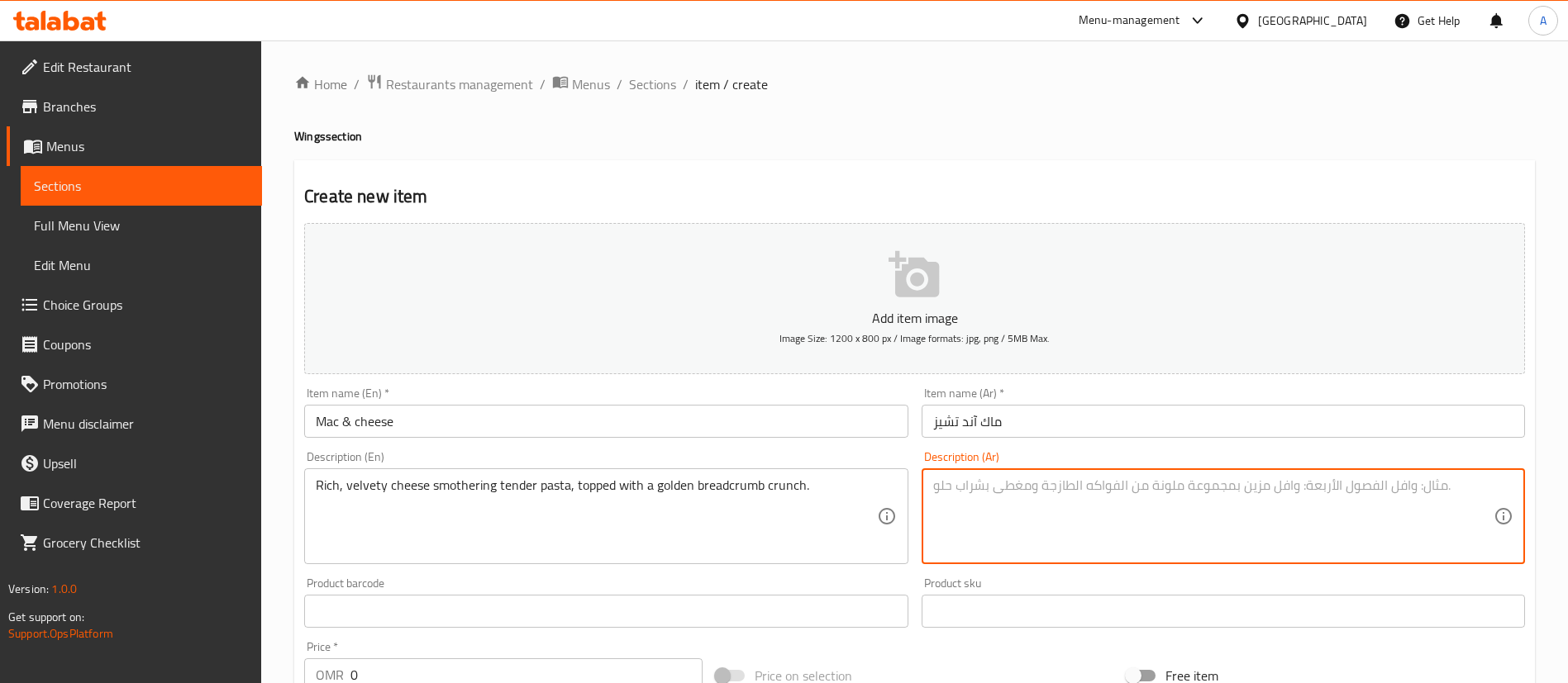
paste textarea "مكرونة طرية مغطاة بصلصة جبن كريمية غنية، وتعلوها طبقة مقرمشة من فتات الخبز الذه…"
type textarea "مكرونة طرية مغطاة بصلصة جبن كريمية غنية، وتعلوها طبقة مقرمشة من فتات الخبز الذه…"
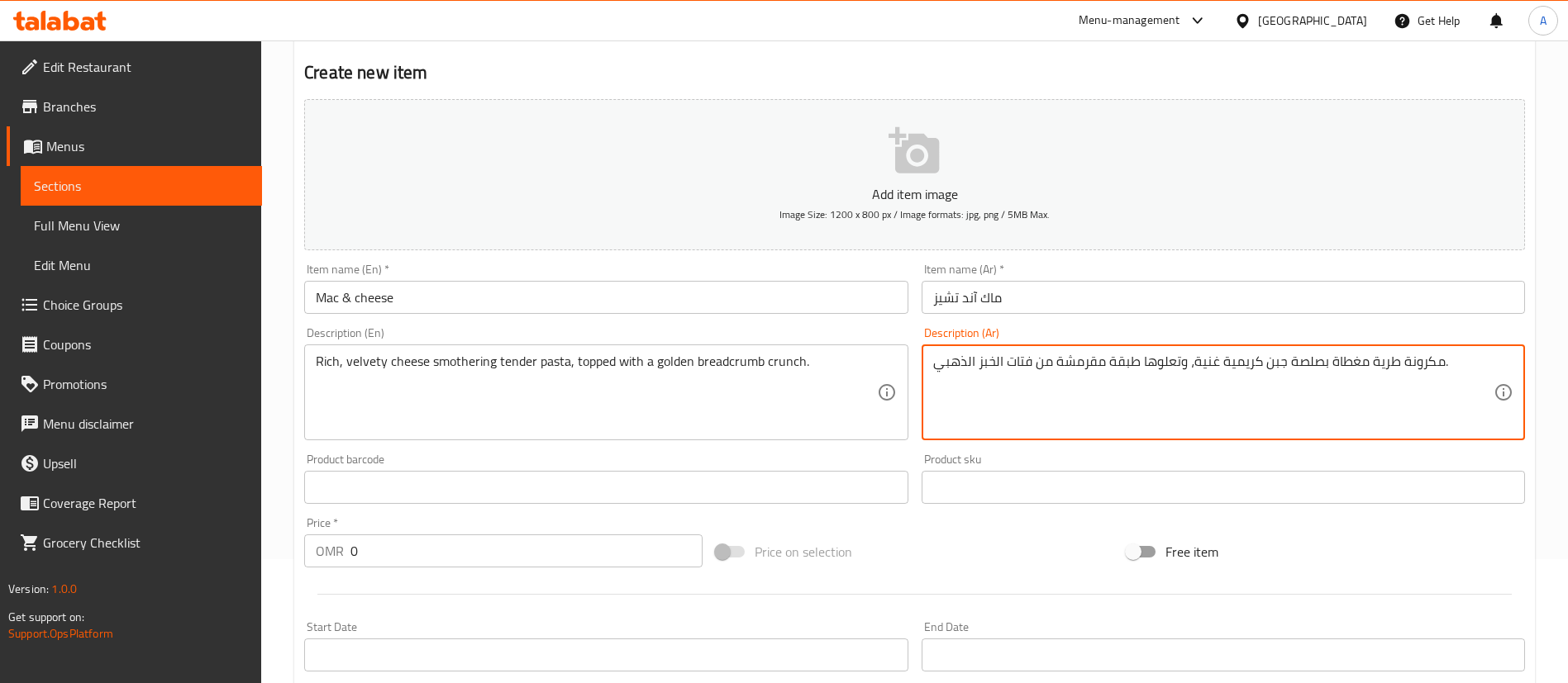
click at [397, 548] on input "0" at bounding box center [526, 551] width 352 height 33
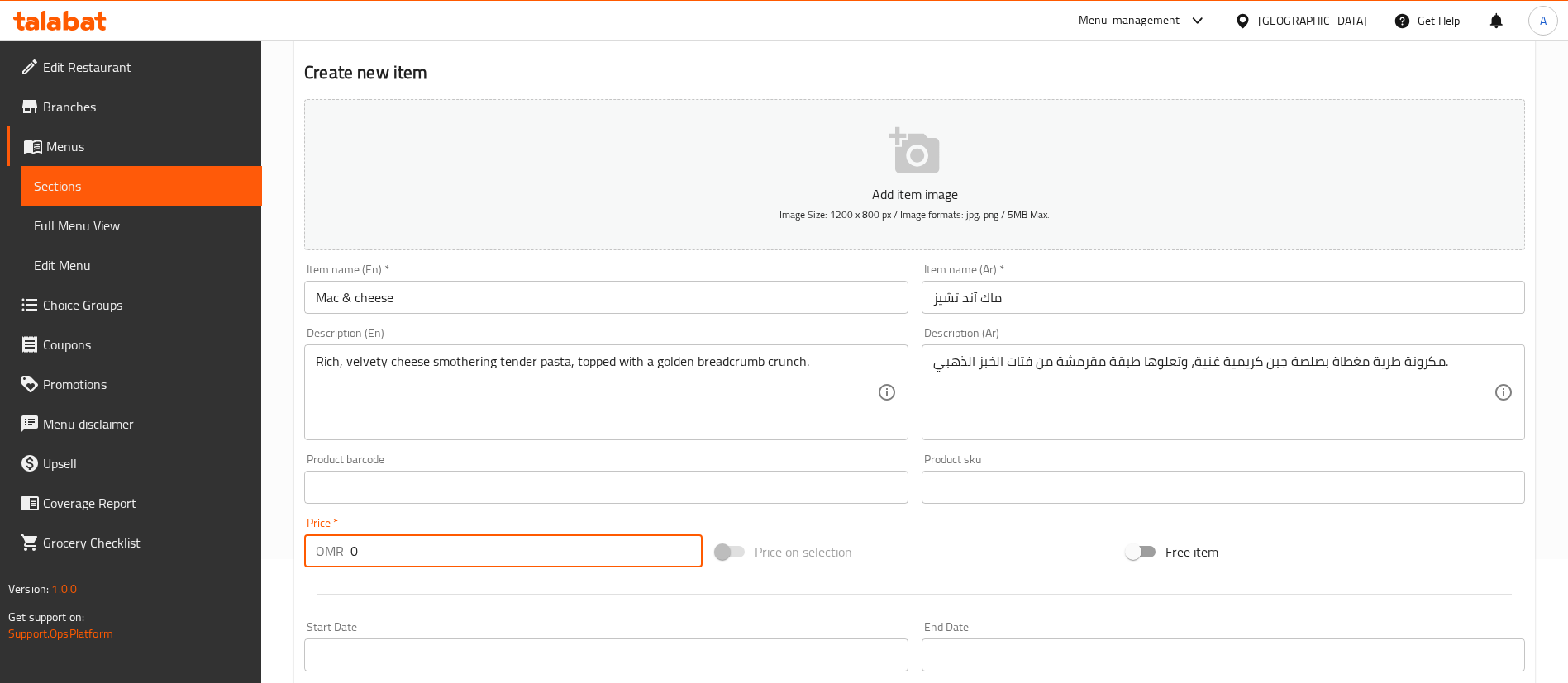
click at [397, 548] on input "0" at bounding box center [526, 551] width 352 height 33
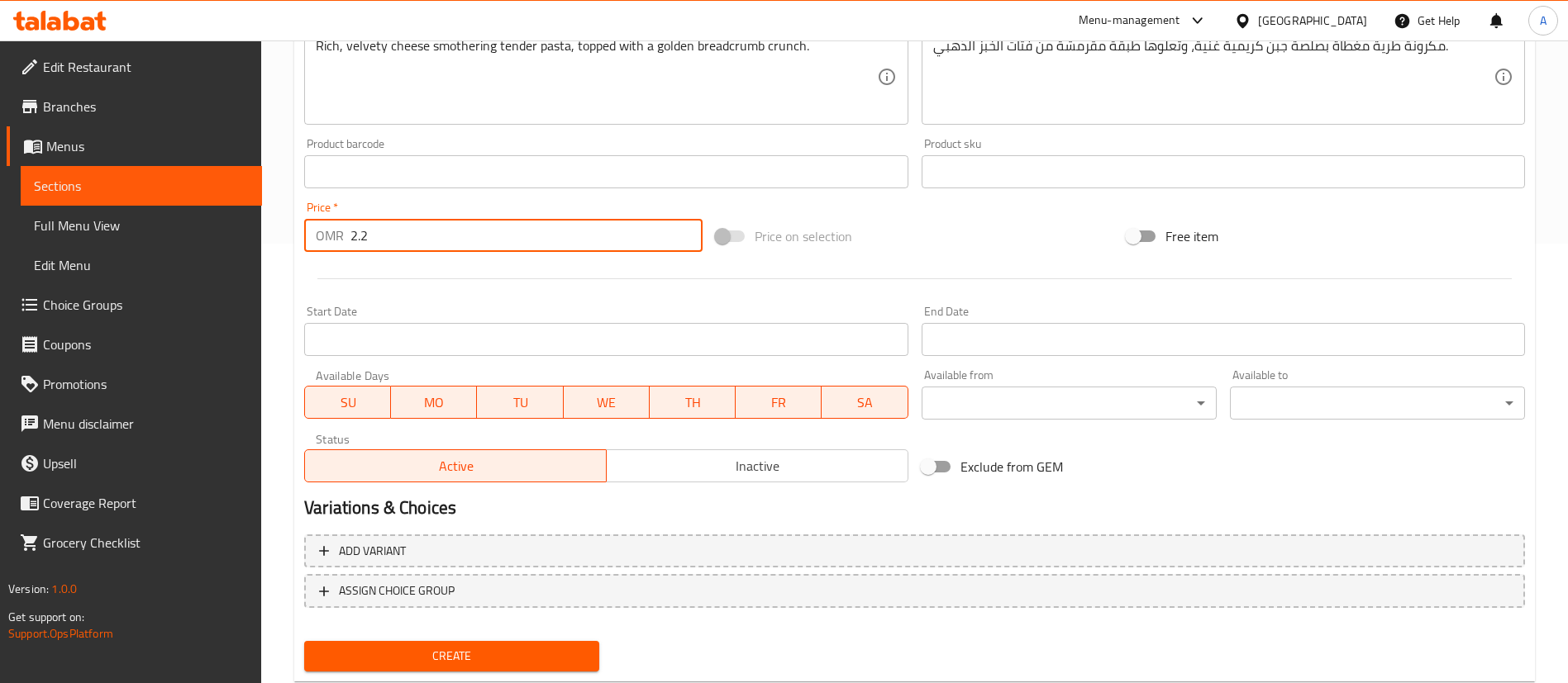
scroll to position [484, 0]
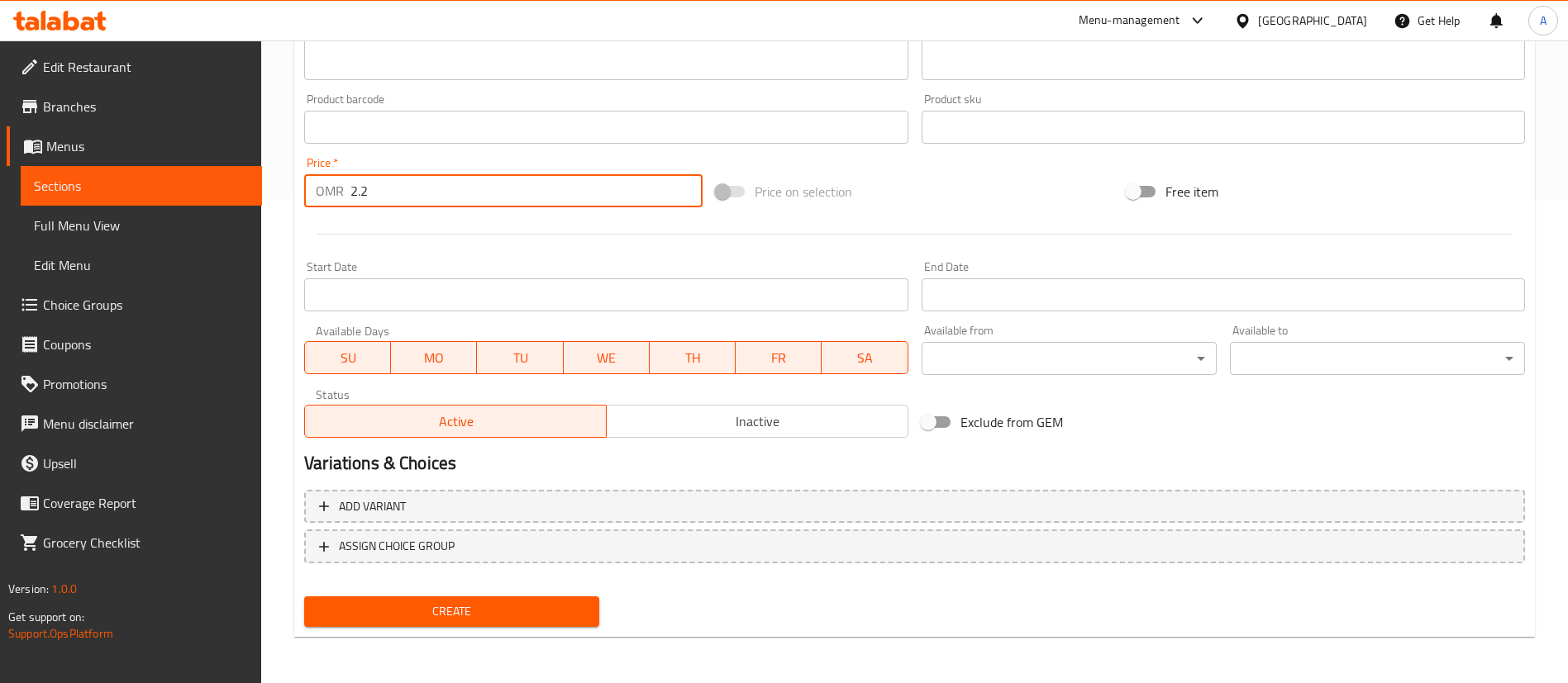
type input "2.2"
click at [584, 627] on div "Create" at bounding box center [451, 611] width 308 height 44
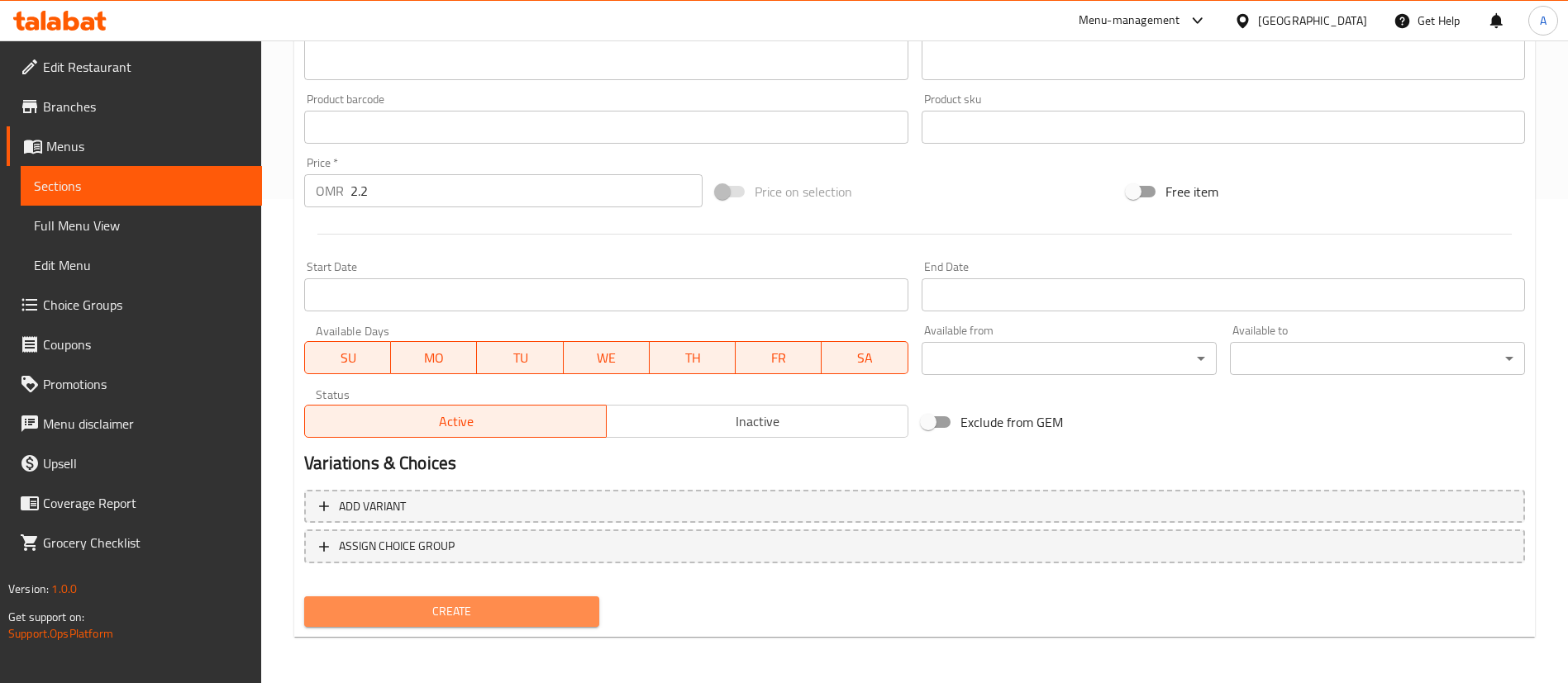
click at [553, 605] on span "Create" at bounding box center [451, 611] width 268 height 21
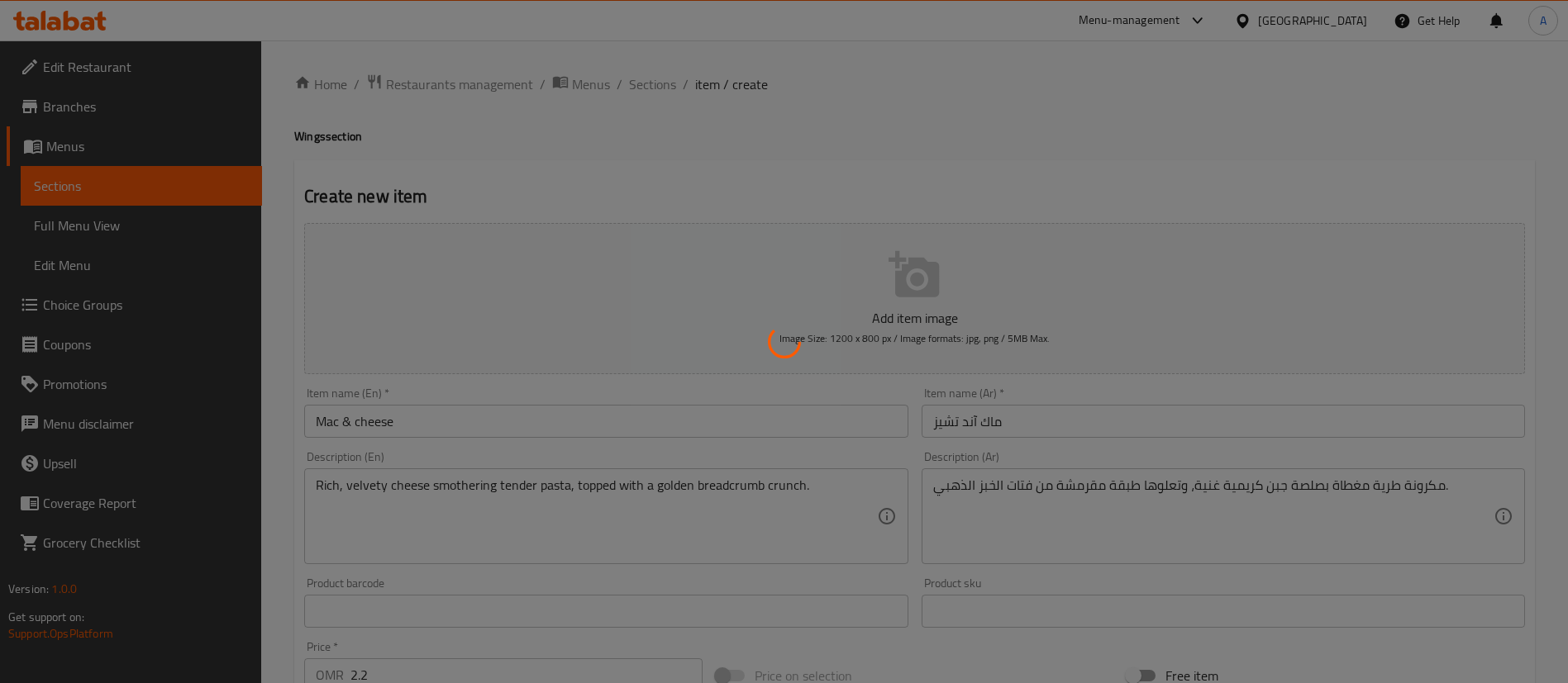
type input "0"
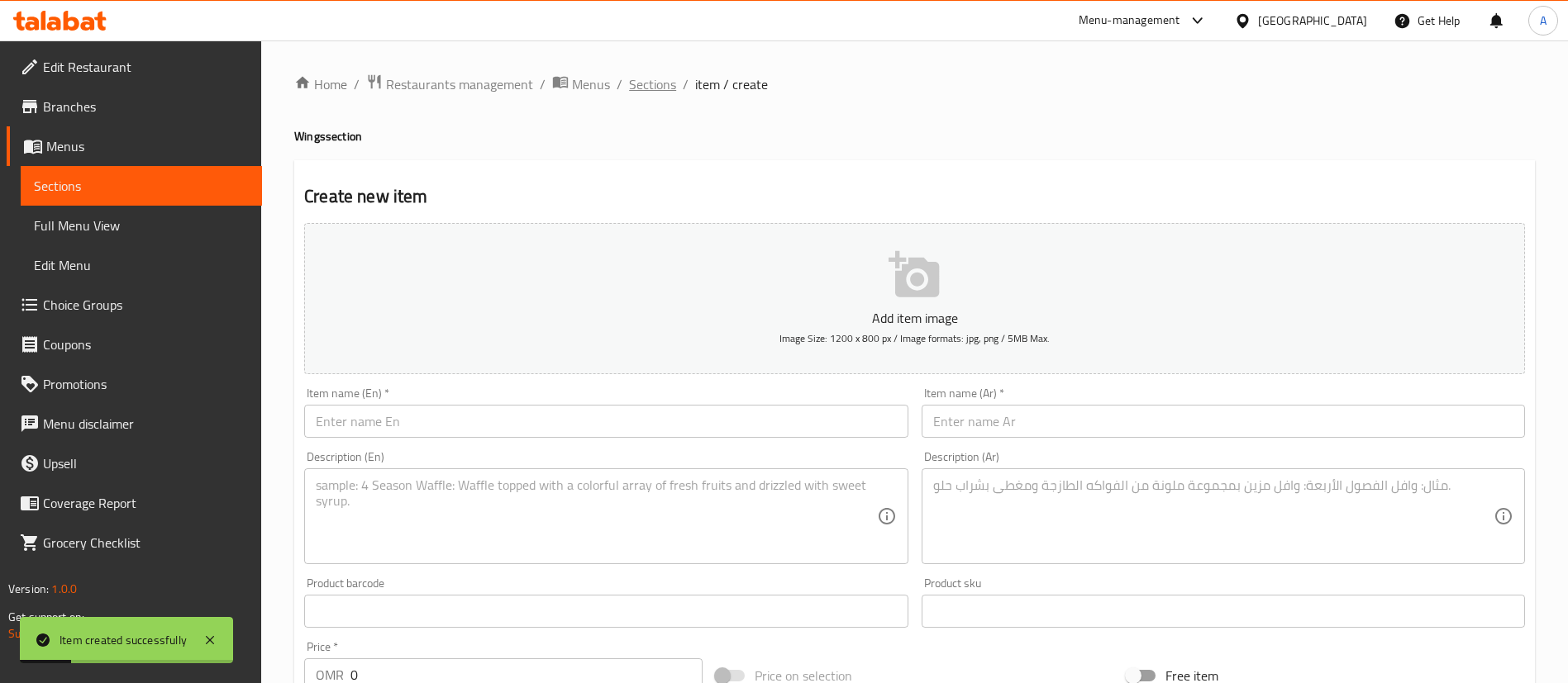
click at [638, 81] on span "Sections" at bounding box center [651, 85] width 47 height 20
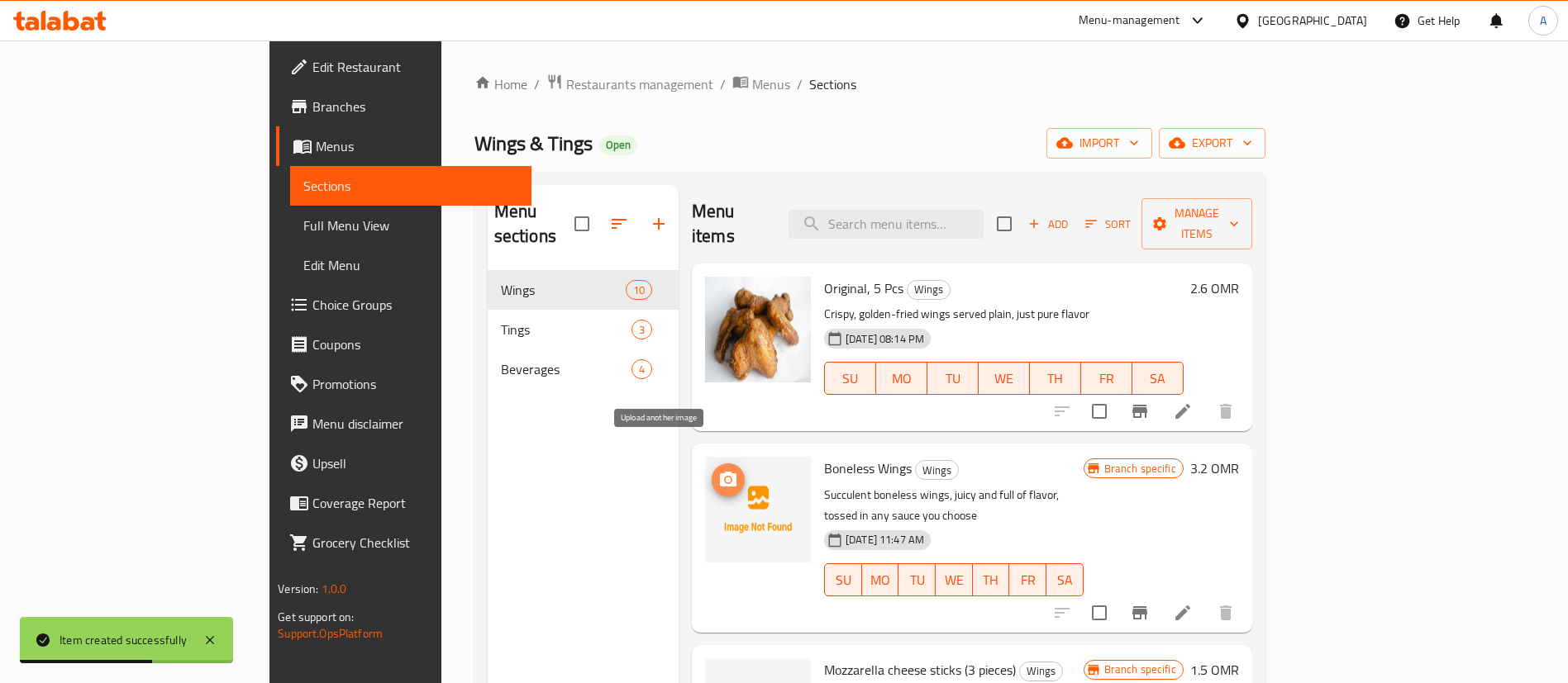
click at [720, 472] on icon "upload picture" at bounding box center [728, 479] width 17 height 15
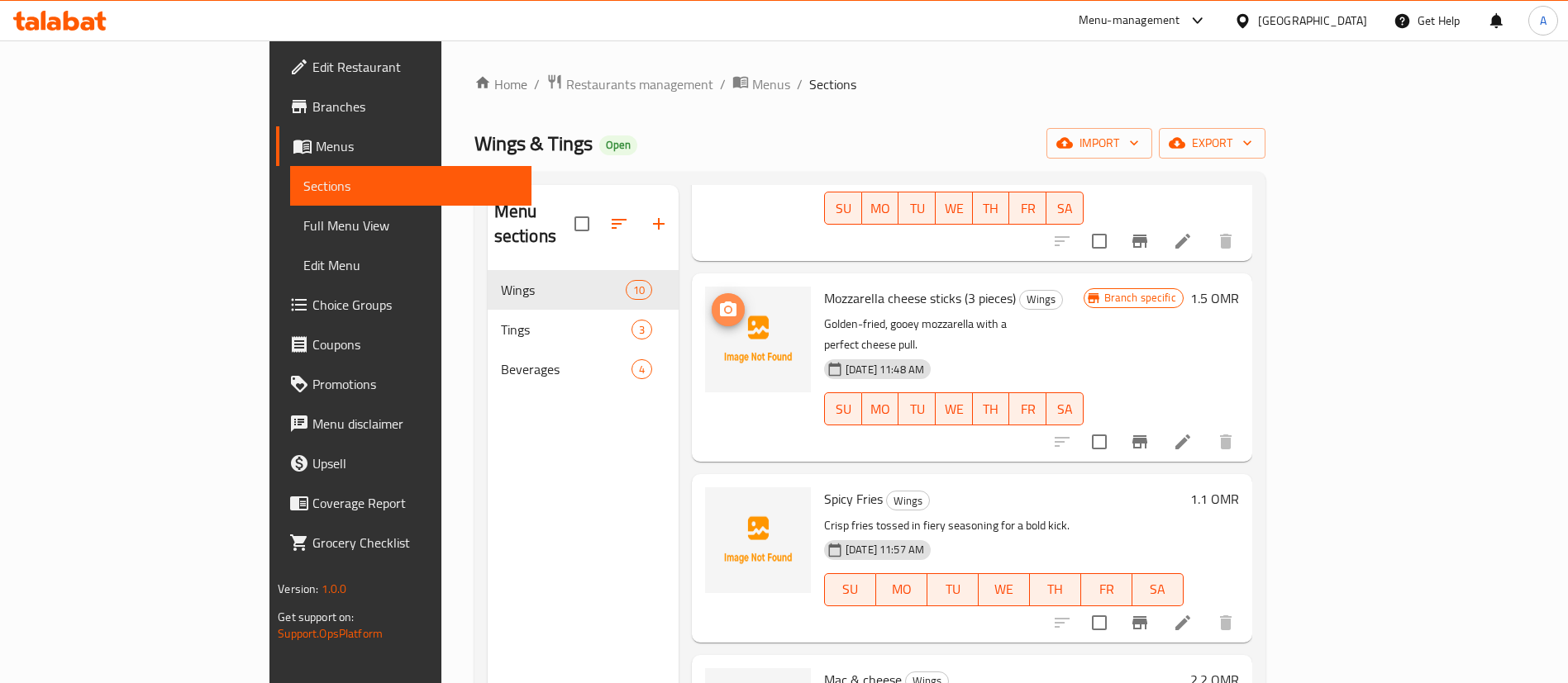
click at [720, 301] on icon "upload picture" at bounding box center [728, 308] width 17 height 15
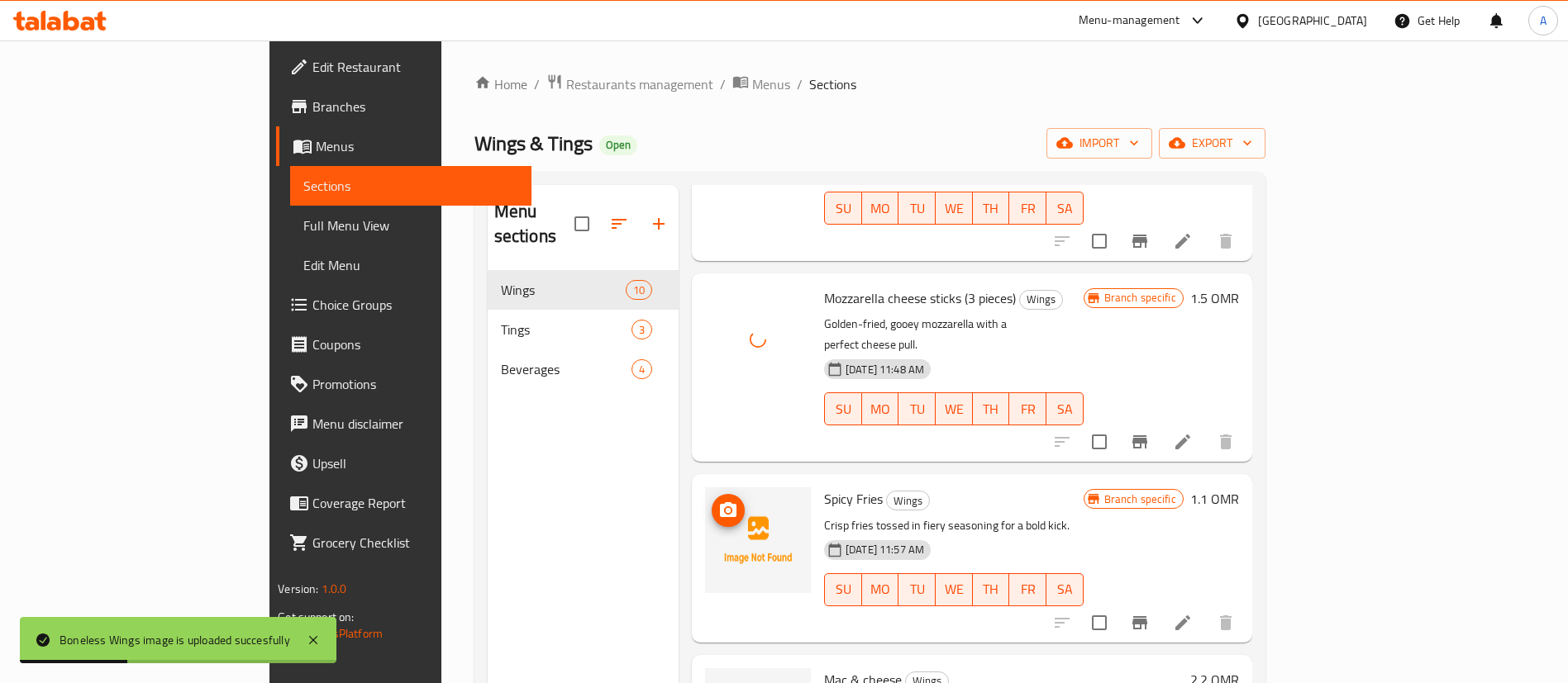
click at [712, 501] on span "upload picture" at bounding box center [728, 511] width 33 height 20
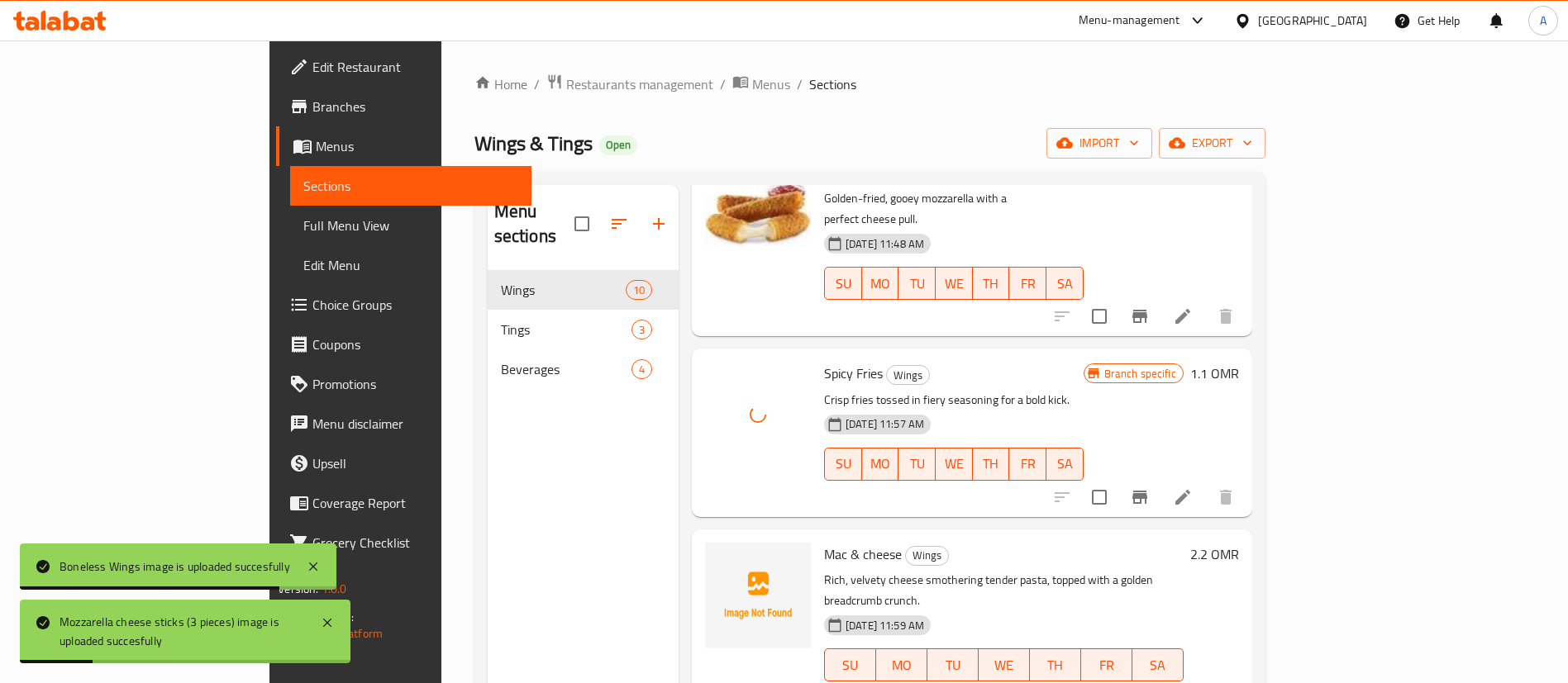
scroll to position [744, 0]
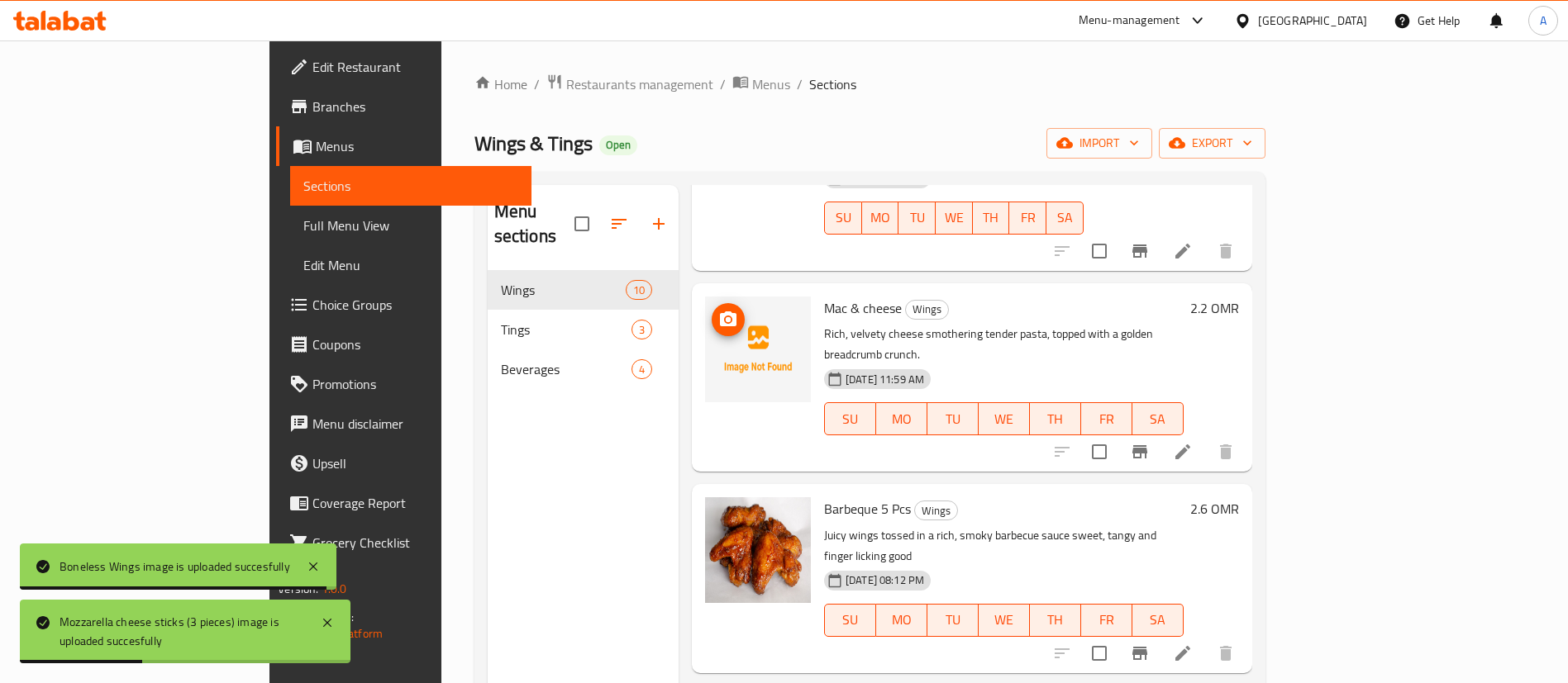
click at [718, 310] on icon "upload picture" at bounding box center [728, 320] width 20 height 20
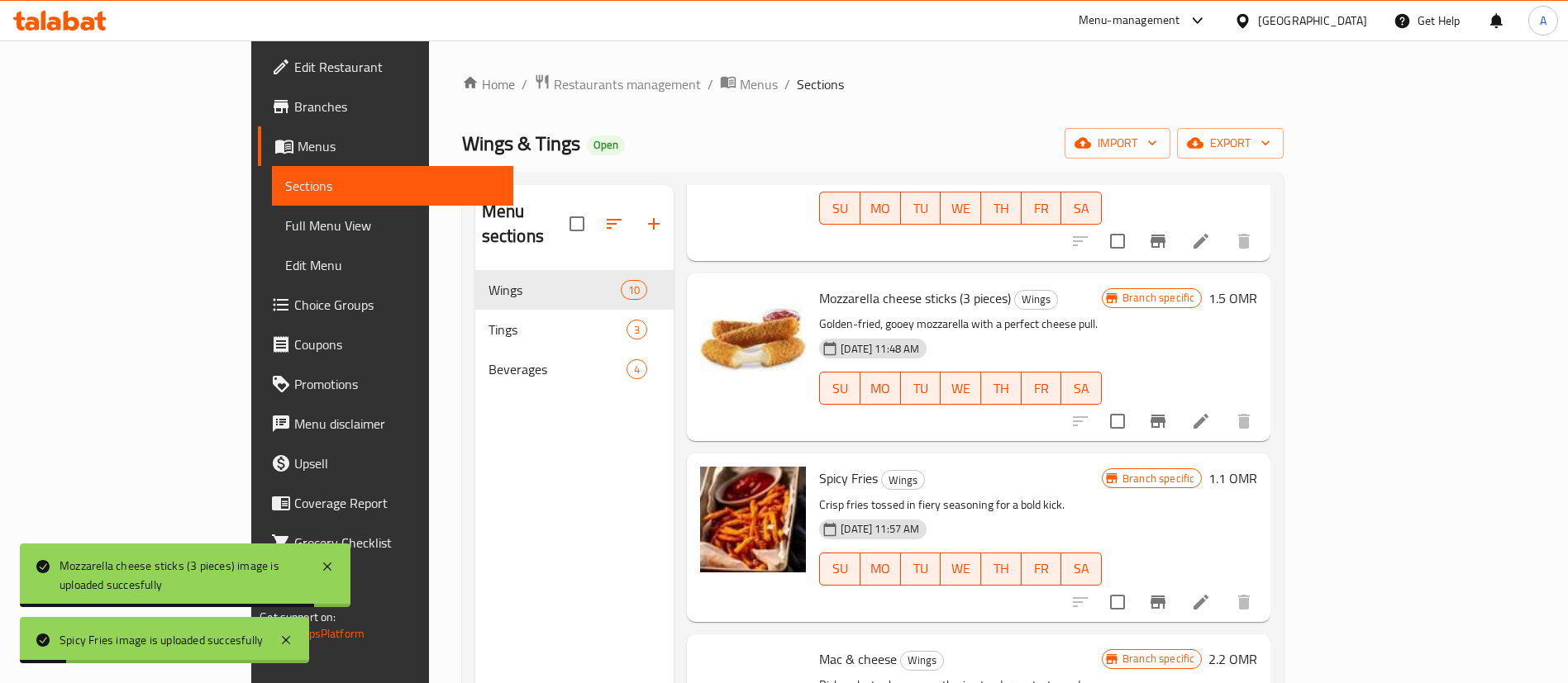
scroll to position [0, 0]
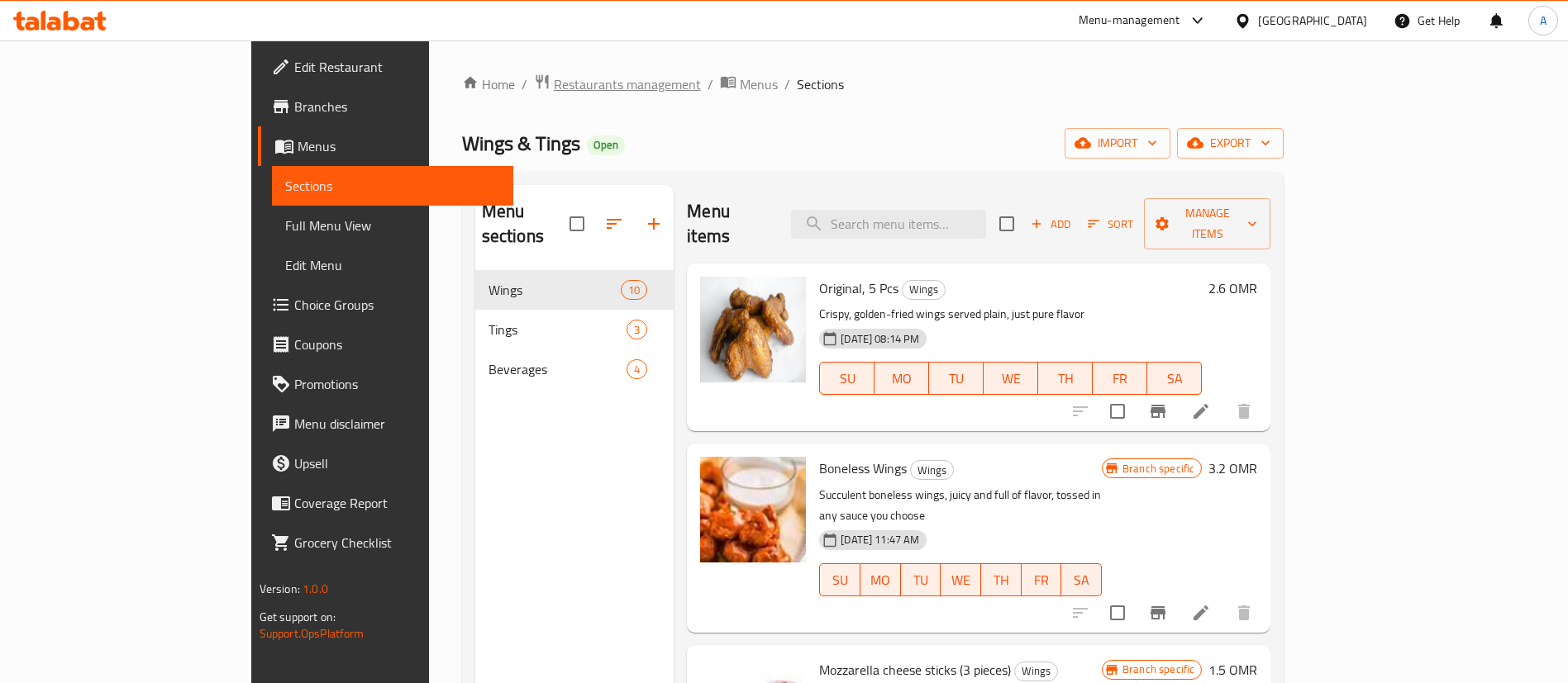
click at [554, 75] on span "Restaurants management" at bounding box center [627, 85] width 147 height 20
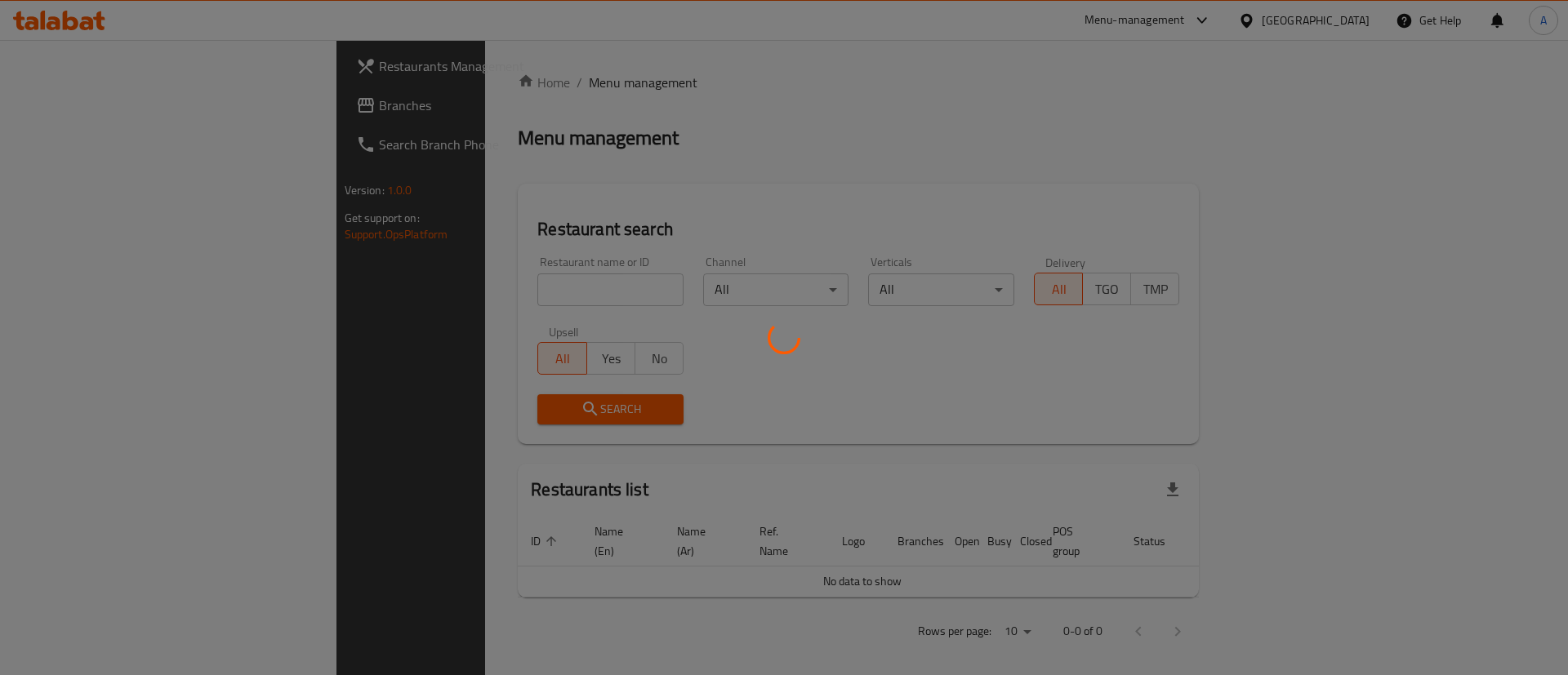
click at [500, 286] on div at bounding box center [784, 337] width 1568 height 675
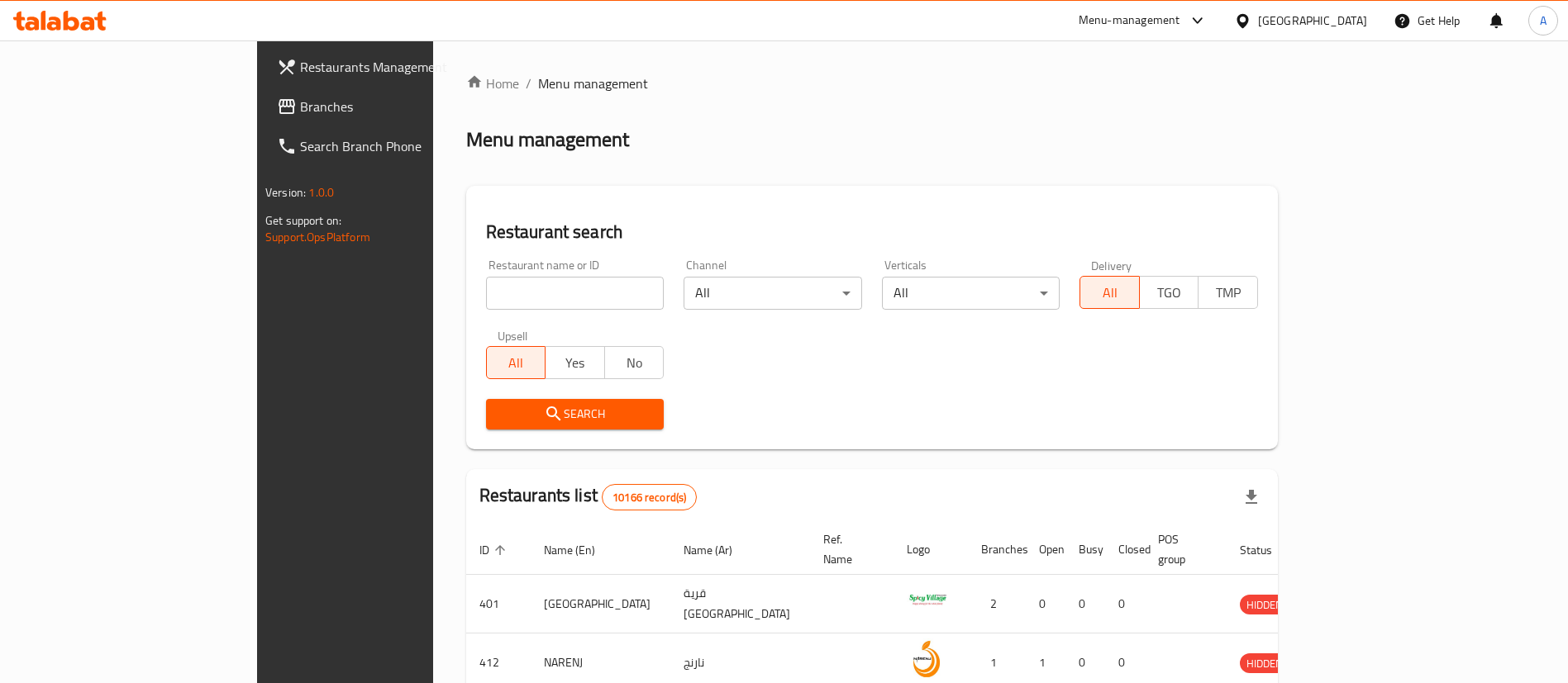
click at [506, 300] on input "search" at bounding box center [576, 292] width 179 height 33
type input "[DEMOGRAPHIC_DATA] bukhari"
click button "Search" at bounding box center [576, 414] width 179 height 31
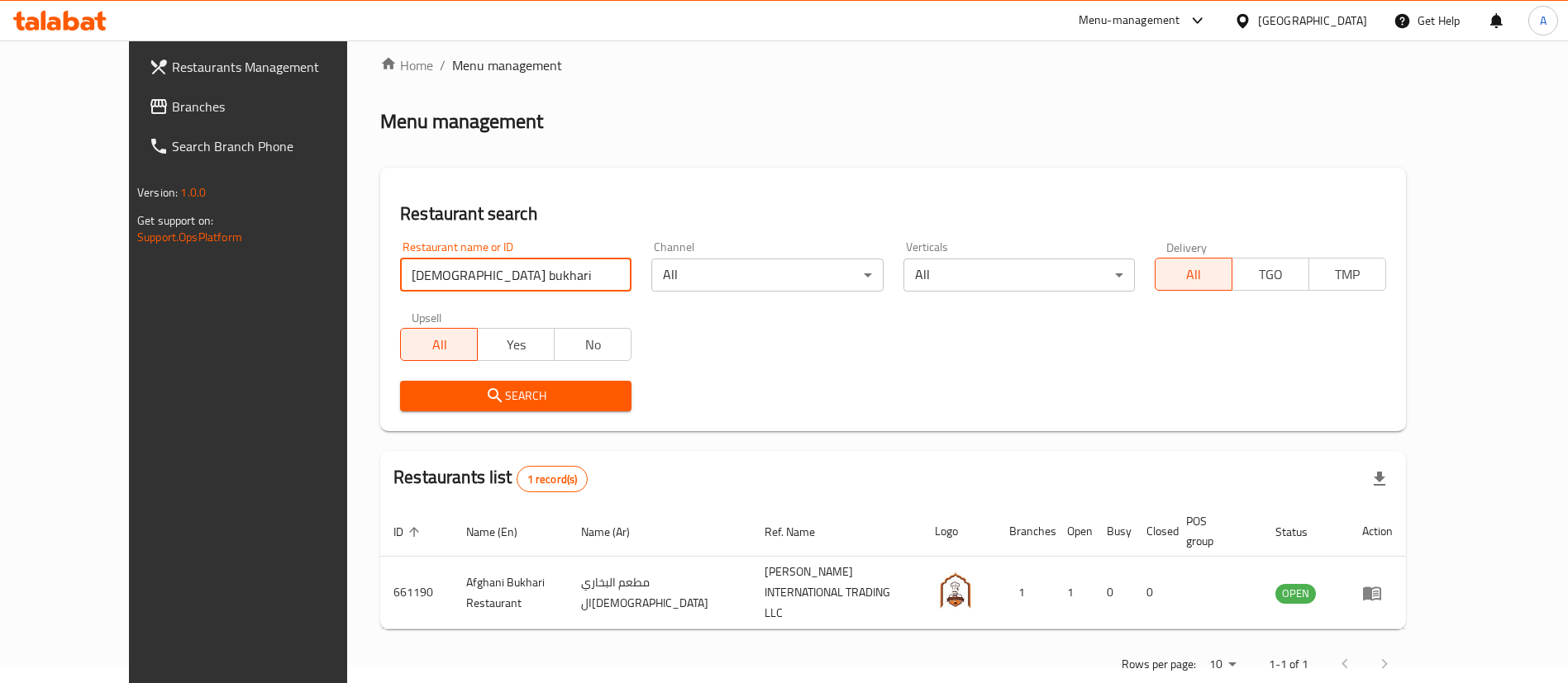
scroll to position [22, 0]
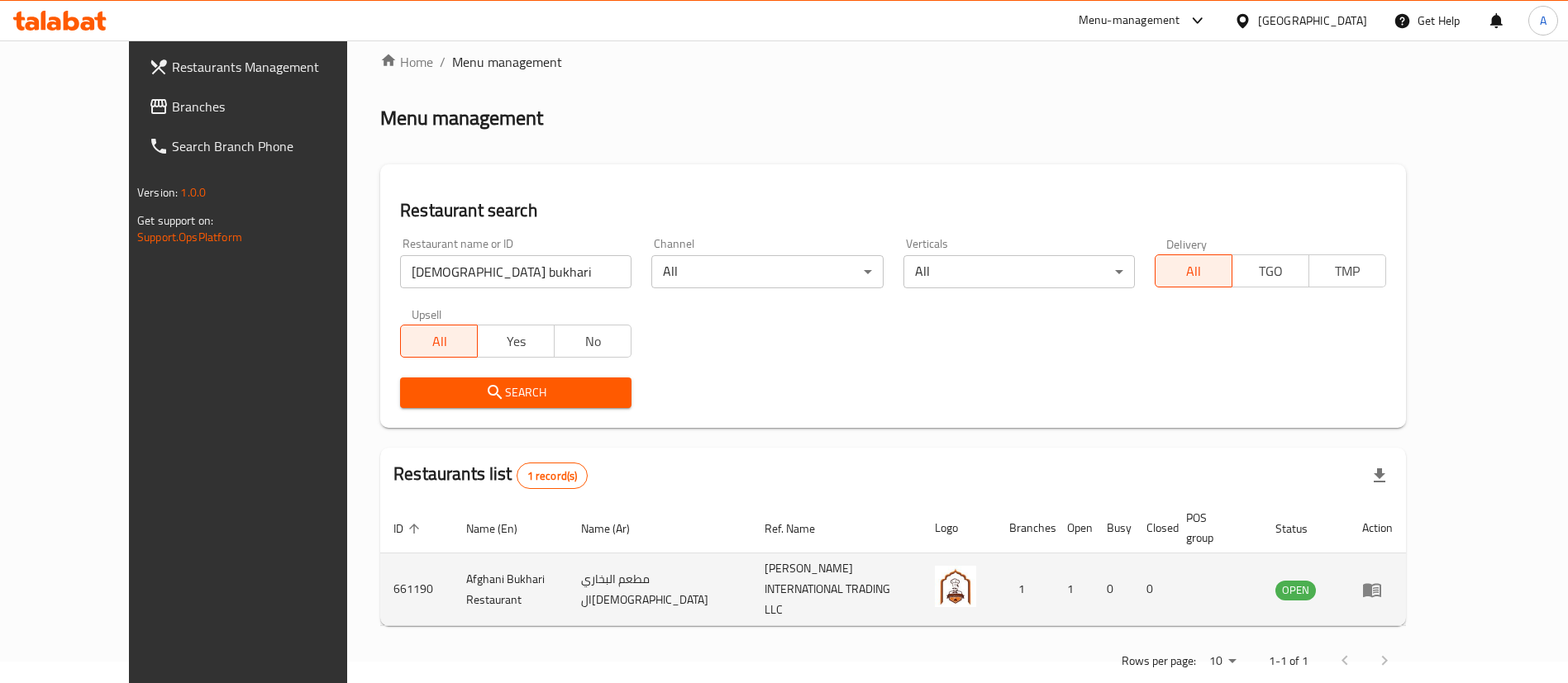
click at [1406, 579] on td "enhanced table" at bounding box center [1376, 590] width 57 height 73
click at [1381, 584] on icon "enhanced table" at bounding box center [1371, 591] width 18 height 14
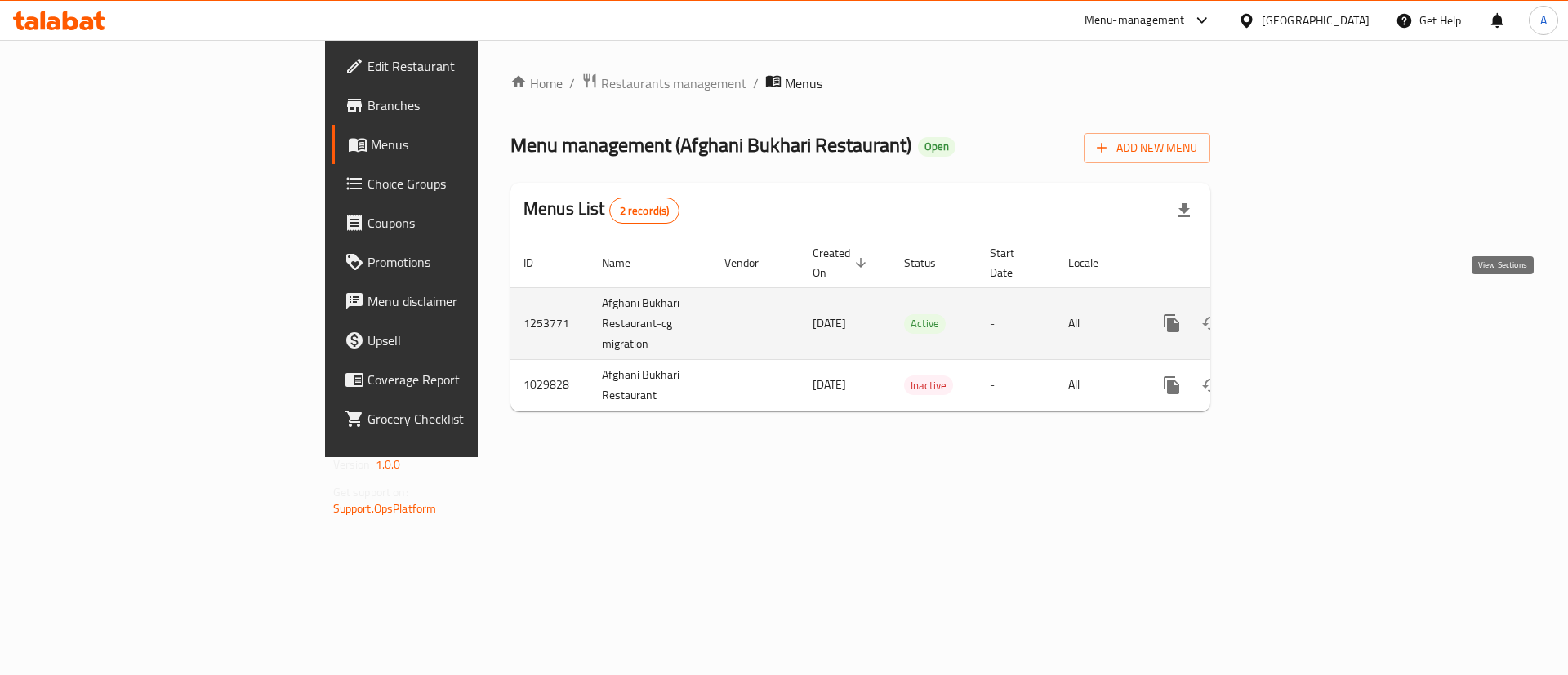
click at [1299, 313] on icon "enhanced table" at bounding box center [1289, 323] width 20 height 20
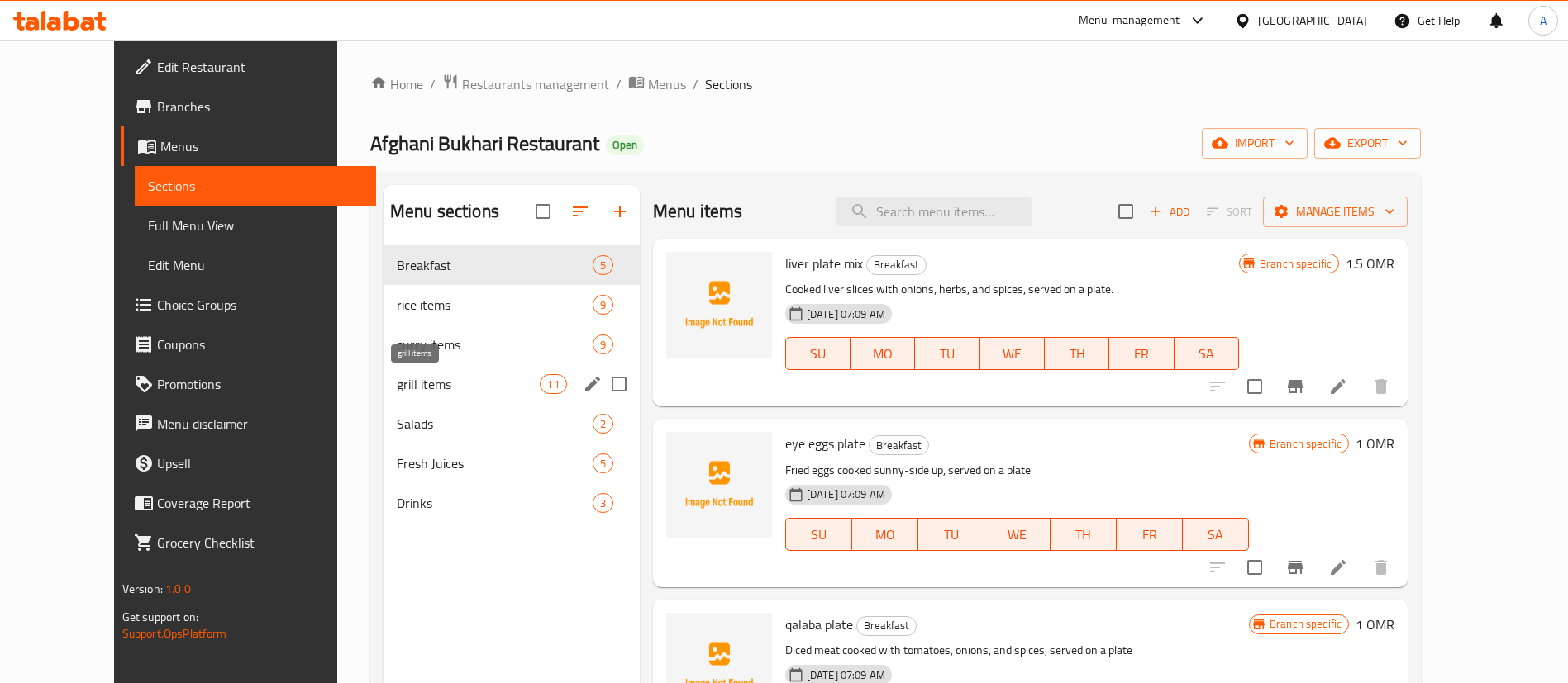
click at [397, 389] on span "grill items" at bounding box center [468, 384] width 144 height 20
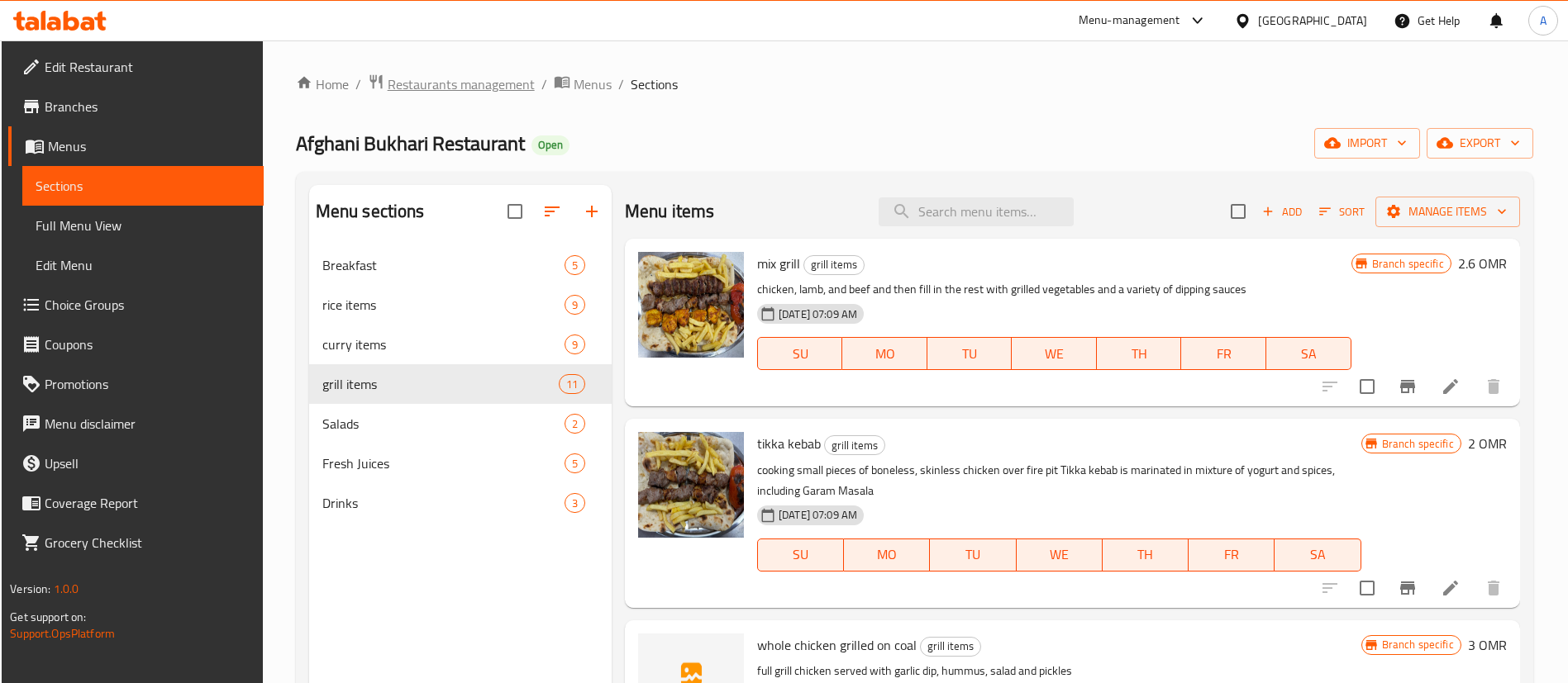
click at [486, 79] on span "Restaurants management" at bounding box center [461, 85] width 147 height 20
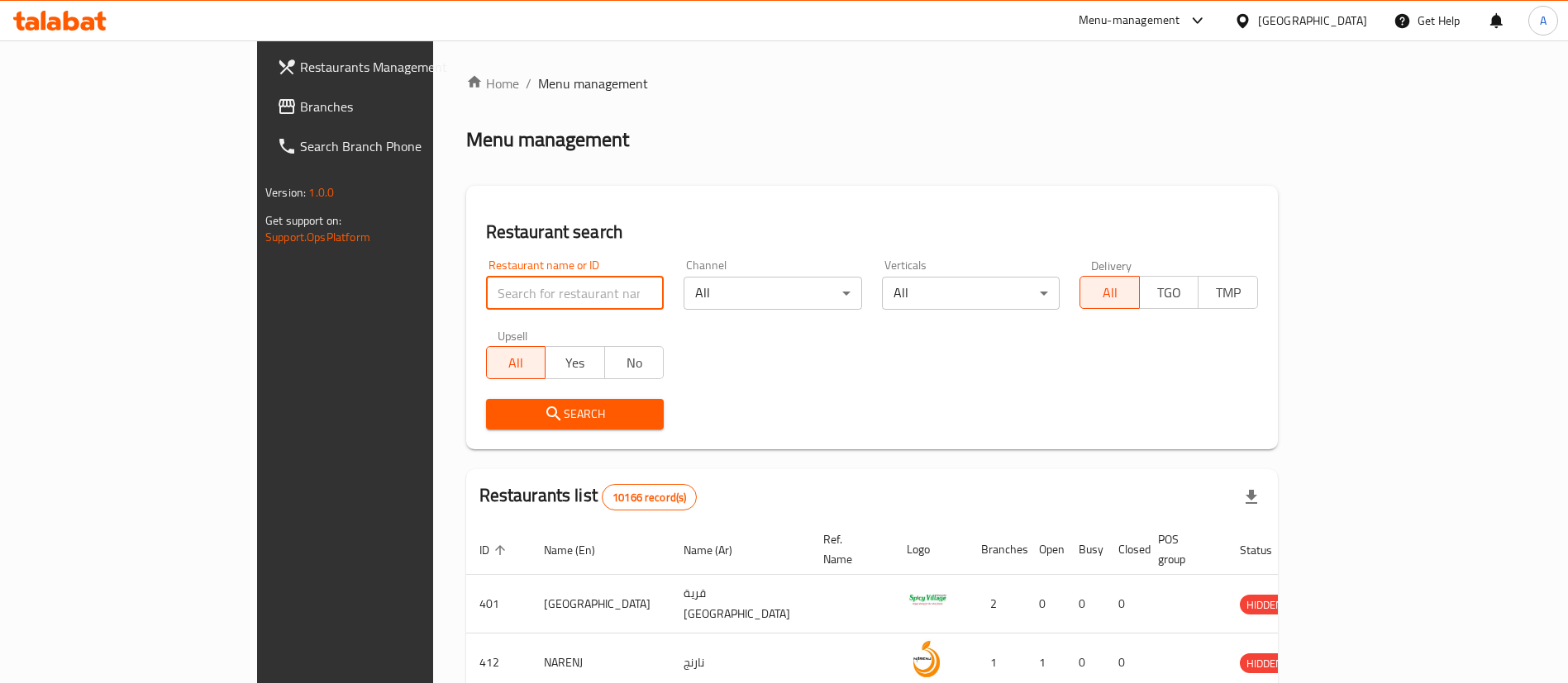
click at [525, 293] on input "search" at bounding box center [576, 292] width 179 height 33
type input "five"
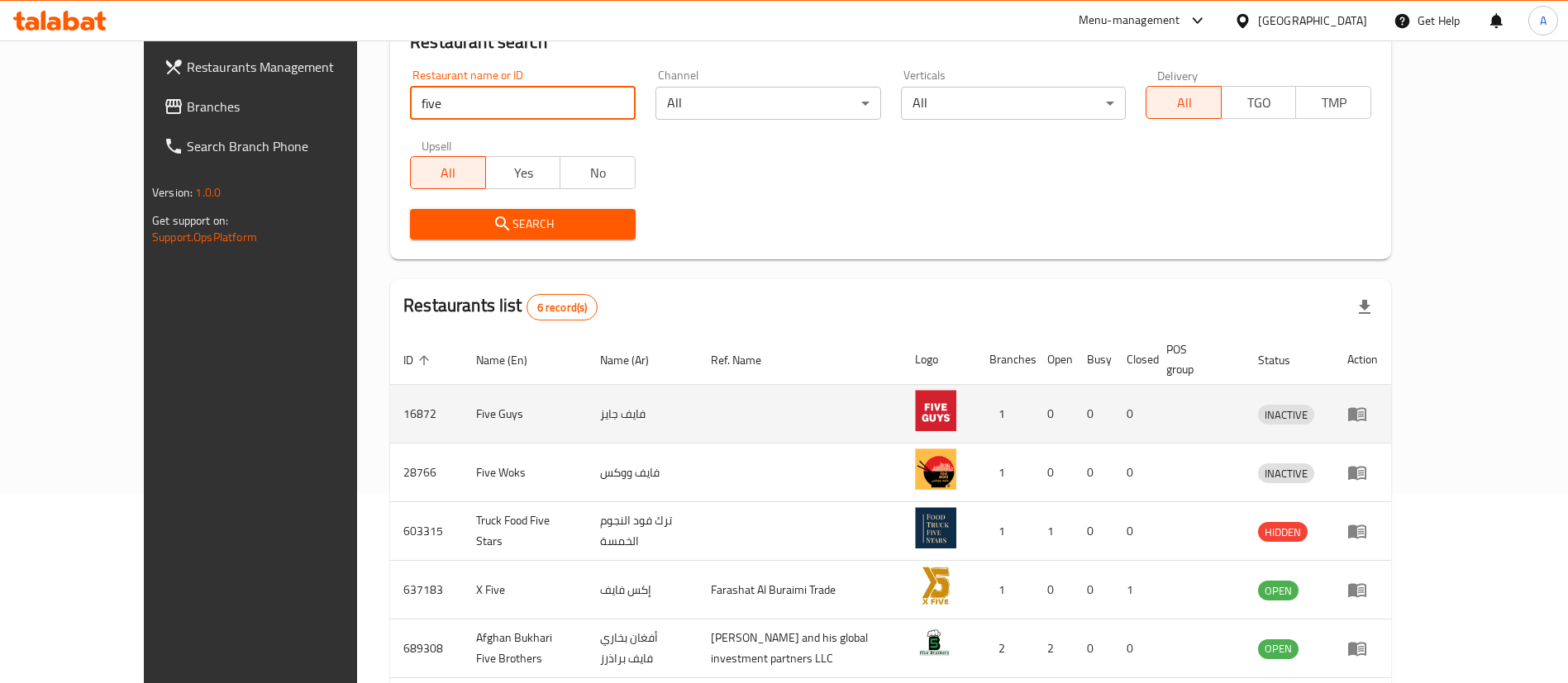
scroll to position [315, 0]
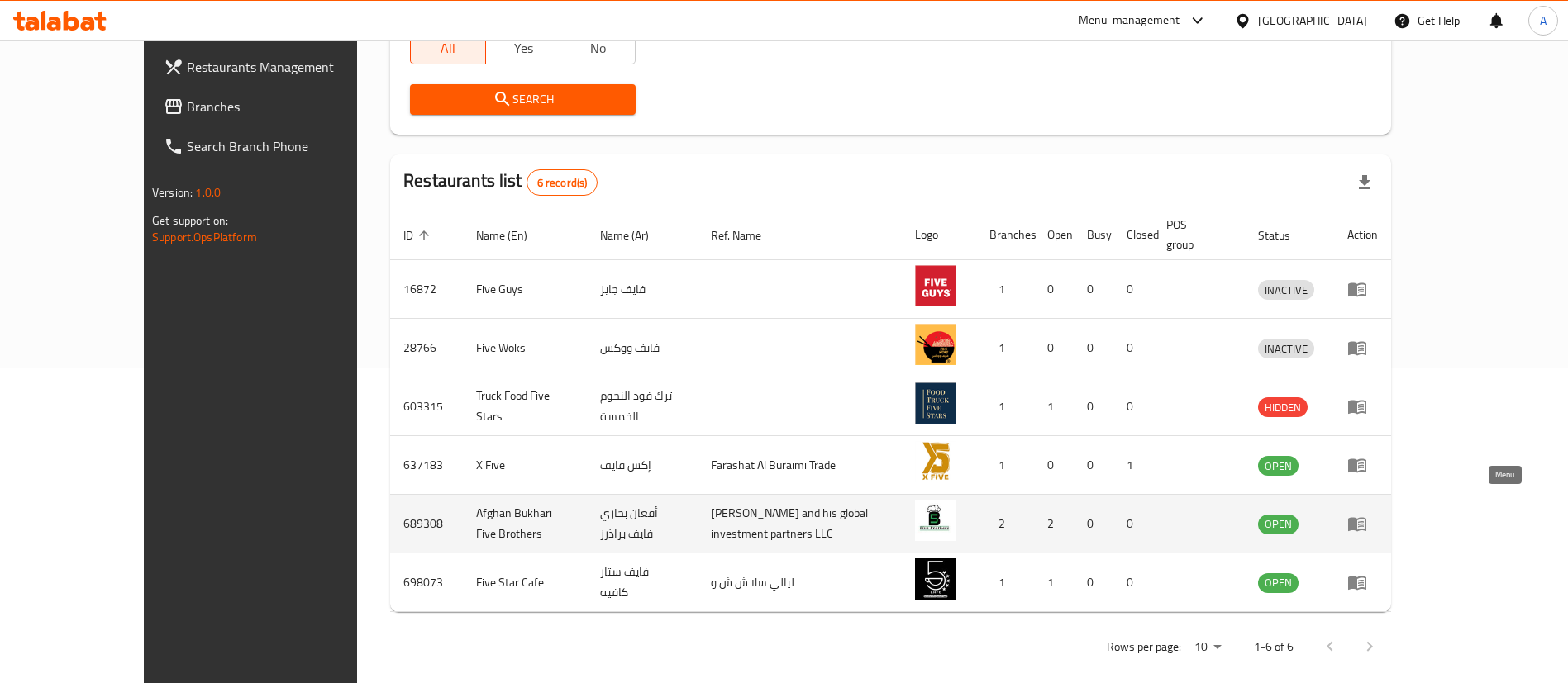
click at [1366, 518] on icon "enhanced table" at bounding box center [1356, 525] width 18 height 14
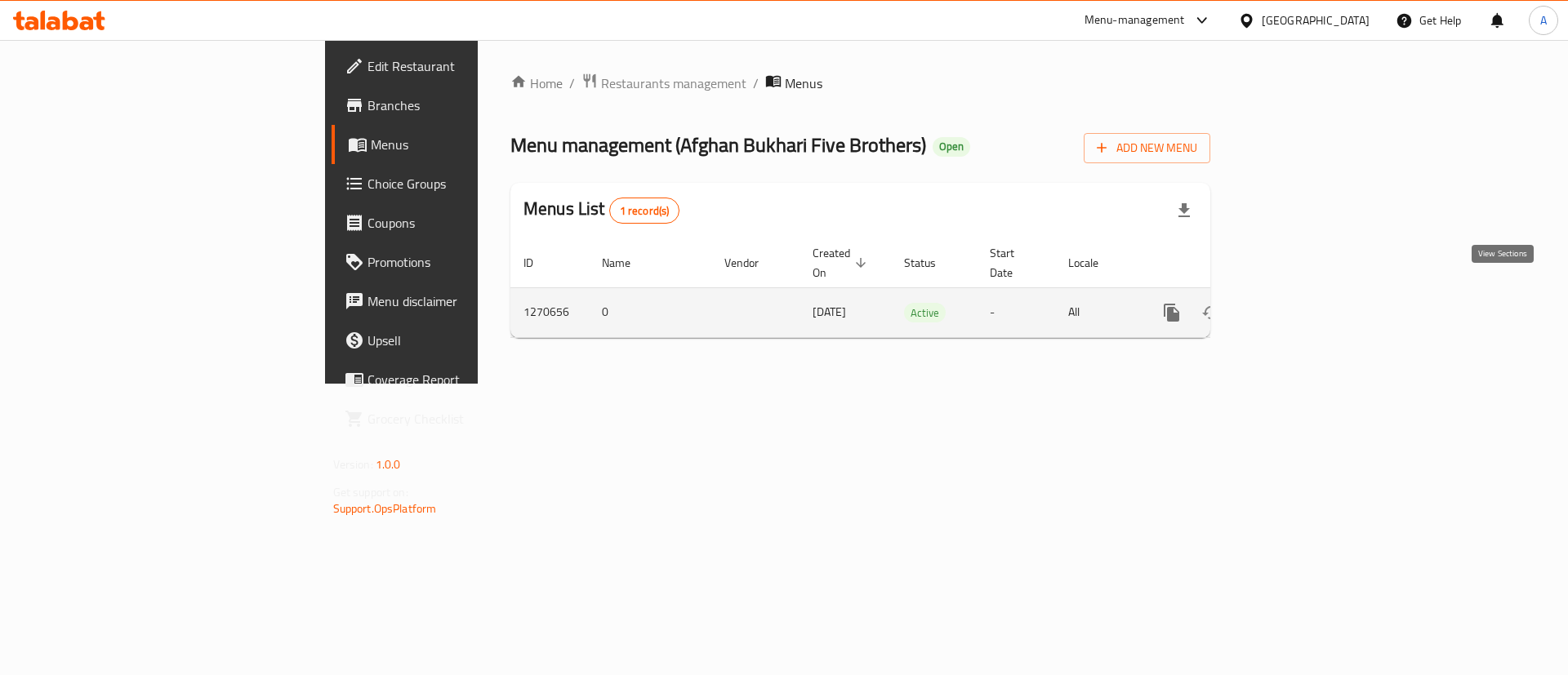
click at [1297, 306] on icon "enhanced table" at bounding box center [1289, 312] width 15 height 15
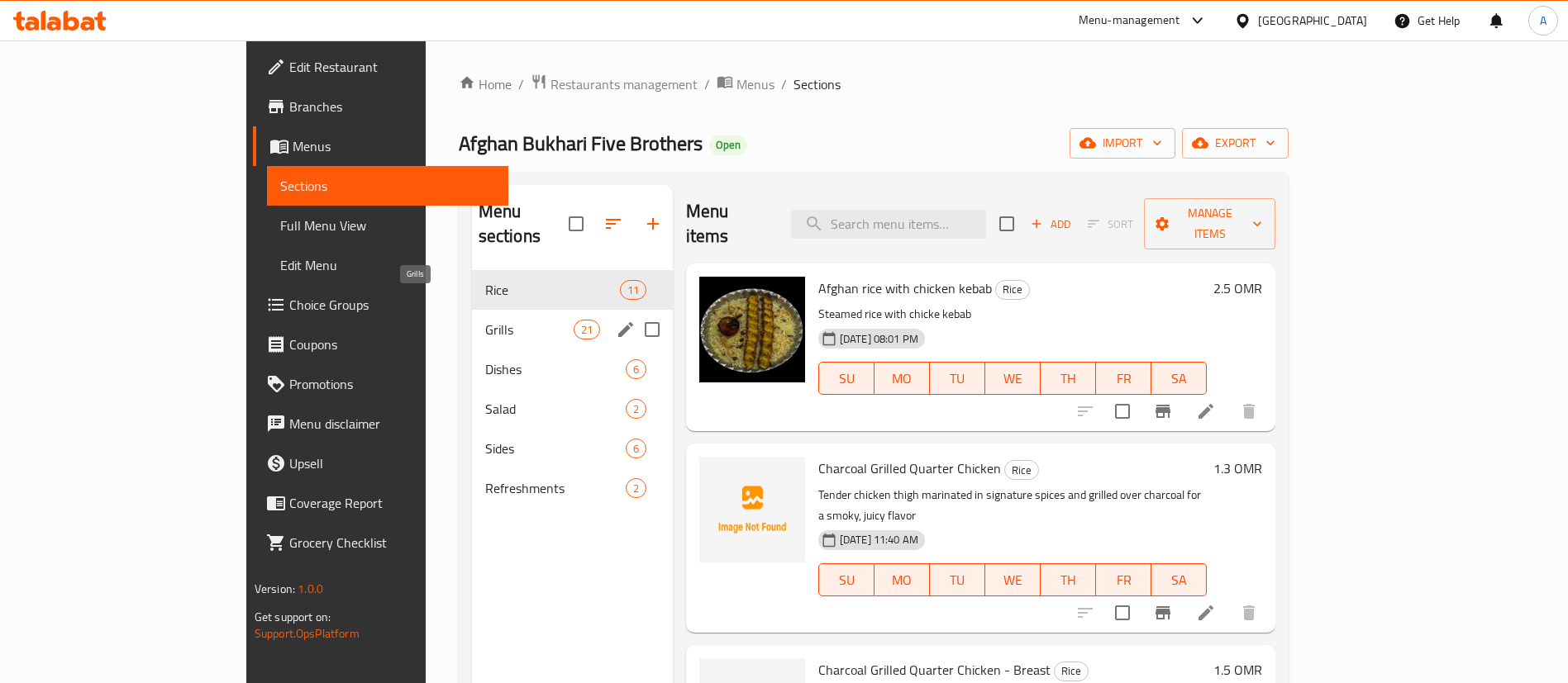
click at [485, 320] on span "Grills" at bounding box center [529, 330] width 88 height 20
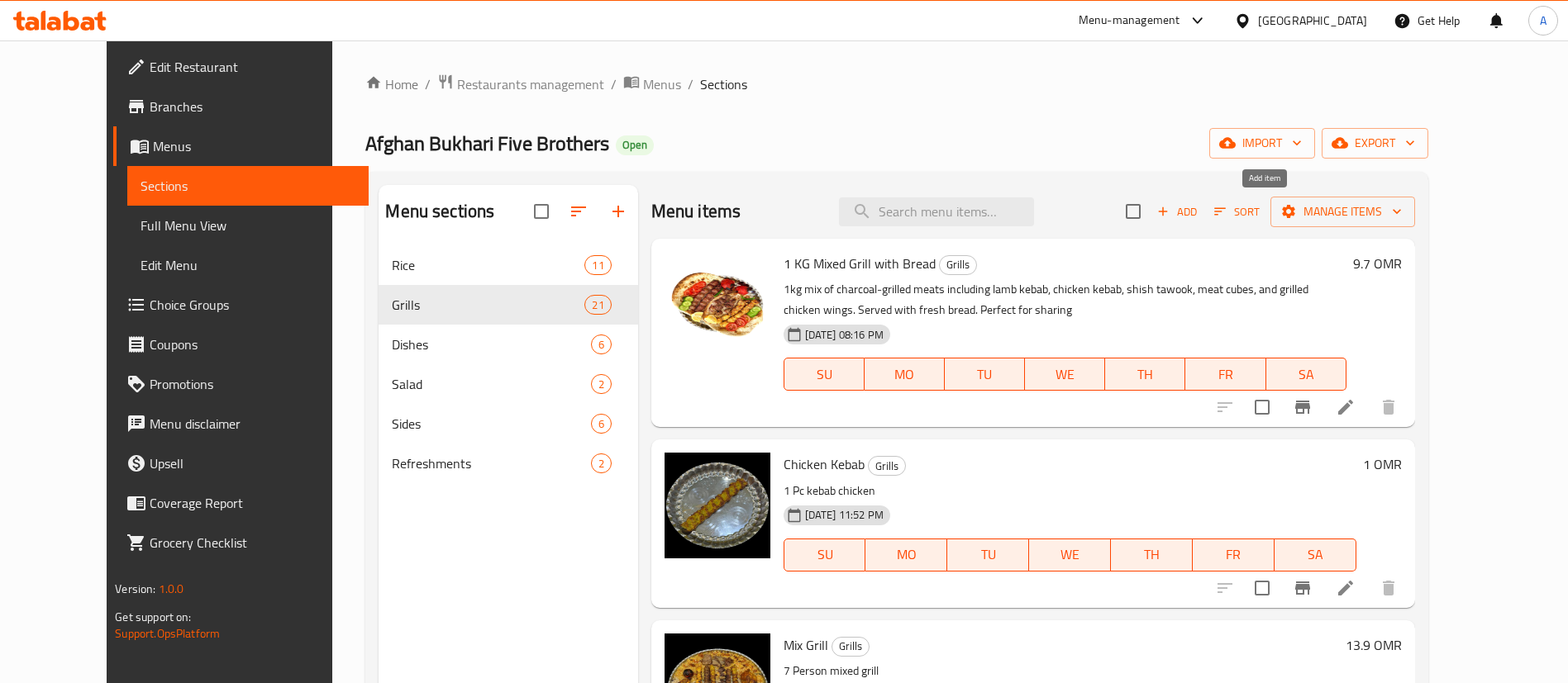
click at [1199, 205] on span "Add" at bounding box center [1176, 212] width 45 height 19
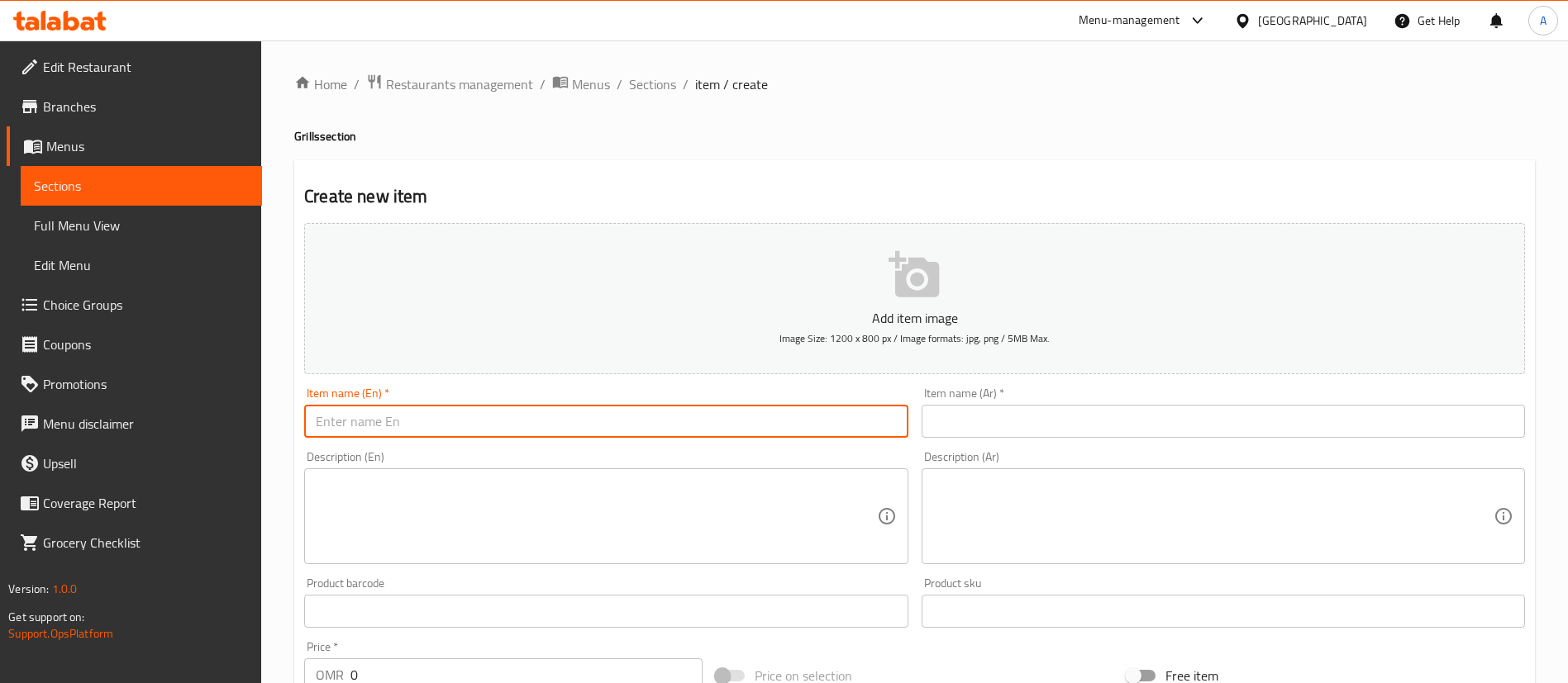
drag, startPoint x: 465, startPoint y: 428, endPoint x: 995, endPoint y: 423, distance: 530.0
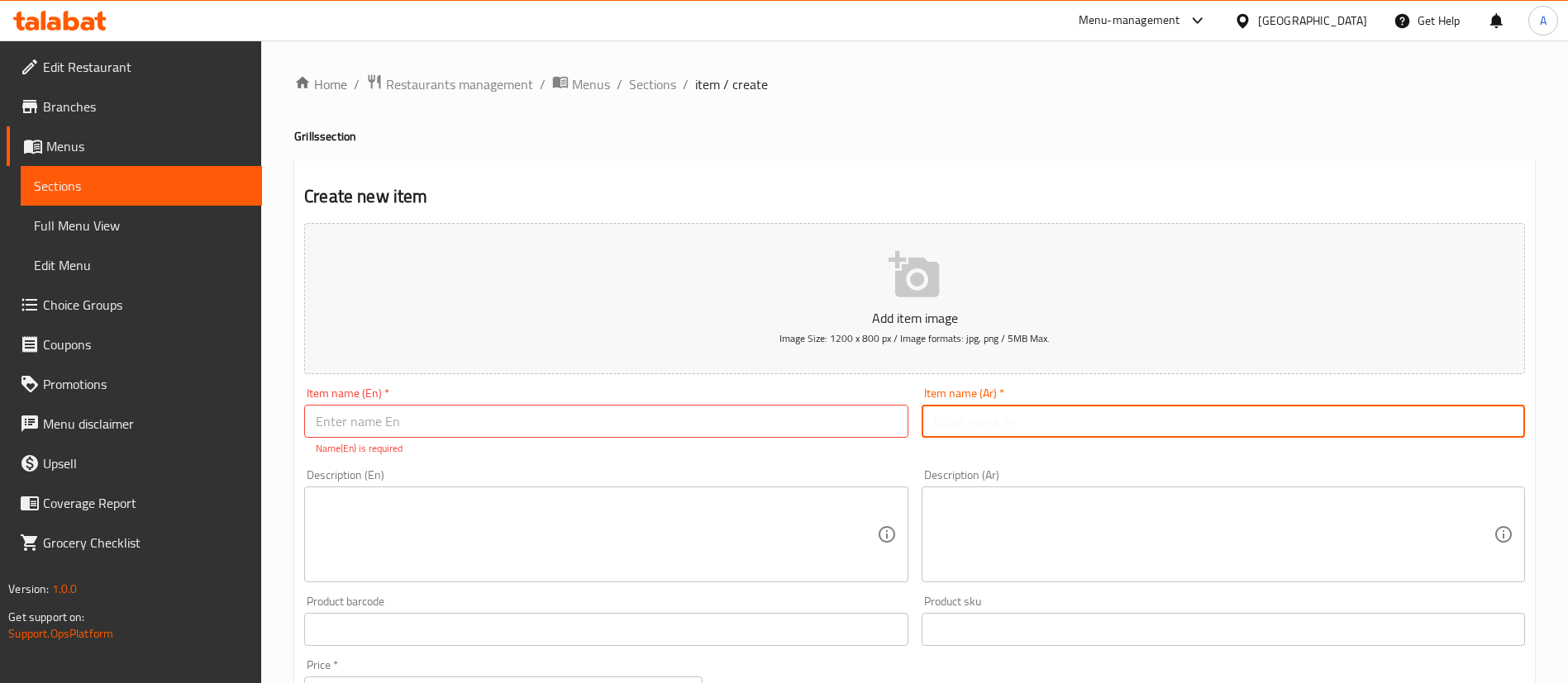
paste input "نص شوایه مع خبز"
type input "نص شوایه مع خبز"
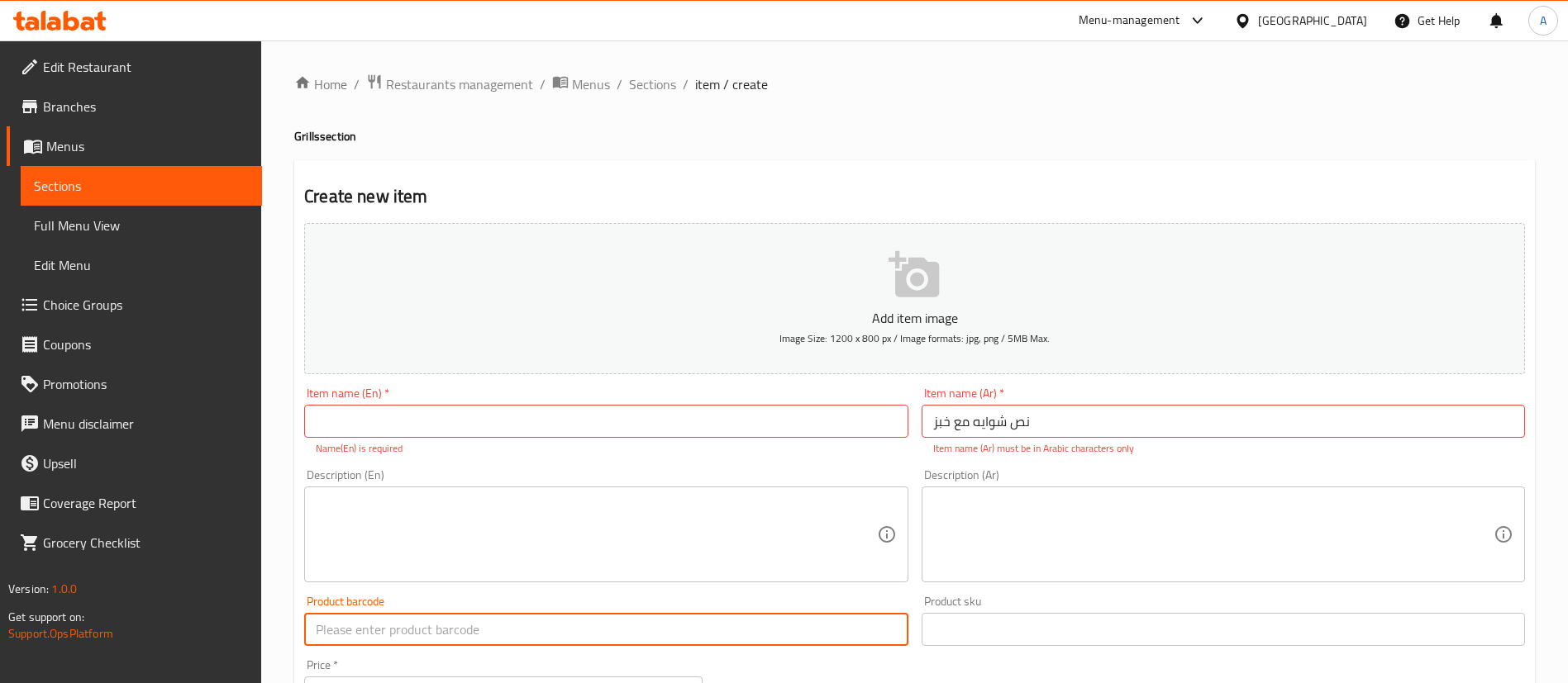
click at [571, 619] on input "text" at bounding box center [606, 629] width 604 height 33
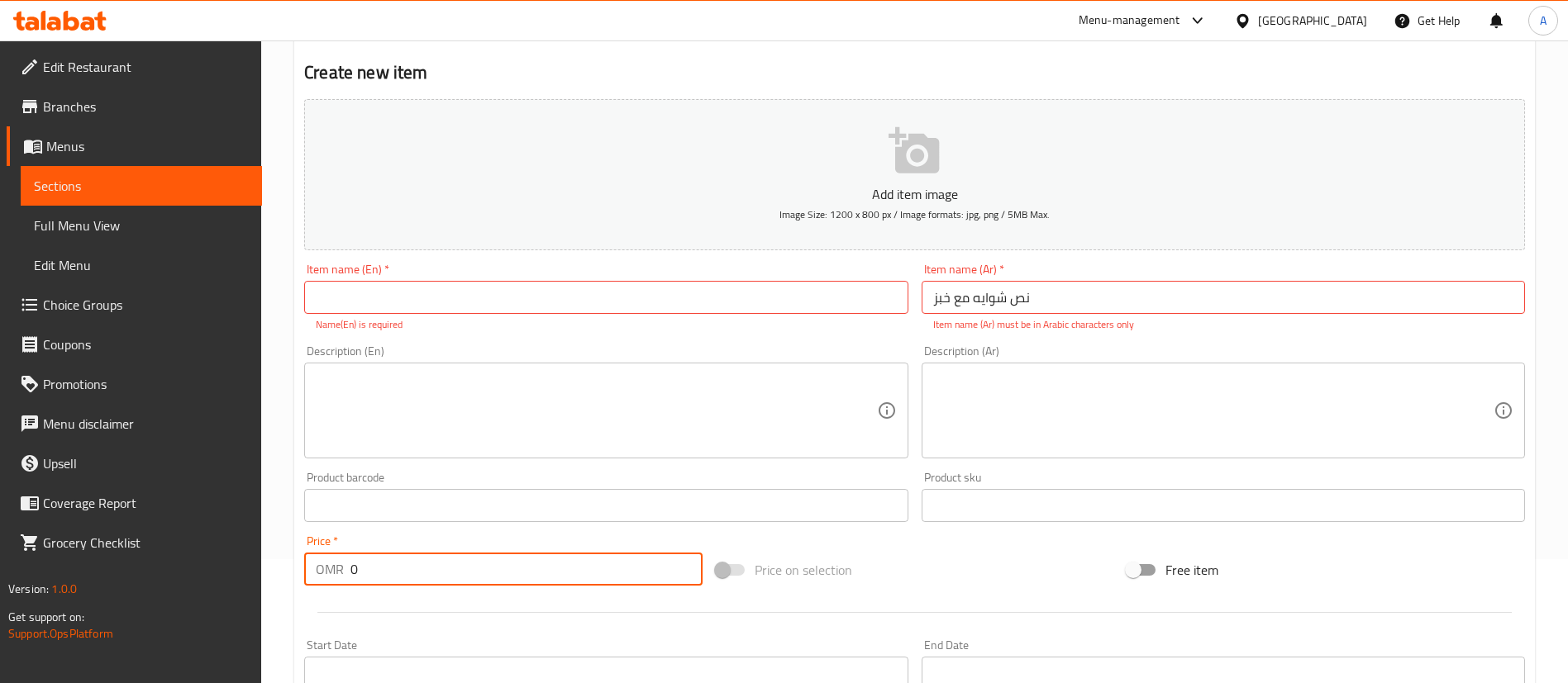
click at [456, 577] on input "0" at bounding box center [526, 569] width 352 height 33
click at [456, 575] on input "0" at bounding box center [526, 569] width 352 height 33
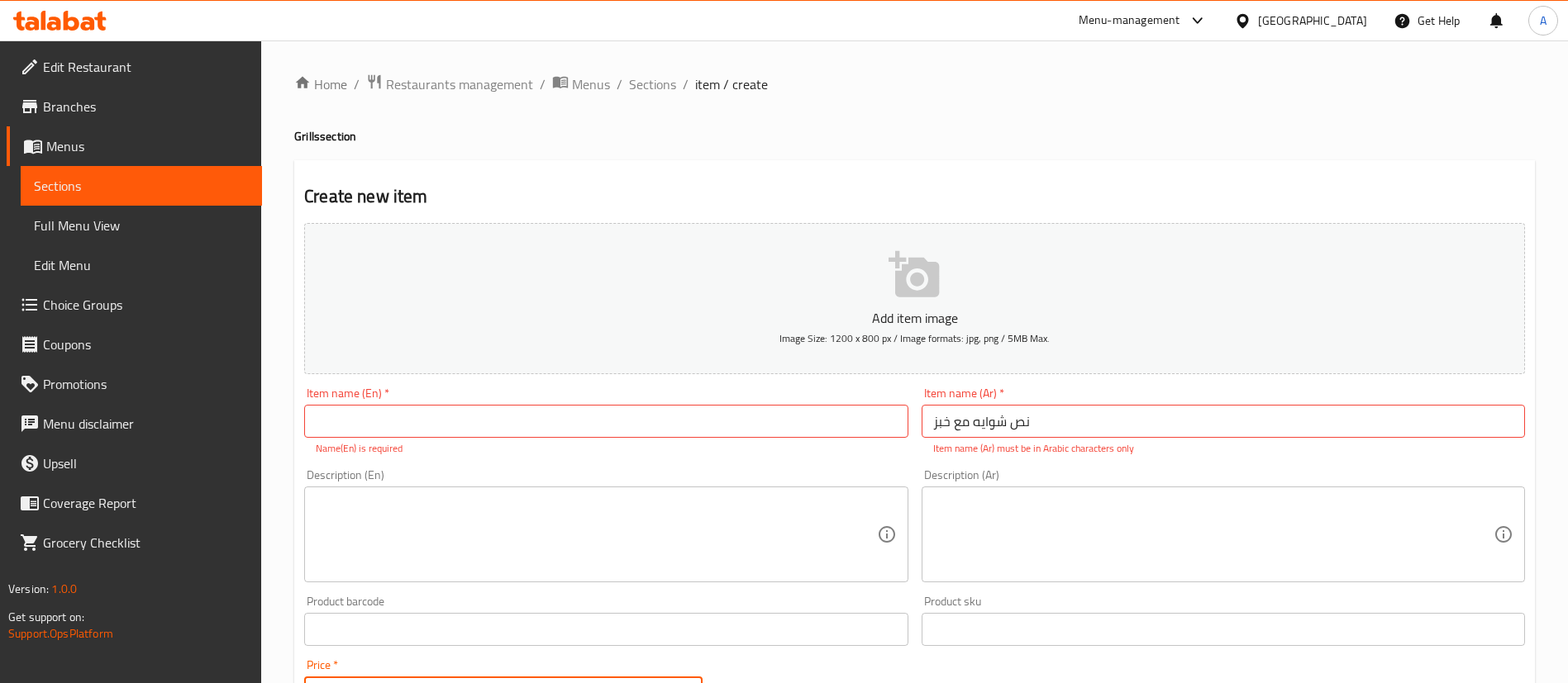
type input "1.5"
click at [391, 426] on input "text" at bounding box center [606, 421] width 604 height 33
type input "Half grilled chicken with bread"
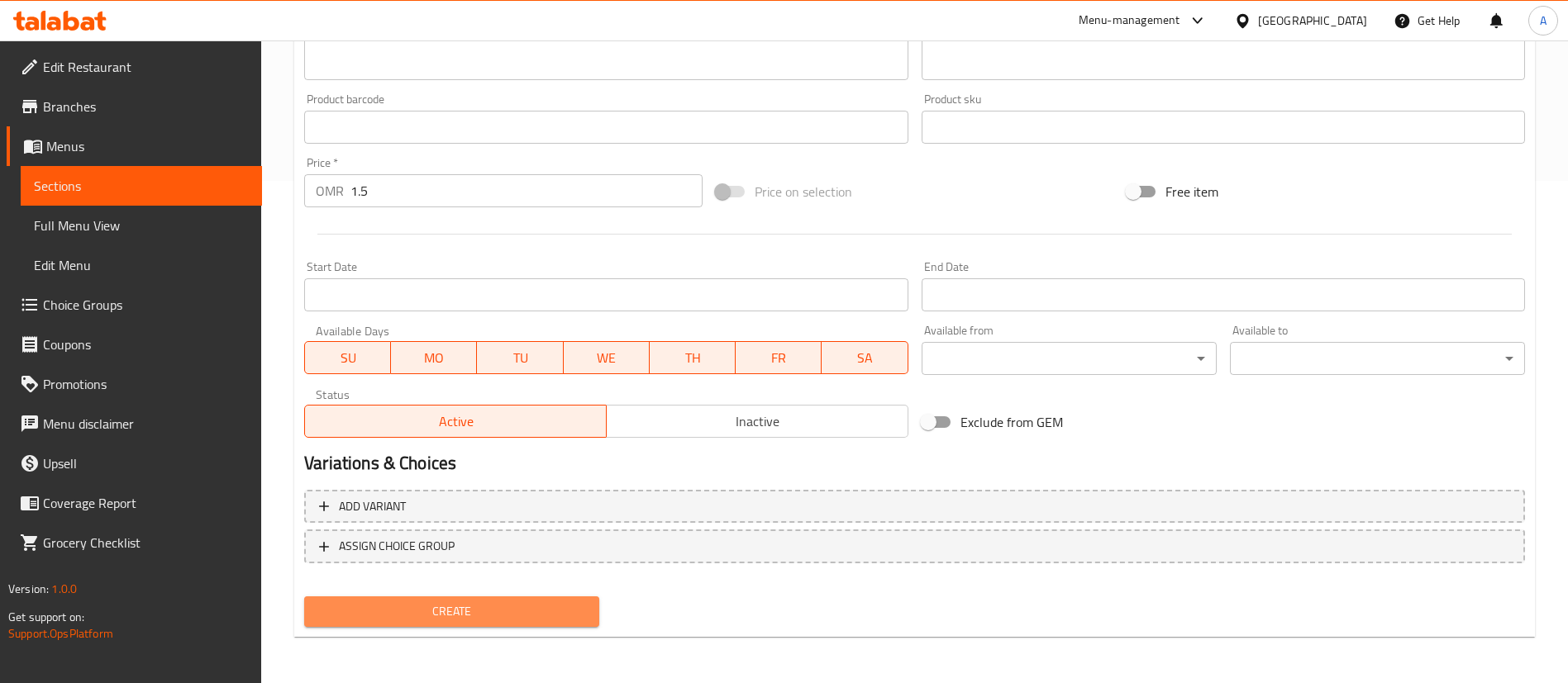
click at [538, 604] on span "Create" at bounding box center [451, 611] width 268 height 21
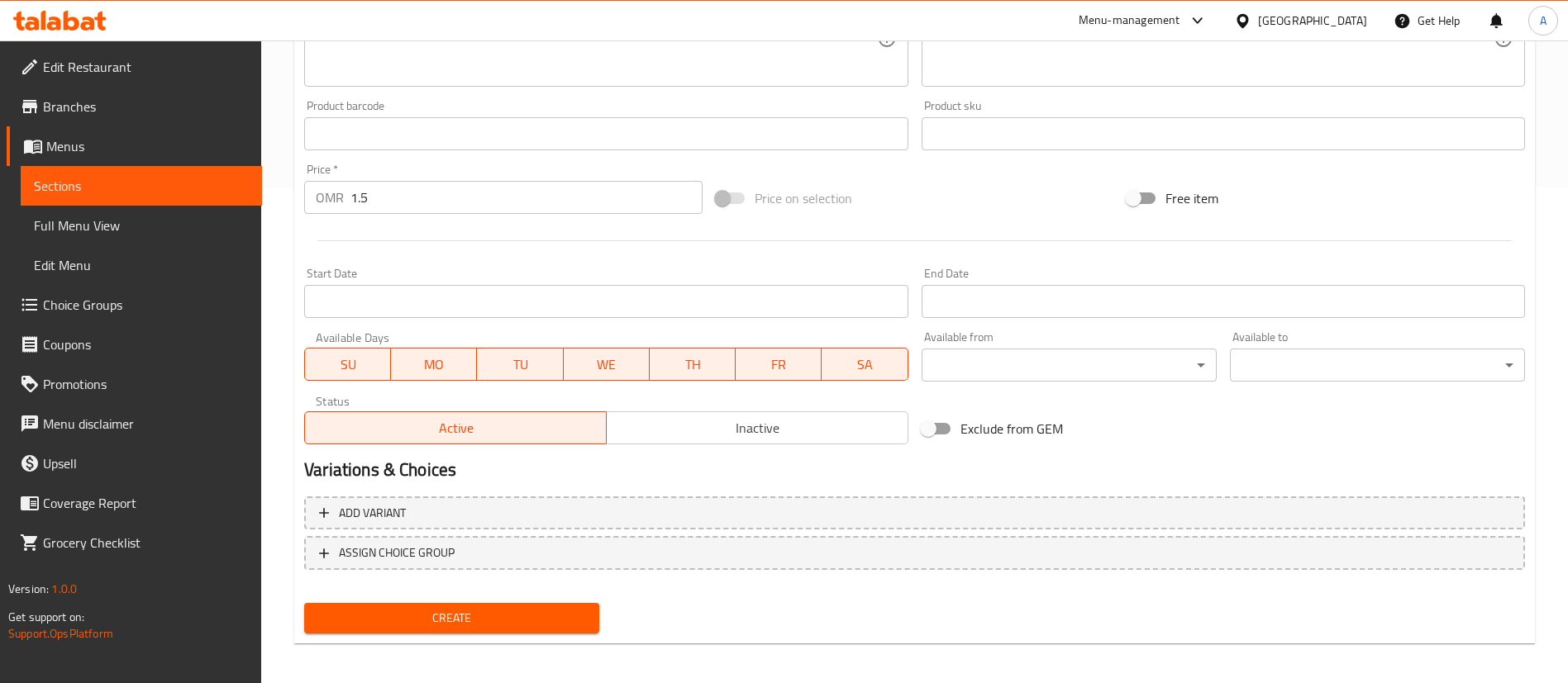
click at [547, 616] on span "Create" at bounding box center [451, 618] width 268 height 21
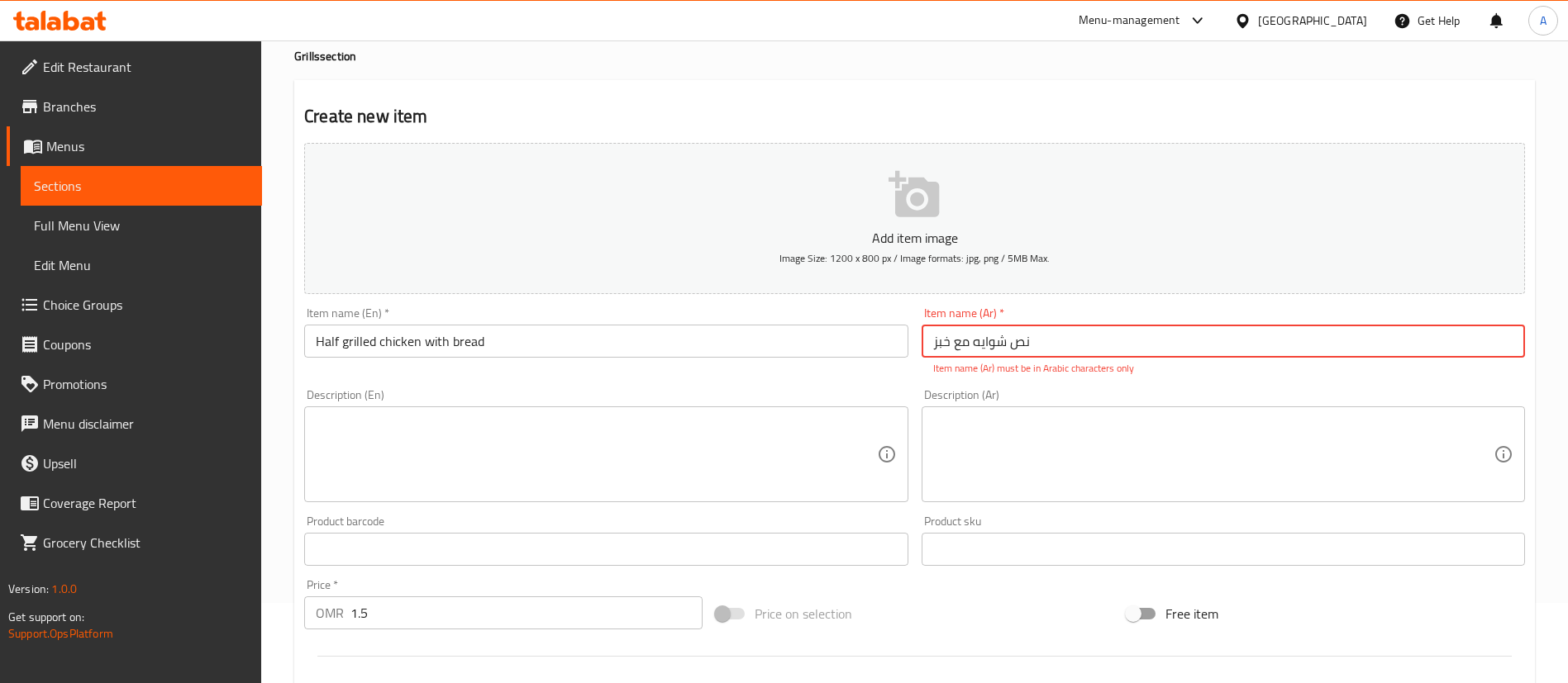
drag, startPoint x: 1051, startPoint y: 347, endPoint x: 770, endPoint y: 316, distance: 282.7
click at [770, 316] on div "Add item image Image Size: 1200 x 800 px / Image formats: jpg, png / 5MB Max. I…" at bounding box center [914, 501] width 1234 height 731
type input "k"
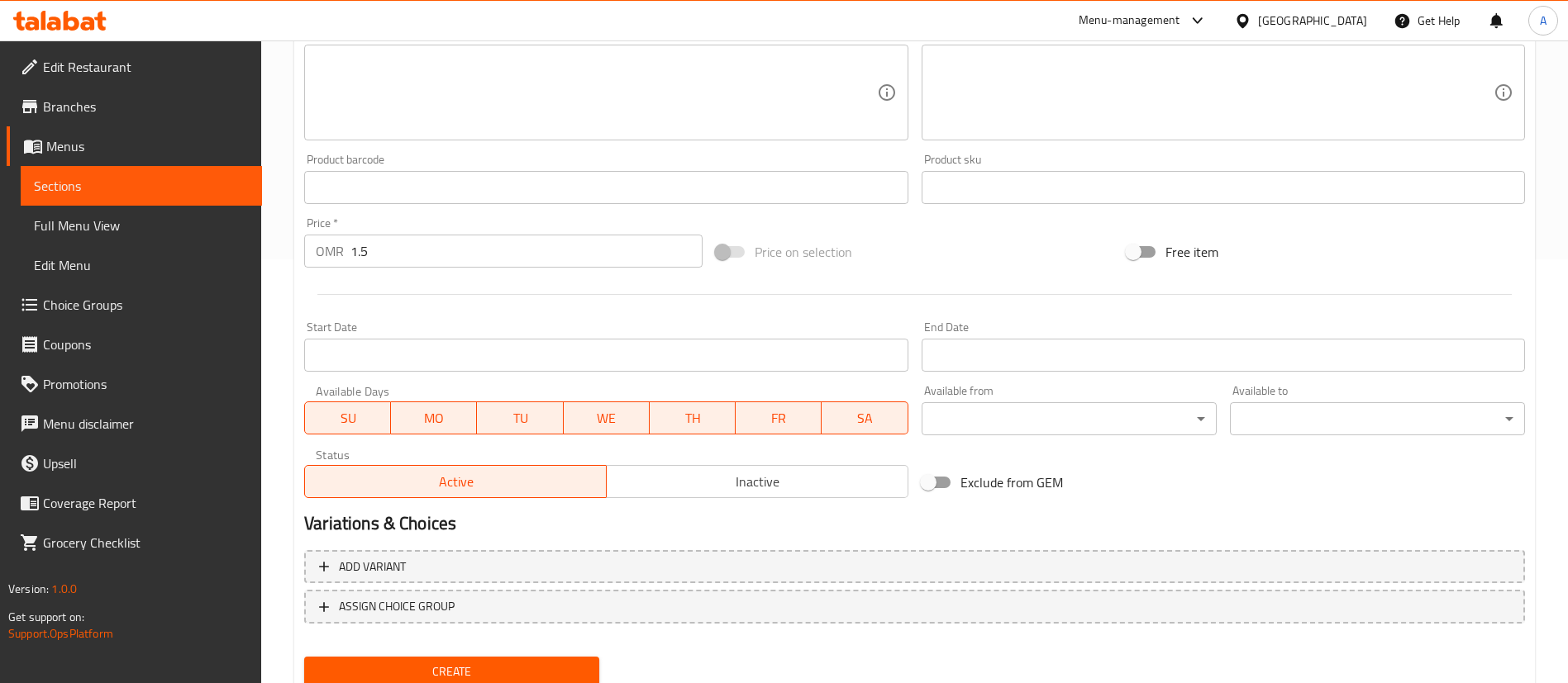
scroll to position [484, 0]
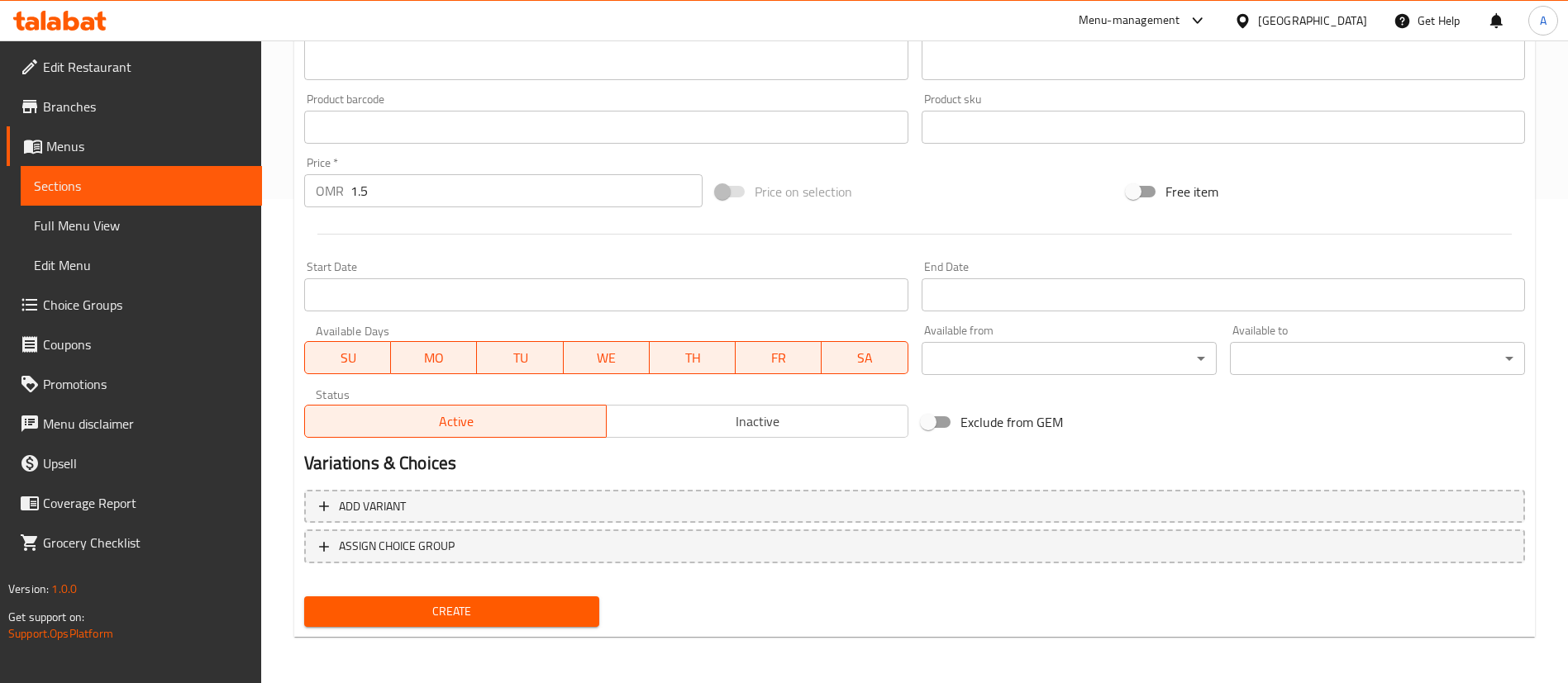
type input "نص شواية مع خبز"
click at [524, 606] on span "Create" at bounding box center [451, 611] width 268 height 21
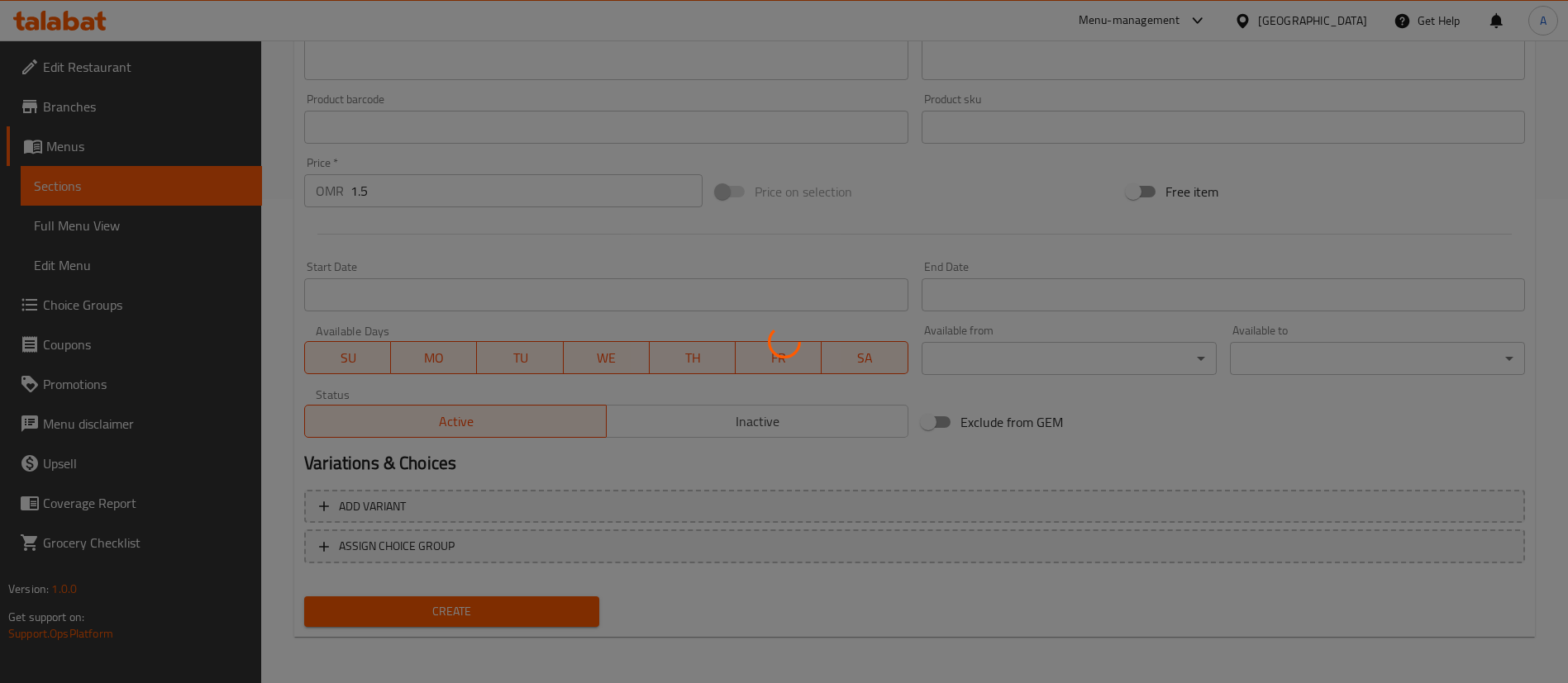
type input "0"
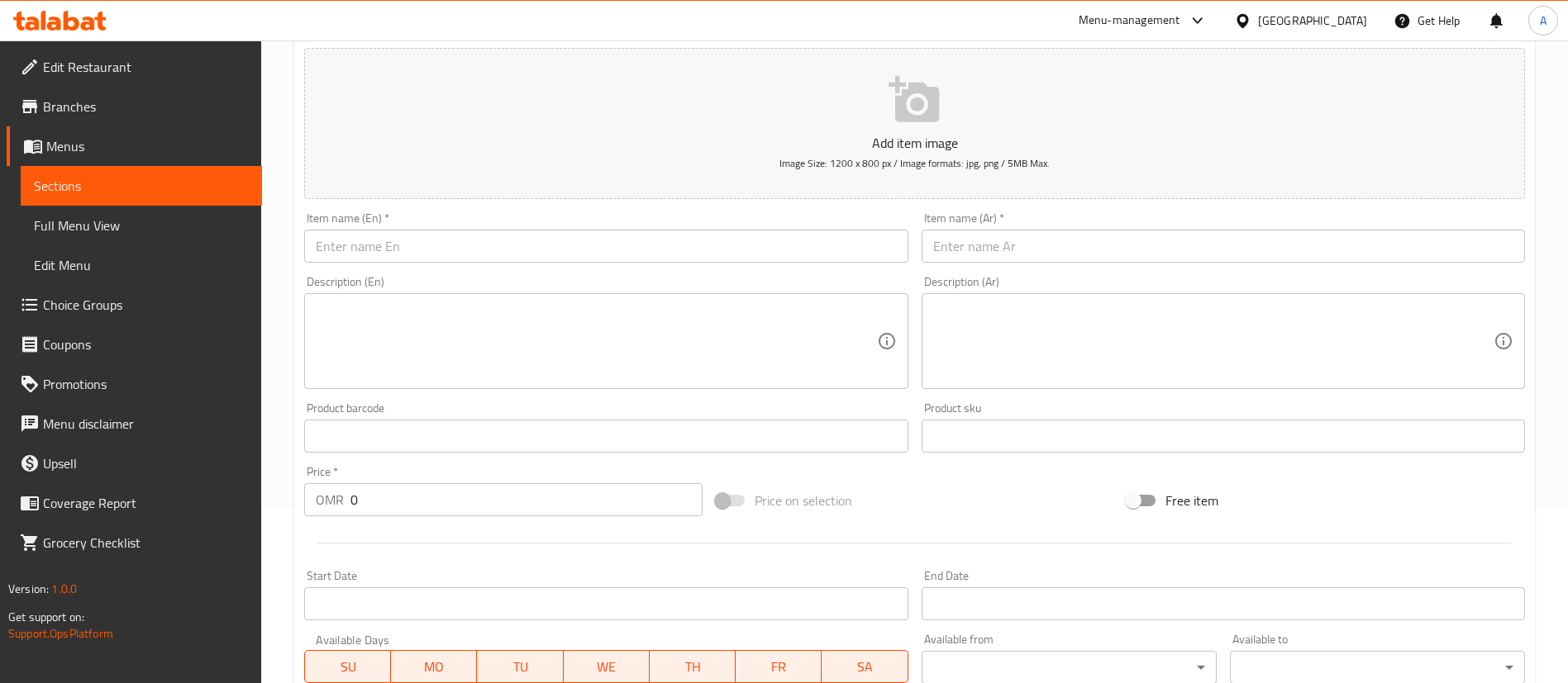
scroll to position [0, 0]
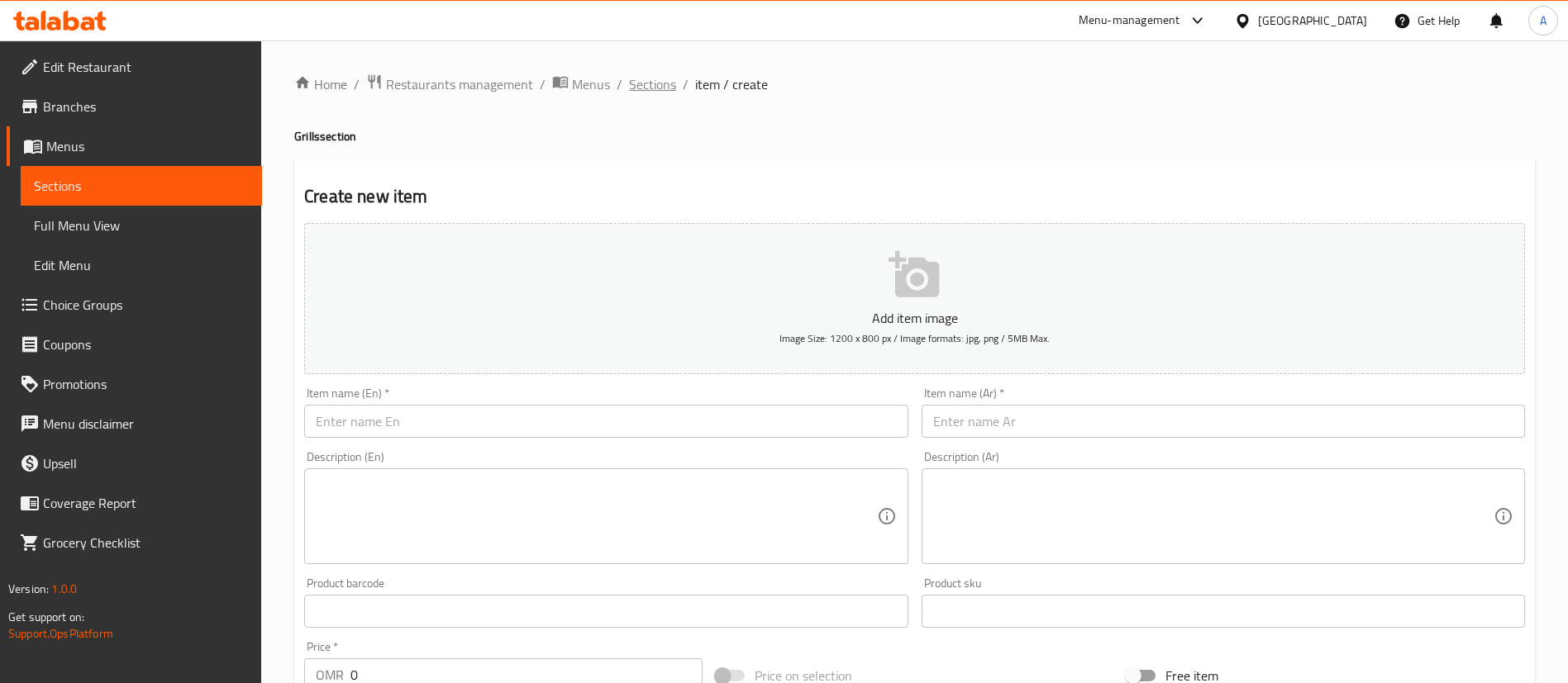
drag, startPoint x: 680, startPoint y: 98, endPoint x: 655, endPoint y: 84, distance: 28.7
click at [675, 95] on div "Home / Restaurants management / Menus / Sections / item / create Grills section…" at bounding box center [914, 603] width 1240 height 1061
click at [654, 83] on span "Sections" at bounding box center [651, 85] width 47 height 20
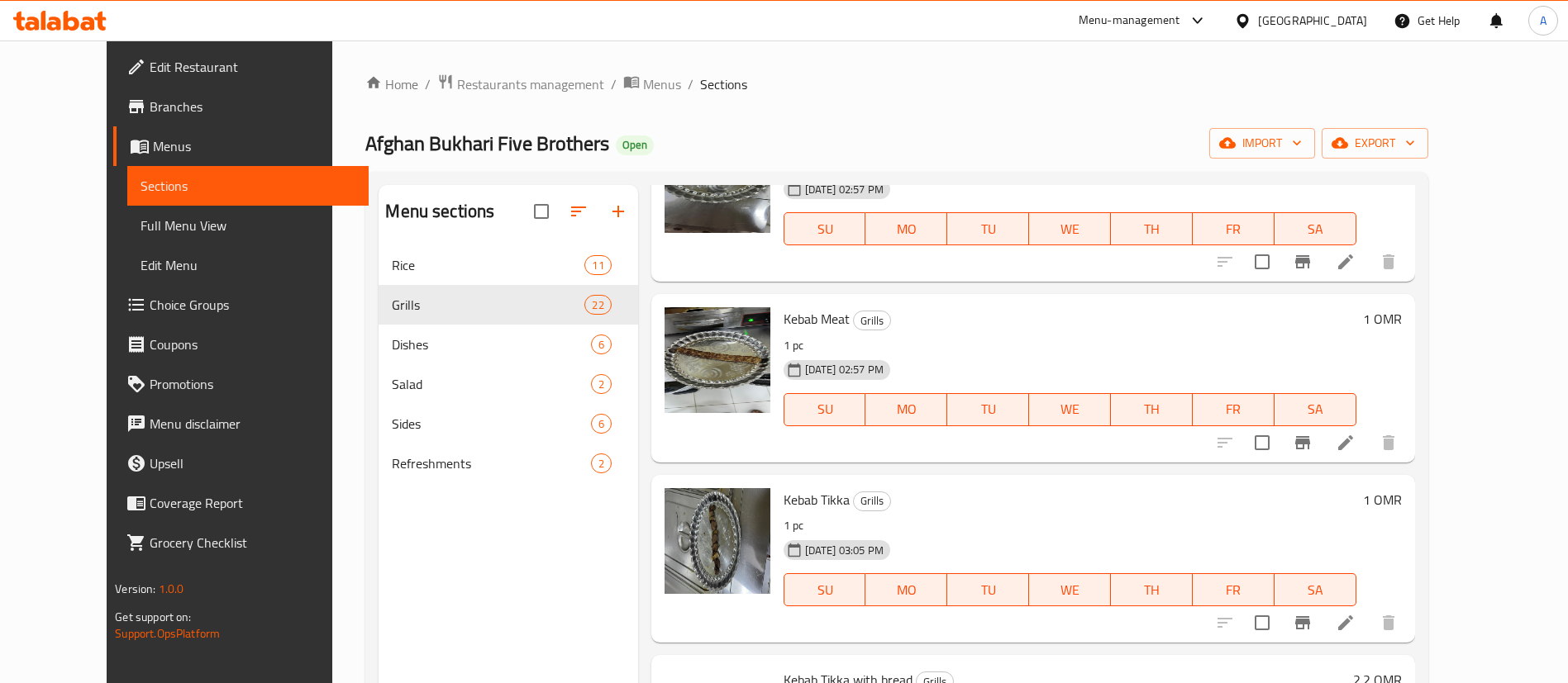
scroll to position [1115, 0]
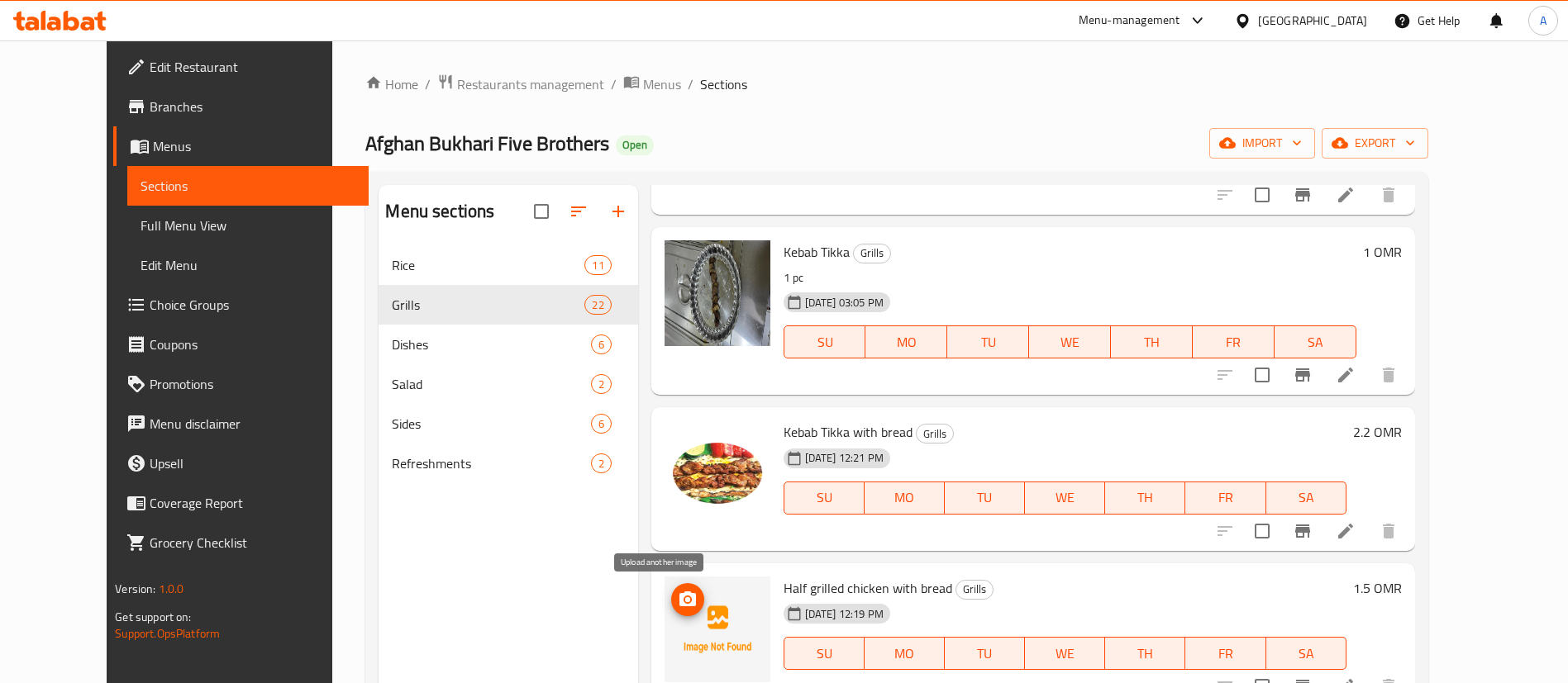
click at [677, 592] on icon "upload picture" at bounding box center [687, 599] width 20 height 20
